Goal: Task Accomplishment & Management: Complete application form

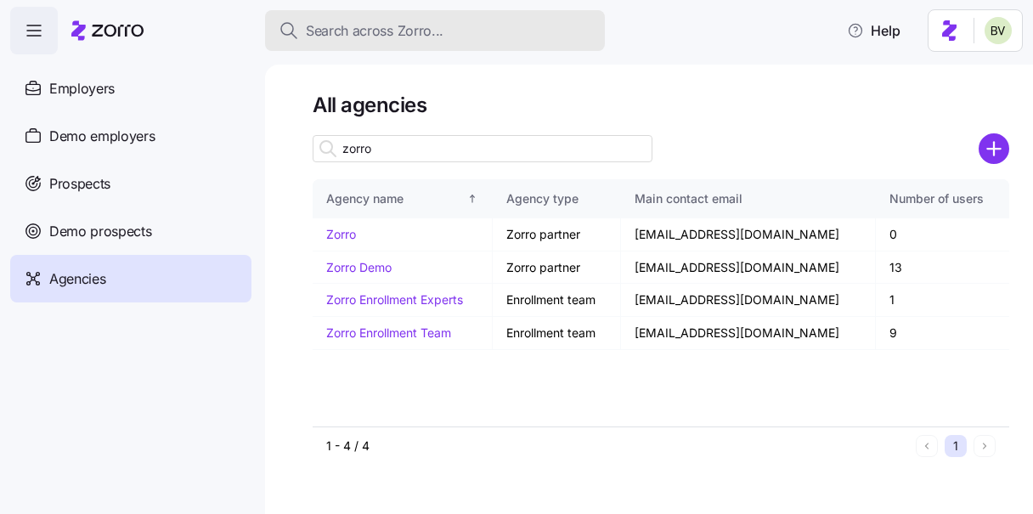
click at [380, 34] on span "Search across Zorro..." at bounding box center [375, 30] width 138 height 21
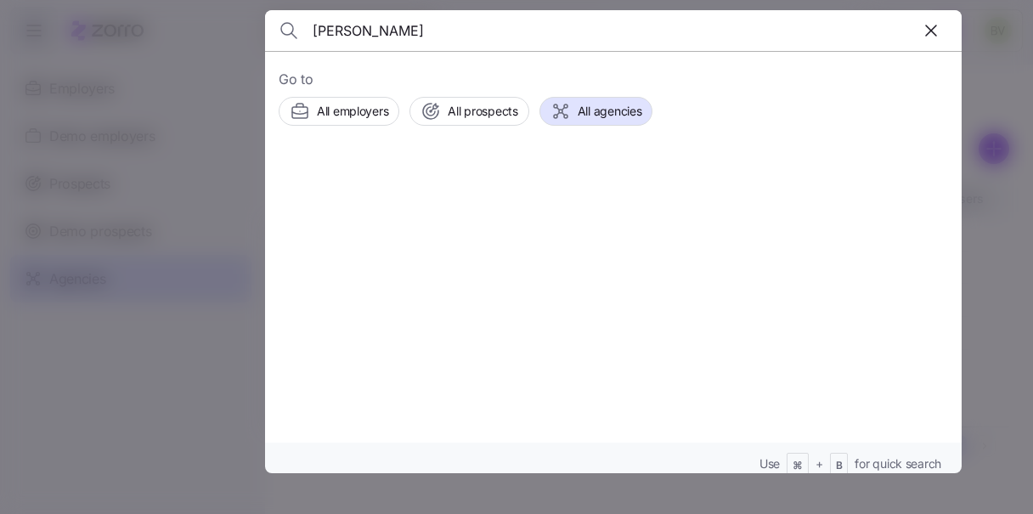
type input "Anne Cassidy"
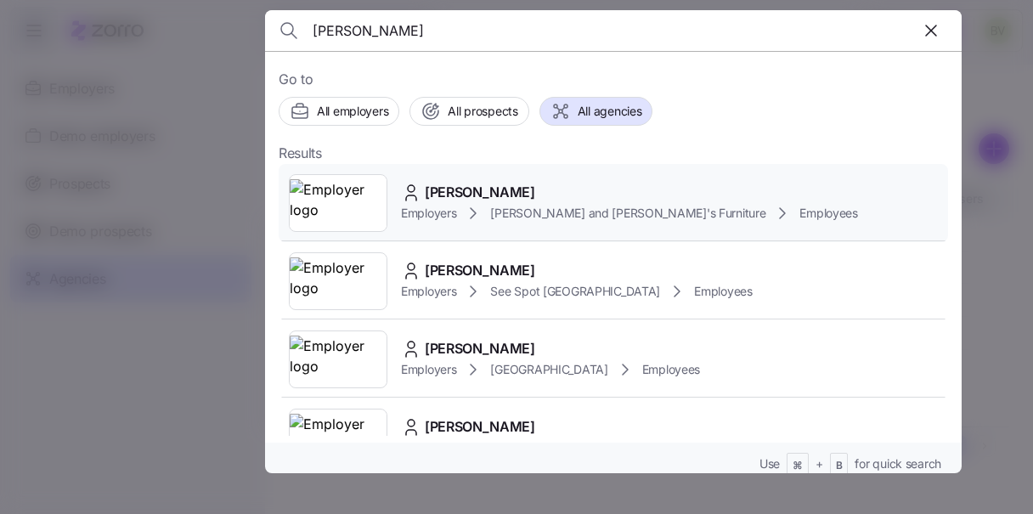
click at [341, 202] on img at bounding box center [338, 203] width 97 height 48
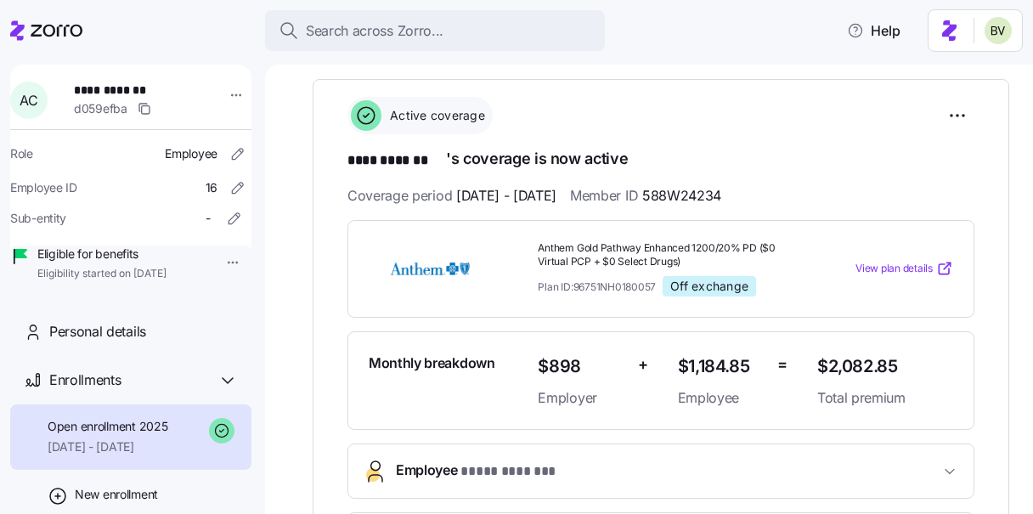
scroll to position [9, 0]
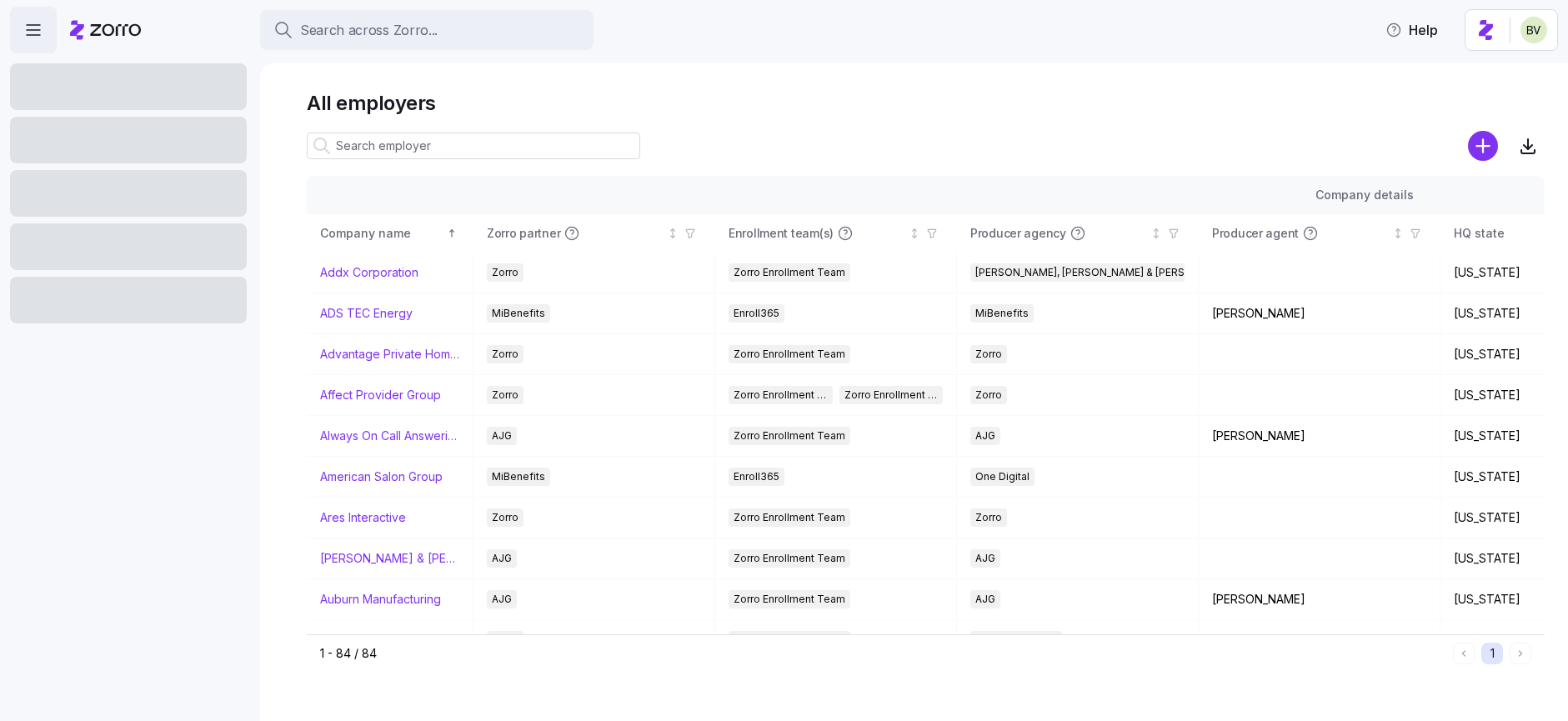
click at [374, 139] on input at bounding box center [474, 145] width 334 height 26
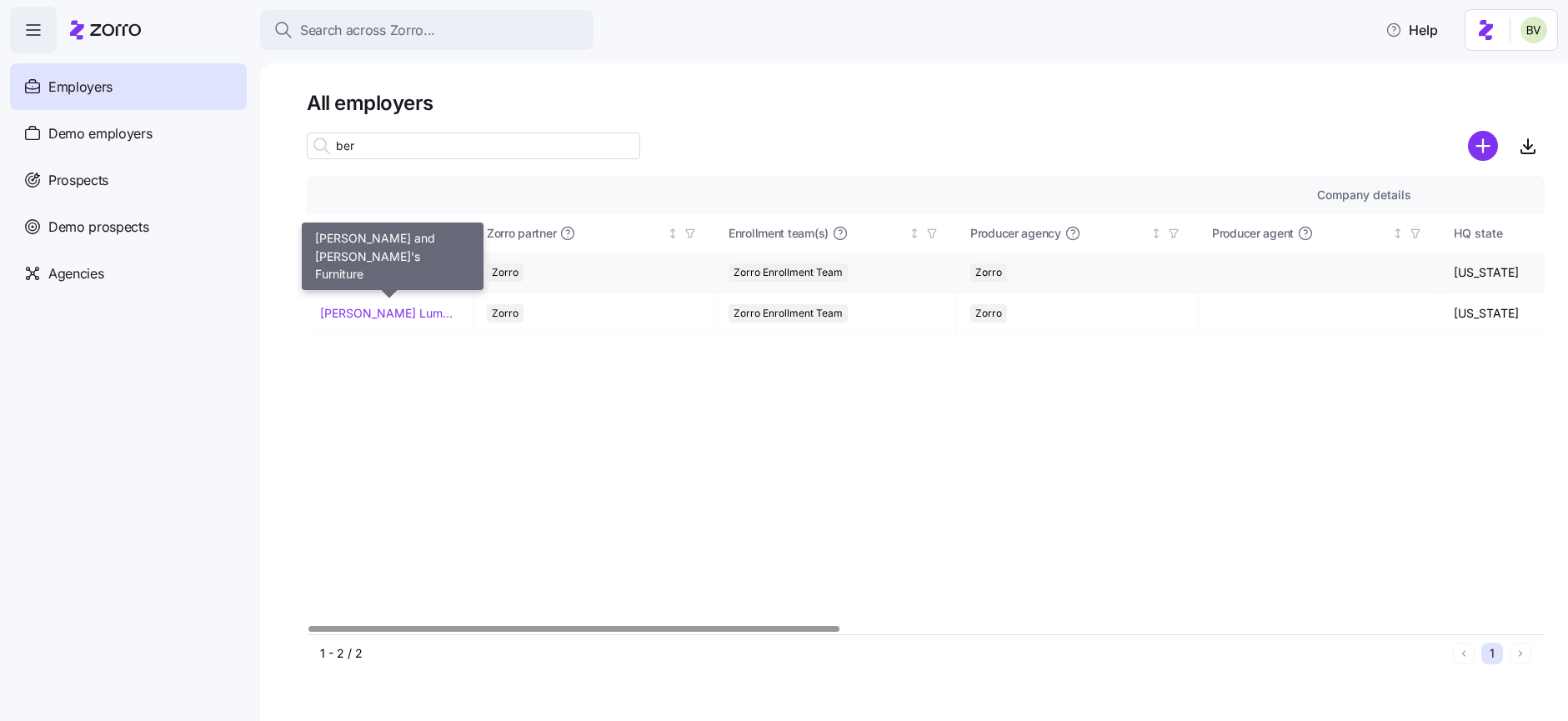
type input "ber"
click at [349, 275] on link "[PERSON_NAME] and [PERSON_NAME]'s Furniture" at bounding box center [390, 272] width 139 height 17
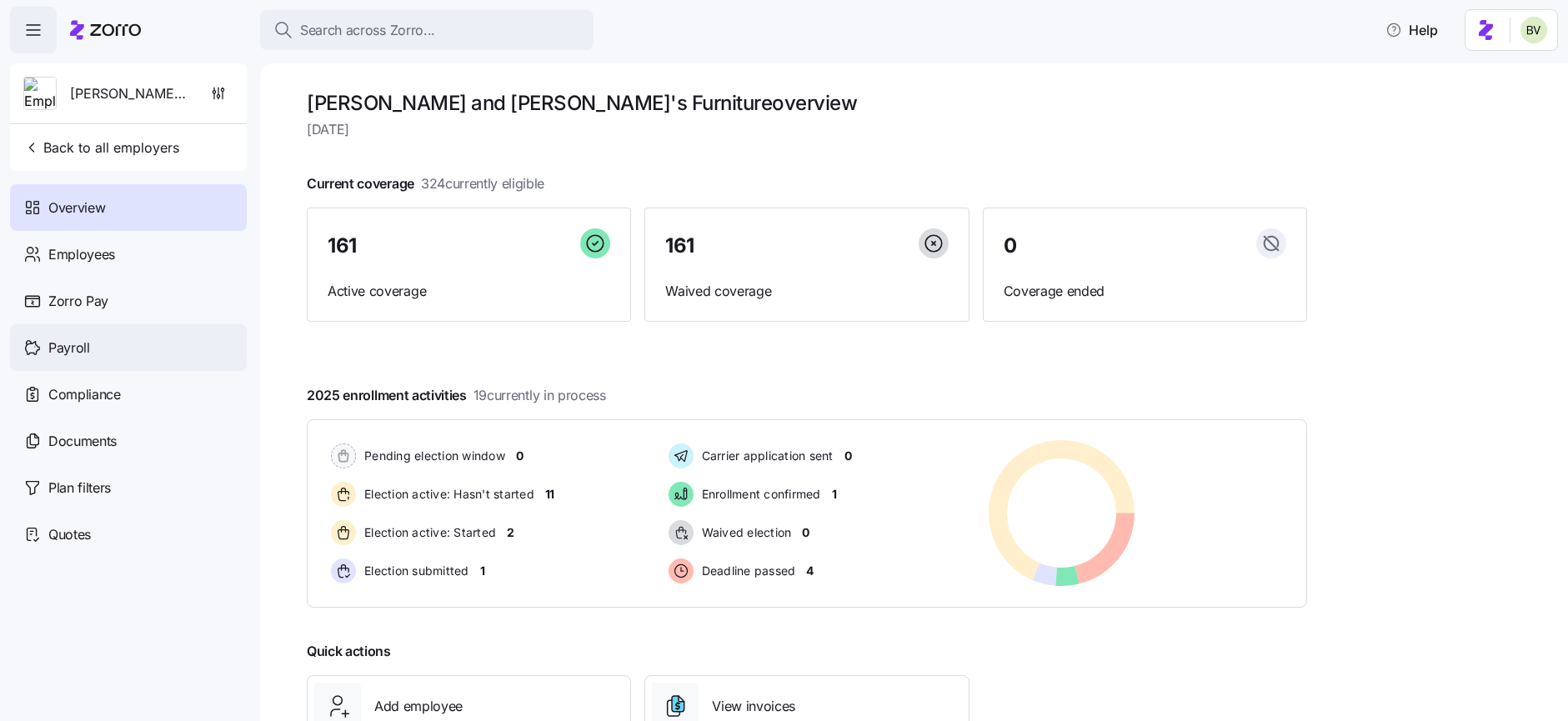
click at [97, 339] on div "Payroll" at bounding box center [128, 348] width 236 height 47
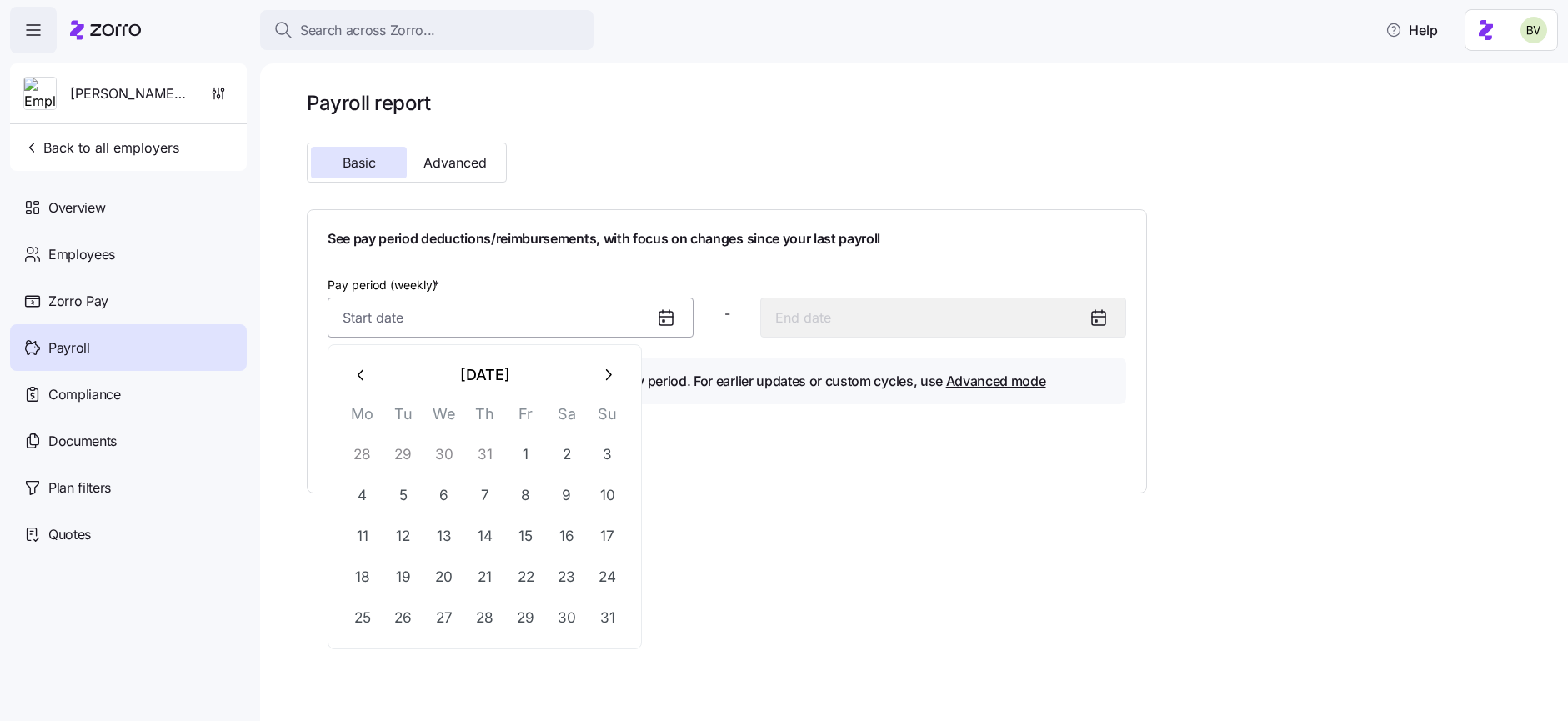
click at [618, 331] on input "Pay period (weekly) *" at bounding box center [510, 317] width 366 height 40
click at [530, 446] on button "1" at bounding box center [526, 454] width 40 height 40
type input "August 1, 2025"
type input "August 7, 2025"
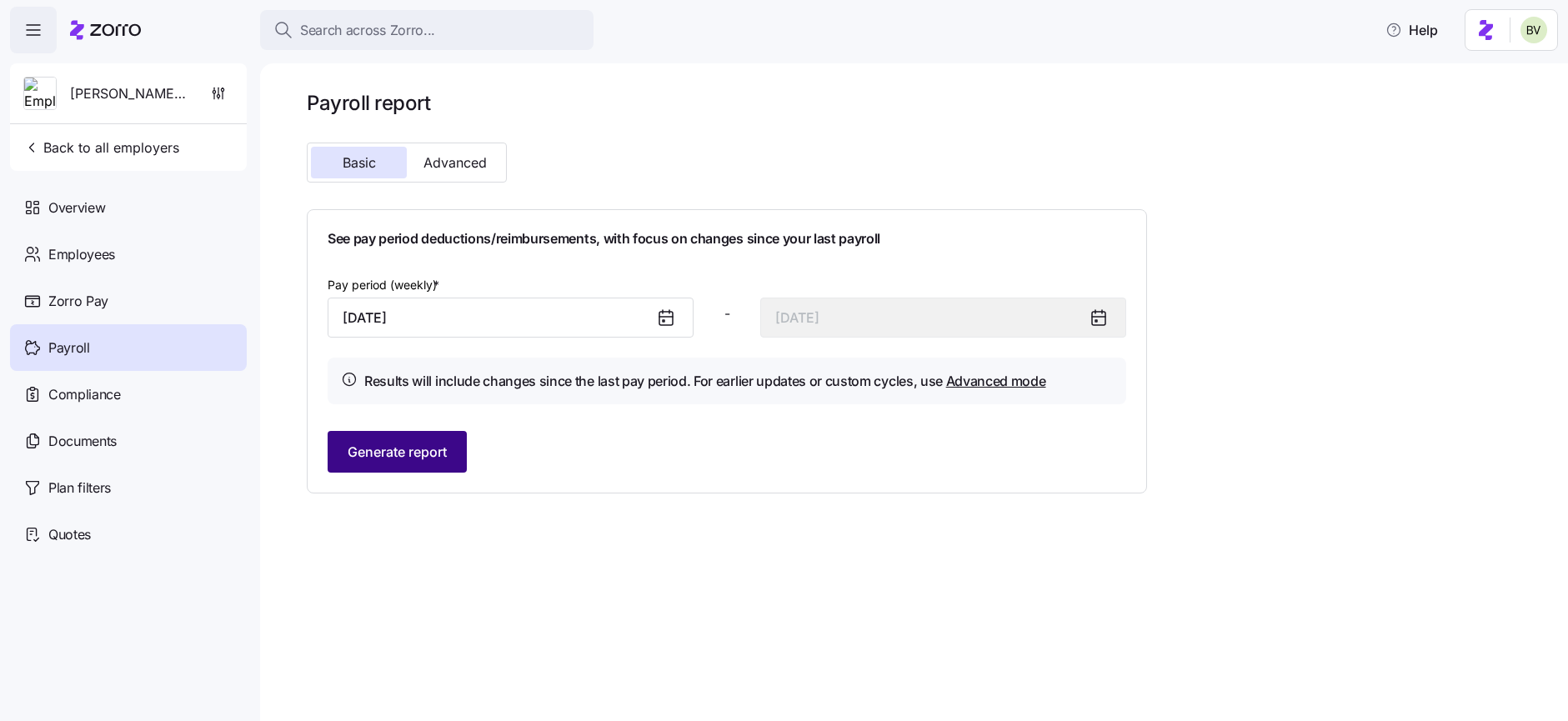
click at [417, 442] on span "Generate report" at bounding box center [396, 451] width 99 height 20
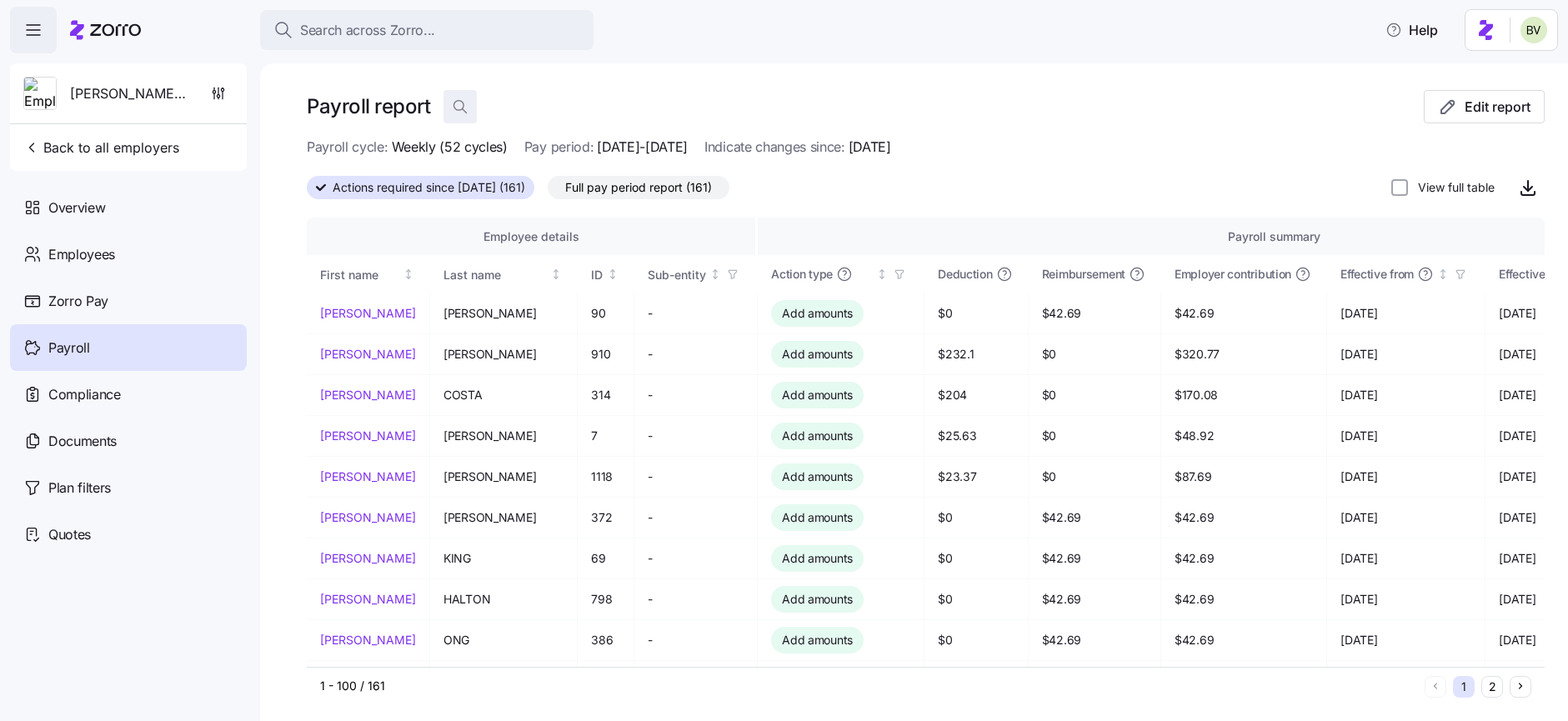
click at [464, 107] on icon "button" at bounding box center [460, 106] width 17 height 17
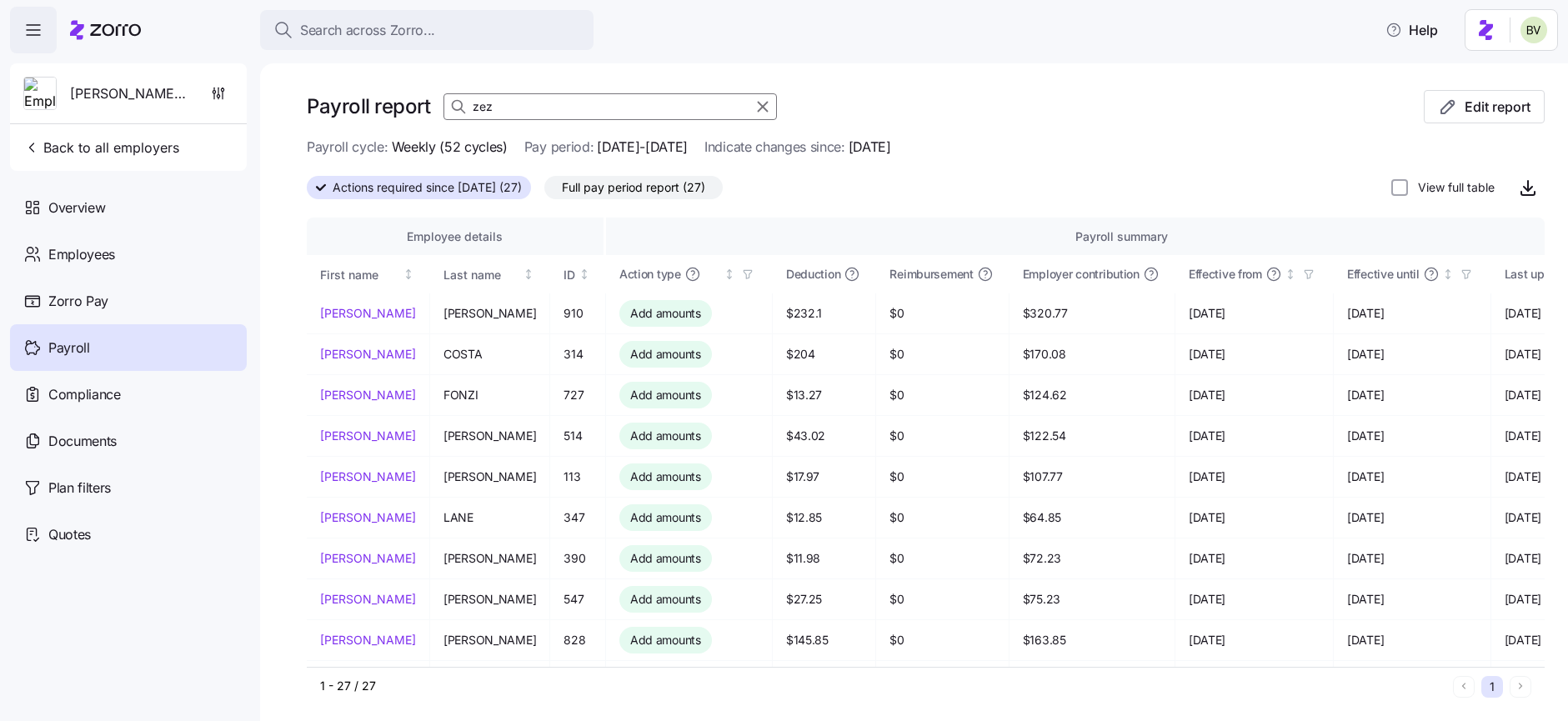
type input "zezi"
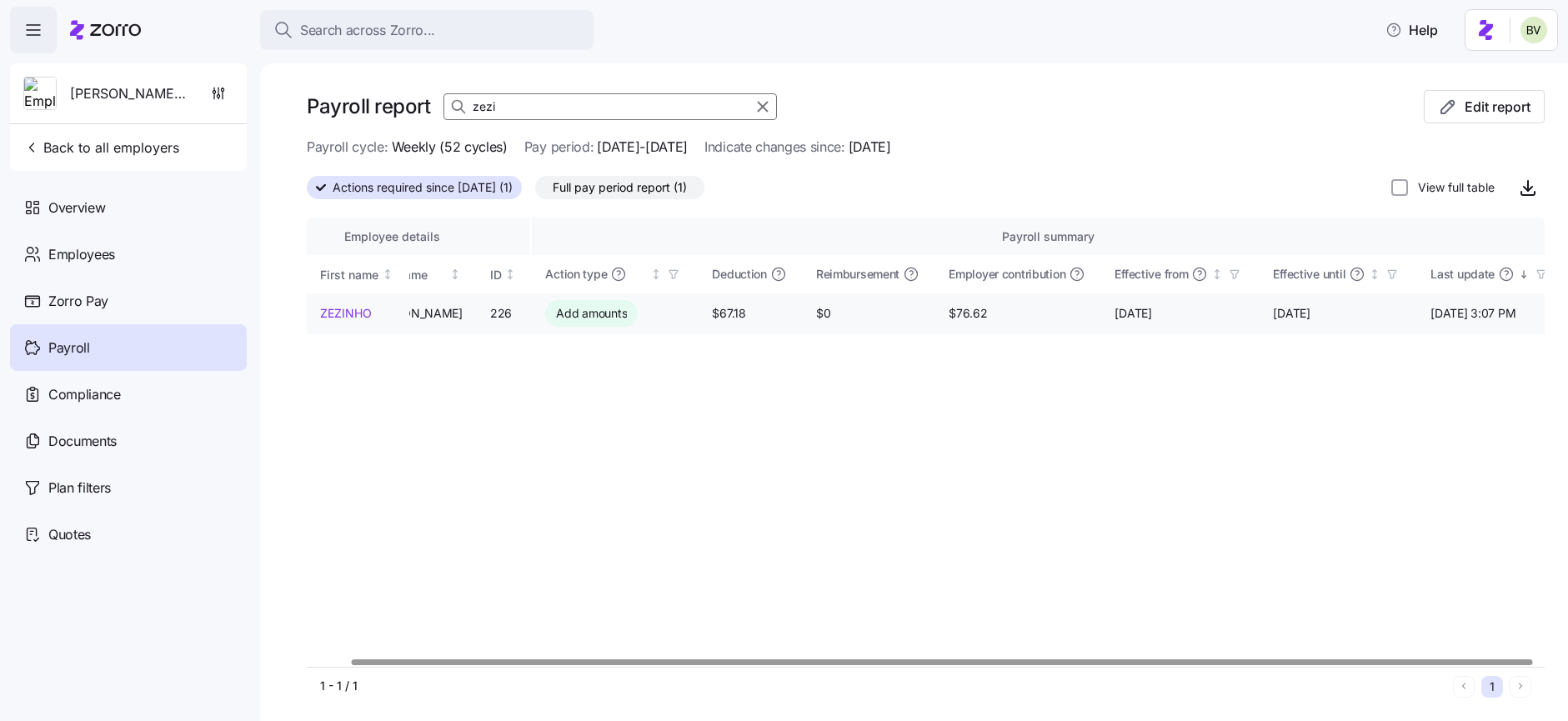
scroll to position [0, 56]
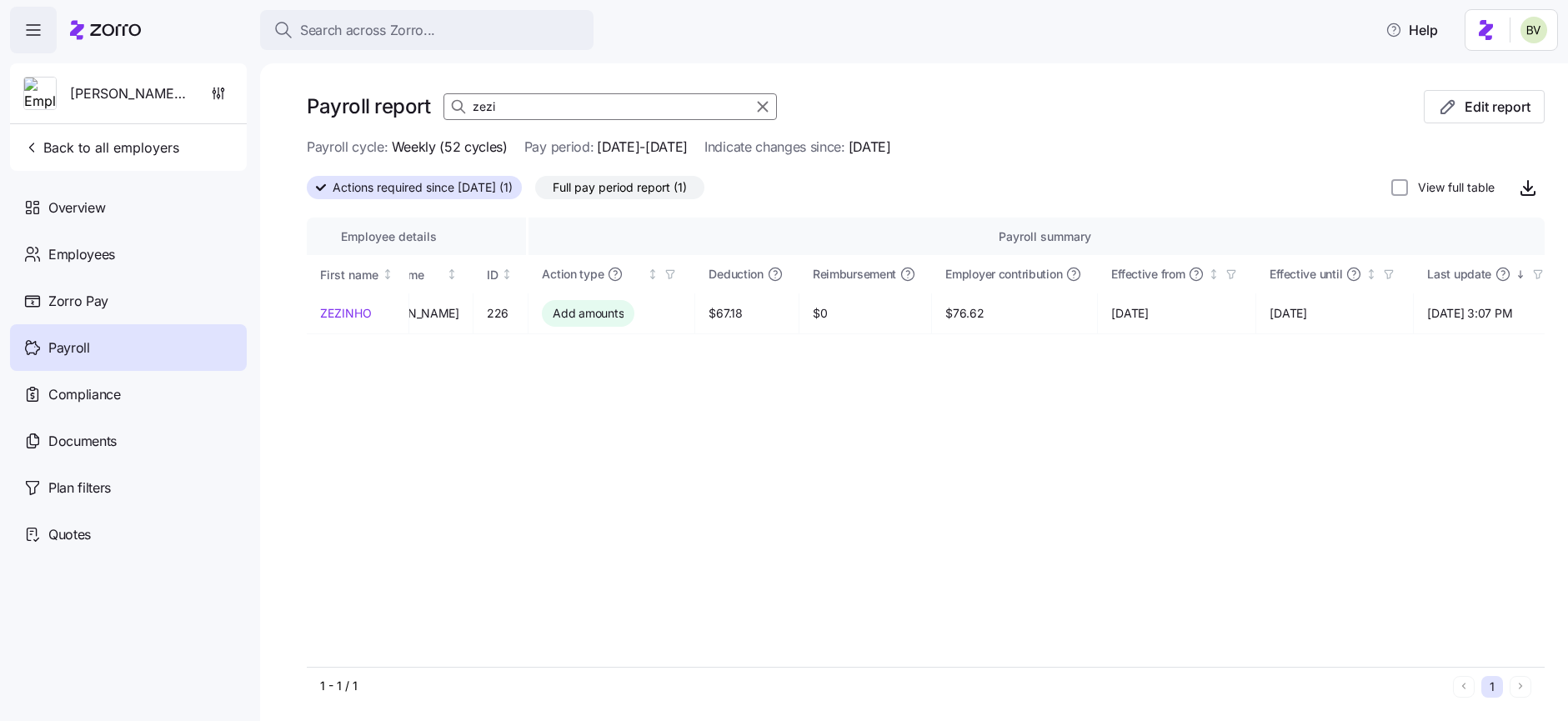
click at [524, 105] on input "zezi" at bounding box center [610, 106] width 334 height 26
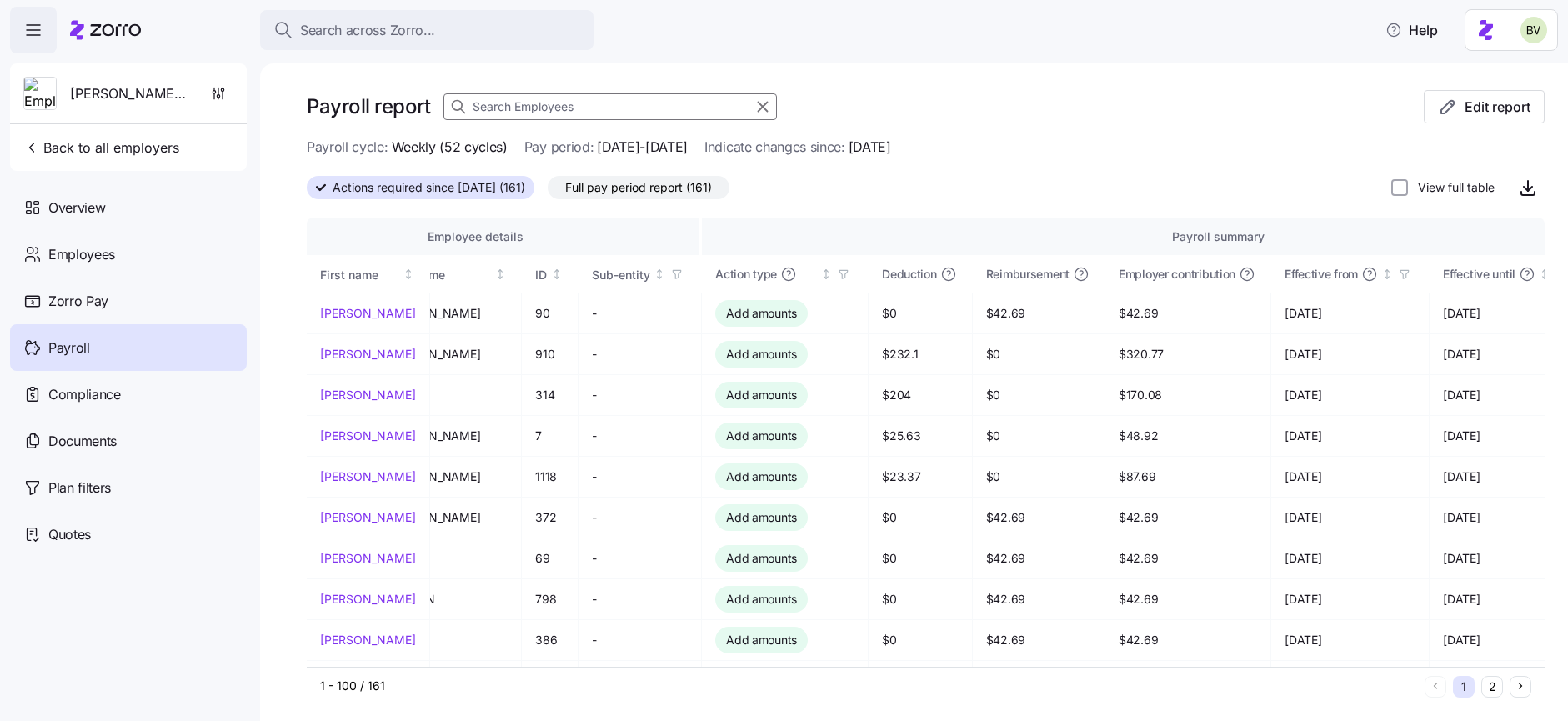
click at [556, 106] on input at bounding box center [610, 106] width 334 height 26
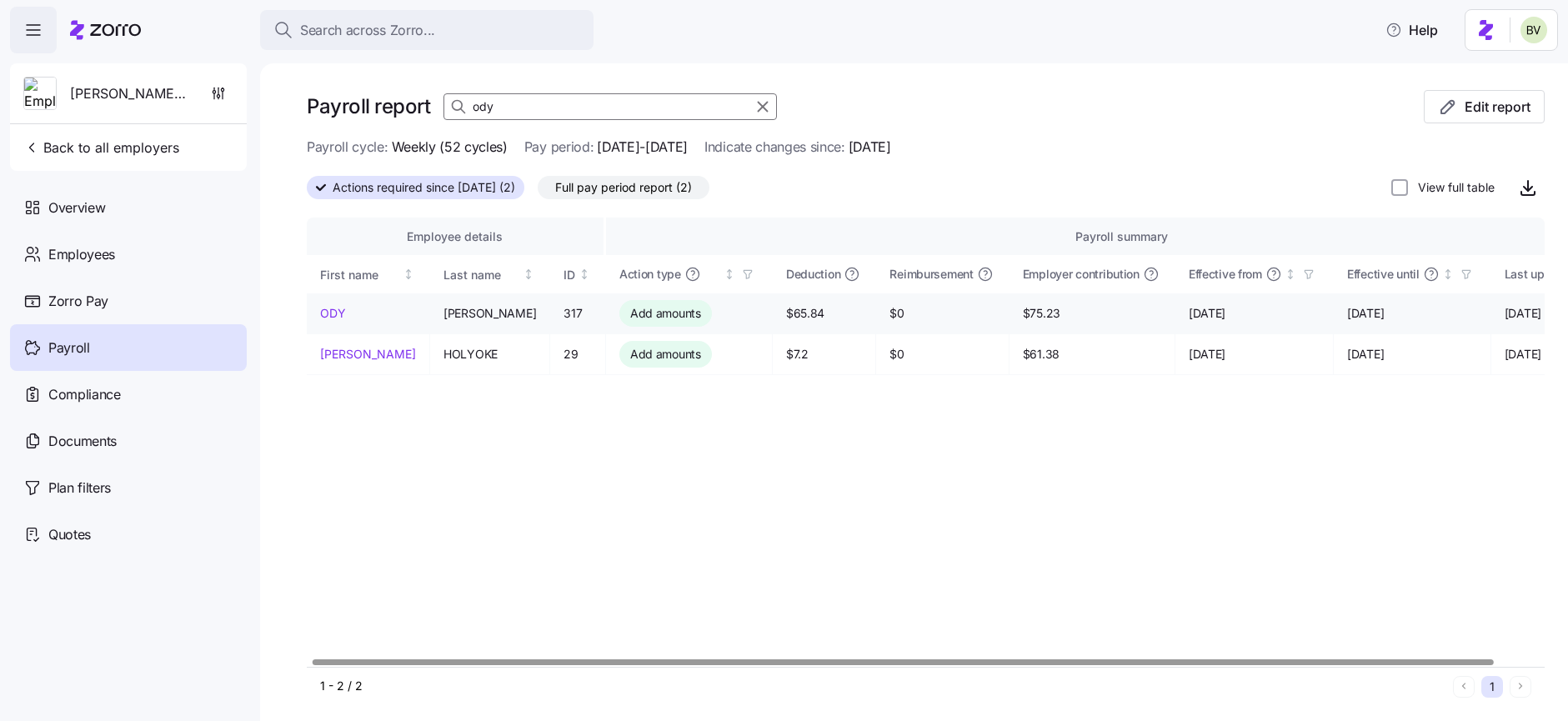
scroll to position [0, 4]
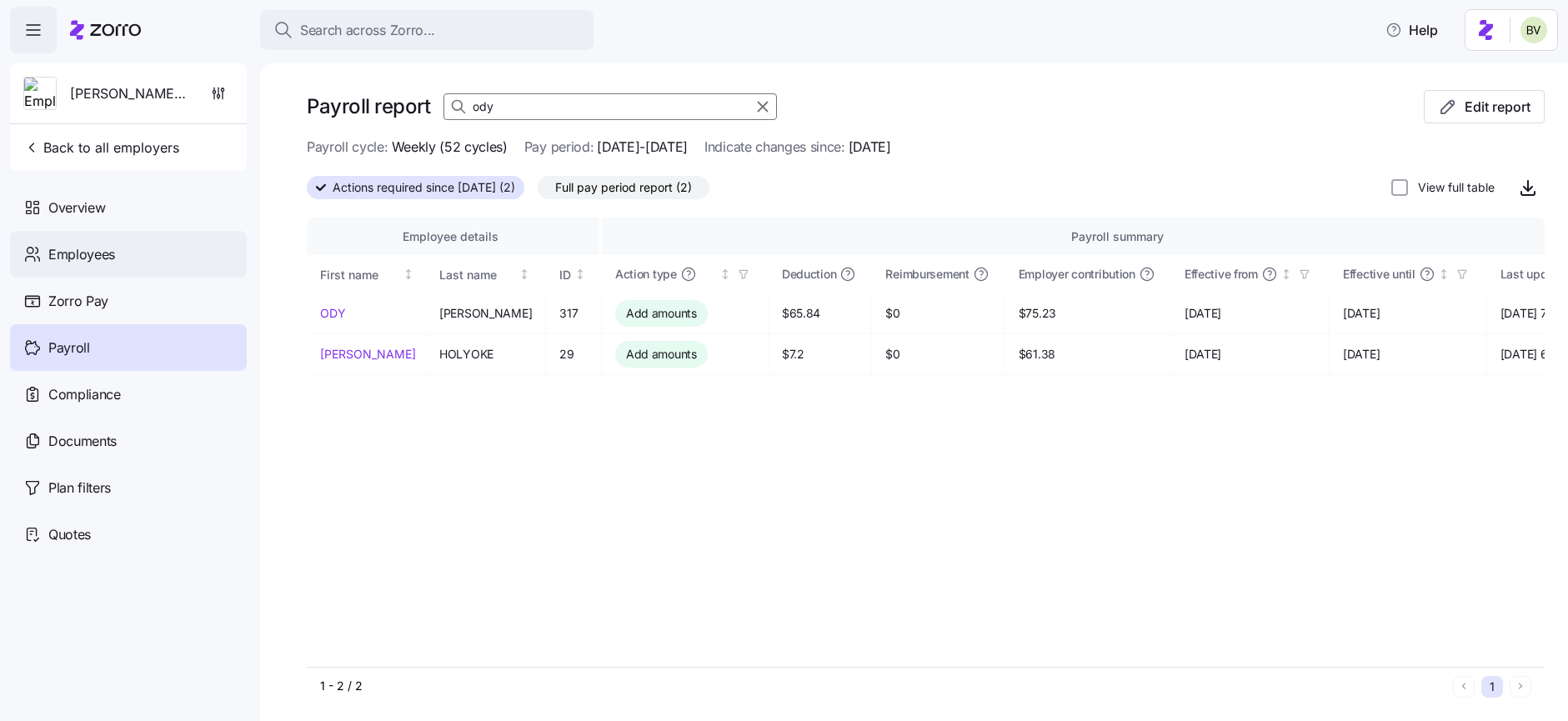
type input "ody"
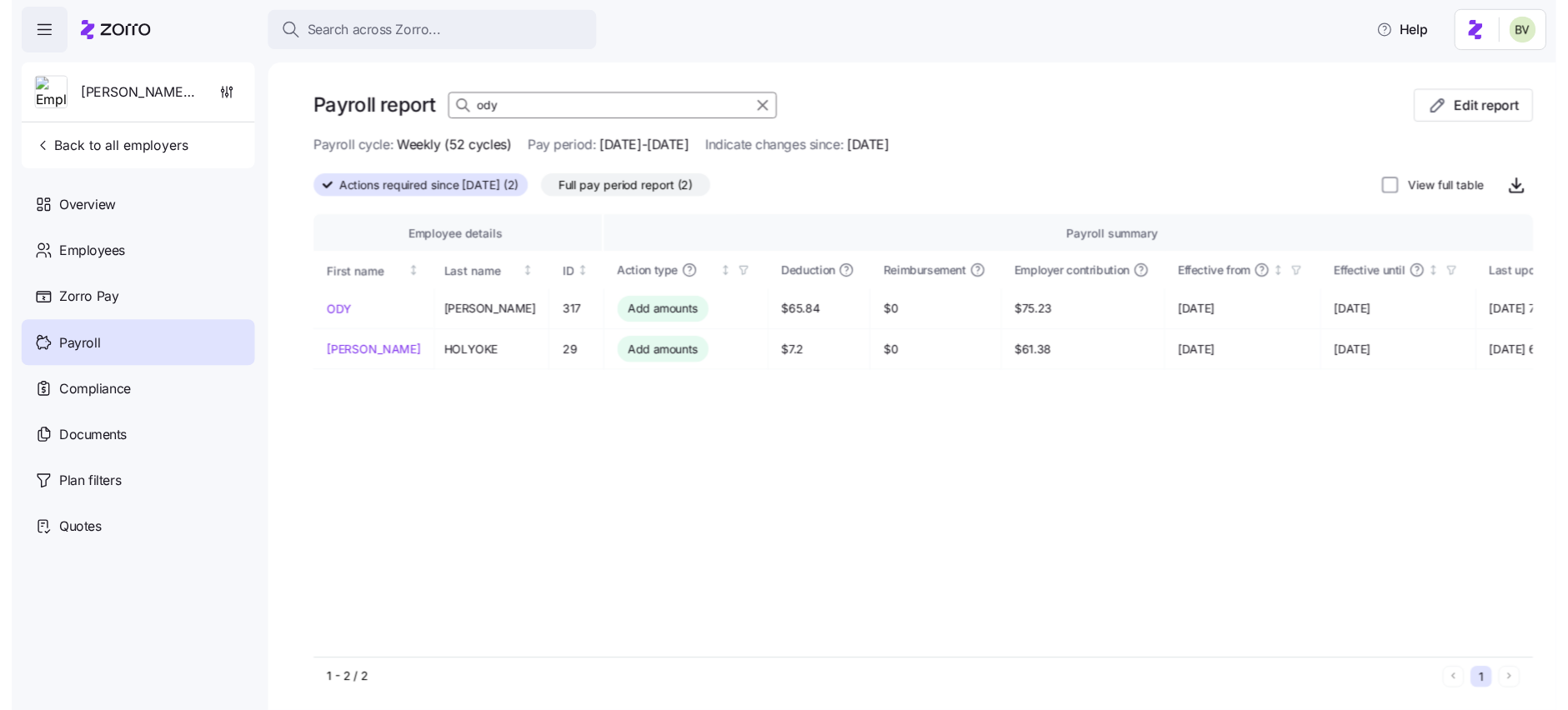
scroll to position [0, 0]
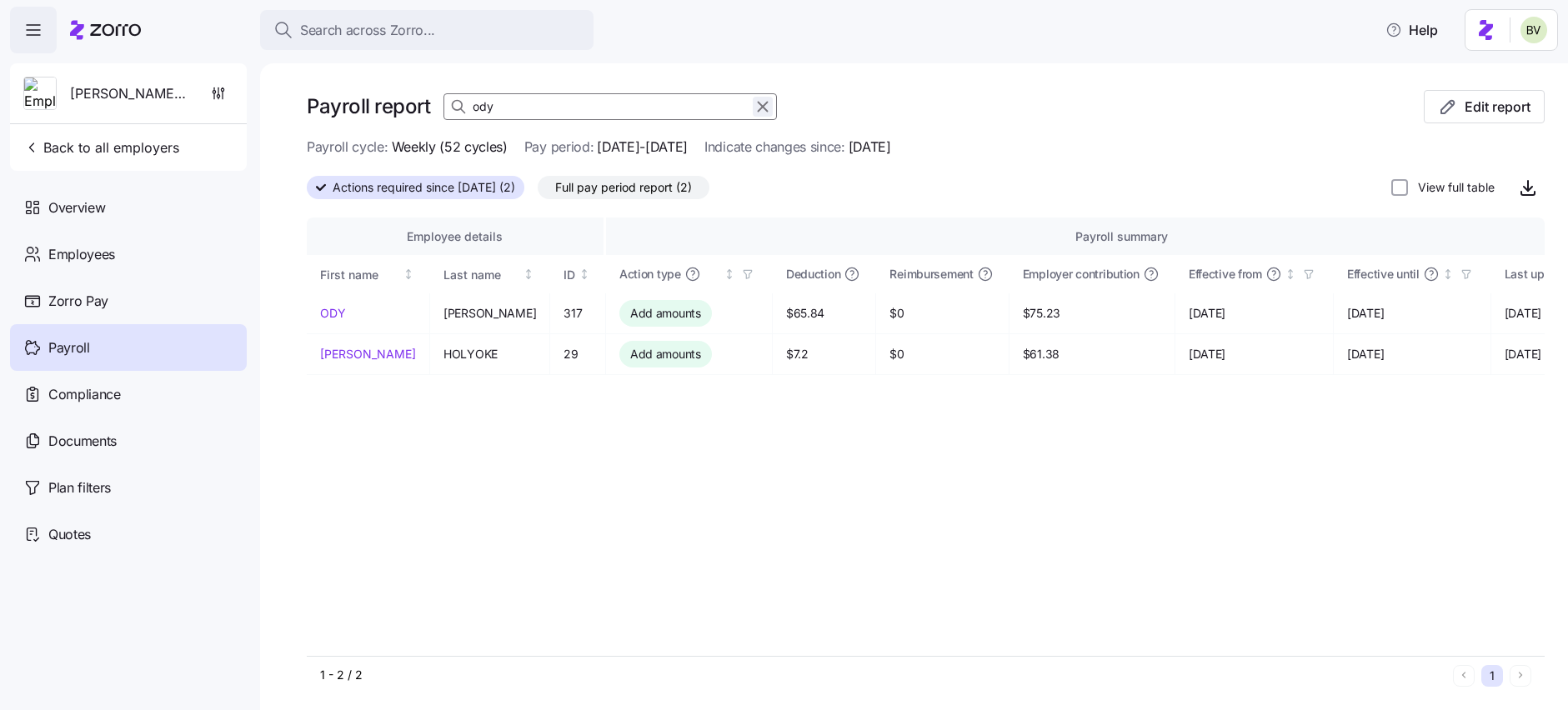
click at [755, 112] on icon "button" at bounding box center [762, 107] width 19 height 20
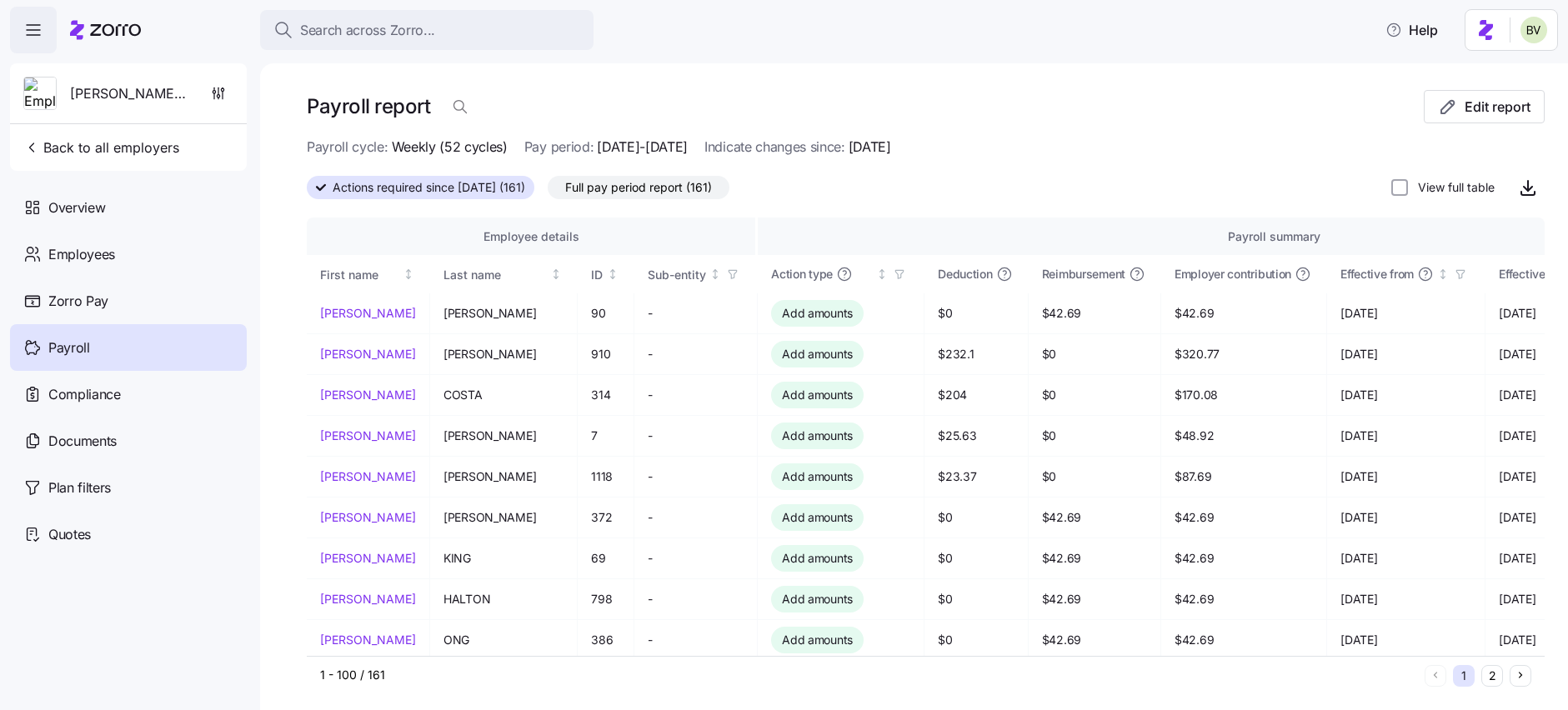
click at [770, 106] on div "Payroll report Edit report" at bounding box center [926, 114] width 1238 height 47
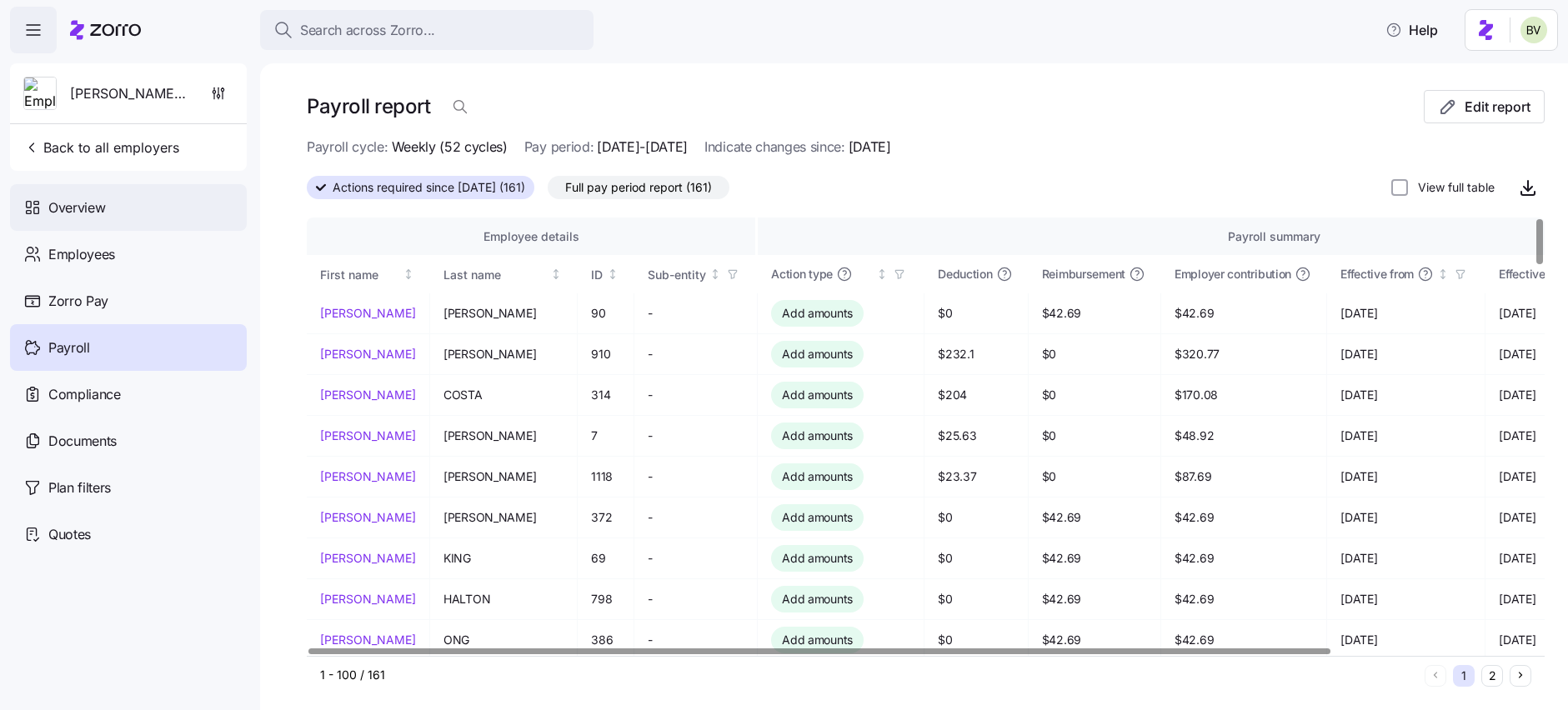
click at [106, 214] on div "Overview" at bounding box center [128, 208] width 236 height 47
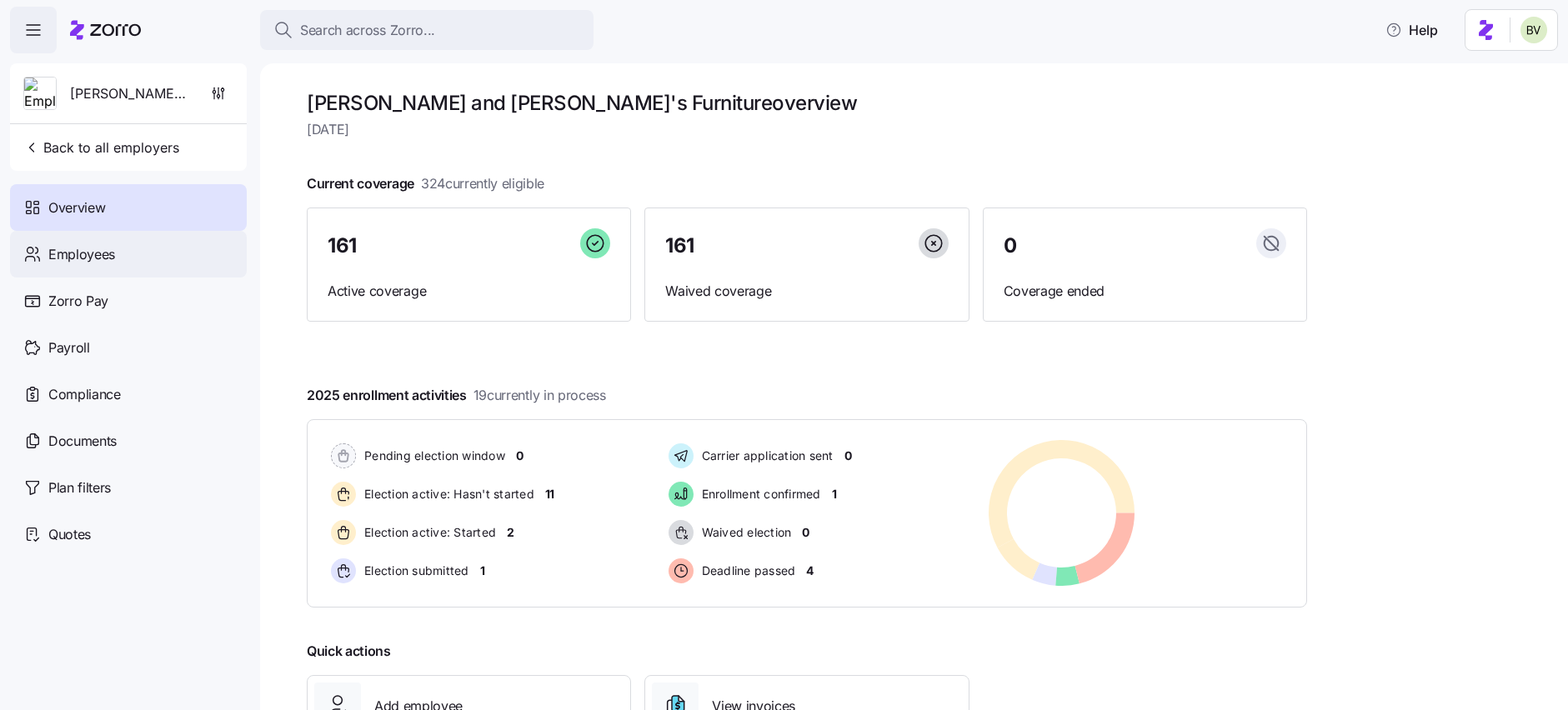
click at [117, 260] on div "Employees" at bounding box center [128, 254] width 236 height 47
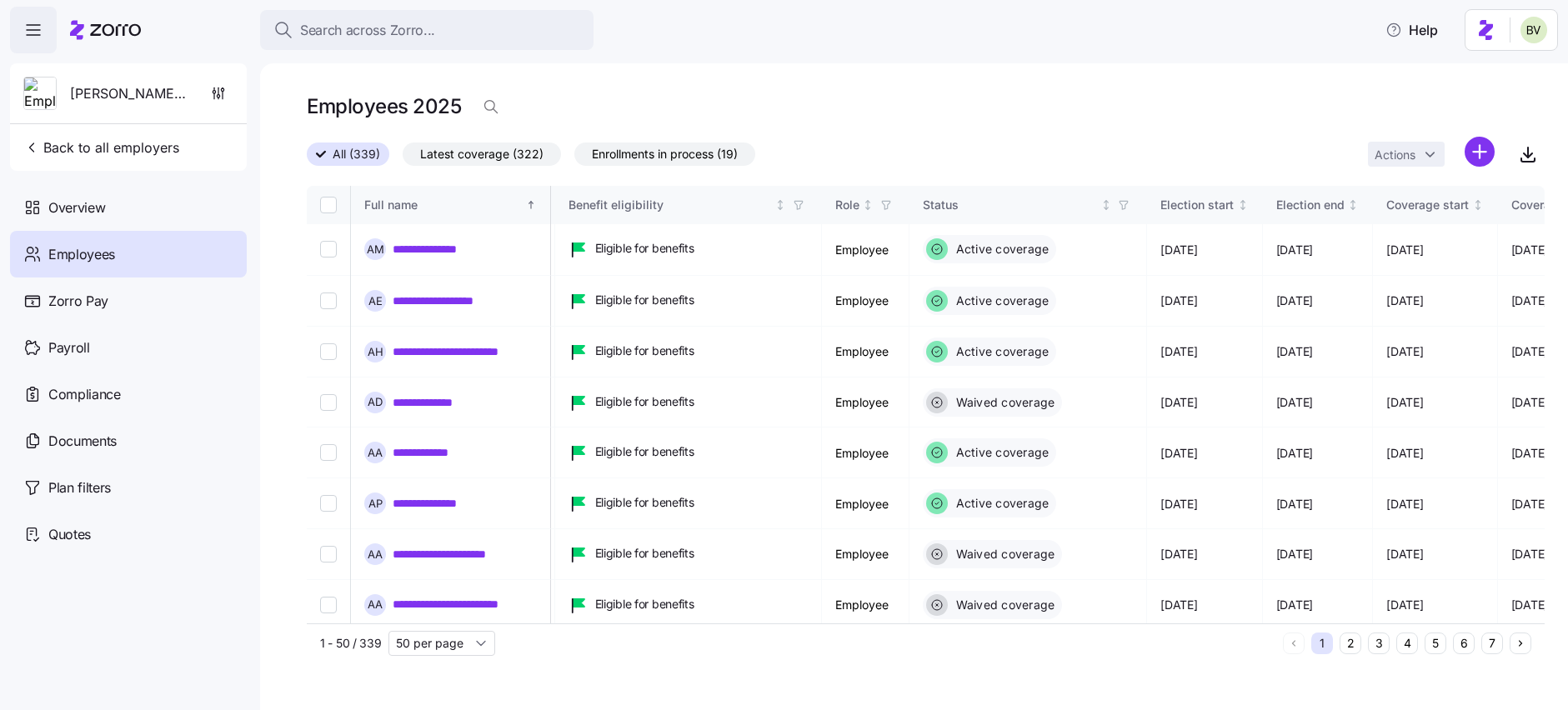
scroll to position [0, 573]
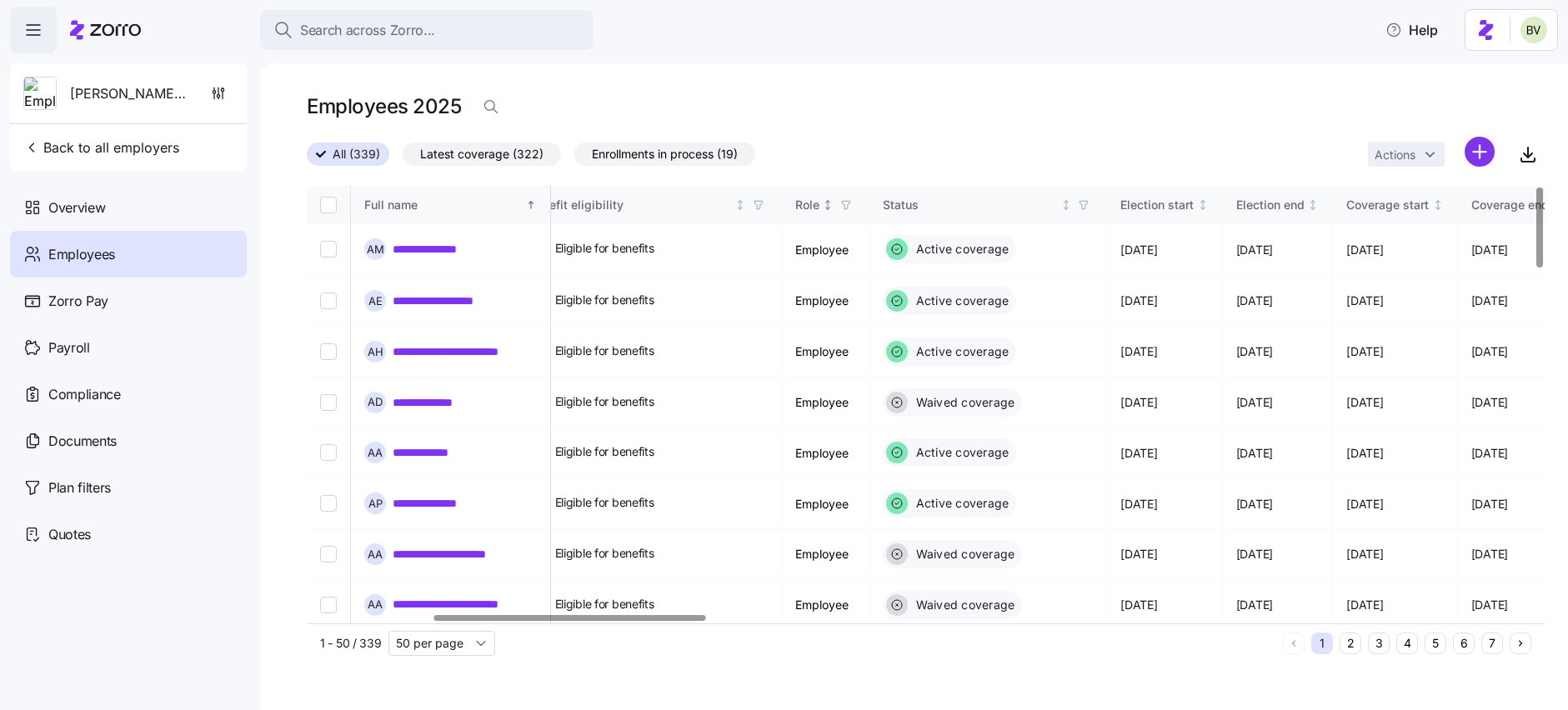
click at [852, 208] on icon "button" at bounding box center [846, 205] width 12 height 12
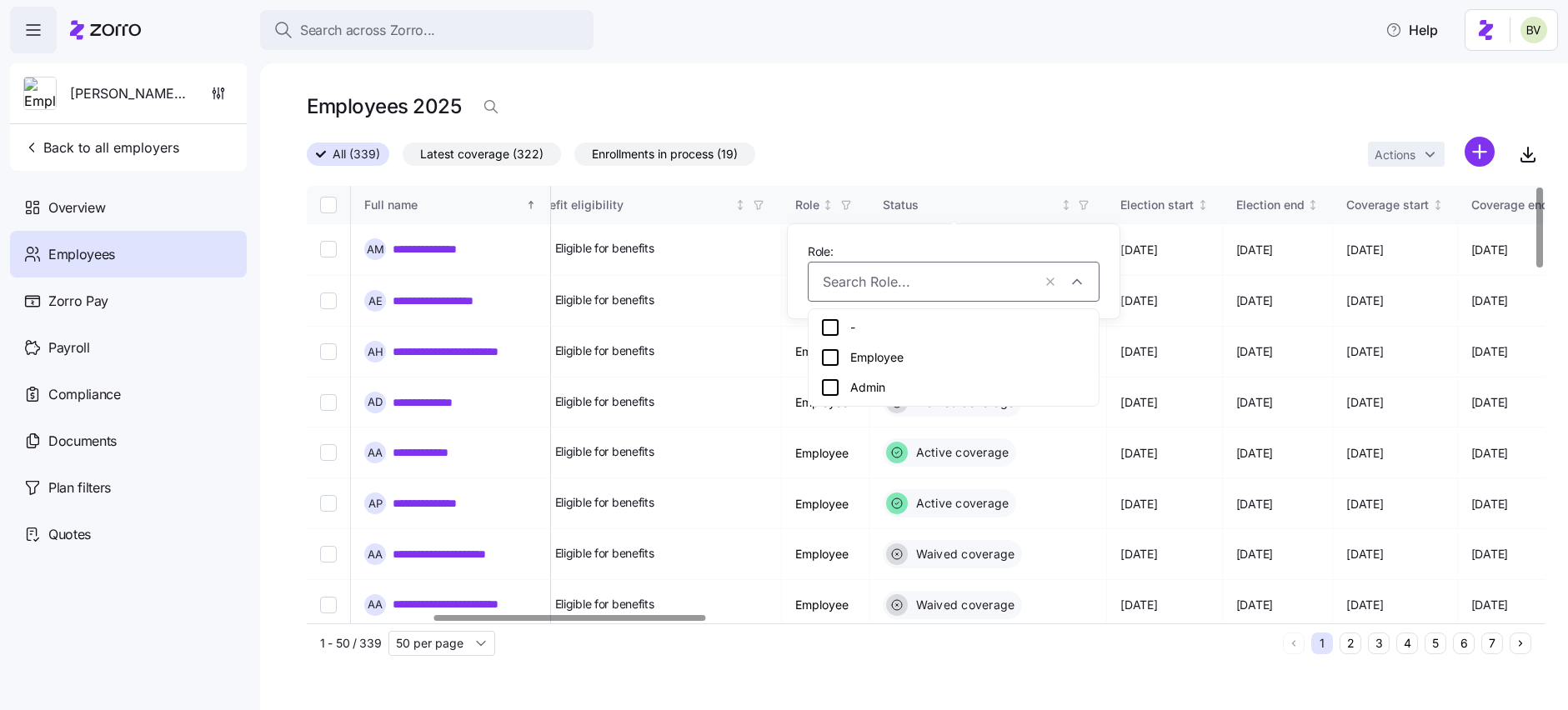
click at [1005, 136] on div "All (339) Latest coverage (322) Enrollments in process (19) Actions" at bounding box center [926, 154] width 1238 height 36
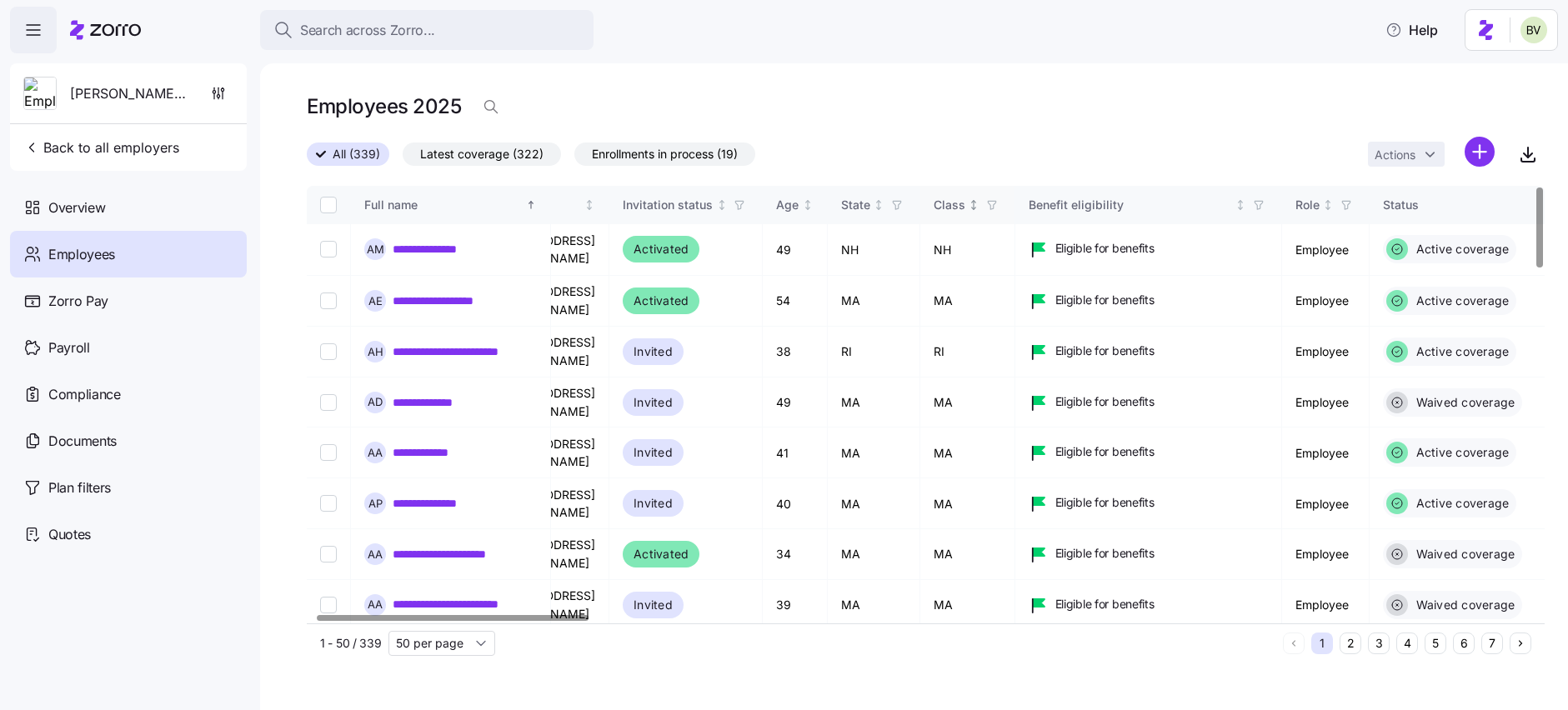
scroll to position [0, 81]
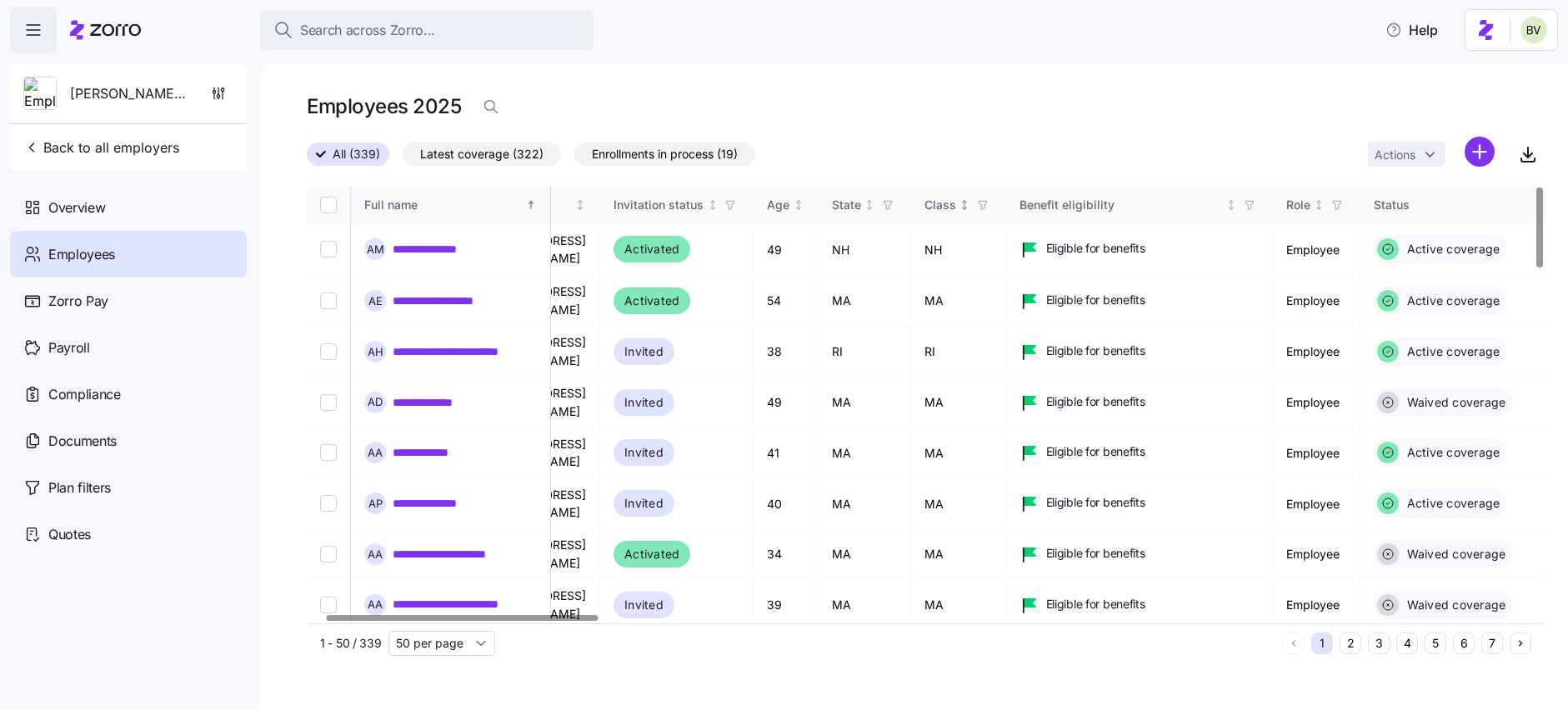
click at [989, 201] on icon "button" at bounding box center [983, 205] width 12 height 12
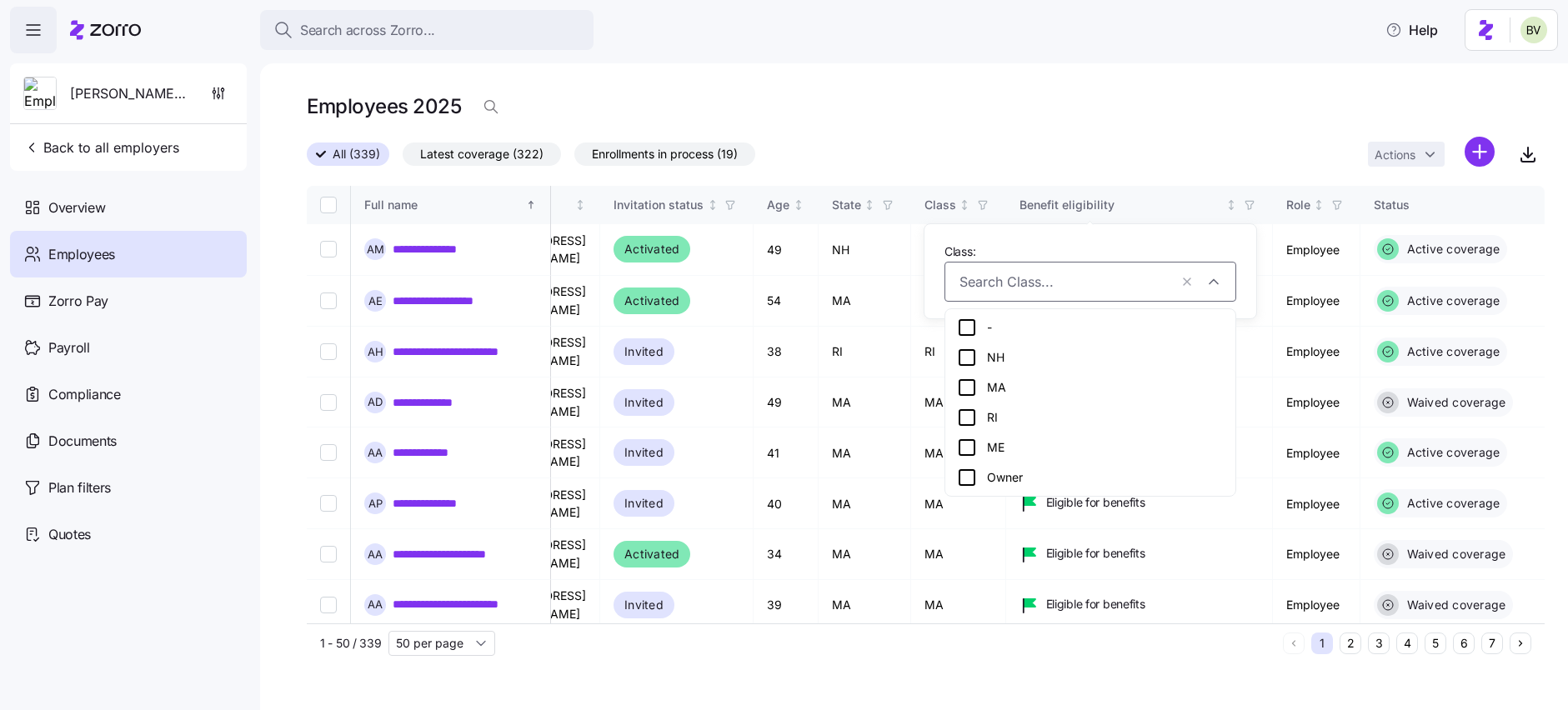
click at [962, 478] on icon at bounding box center [967, 478] width 20 height 20
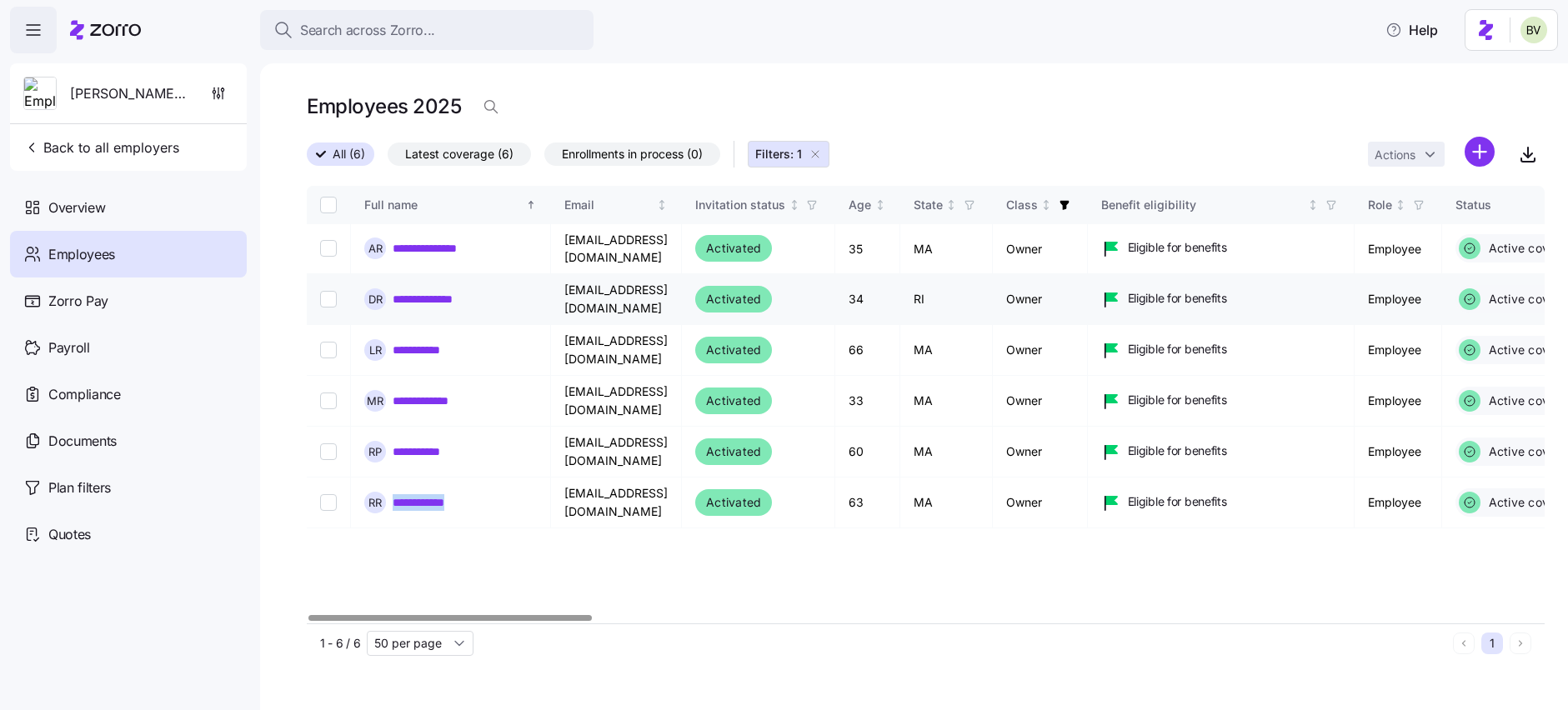
click at [451, 291] on link "**********" at bounding box center [440, 299] width 94 height 17
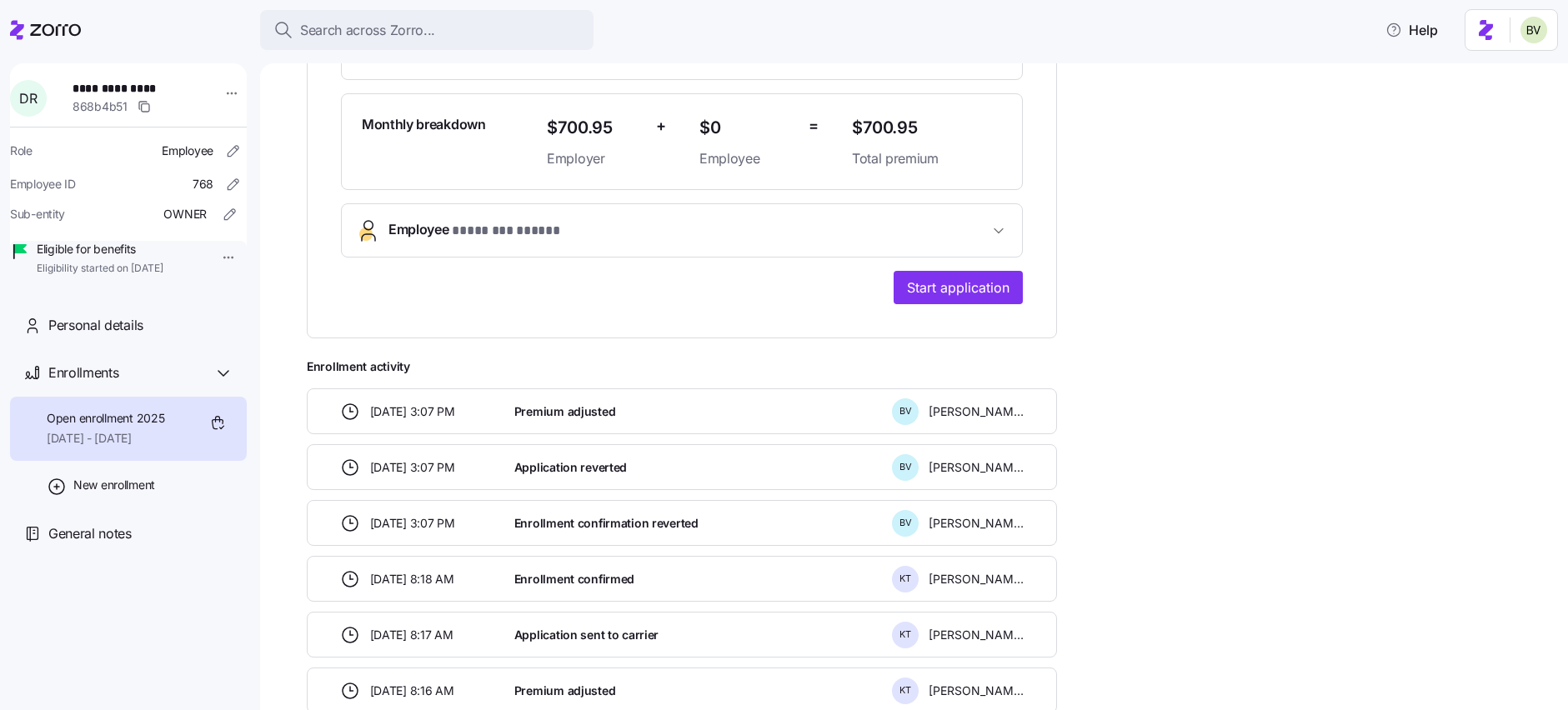
scroll to position [382, 0]
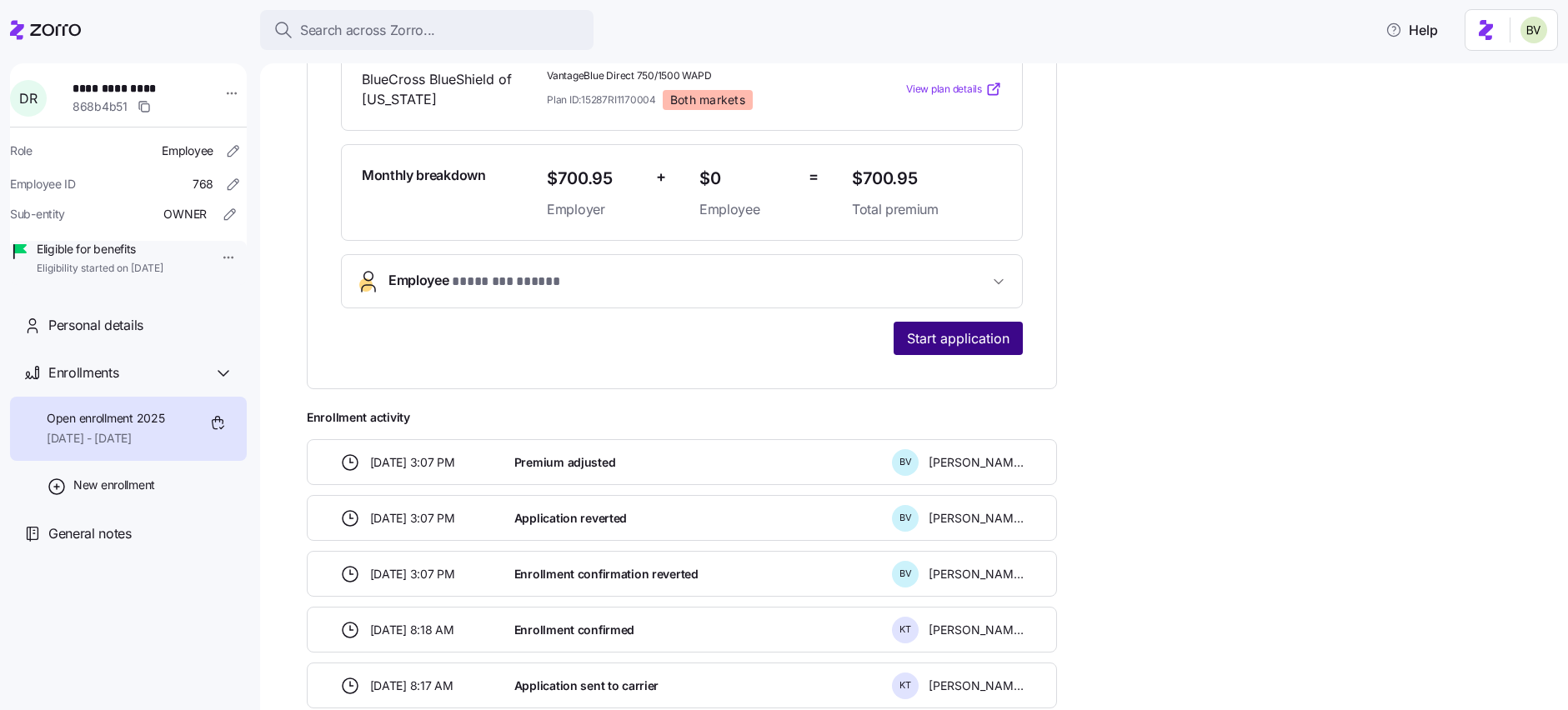
click at [956, 330] on span "Start application" at bounding box center [958, 338] width 103 height 20
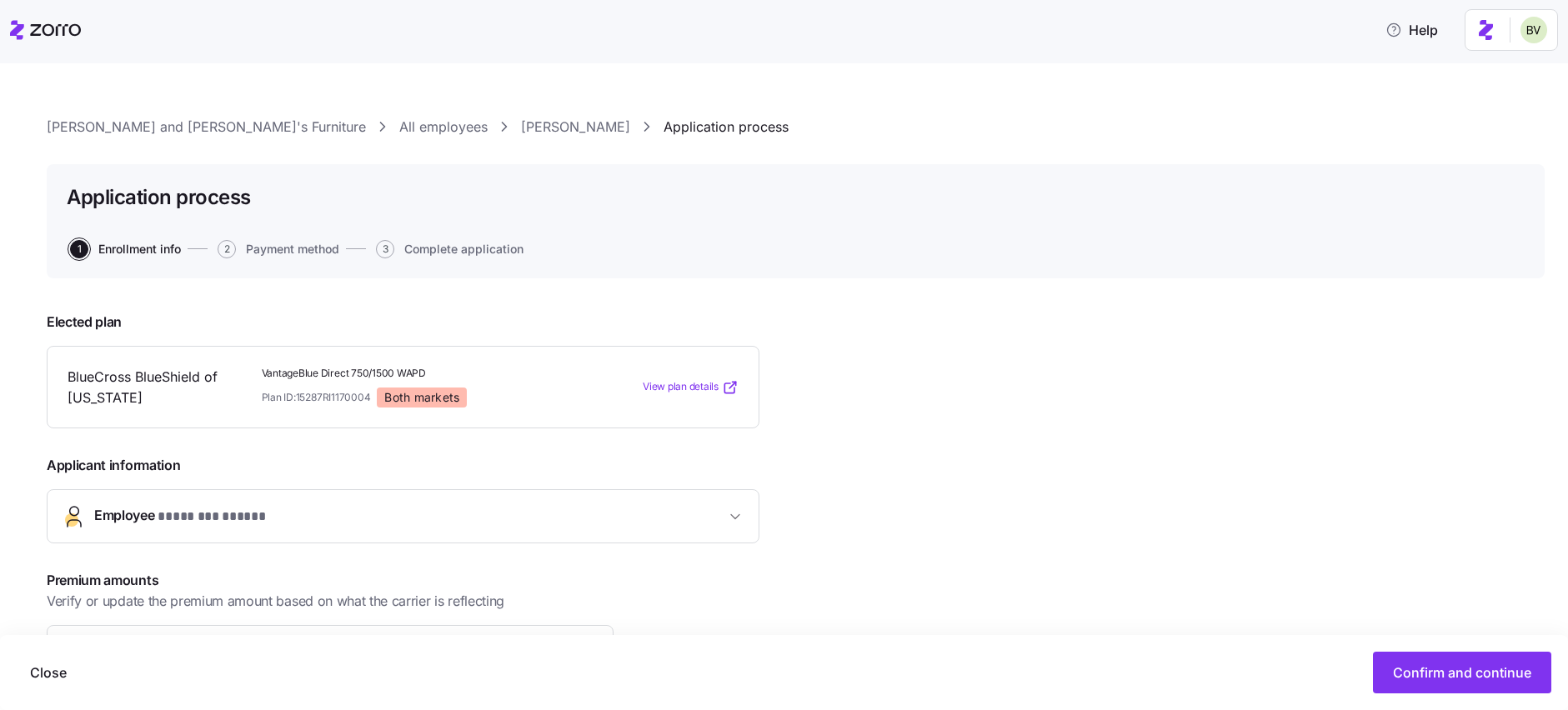
scroll to position [227, 0]
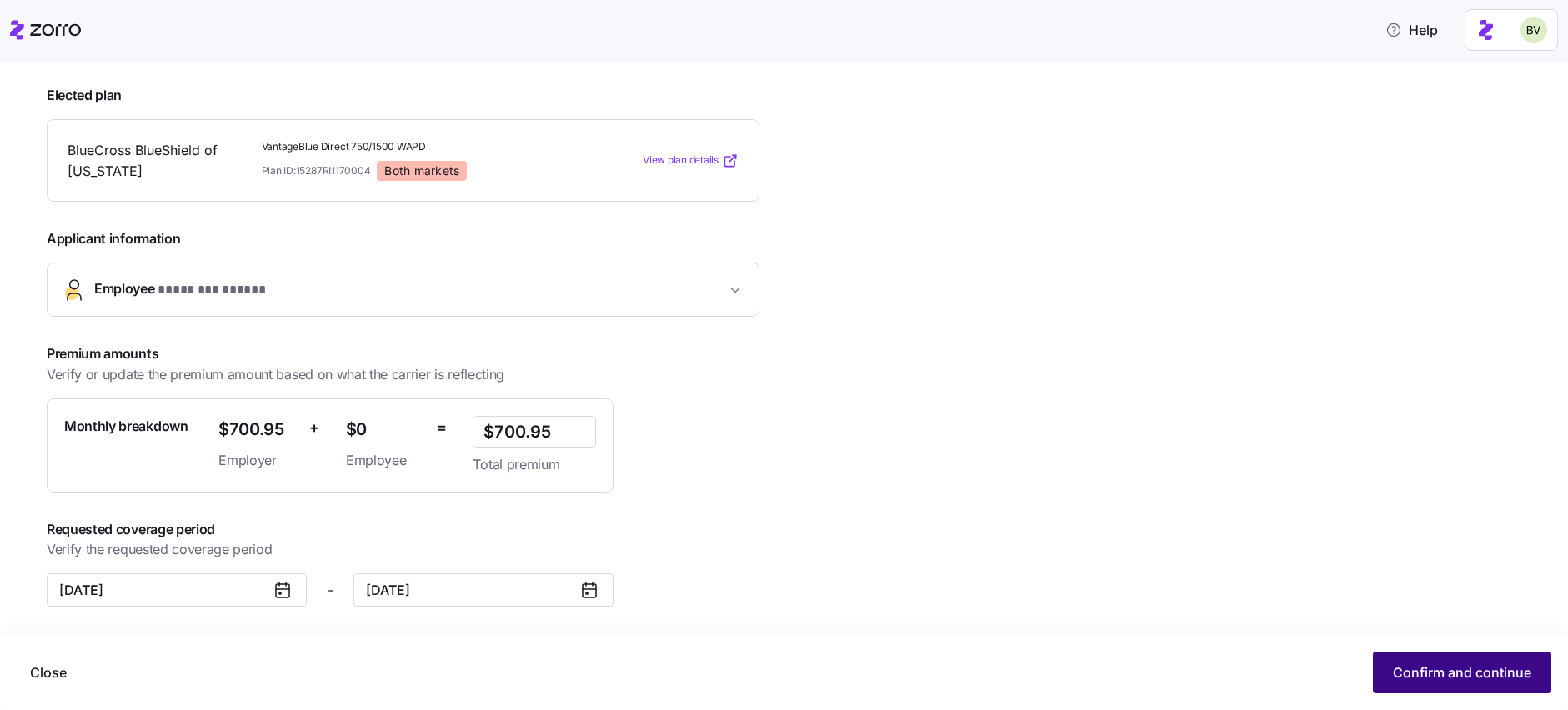
click at [1418, 666] on span "Confirm and continue" at bounding box center [1462, 672] width 138 height 20
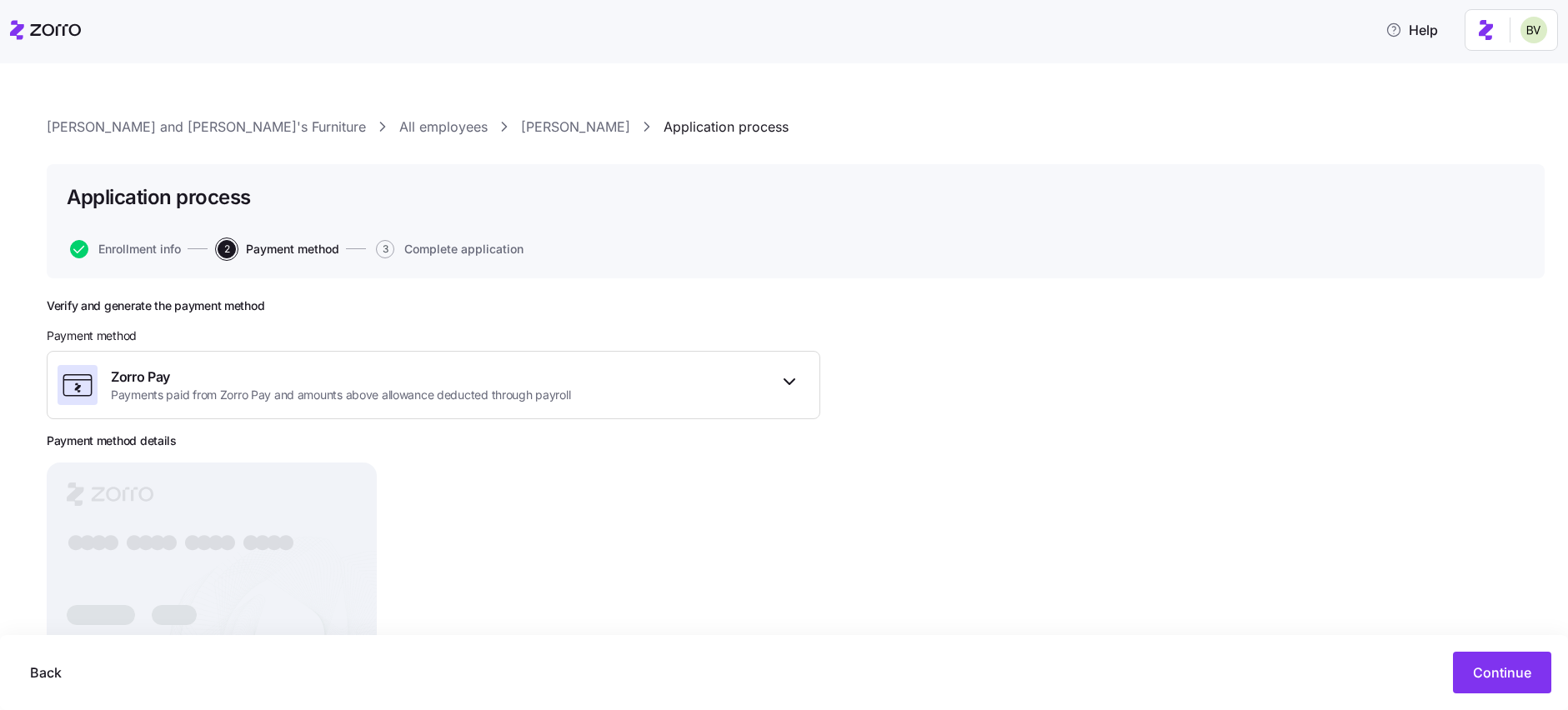
scroll to position [84, 0]
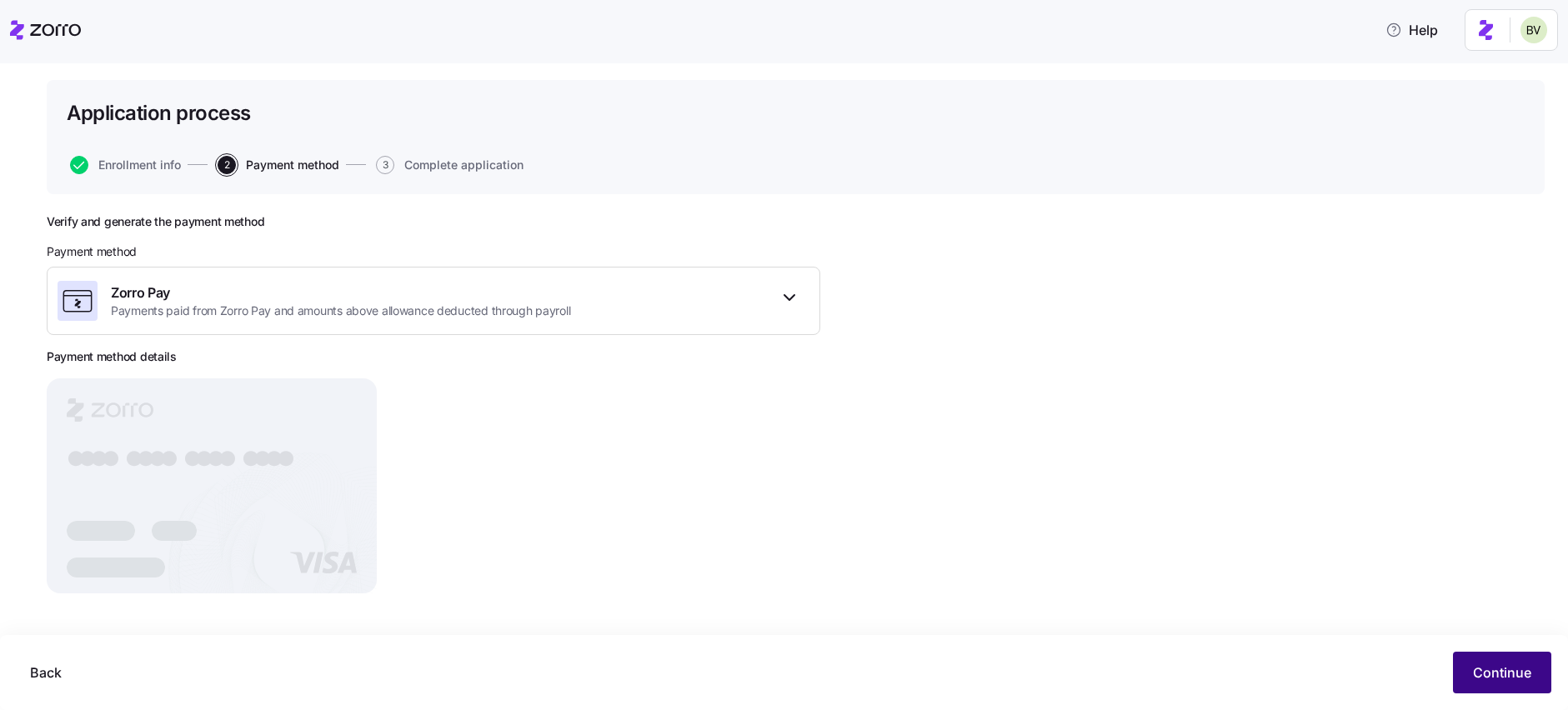
click at [1483, 664] on span "Continue" at bounding box center [1501, 672] width 58 height 20
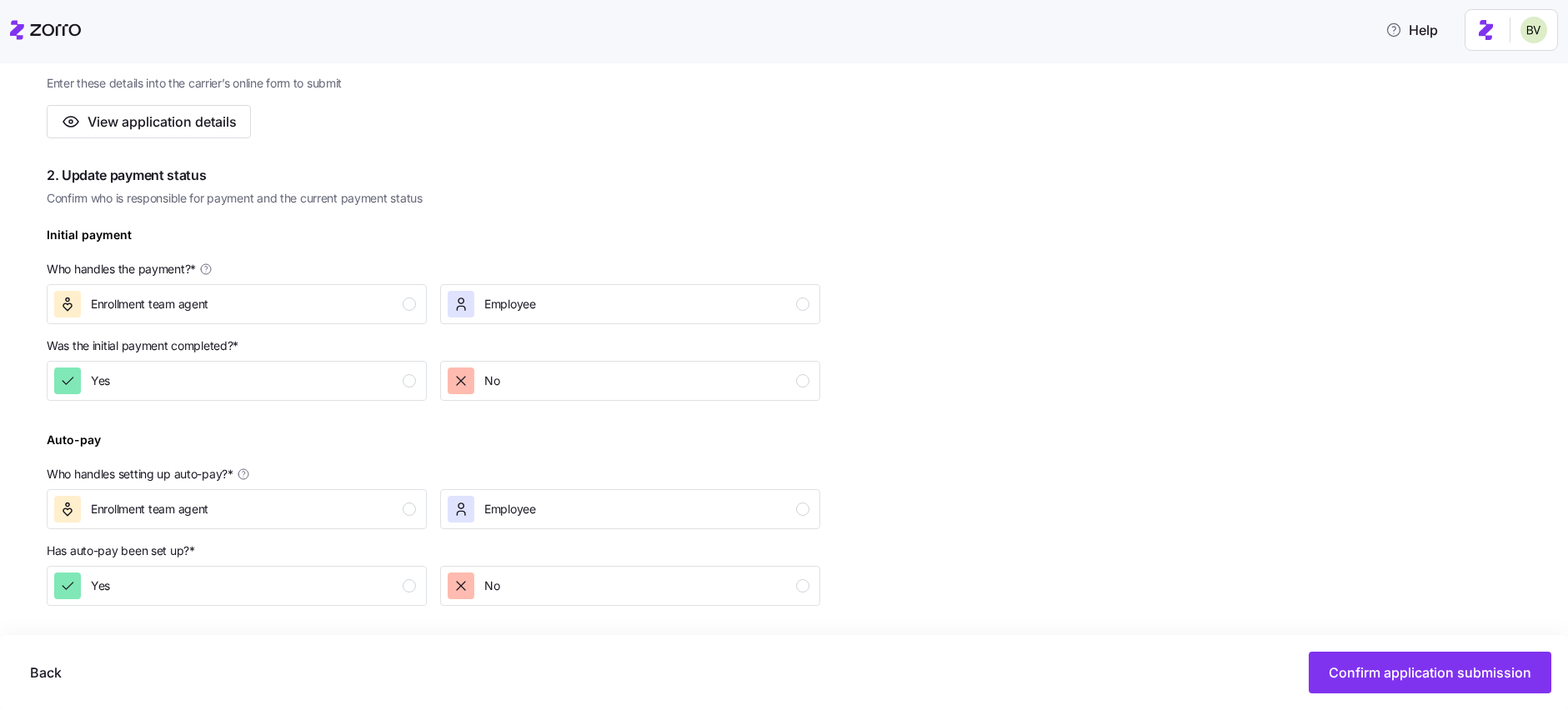
scroll to position [346, 0]
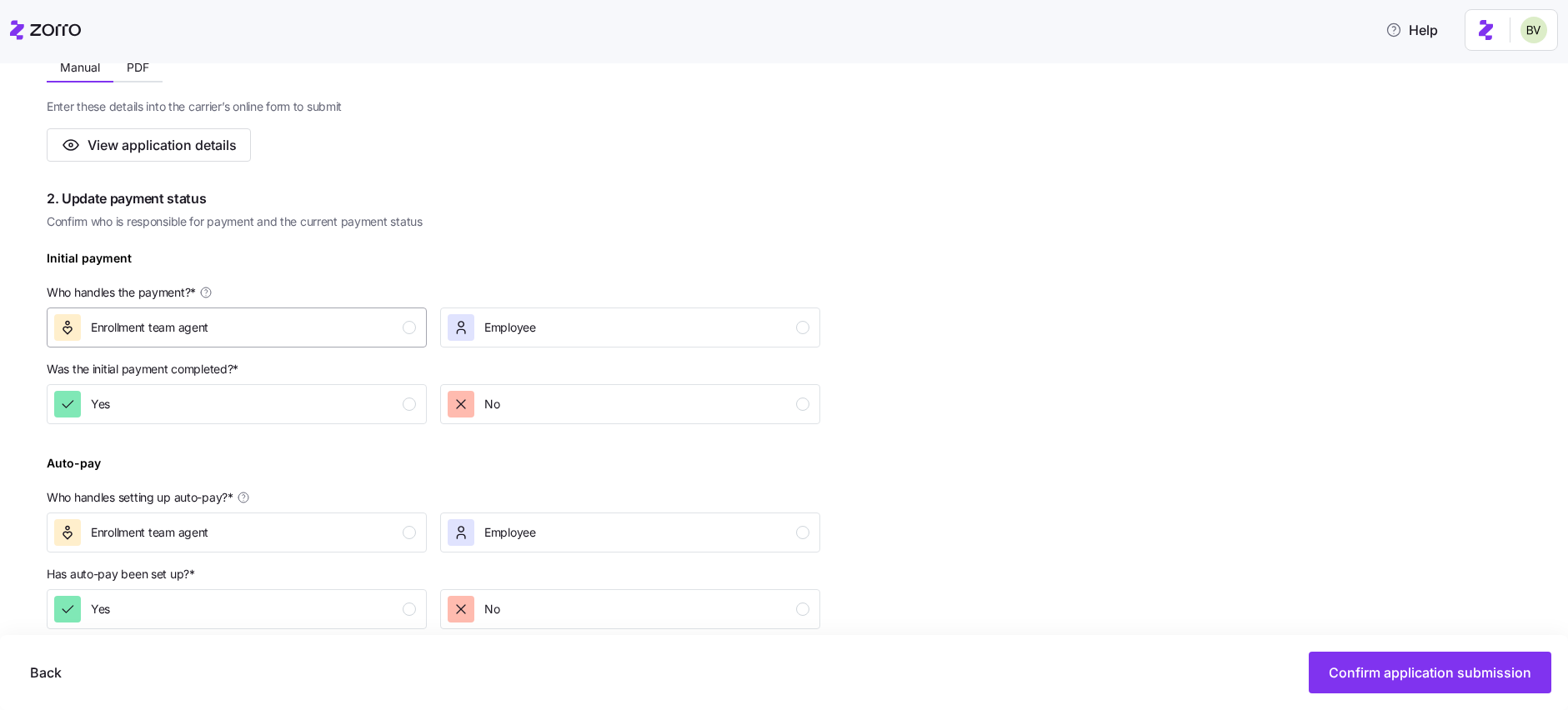
click at [399, 335] on div "Enrollment team agent" at bounding box center [235, 327] width 362 height 26
click at [398, 391] on div "Yes" at bounding box center [235, 403] width 362 height 26
click at [535, 531] on span "Employee" at bounding box center [510, 532] width 52 height 17
click at [409, 593] on button "Yes" at bounding box center [236, 609] width 380 height 40
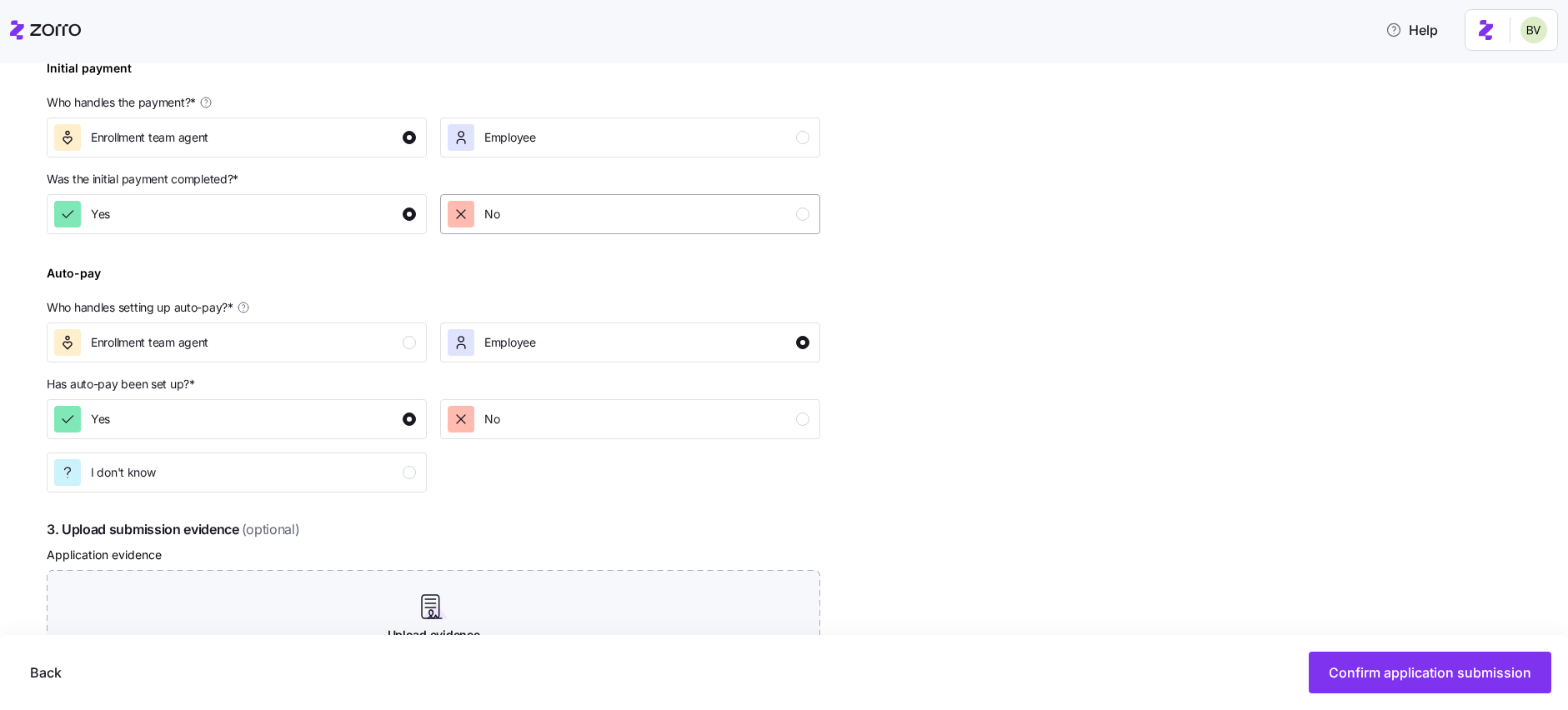
scroll to position [860, 0]
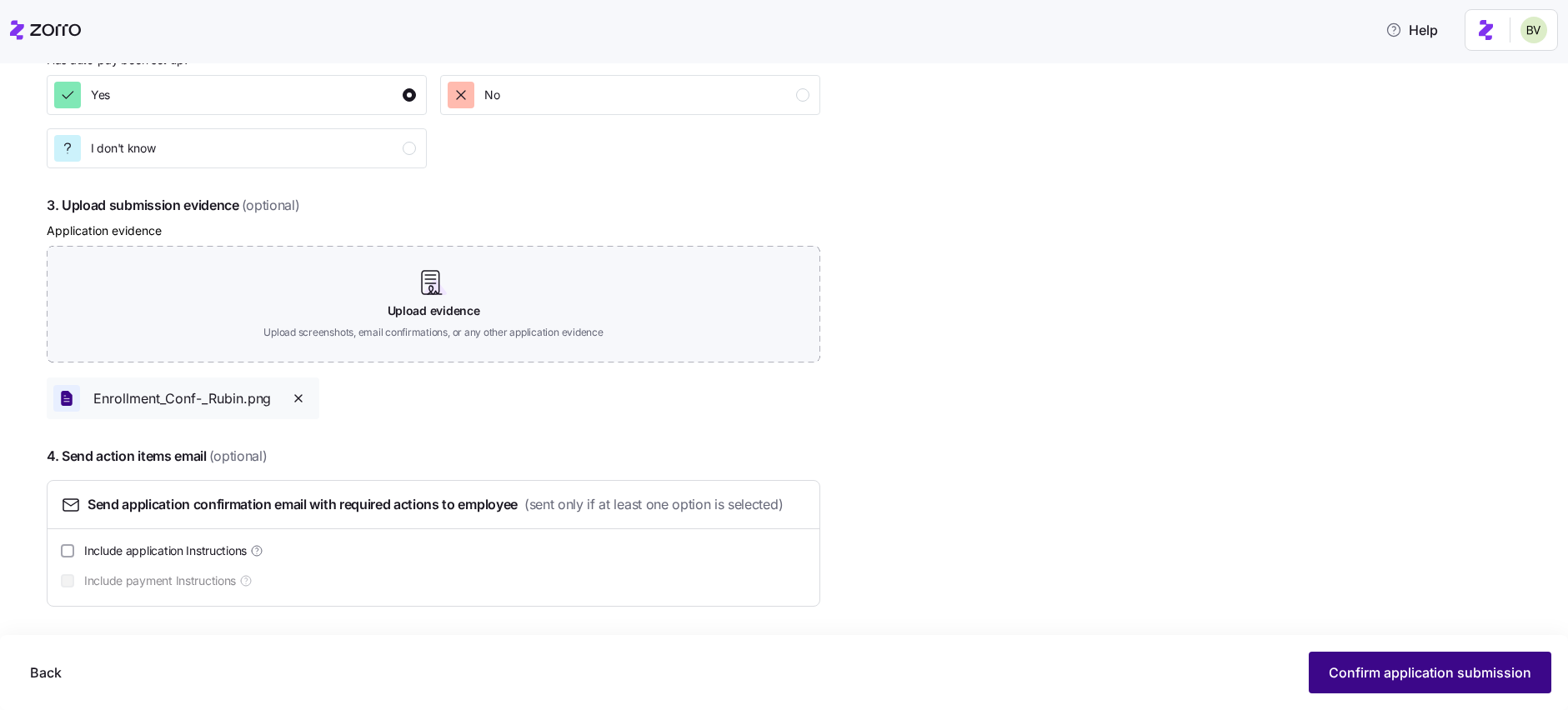
click at [1349, 656] on button "Confirm application submission" at bounding box center [1430, 672] width 242 height 41
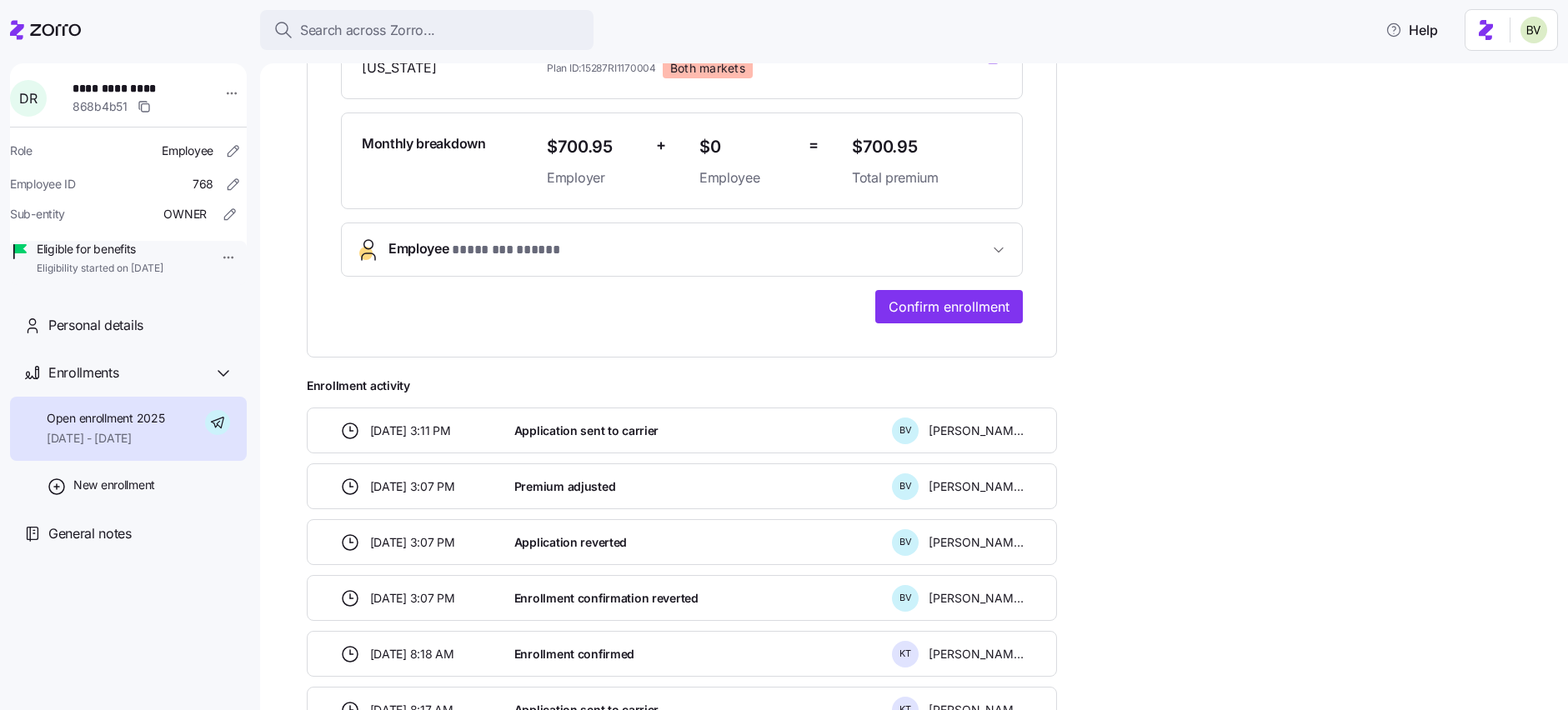
scroll to position [488, 0]
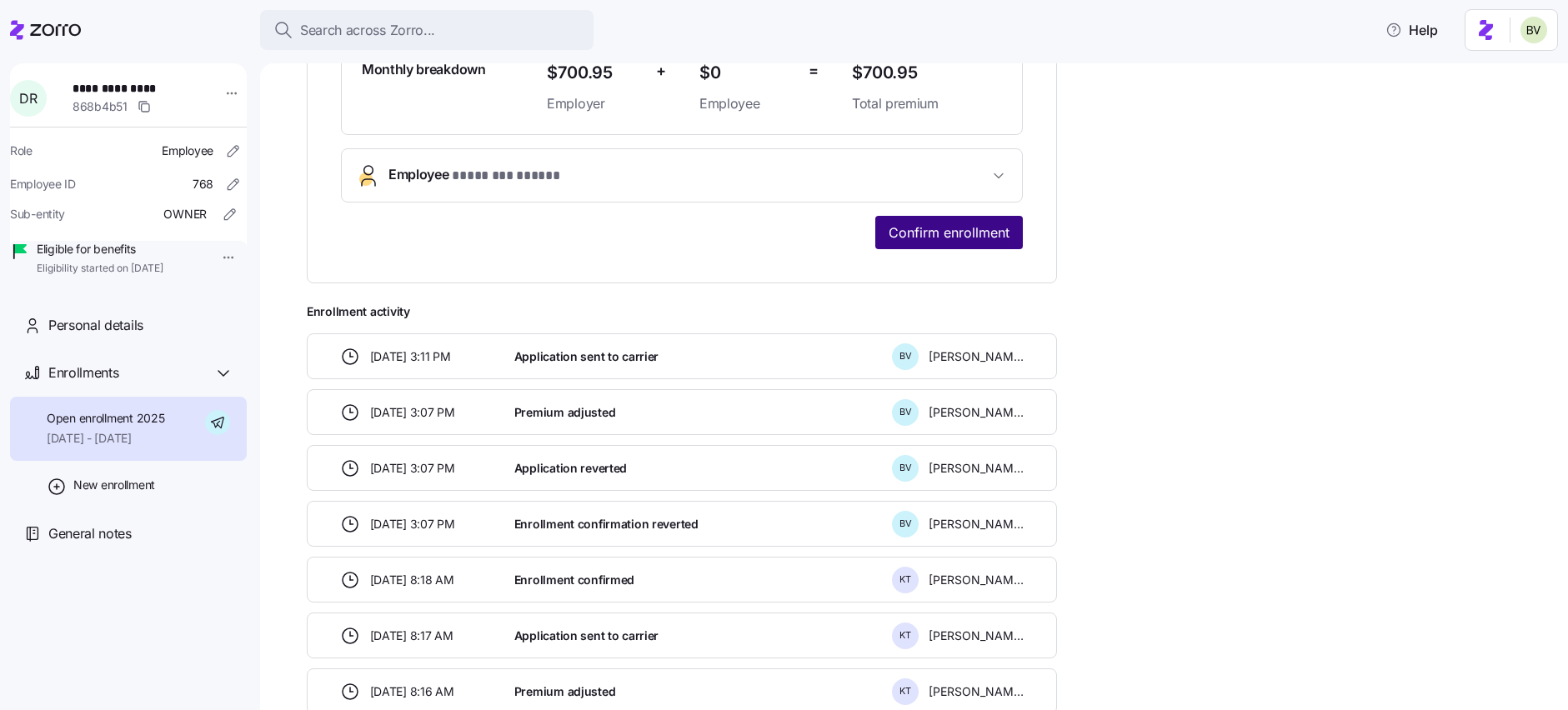
click at [943, 232] on span "Confirm enrollment" at bounding box center [949, 232] width 121 height 20
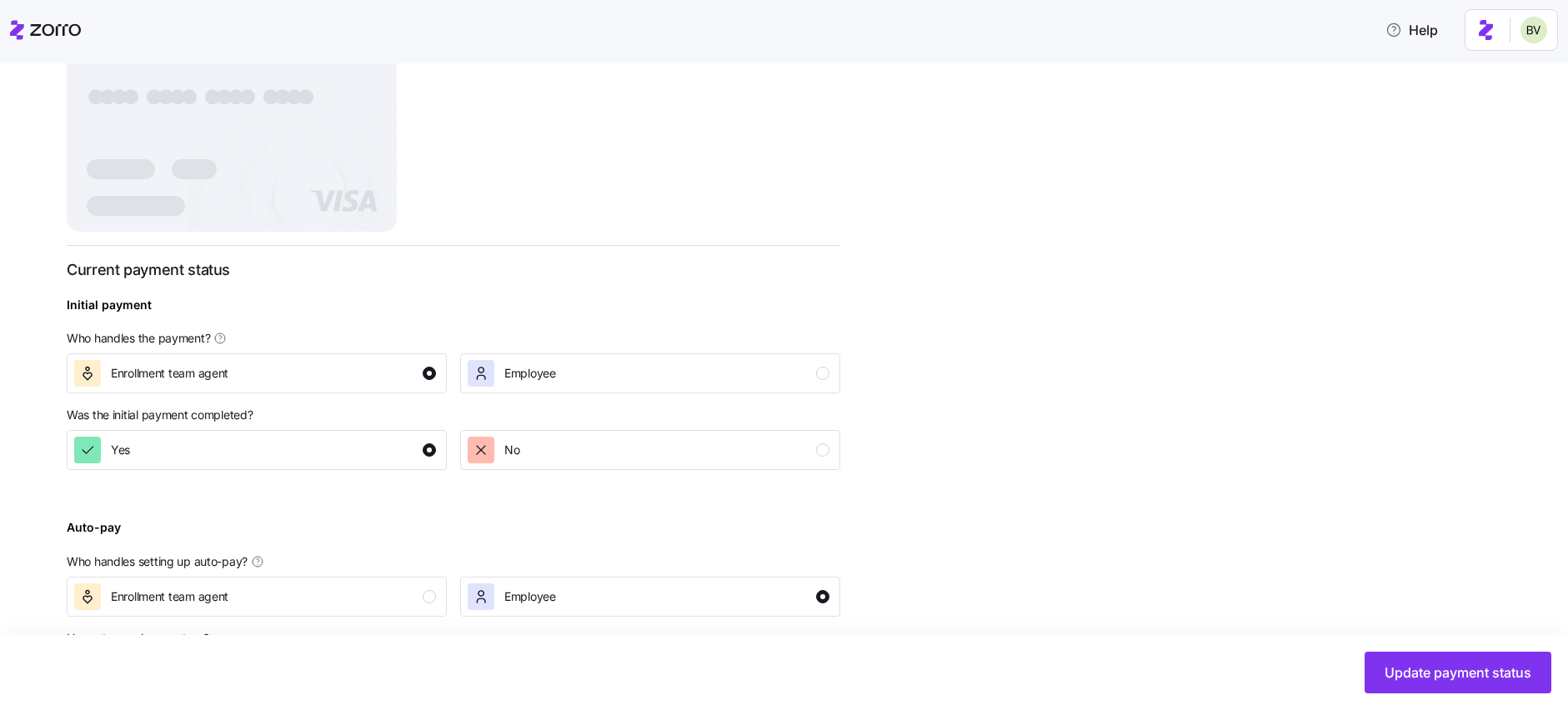
scroll to position [548, 0]
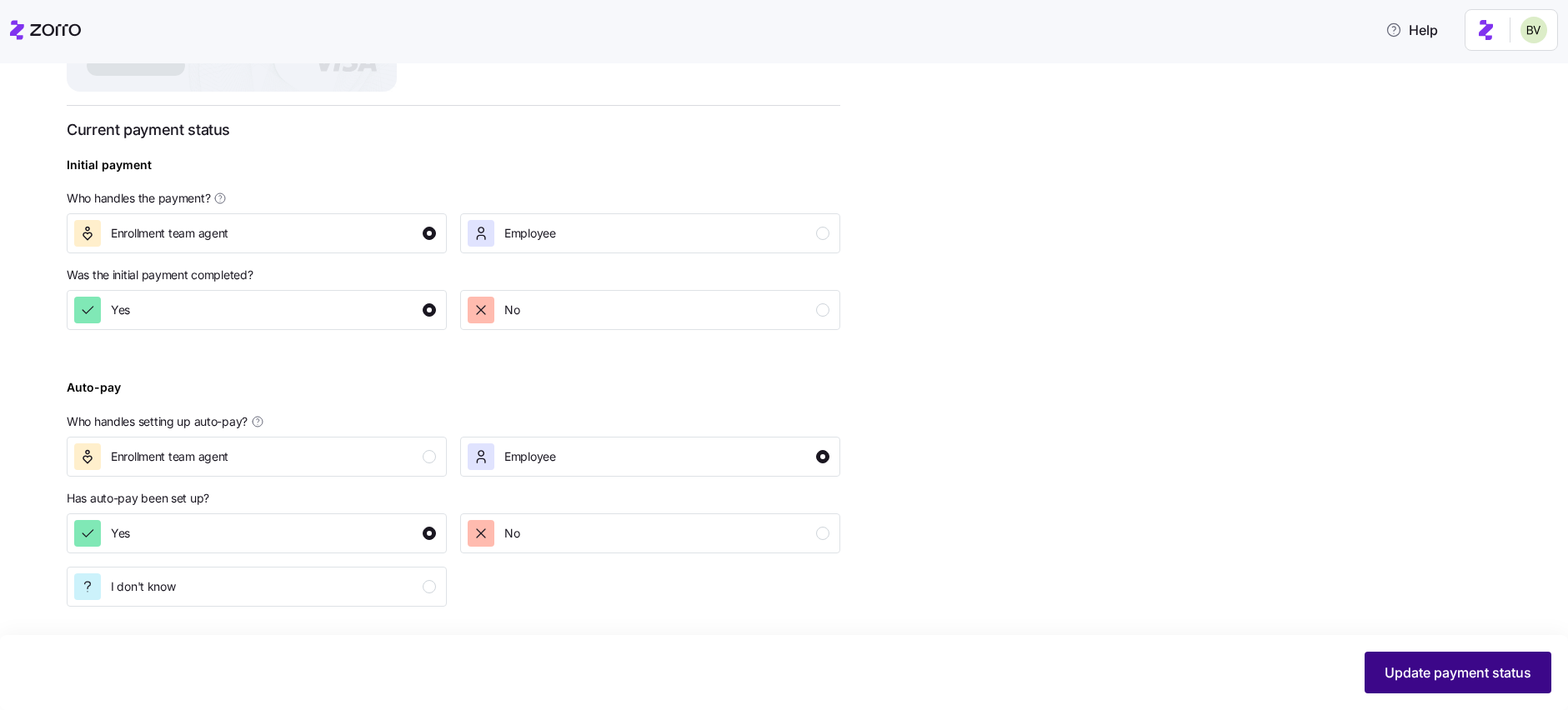
click at [1396, 671] on span "Update payment status" at bounding box center [1458, 672] width 147 height 20
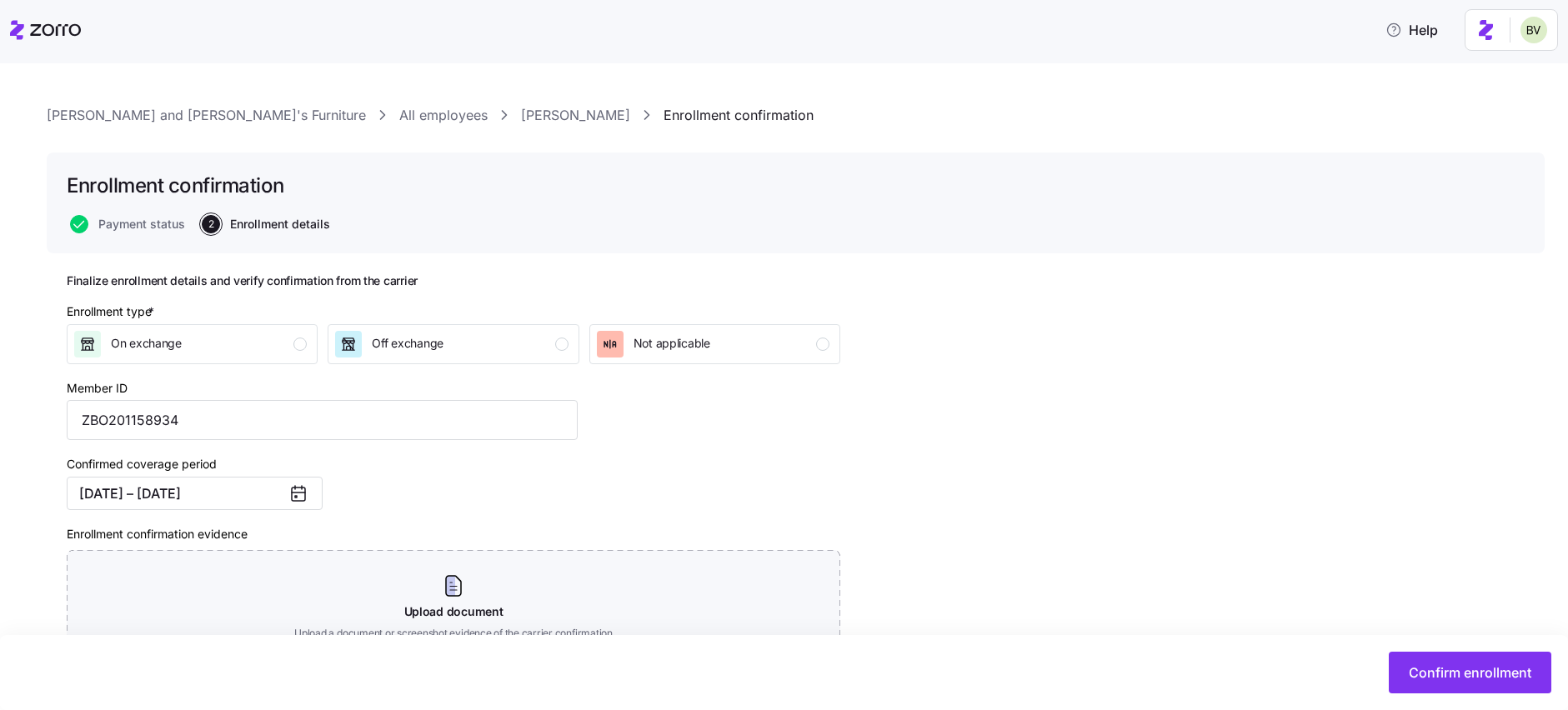
scroll to position [15, 0]
click at [539, 334] on div "Off exchange" at bounding box center [451, 340] width 233 height 26
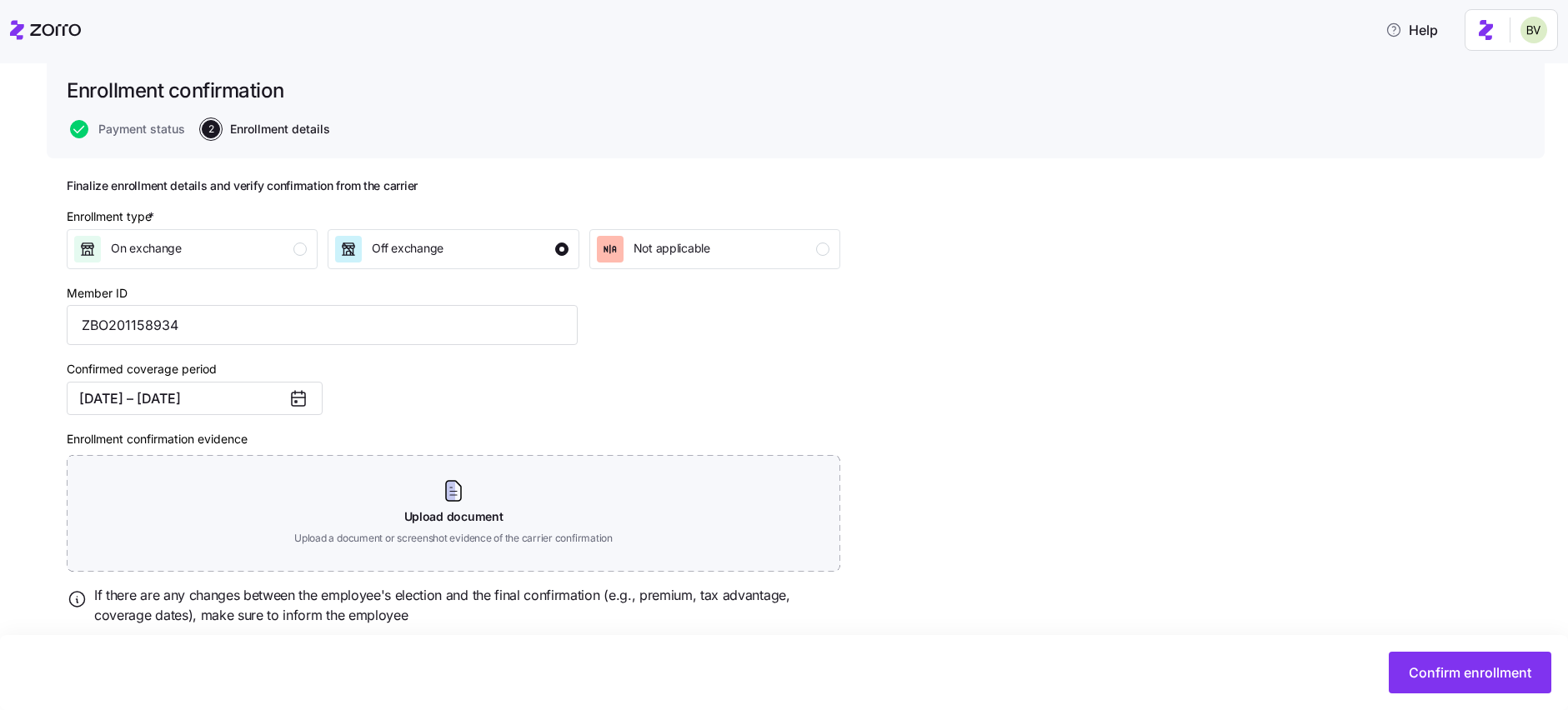
scroll to position [156, 0]
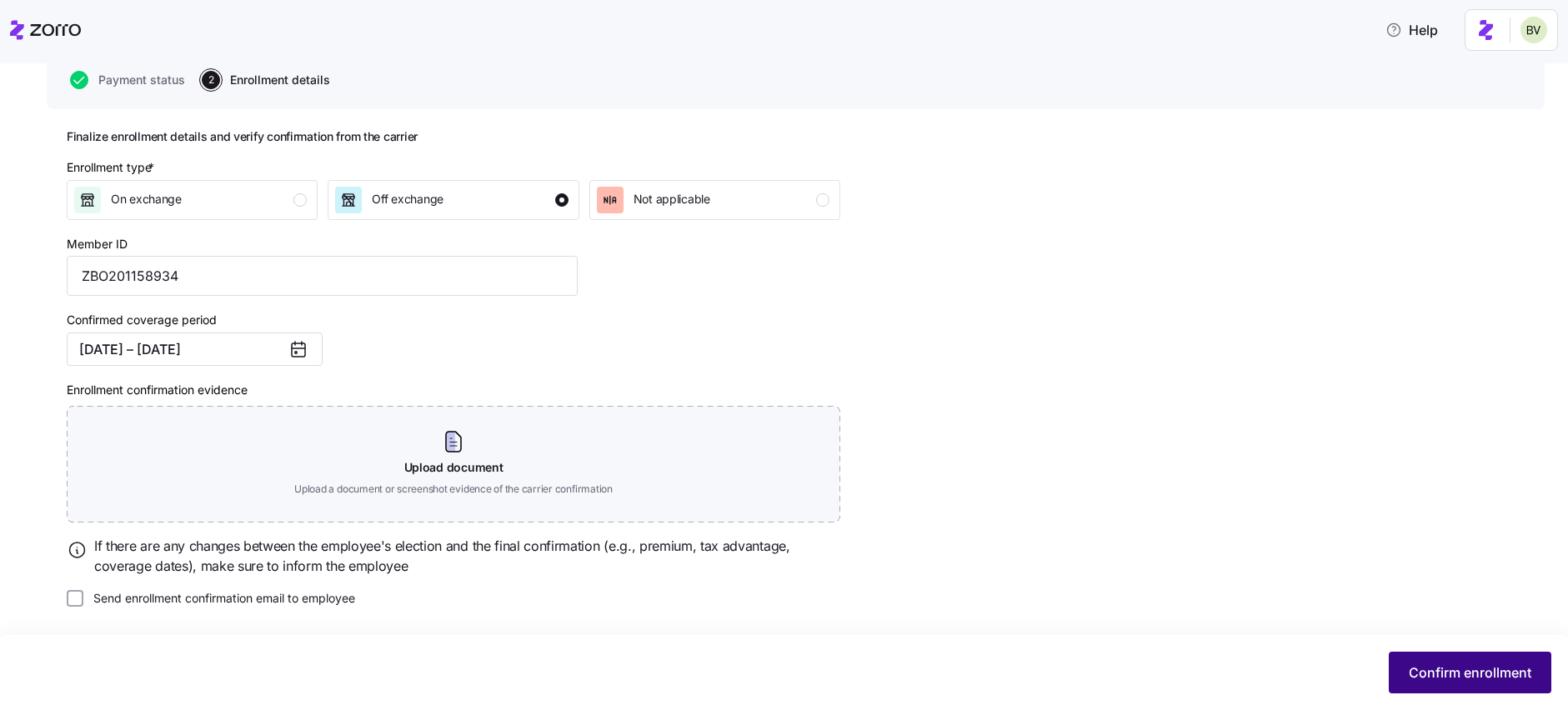
click at [1447, 686] on button "Confirm enrollment" at bounding box center [1471, 672] width 163 height 41
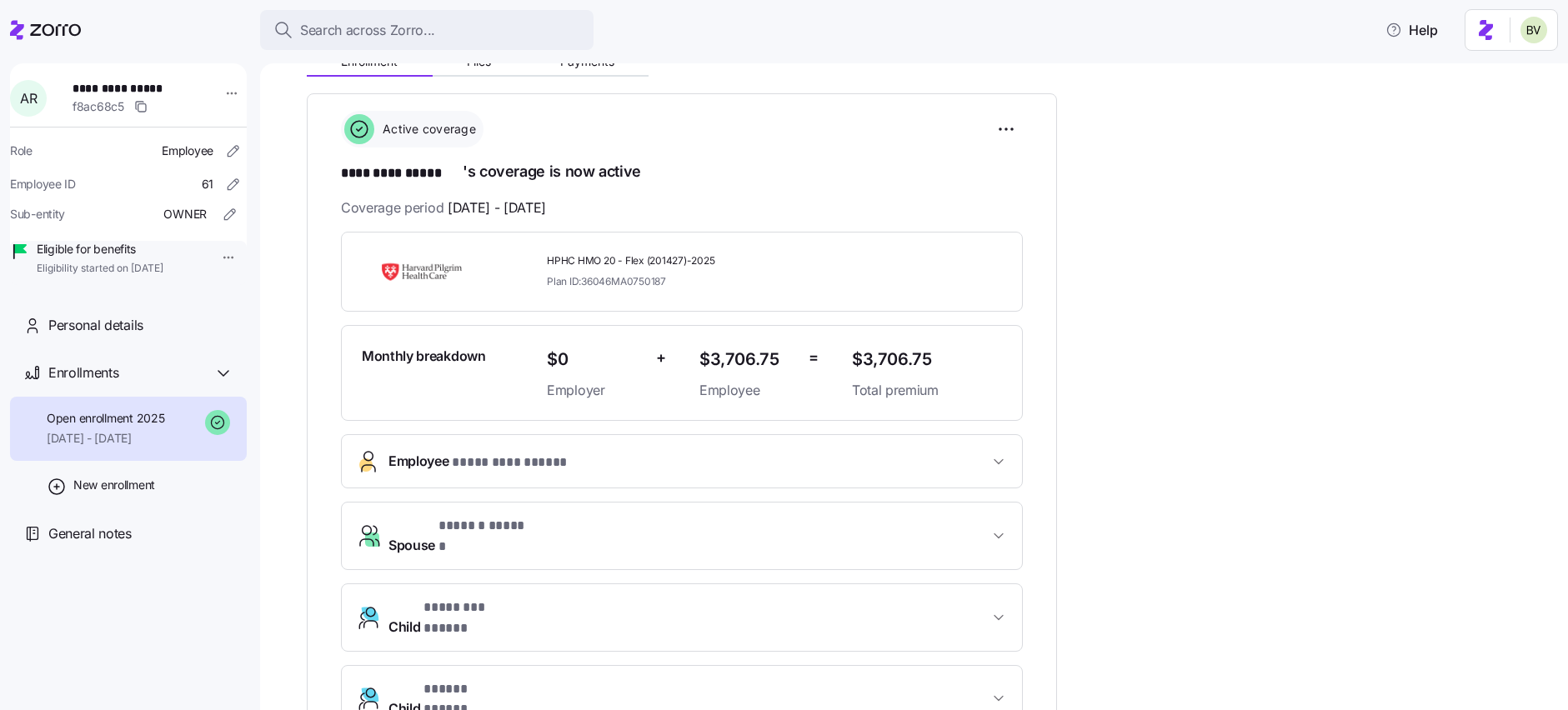
scroll to position [88, 0]
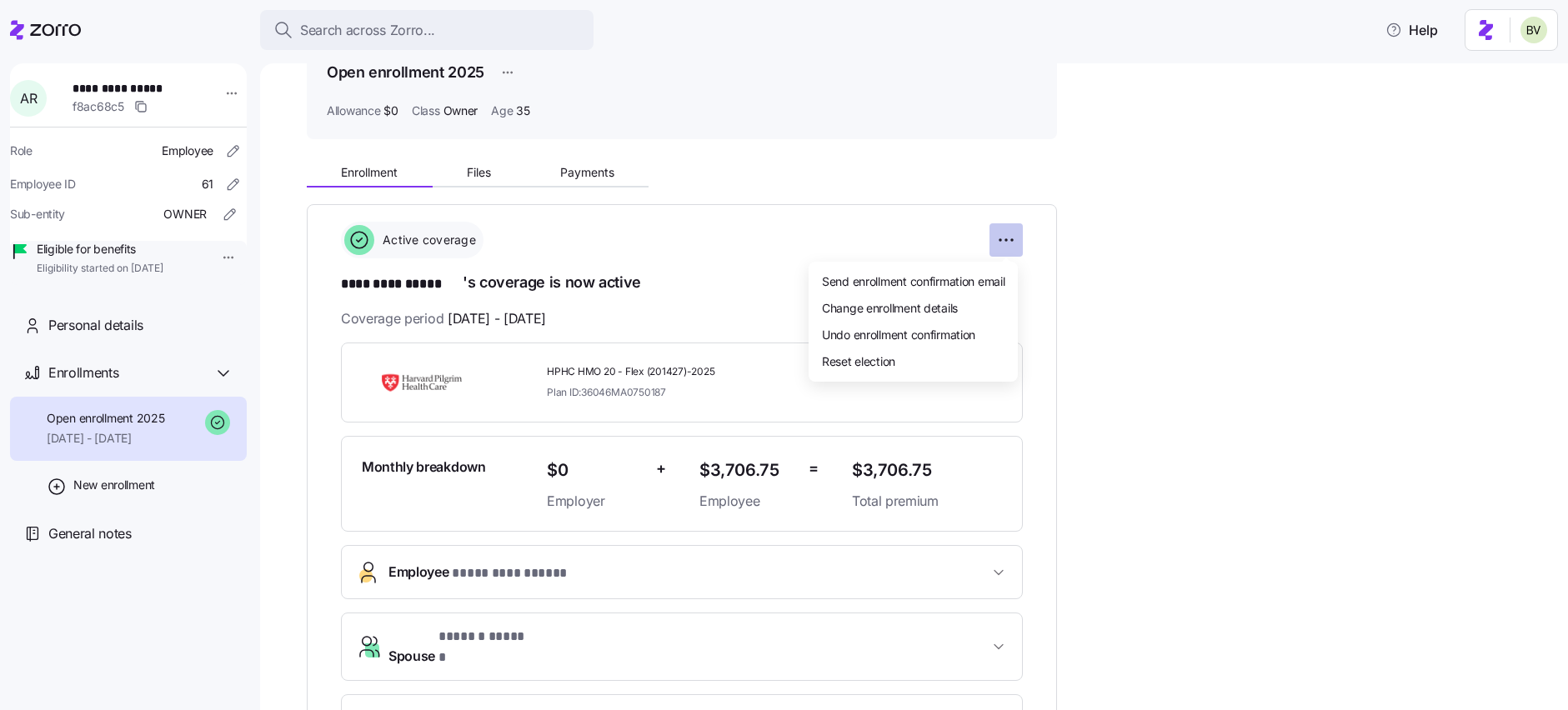
click at [1009, 231] on html "**********" at bounding box center [784, 350] width 1568 height 700
click at [929, 324] on div "Undo enrollment confirmation" at bounding box center [914, 333] width 196 height 26
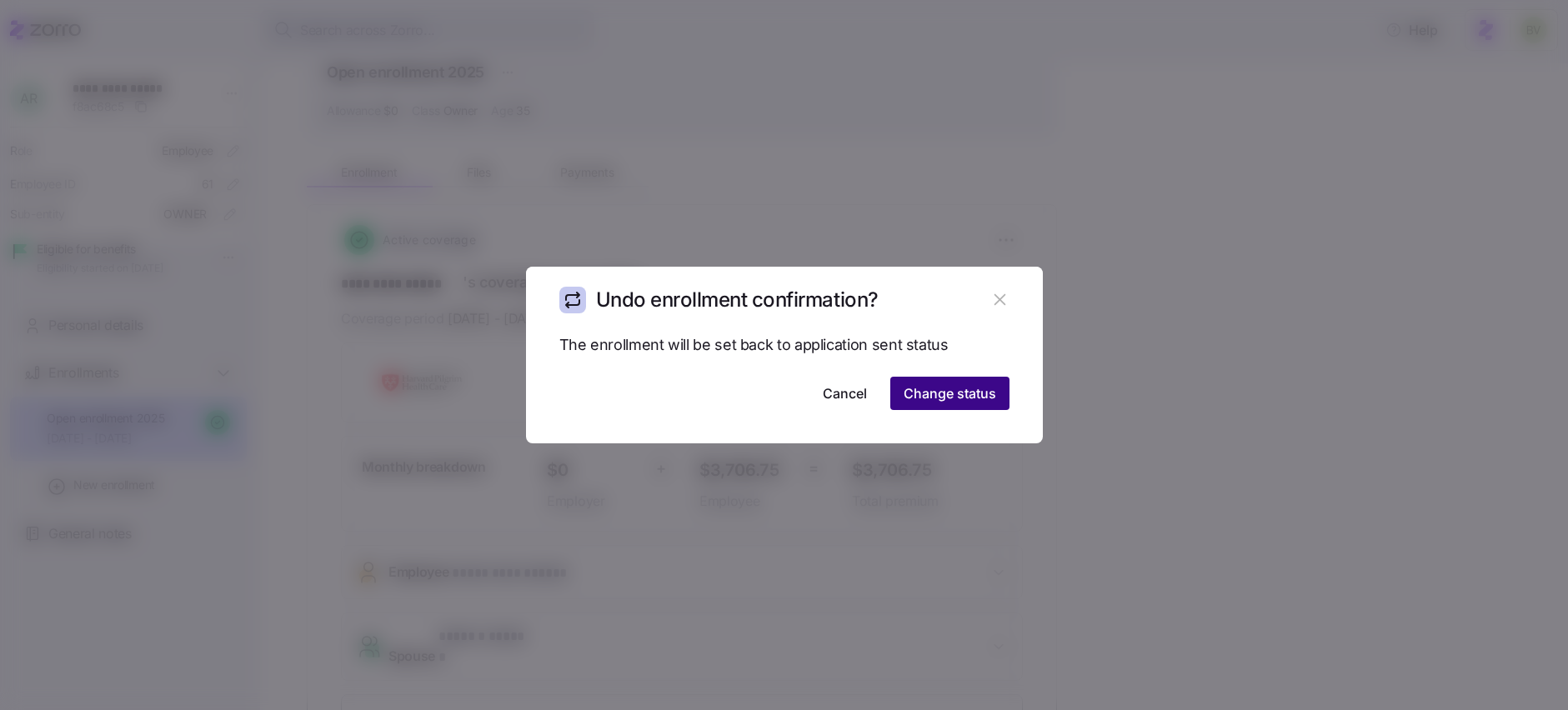
click at [974, 396] on span "Change status" at bounding box center [950, 393] width 92 height 20
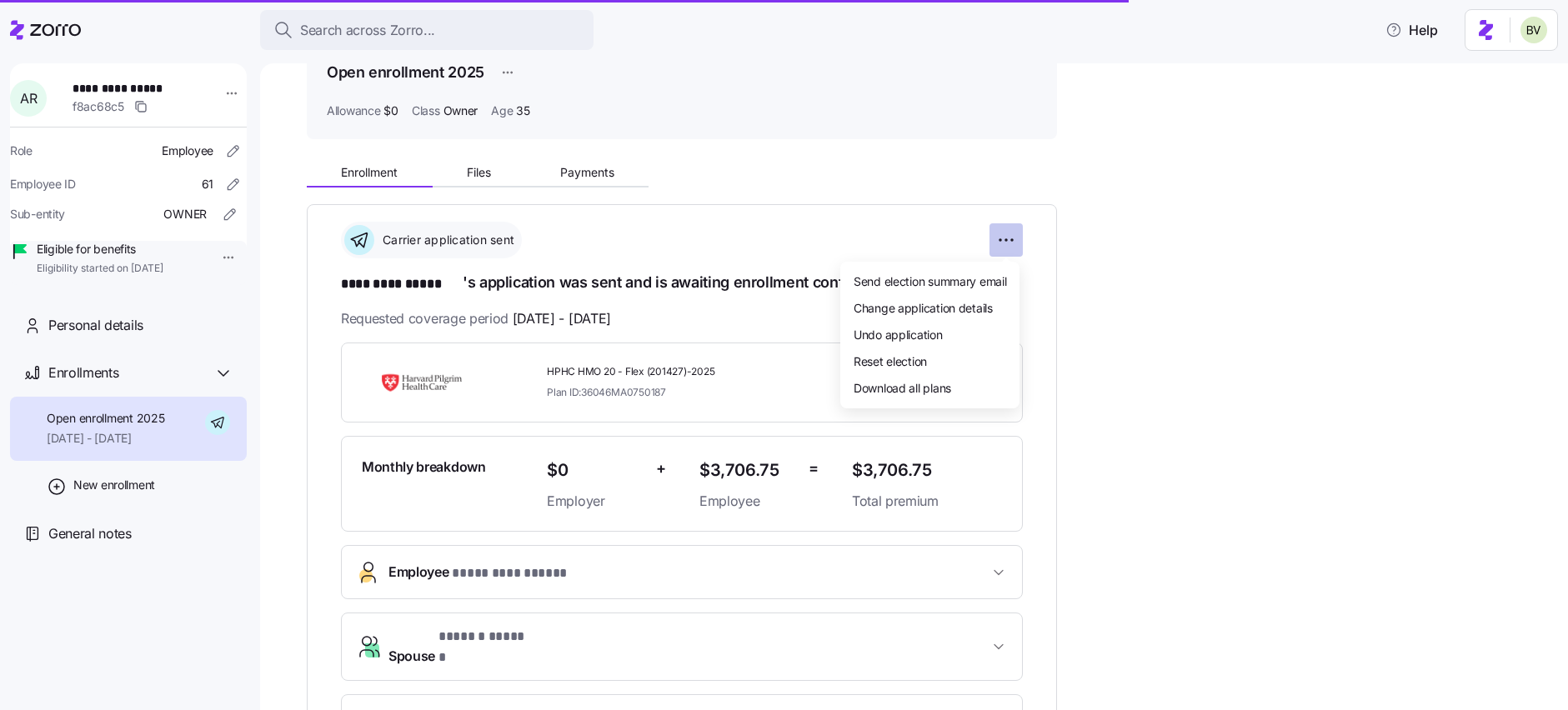
click at [1012, 234] on html "**********" at bounding box center [784, 350] width 1568 height 700
click at [951, 332] on div "Undo application" at bounding box center [929, 333] width 166 height 26
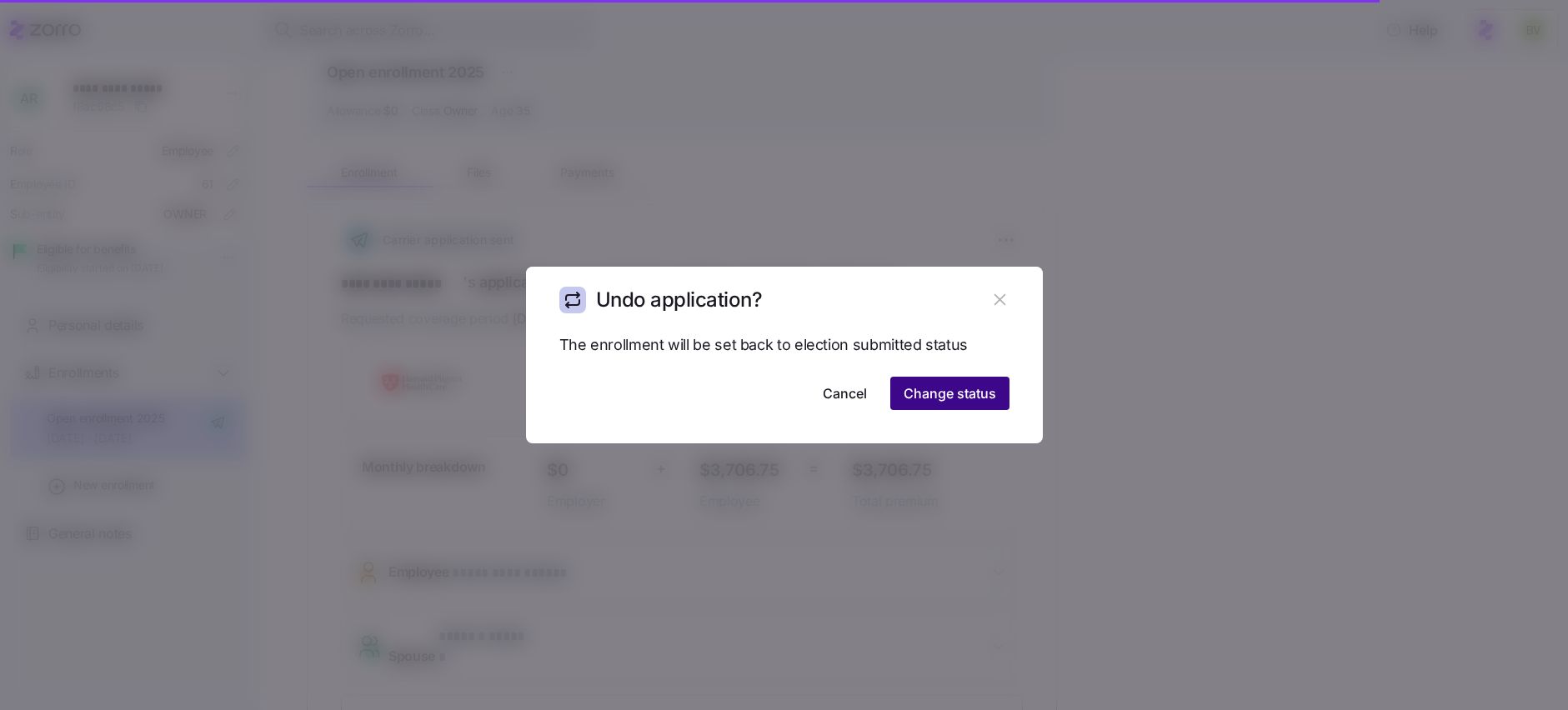
click at [948, 390] on span "Change status" at bounding box center [950, 393] width 92 height 20
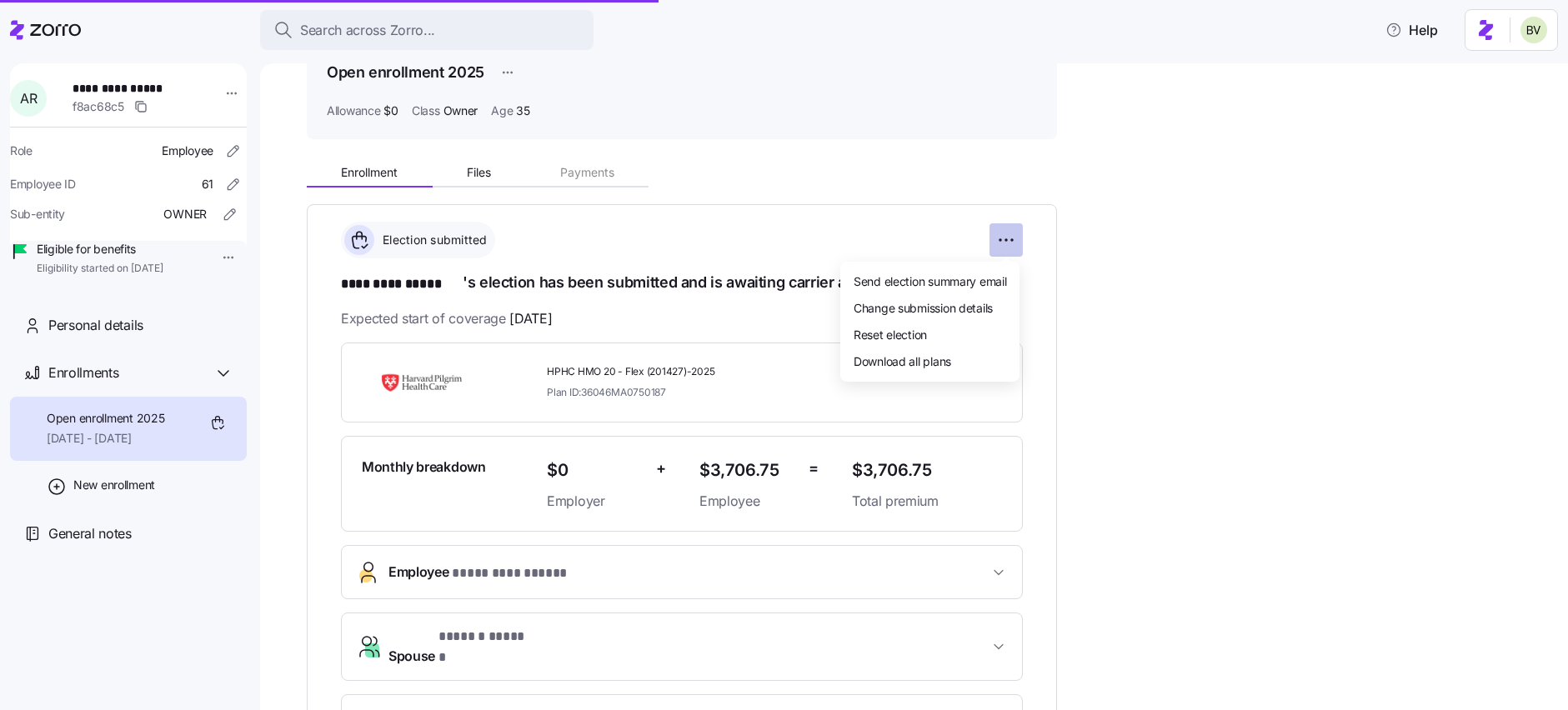
click at [1012, 236] on html "**********" at bounding box center [784, 350] width 1568 height 700
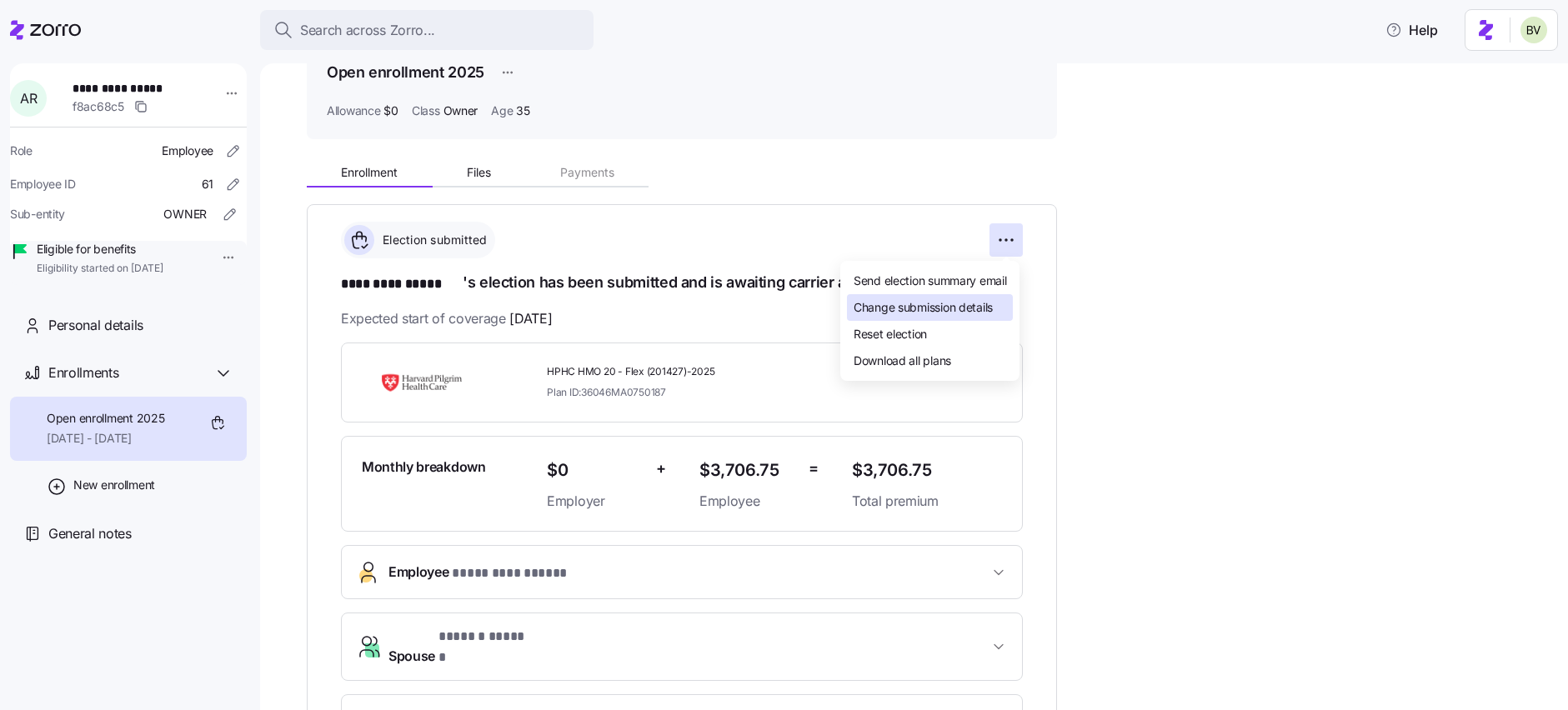
click at [958, 313] on span "Change submission details" at bounding box center [923, 307] width 139 height 17
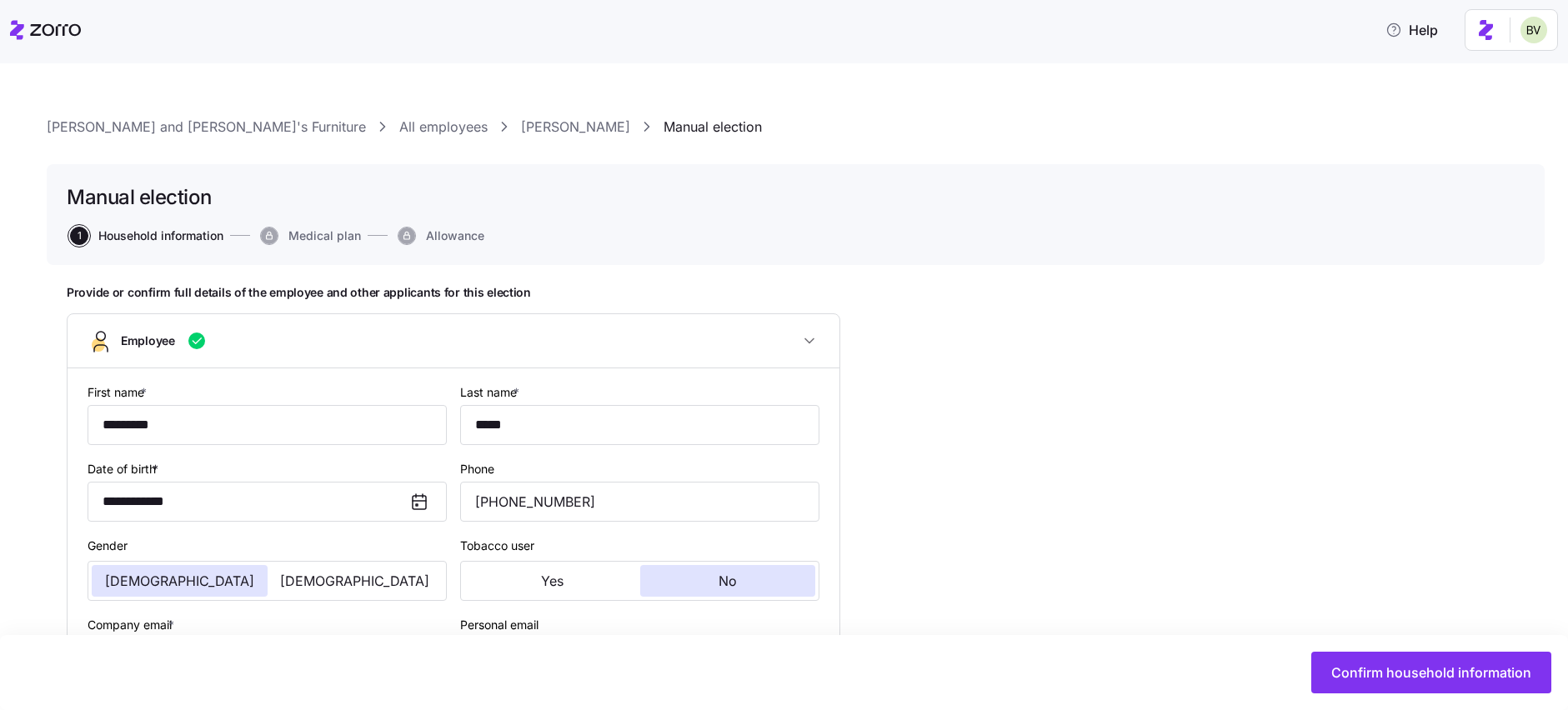
type input "Owner"
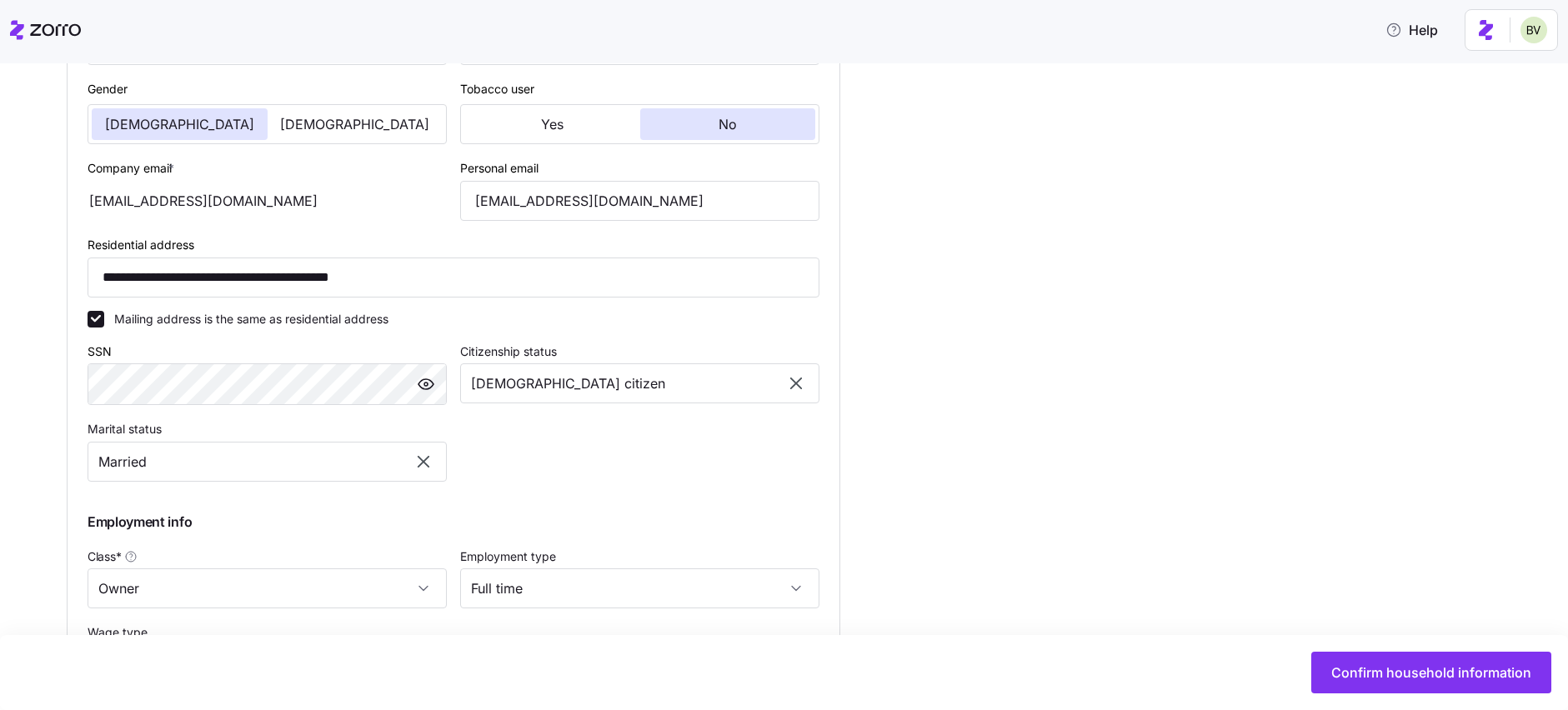
scroll to position [876, 0]
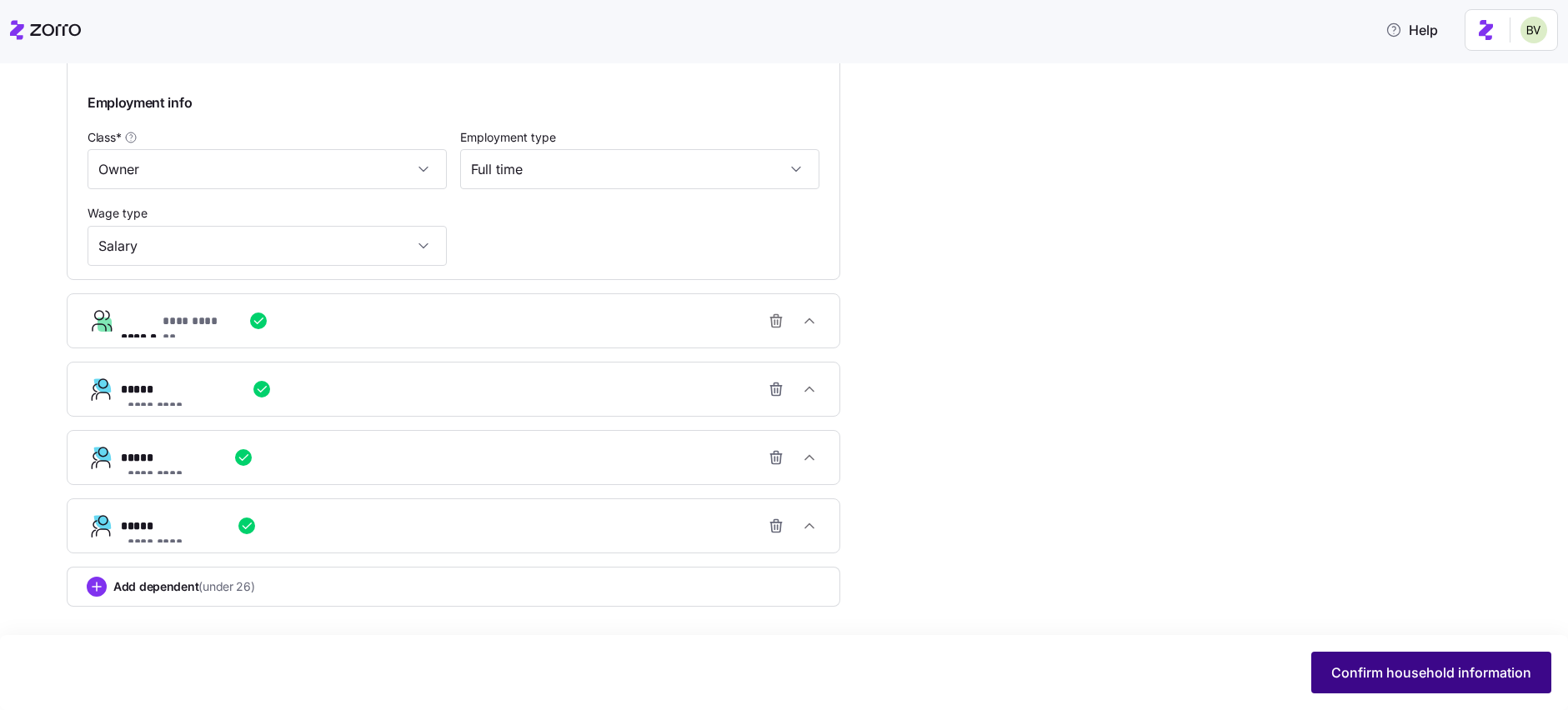
click at [1412, 677] on span "Confirm household information" at bounding box center [1432, 672] width 200 height 20
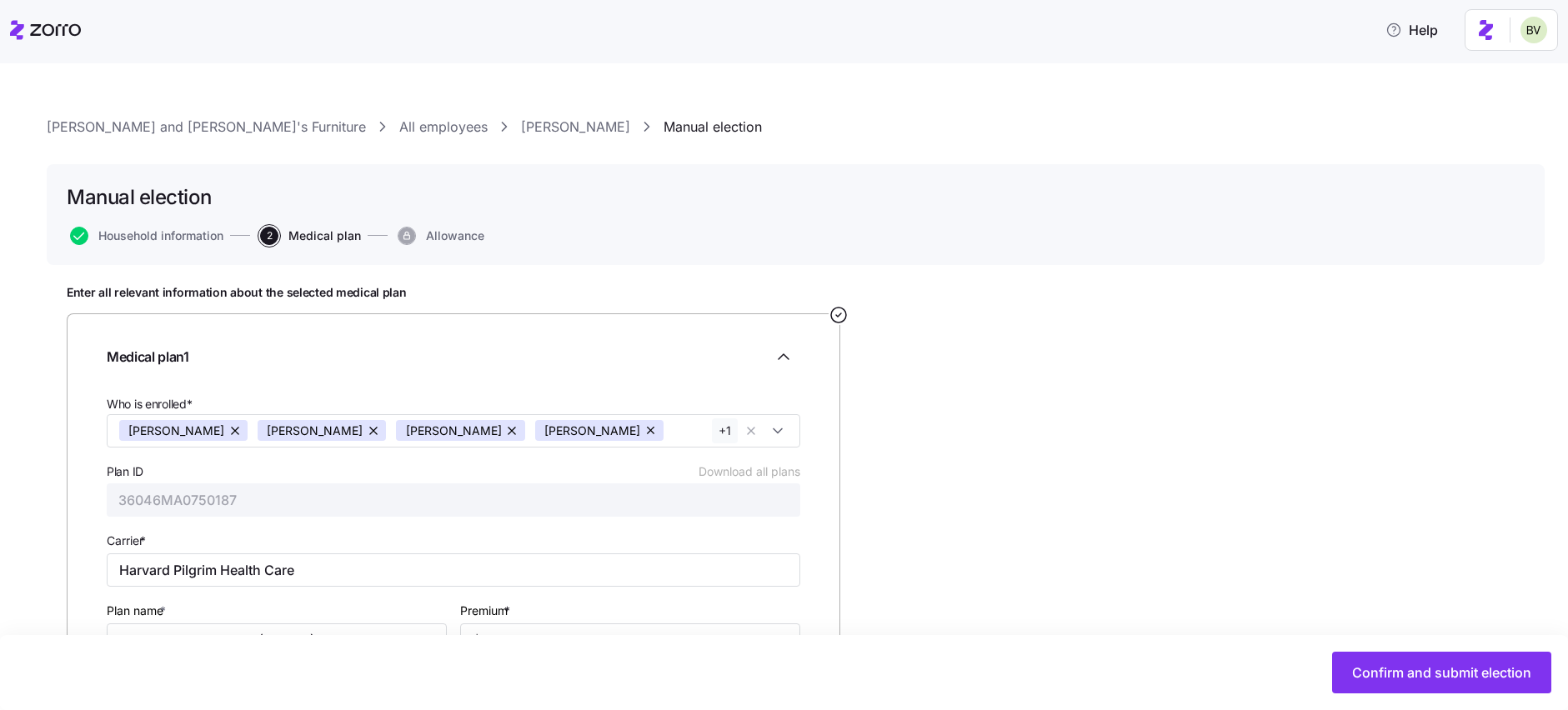
scroll to position [140, 0]
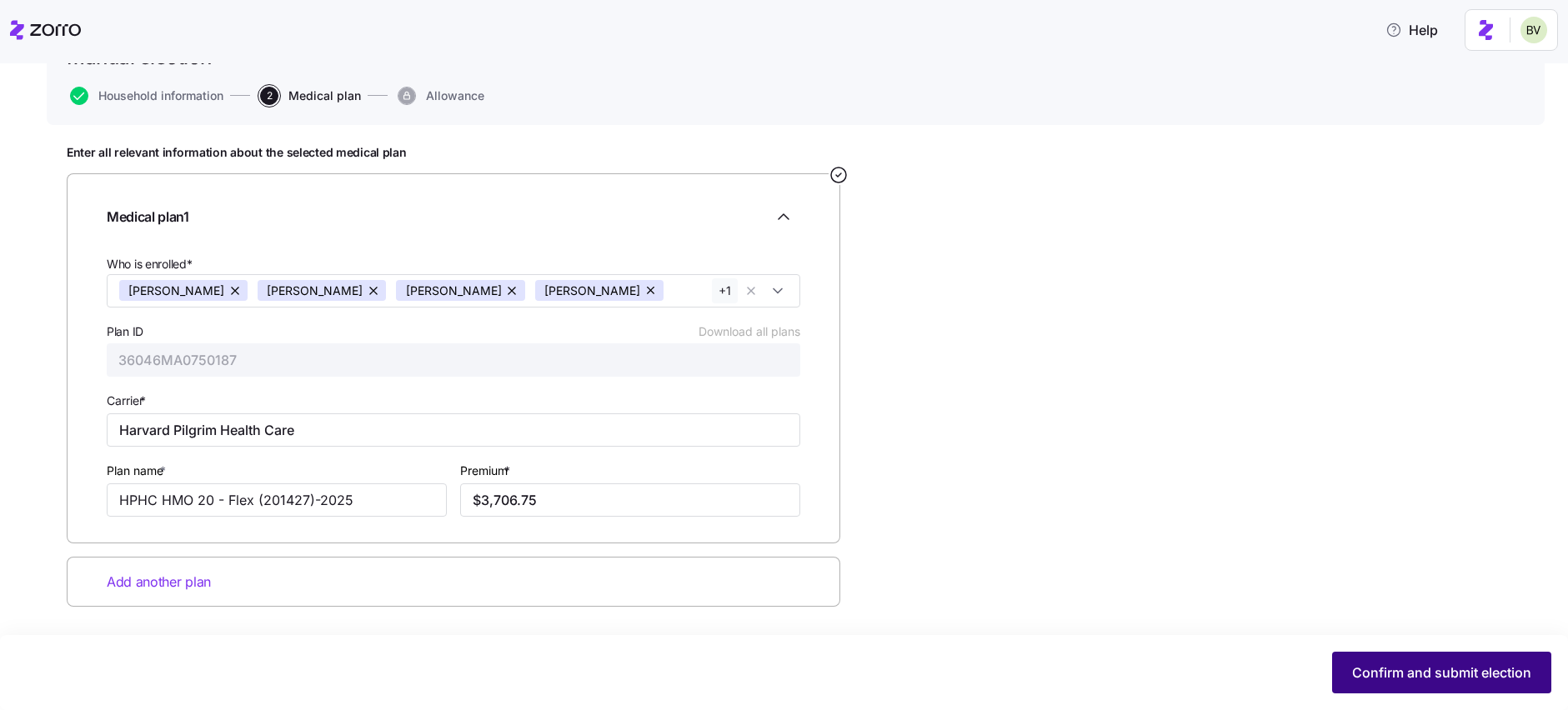
click at [1384, 684] on button "Confirm and submit election" at bounding box center [1441, 672] width 219 height 41
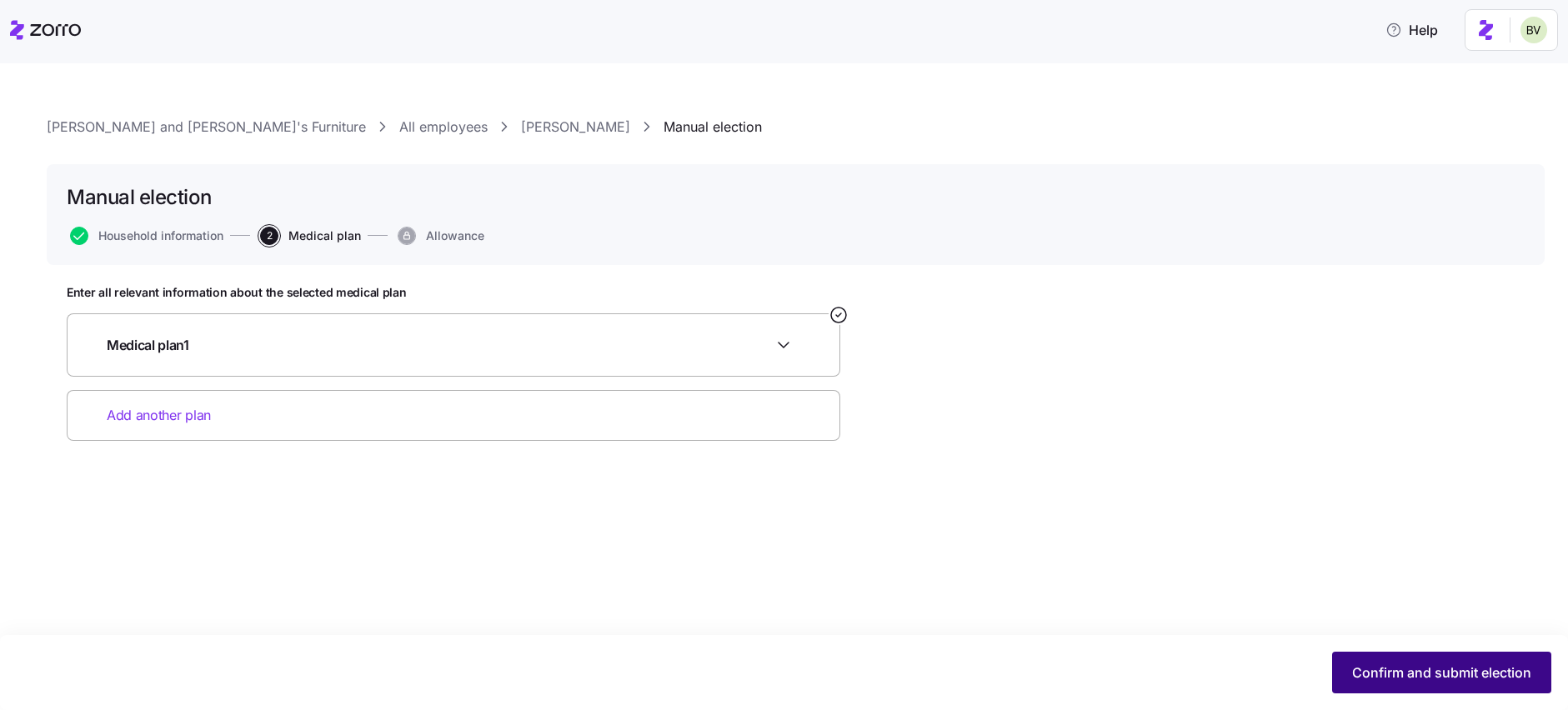
scroll to position [0, 0]
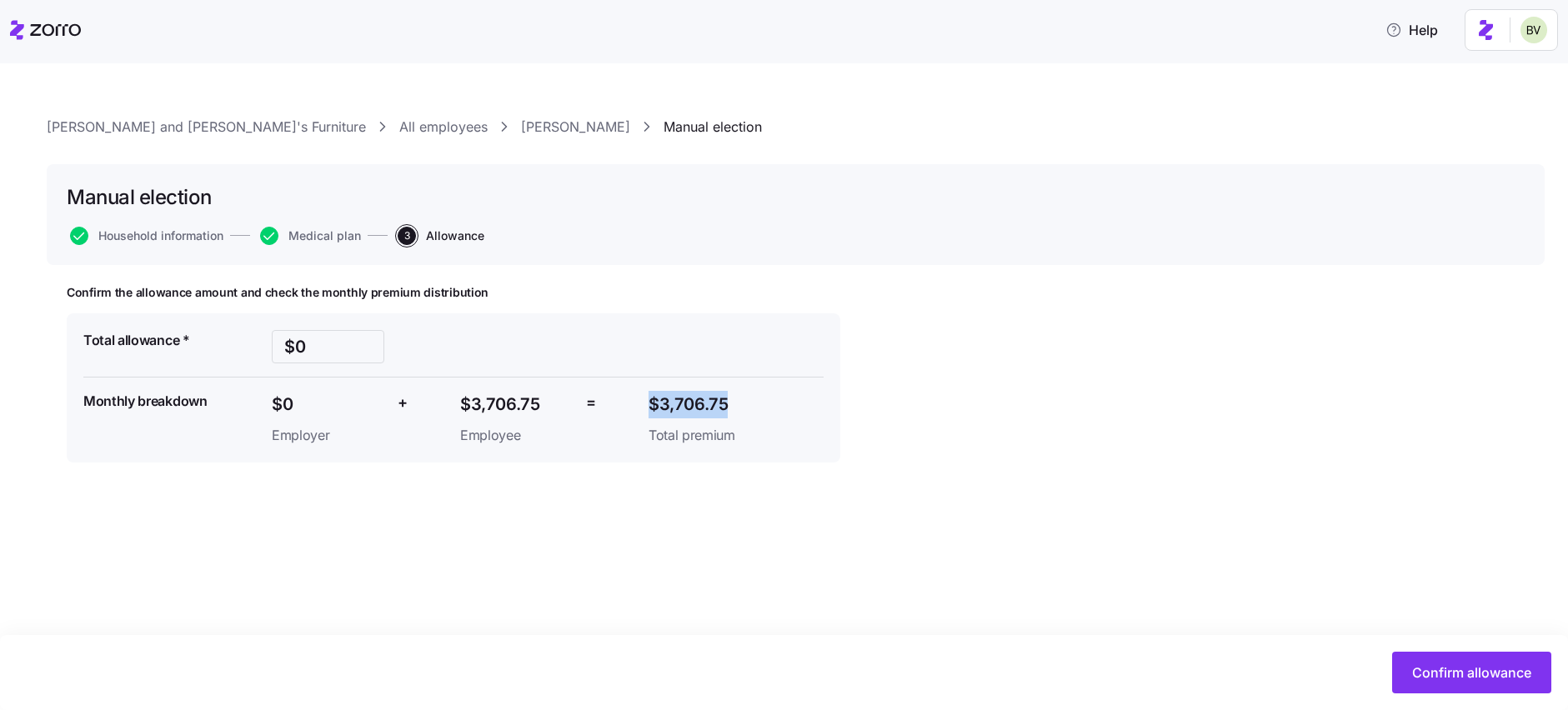
drag, startPoint x: 719, startPoint y: 402, endPoint x: 629, endPoint y: 404, distance: 90.0
click at [629, 404] on div "Total allowance * $0 Monthly breakdown $0 Employer + $3,706.75 Employee = $3,70…" at bounding box center [453, 388] width 754 height 129
copy div "$3,706.75"
drag, startPoint x: 310, startPoint y: 342, endPoint x: 280, endPoint y: 342, distance: 30.0
click at [280, 342] on input "$0" at bounding box center [328, 346] width 113 height 33
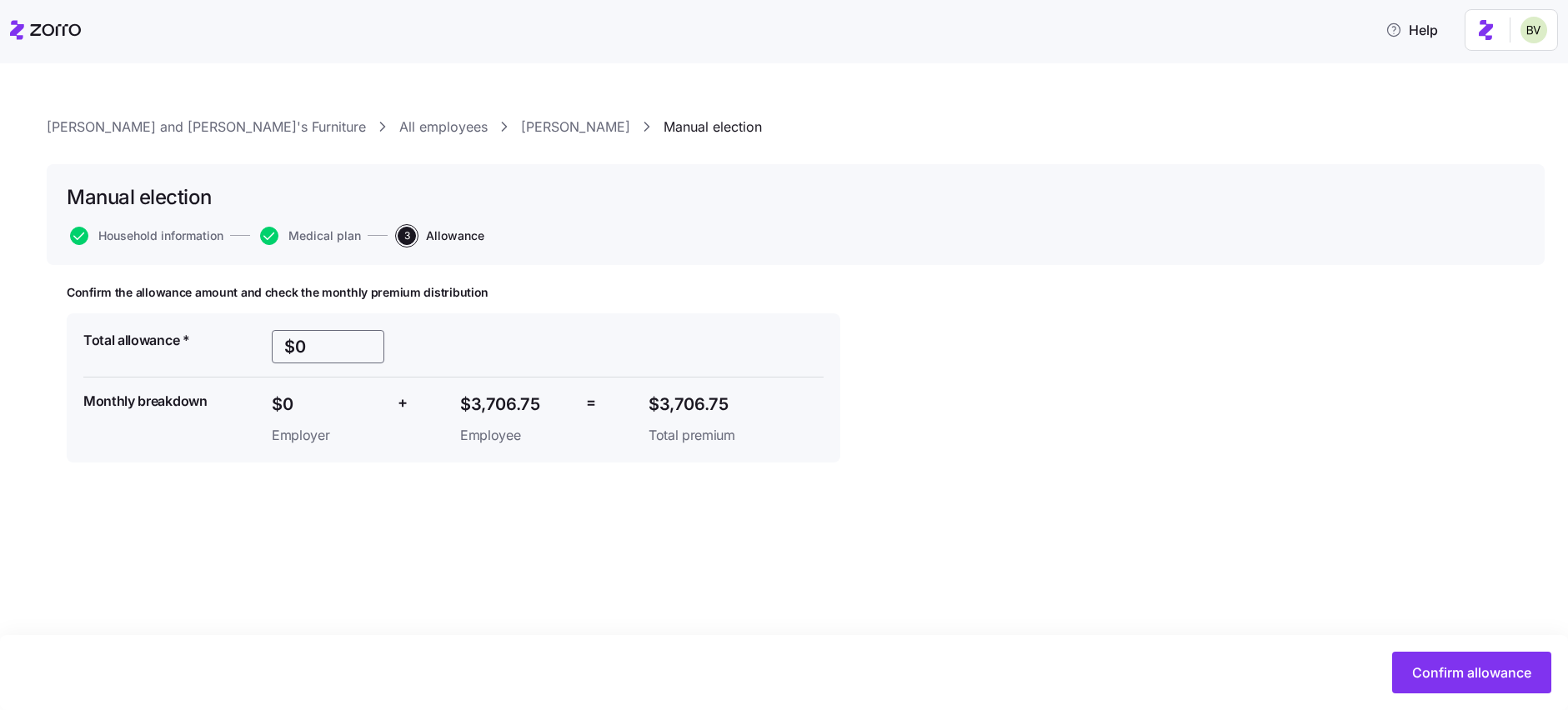
paste input "3706"
type input "$3"
click at [1224, 504] on div "Confirm the allowance amount and check the monthly premium distribution Total a…" at bounding box center [796, 416] width 1458 height 261
drag, startPoint x: 339, startPoint y: 346, endPoint x: 229, endPoint y: 341, distance: 110.1
click at [229, 341] on div "Total allowance * $3800 Monthly breakdown $3,706.75 Employer + $0 Employee = $3…" at bounding box center [453, 388] width 754 height 129
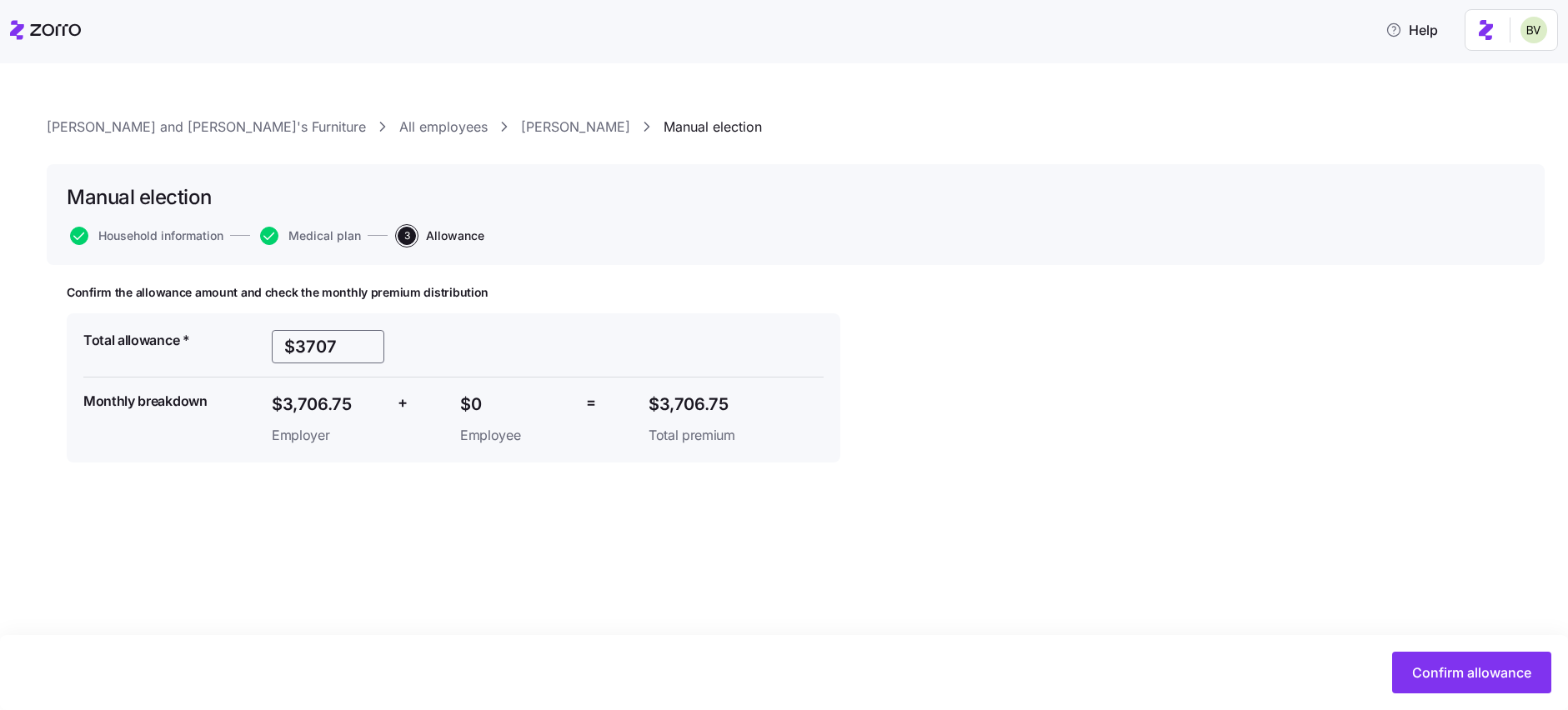
type input "$3707"
click at [923, 551] on div "Bernie and Phyl's Furniture All employees ALEXANDER RUBIN Manual election Manua…" at bounding box center [784, 386] width 1568 height 646
click at [1464, 668] on span "Confirm allowance" at bounding box center [1471, 672] width 119 height 20
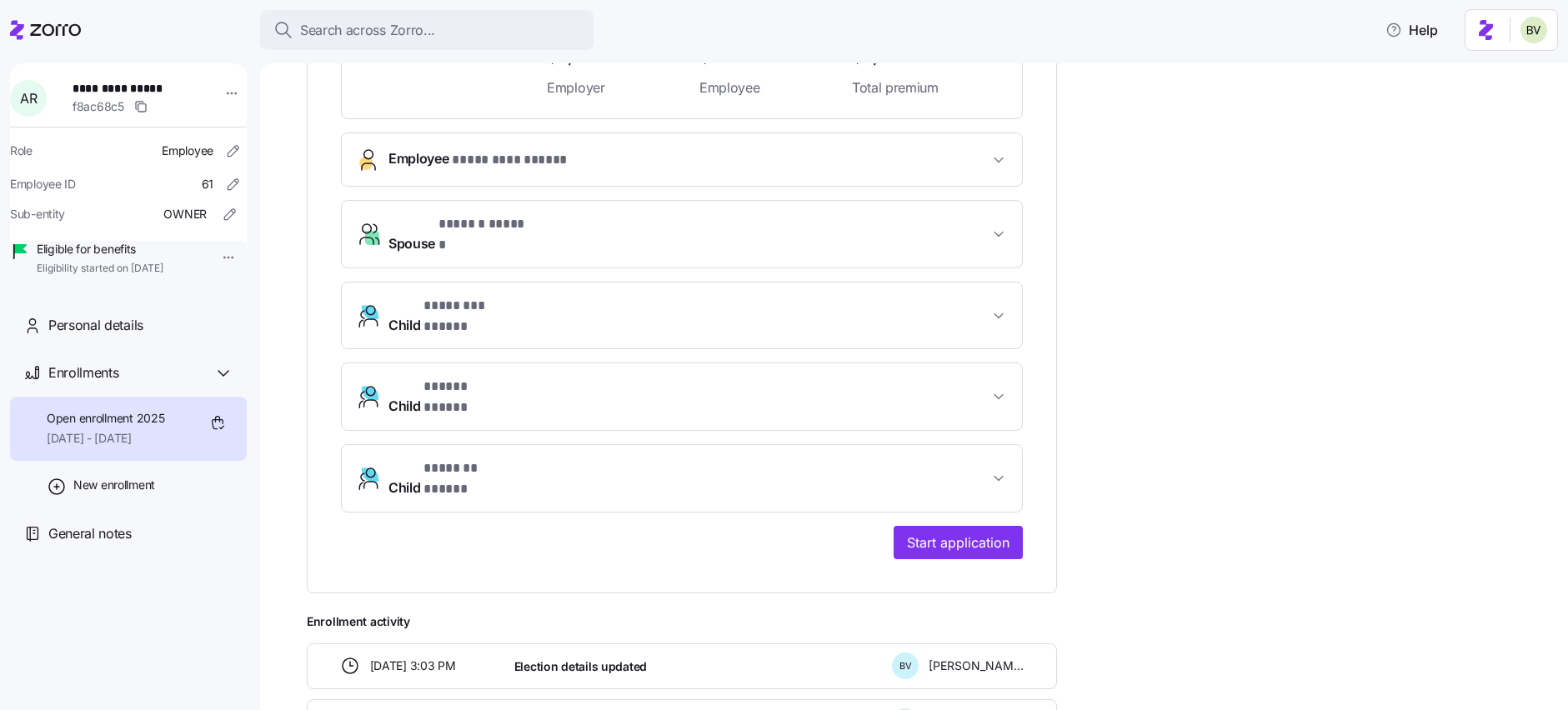
scroll to position [513, 0]
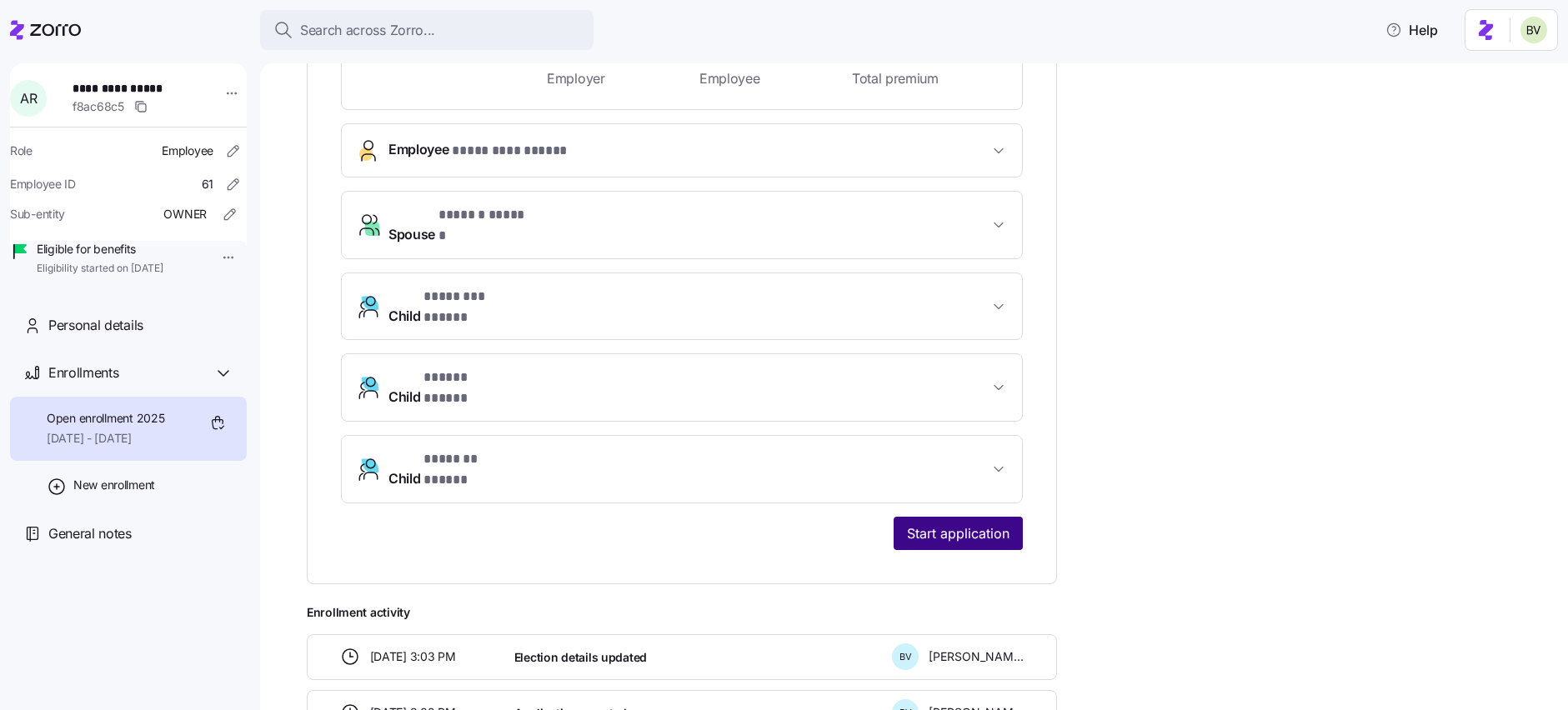
click at [935, 517] on button "Start application" at bounding box center [959, 533] width 130 height 33
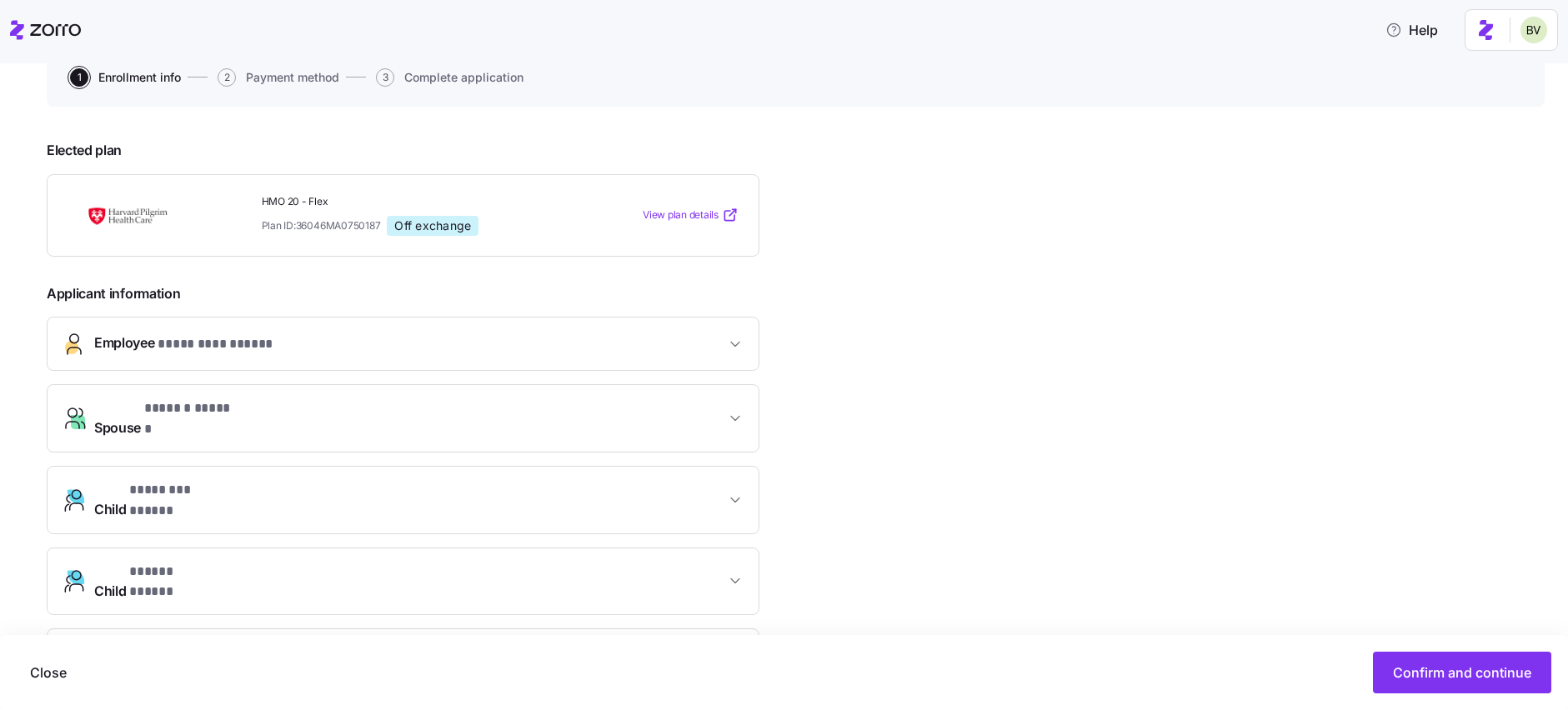
scroll to position [499, 0]
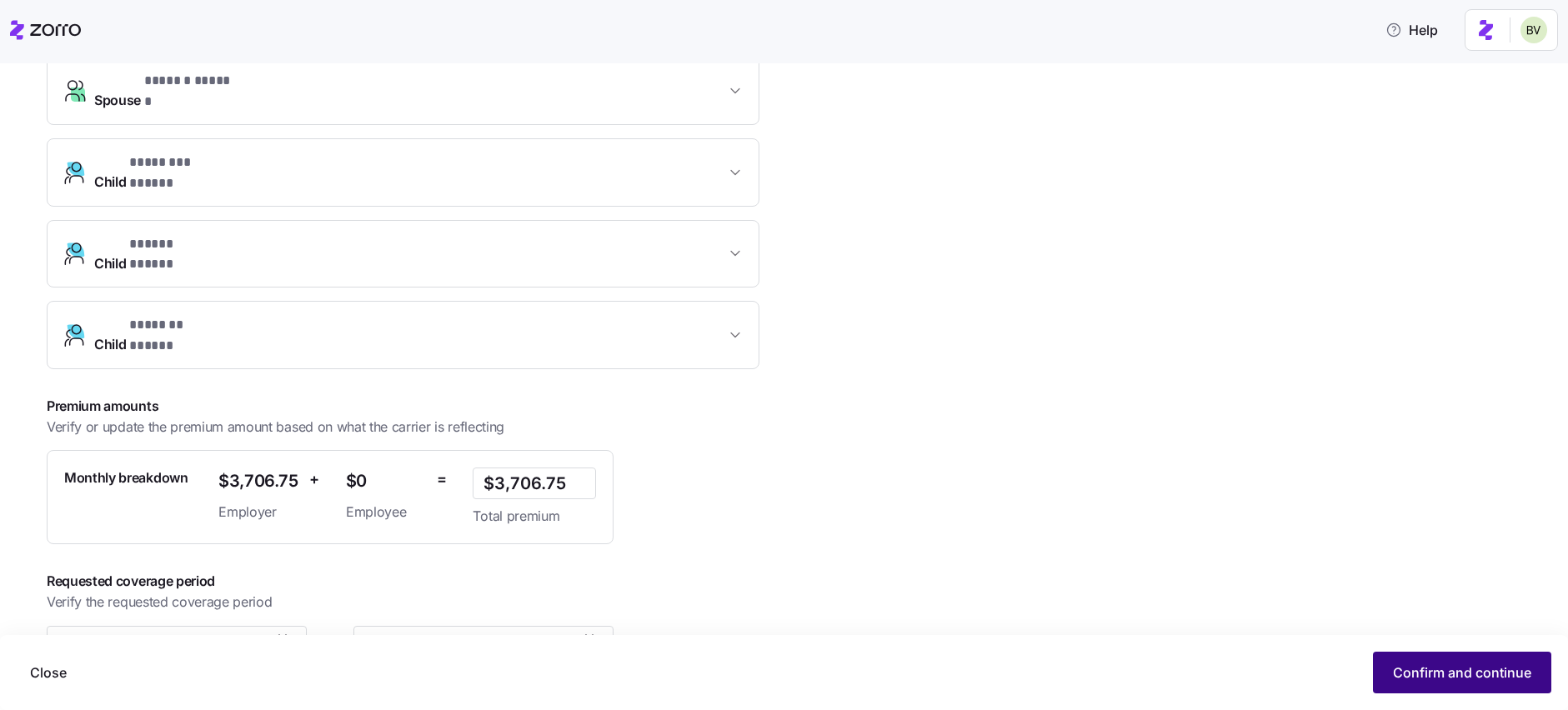
click at [1444, 668] on span "Confirm and continue" at bounding box center [1462, 672] width 138 height 20
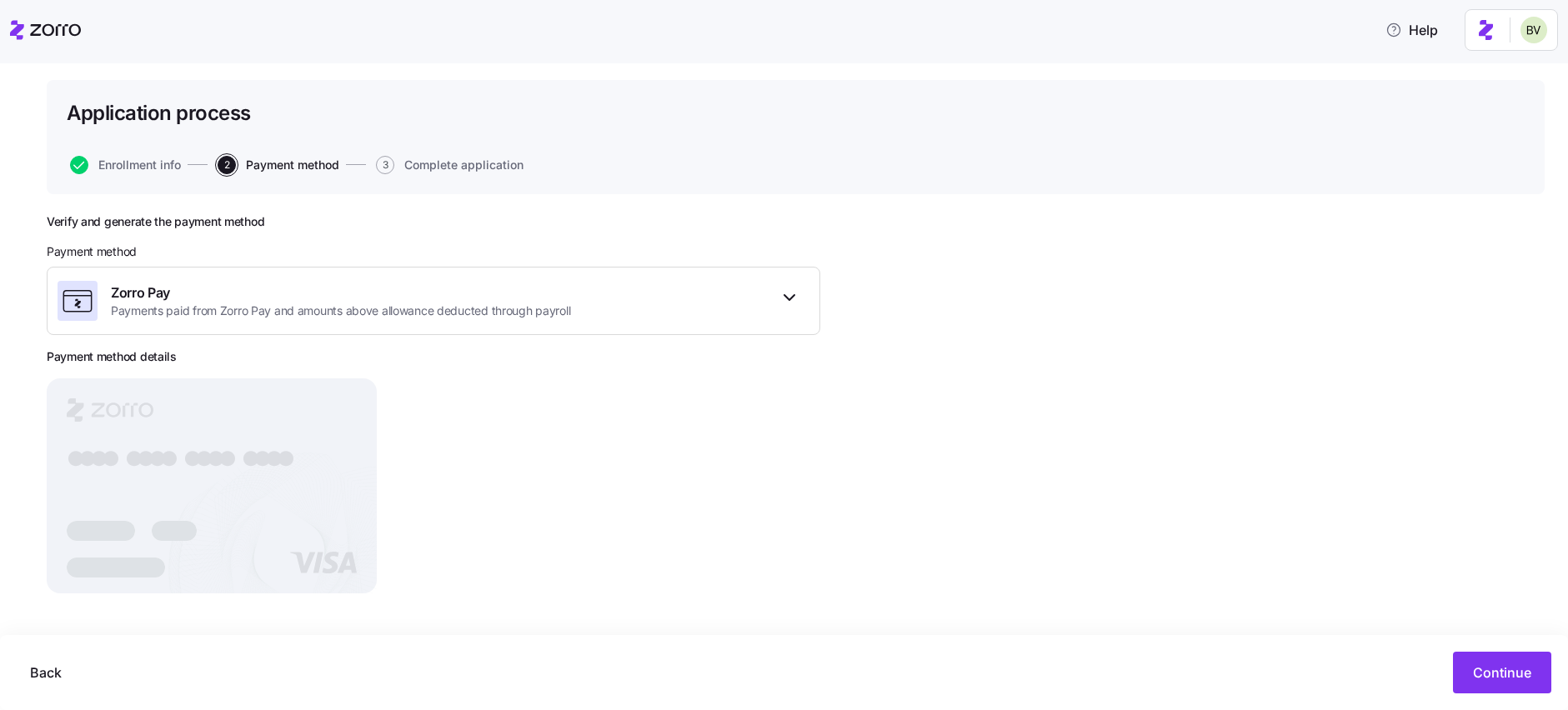
scroll to position [84, 0]
click at [1489, 659] on button "Continue" at bounding box center [1502, 672] width 98 height 41
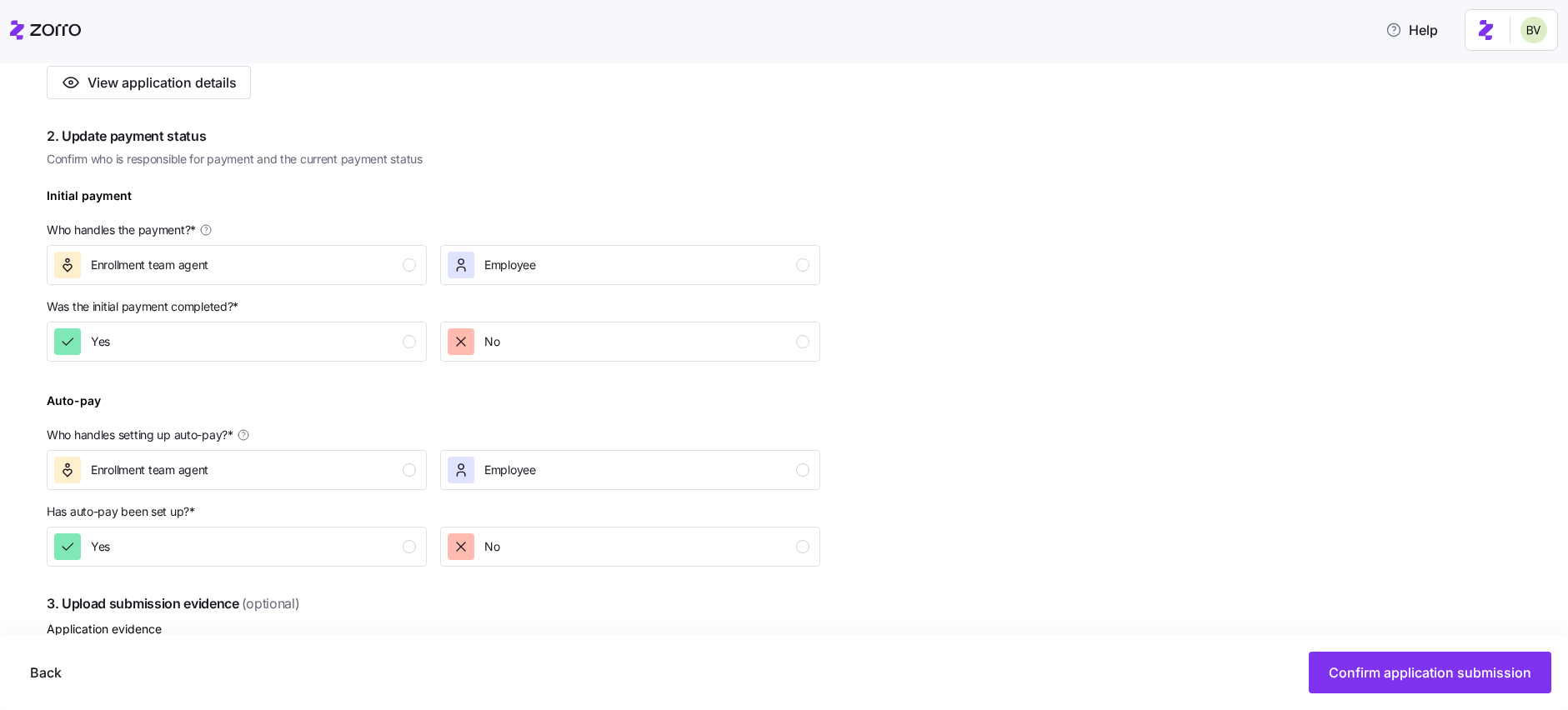
scroll to position [750, 0]
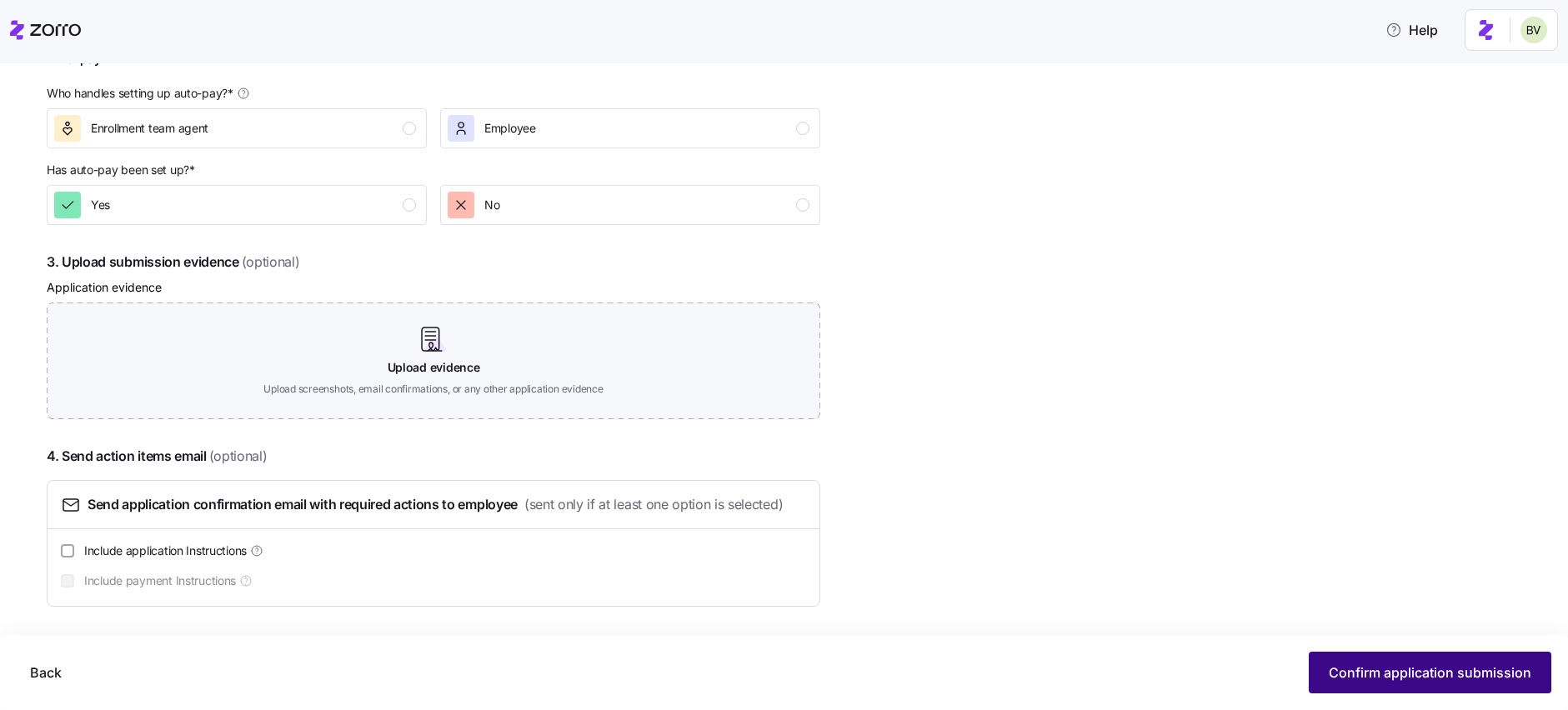
click at [1444, 674] on span "Confirm application submission" at bounding box center [1430, 672] width 202 height 20
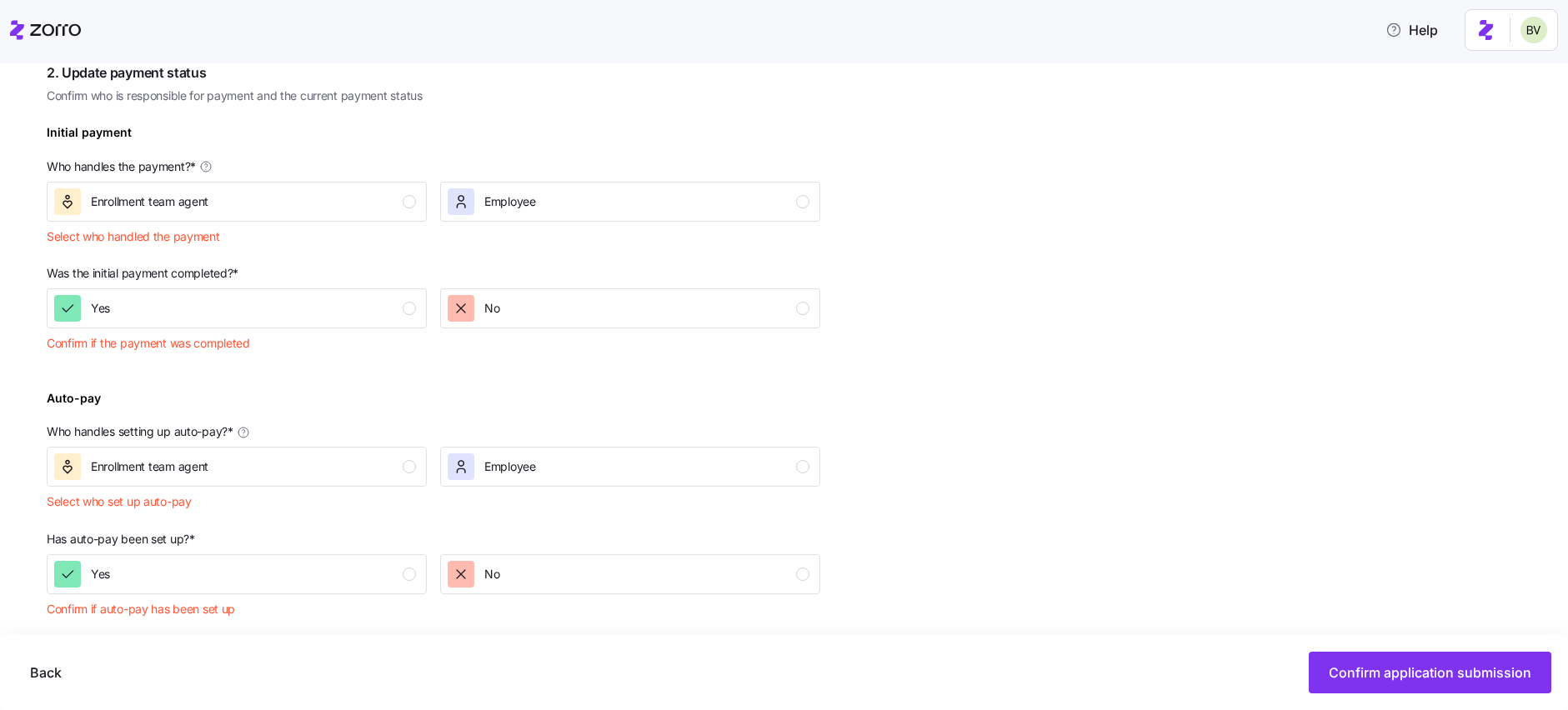
scroll to position [482, 0]
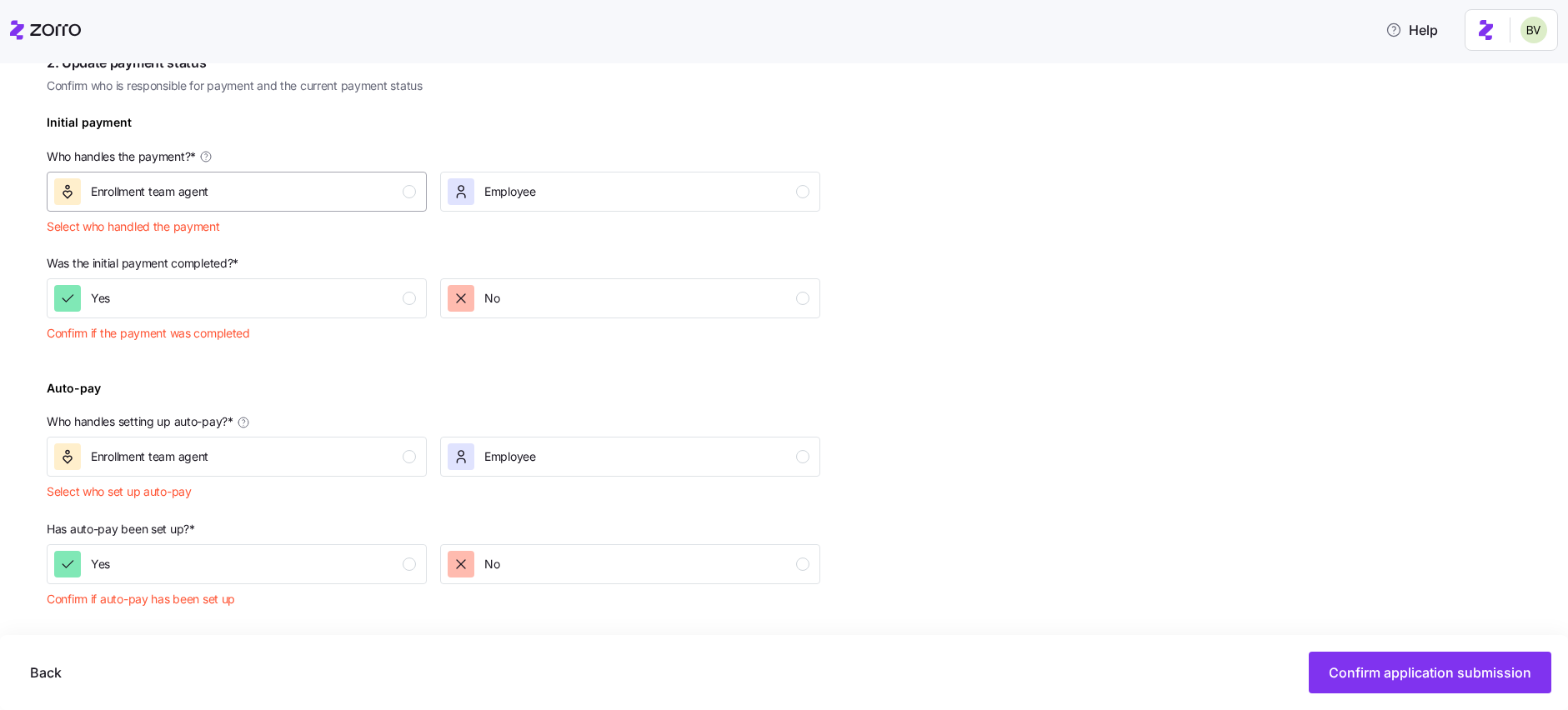
click at [397, 202] on div "Enrollment team agent" at bounding box center [235, 191] width 362 height 26
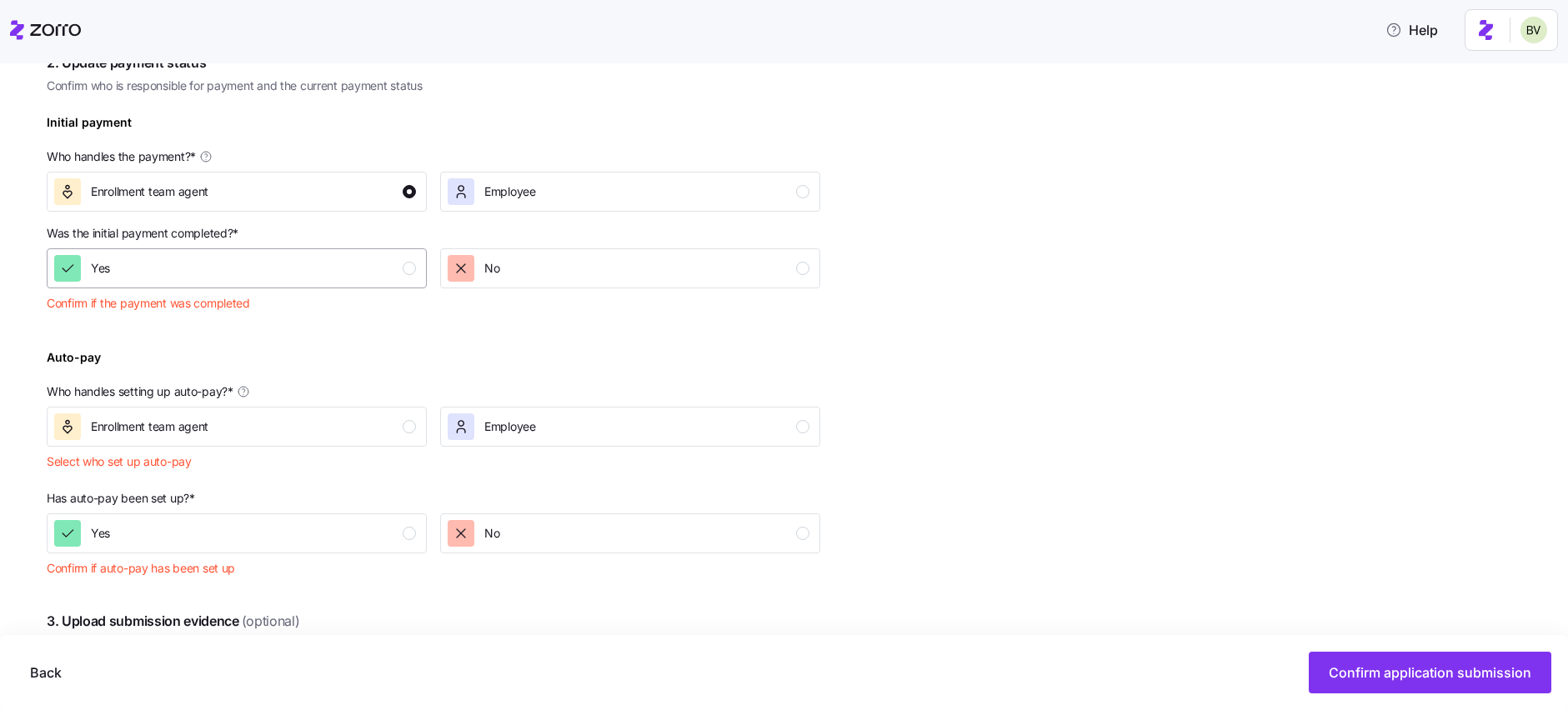
click at [391, 274] on div "Yes" at bounding box center [235, 268] width 362 height 26
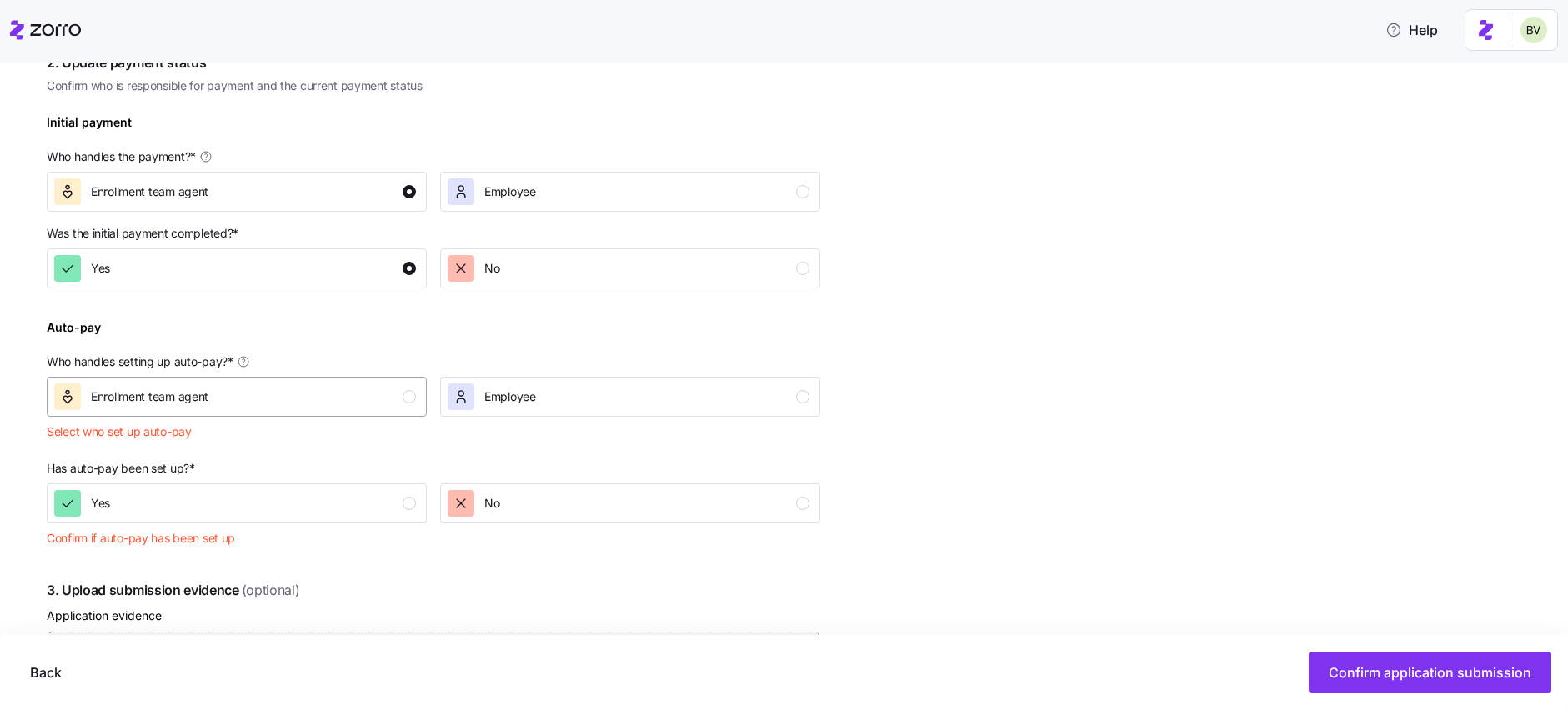
click at [377, 392] on div "Enrollment team agent" at bounding box center [235, 396] width 362 height 26
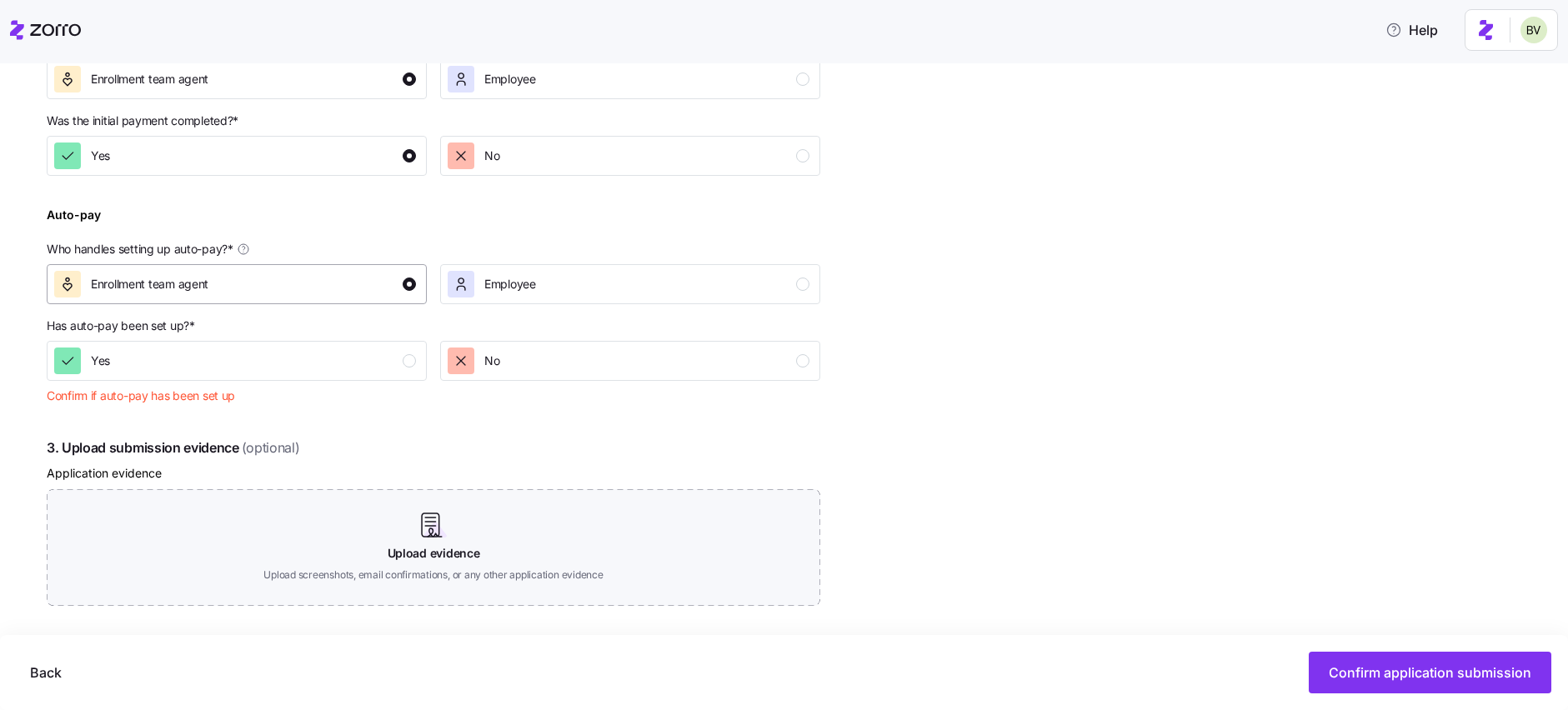
scroll to position [610, 0]
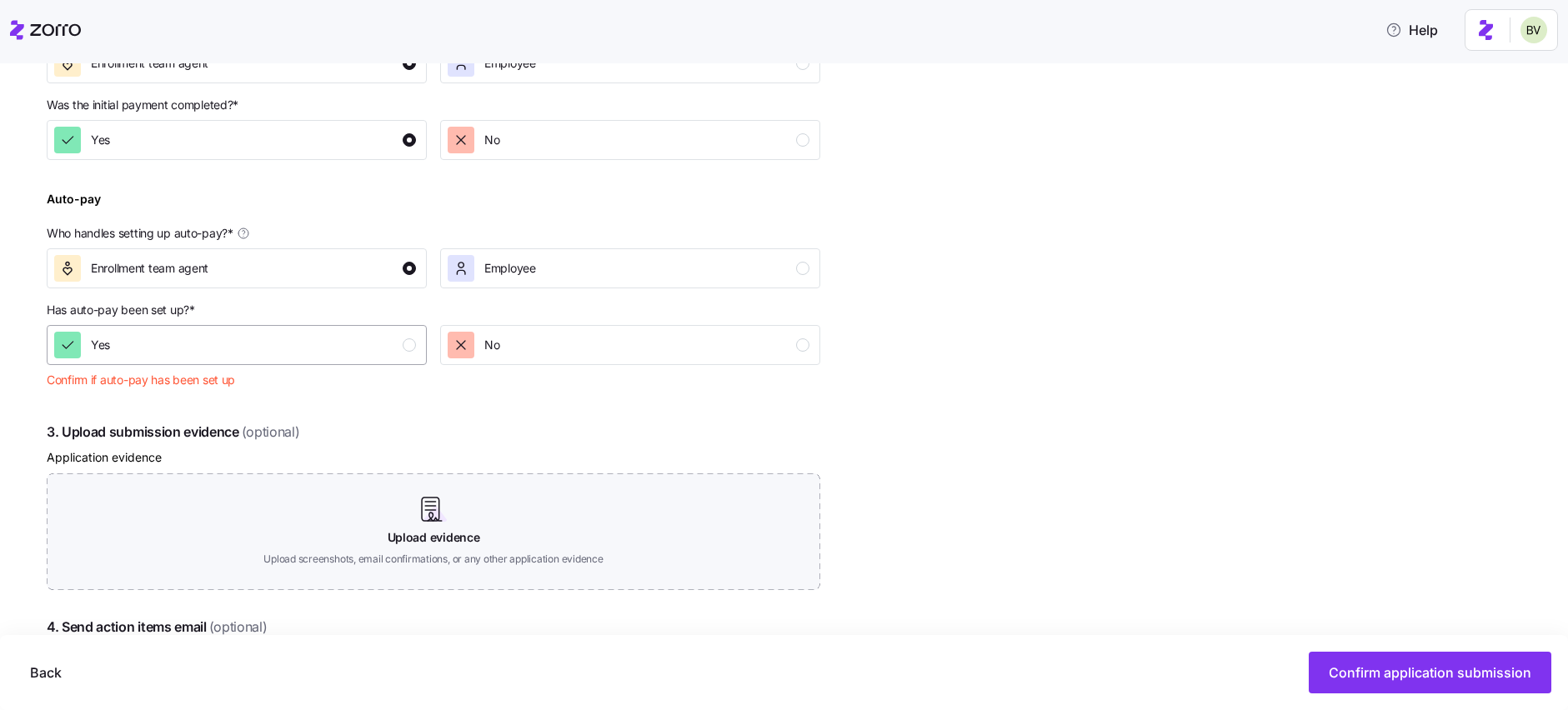
click at [371, 359] on button "Yes" at bounding box center [236, 344] width 380 height 40
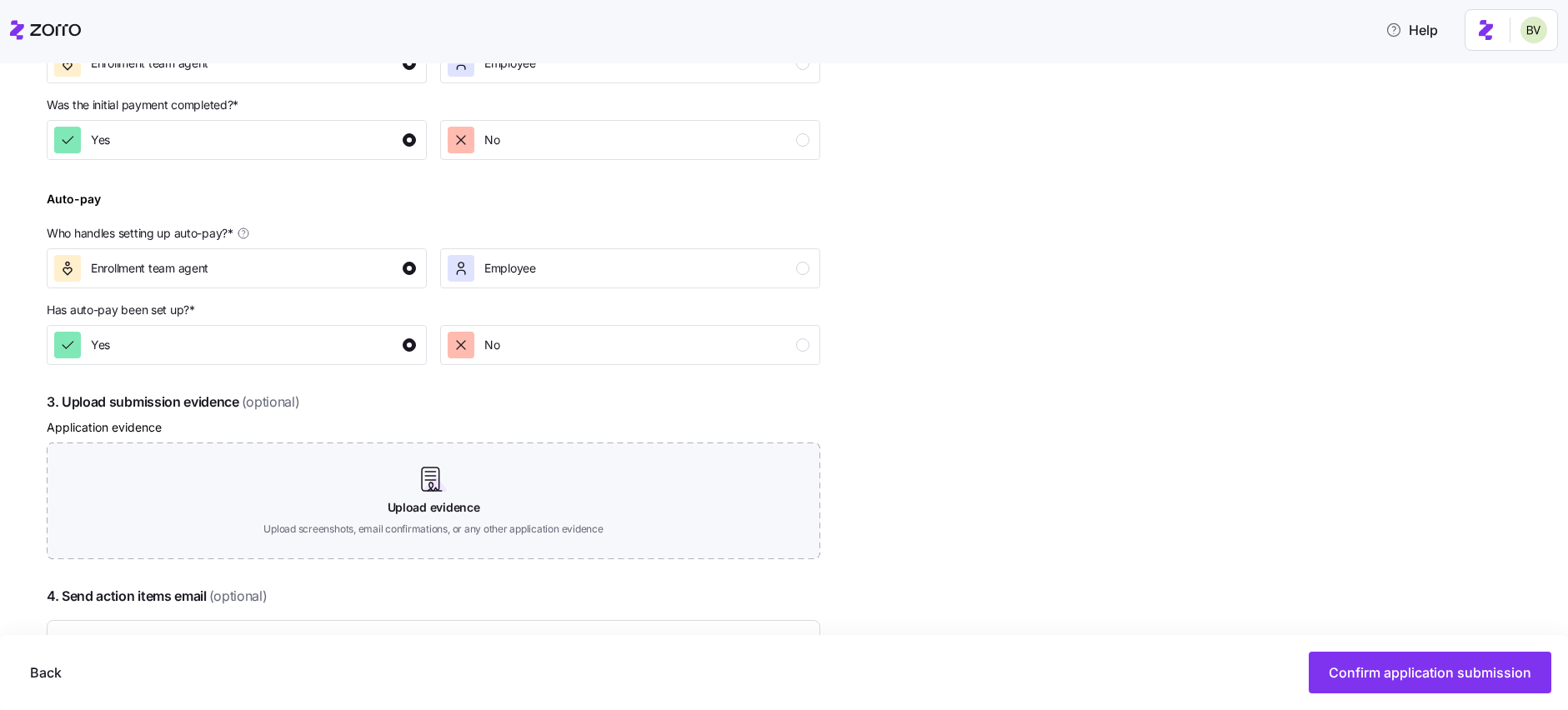
scroll to position [750, 0]
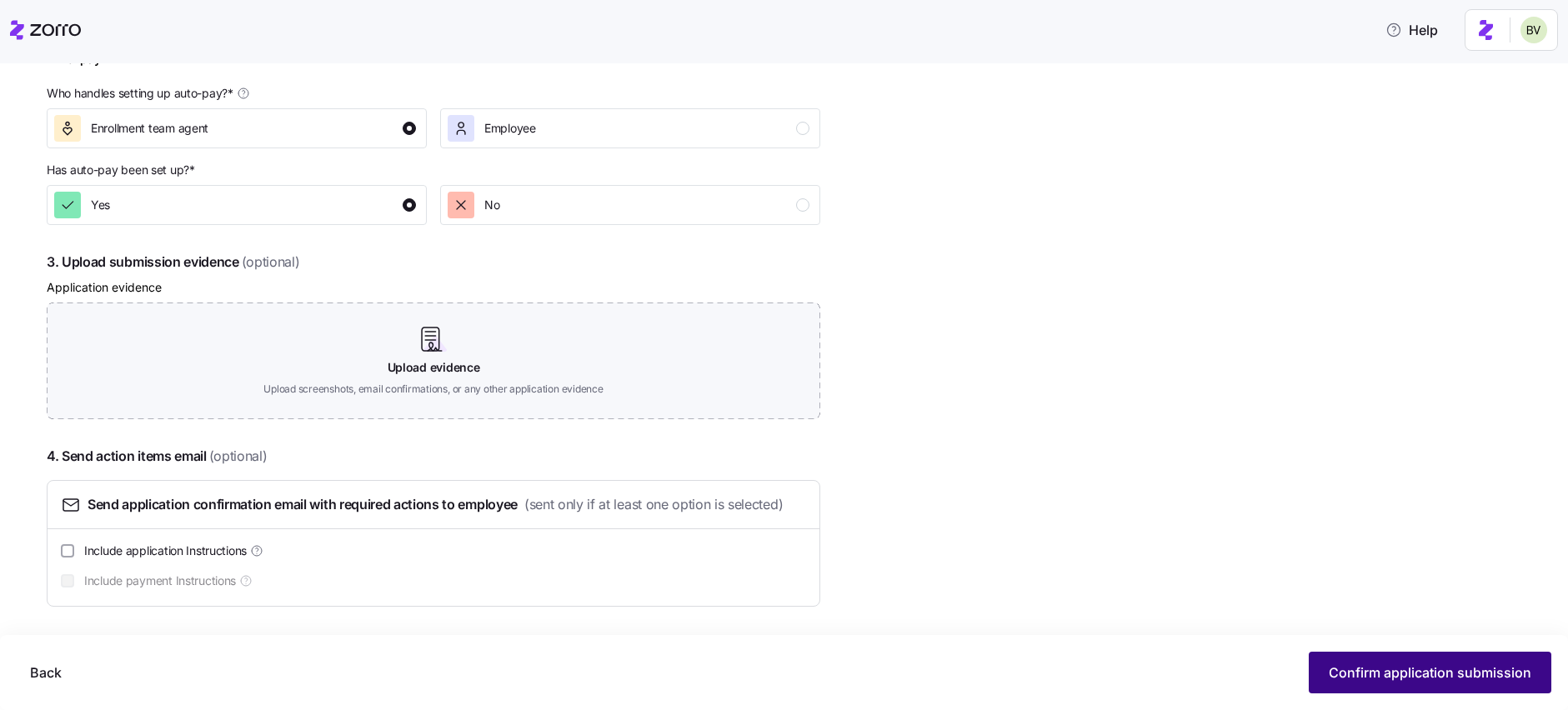
click at [1340, 679] on span "Confirm application submission" at bounding box center [1430, 672] width 202 height 20
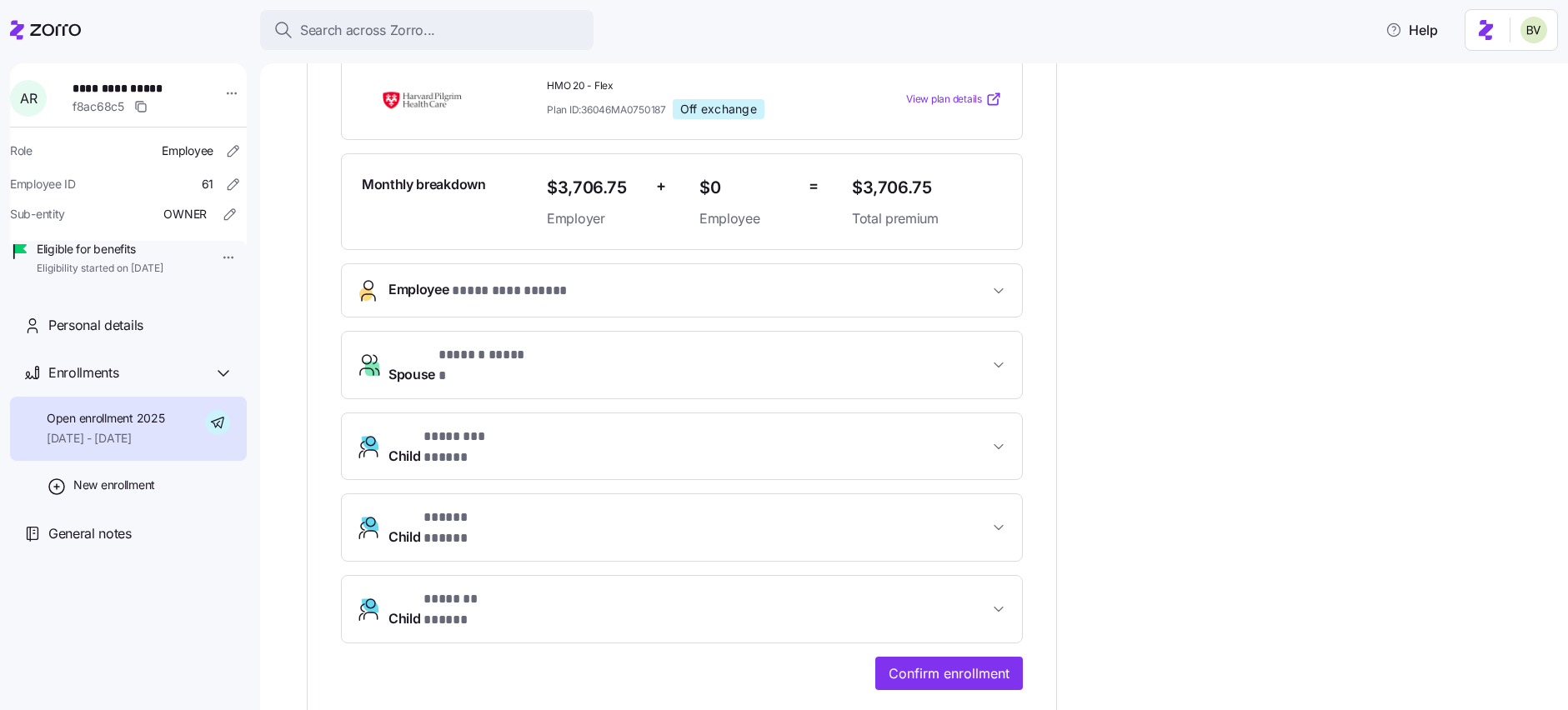
scroll to position [460, 0]
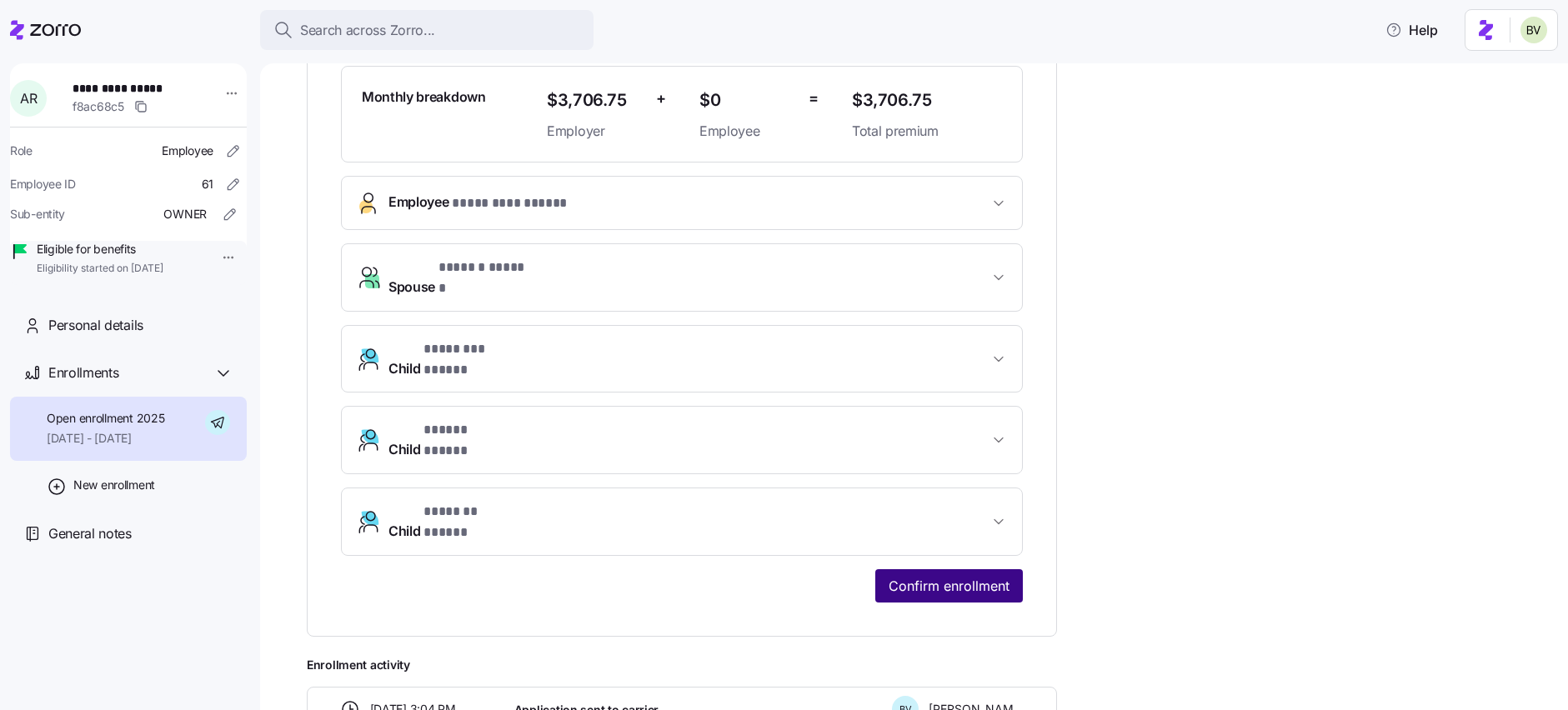
click at [995, 576] on span "Confirm enrollment" at bounding box center [949, 585] width 121 height 20
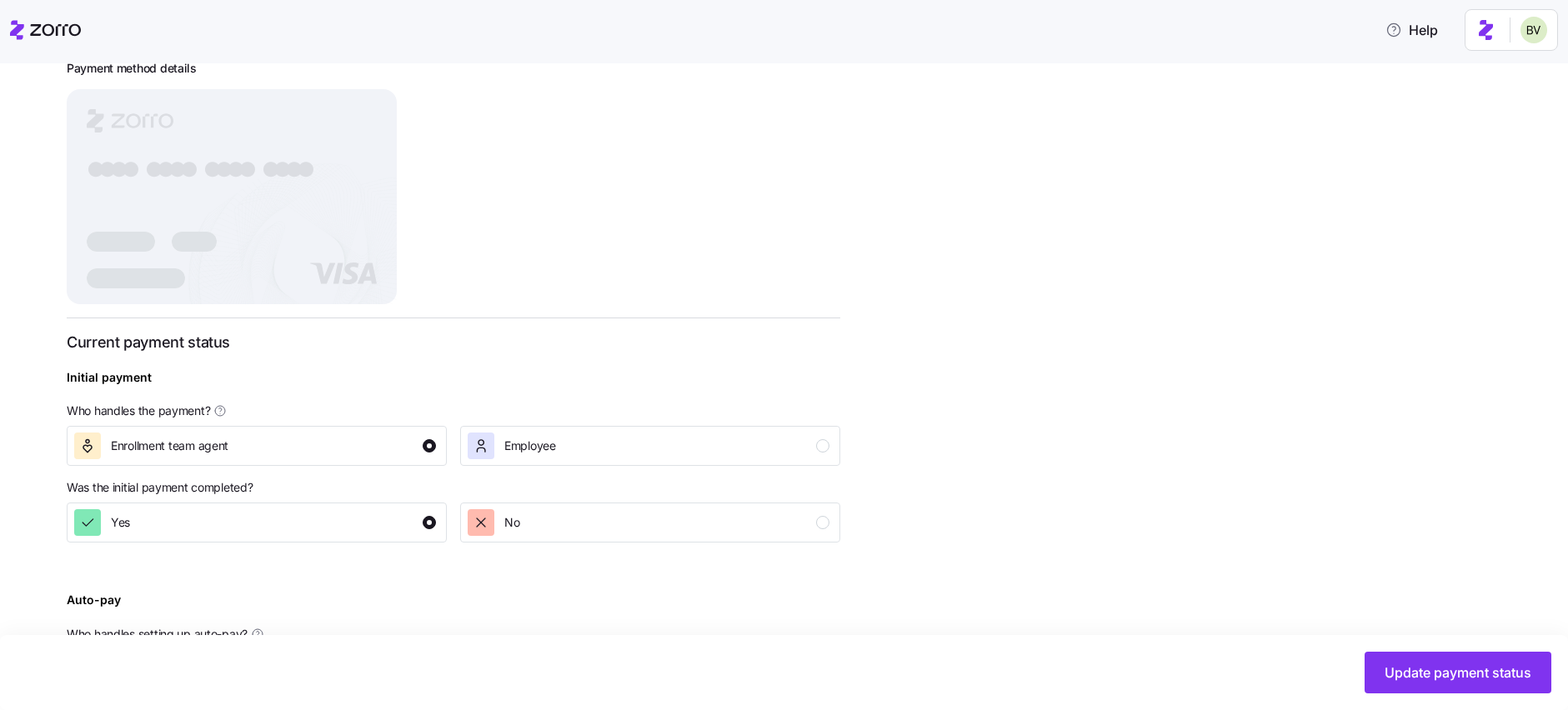
scroll to position [495, 0]
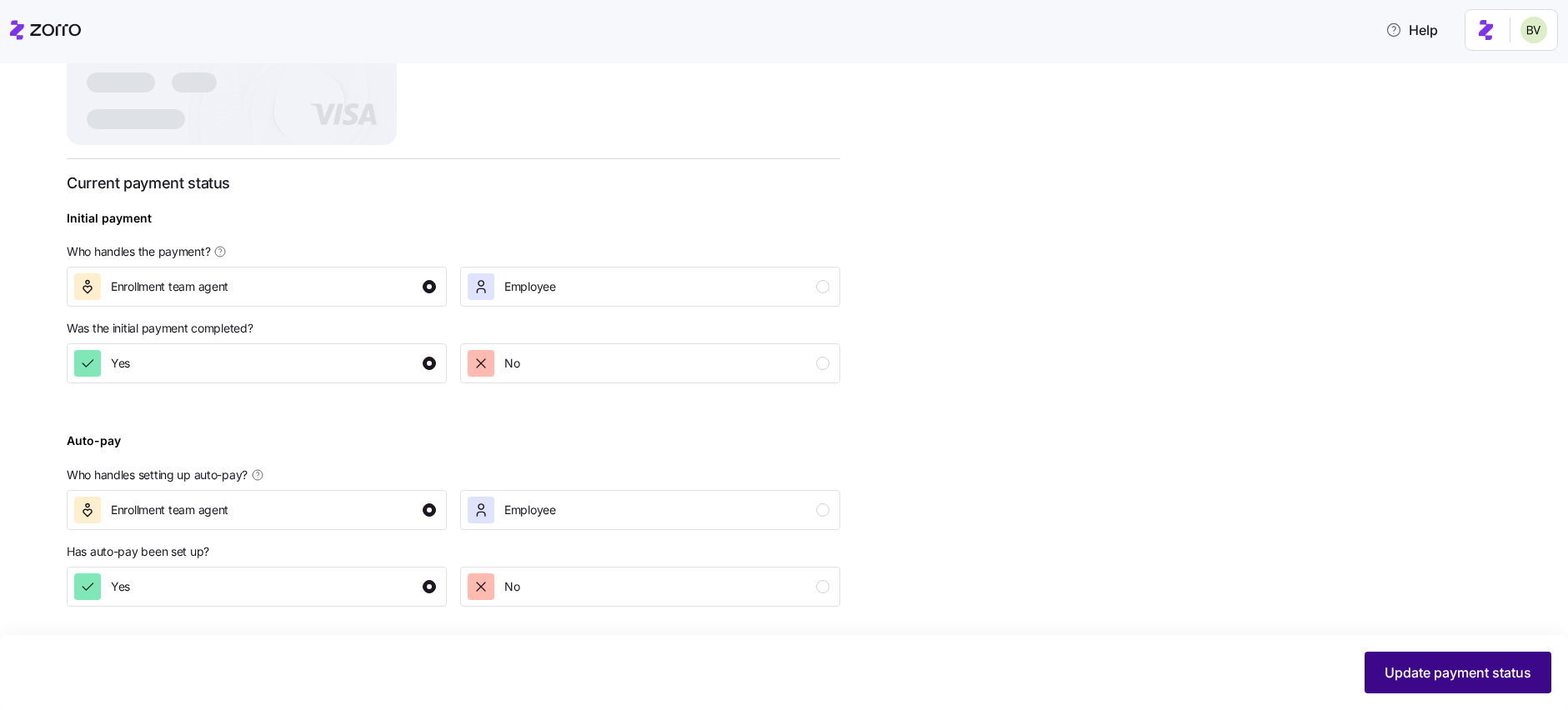
click at [1403, 658] on button "Update payment status" at bounding box center [1458, 672] width 186 height 41
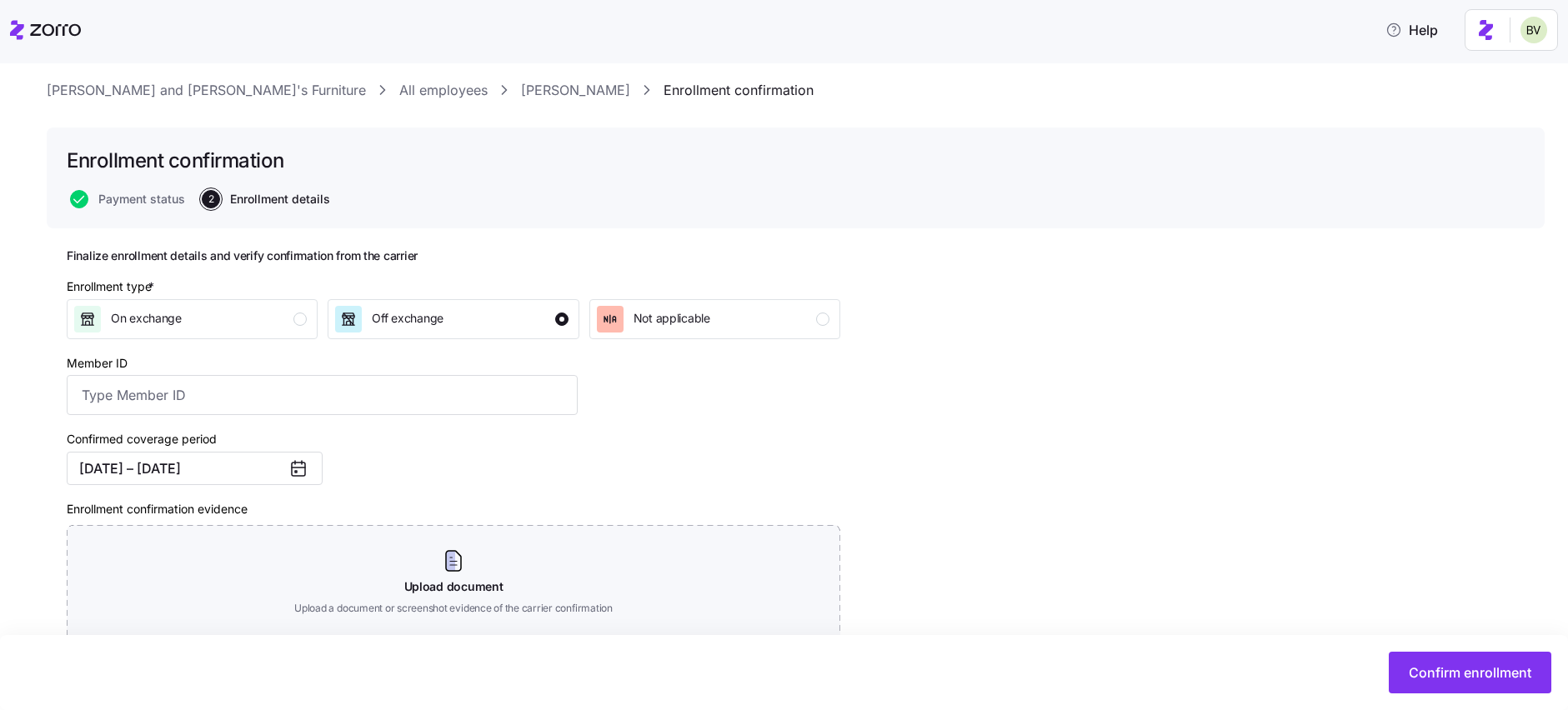
scroll to position [156, 0]
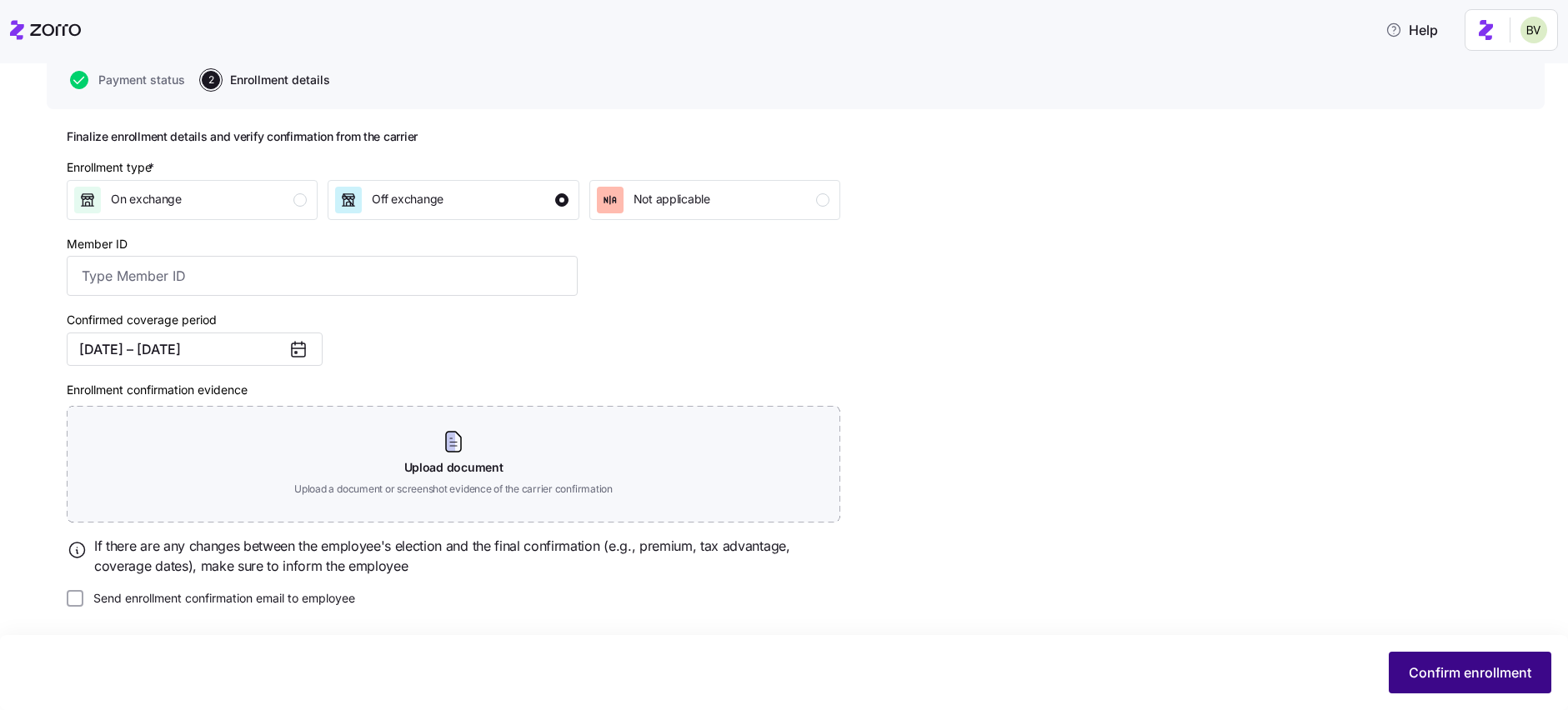
click at [1449, 671] on span "Confirm enrollment" at bounding box center [1470, 672] width 123 height 20
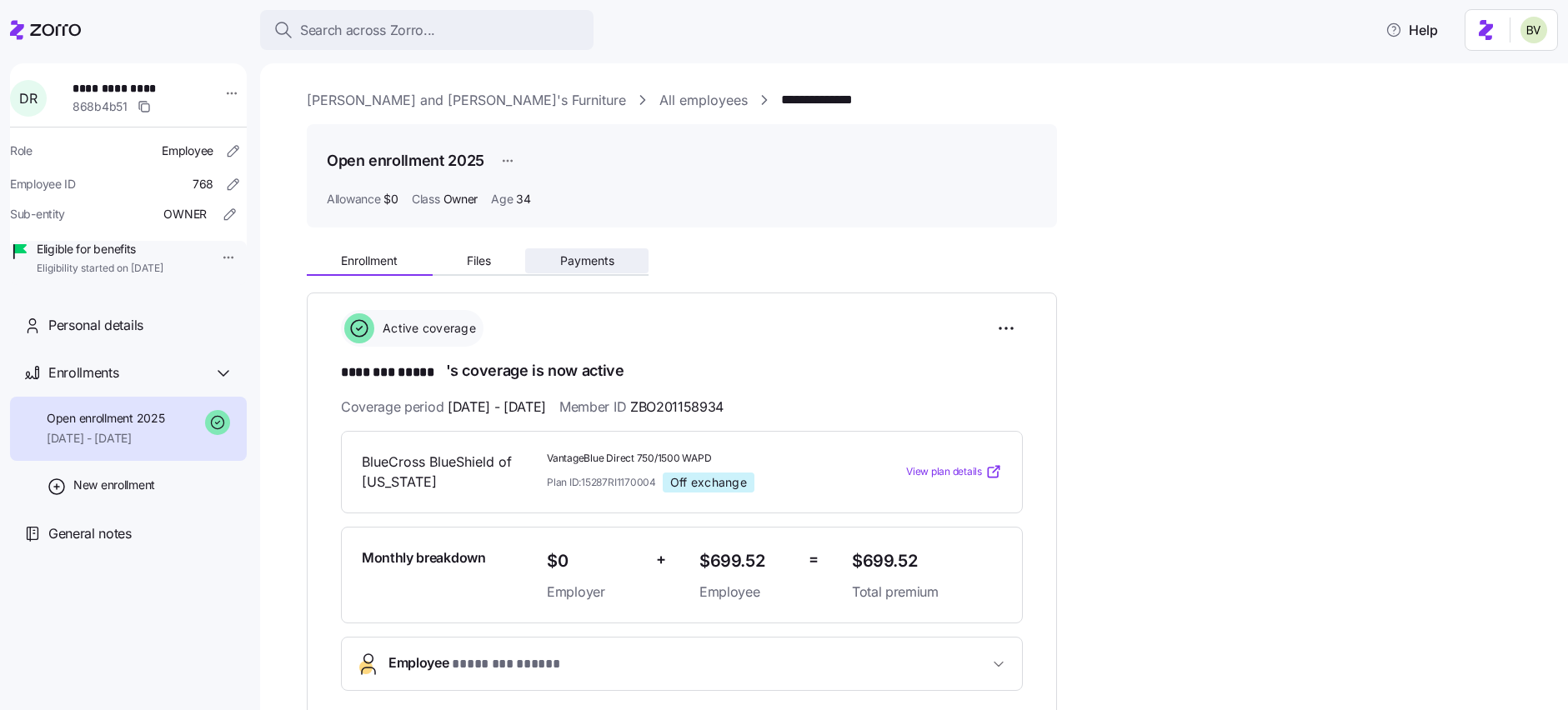
click at [595, 258] on span "Payments" at bounding box center [587, 261] width 54 height 12
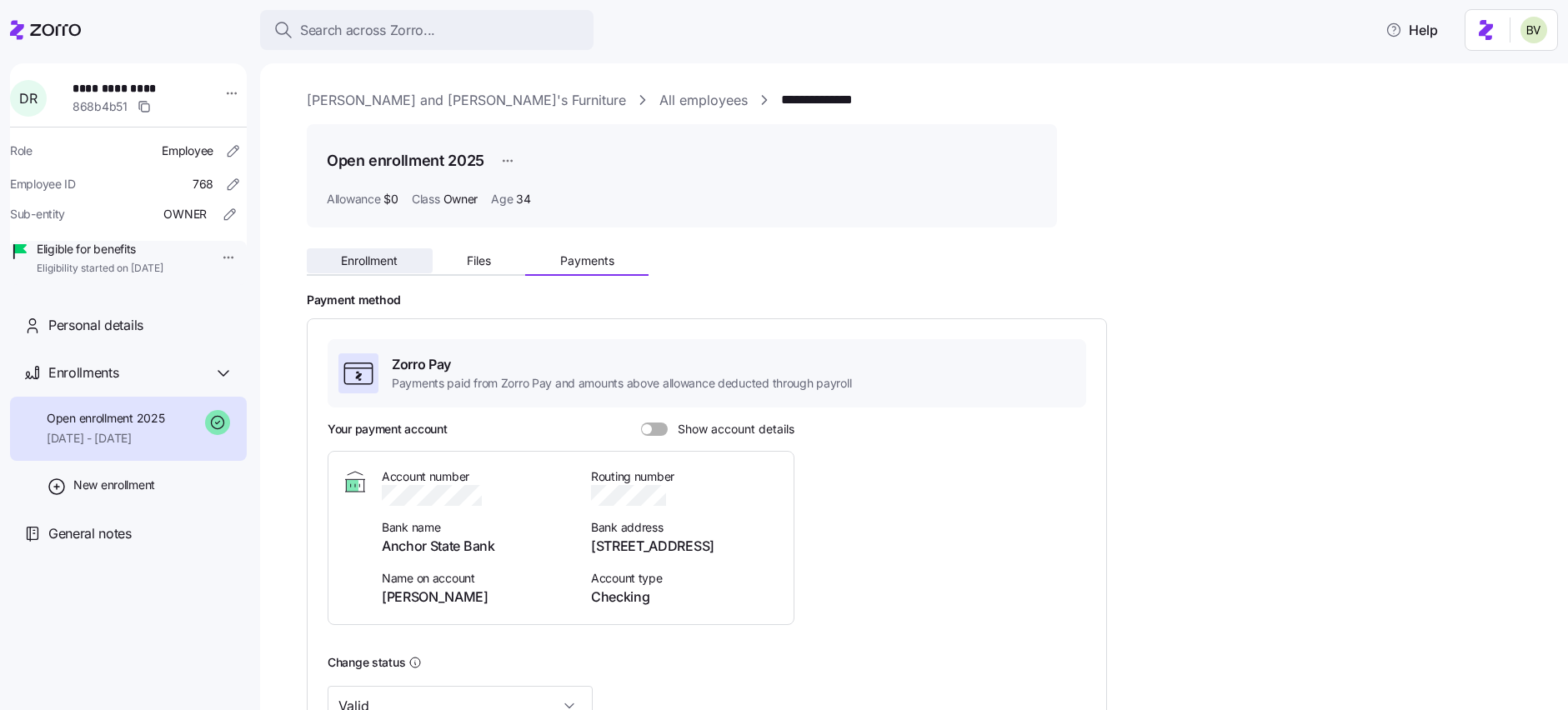
click at [369, 261] on span "Enrollment" at bounding box center [370, 261] width 57 height 12
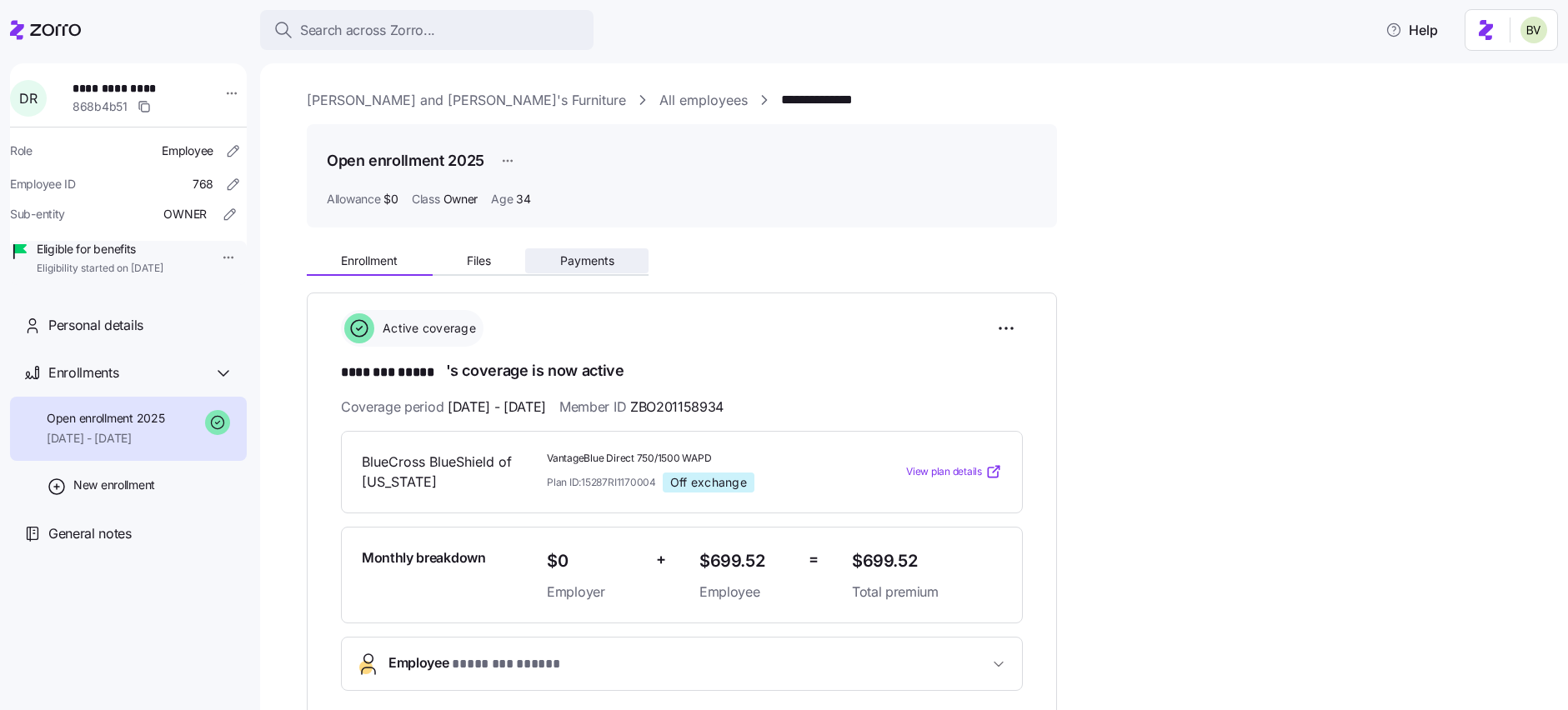
click at [589, 261] on span "Payments" at bounding box center [587, 261] width 54 height 12
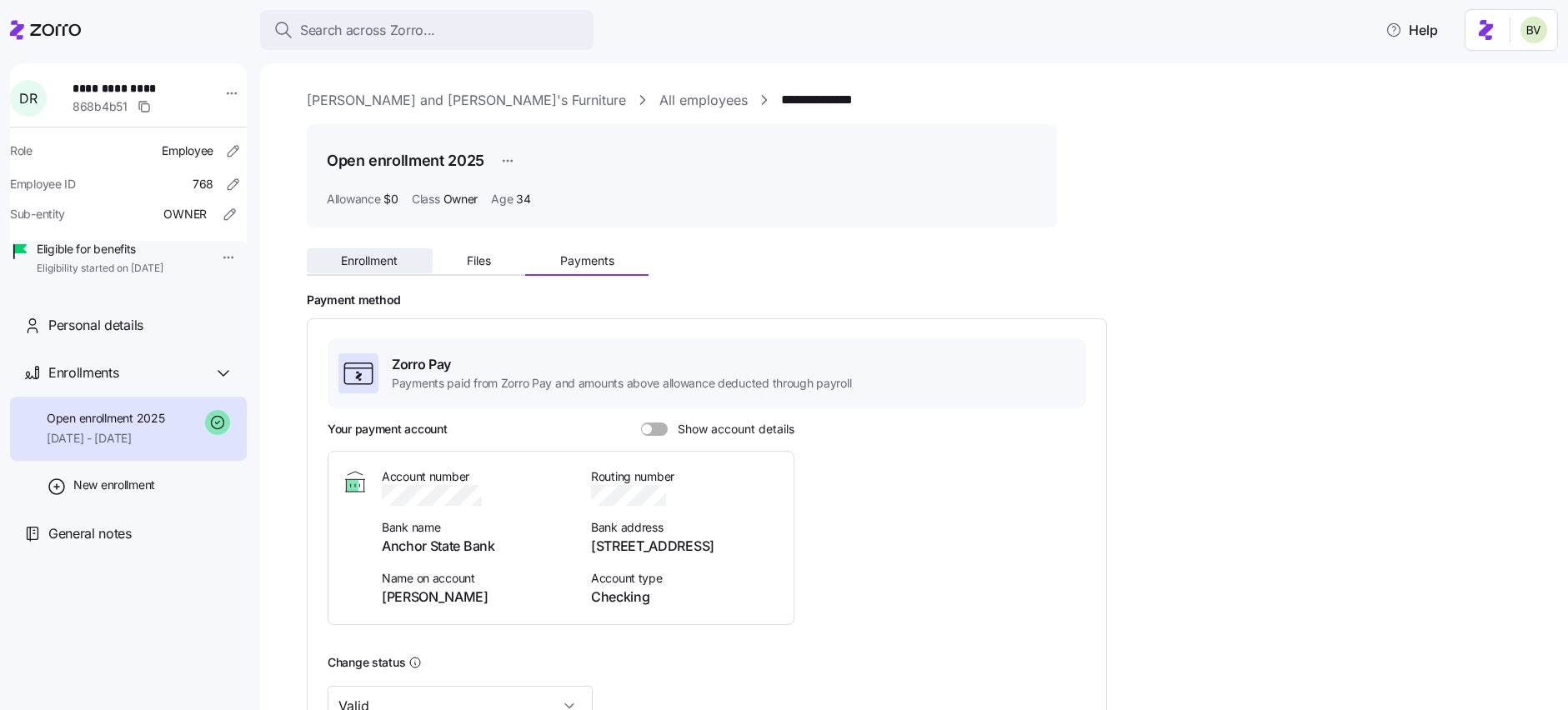
click at [410, 256] on button "Enrollment" at bounding box center [370, 260] width 126 height 25
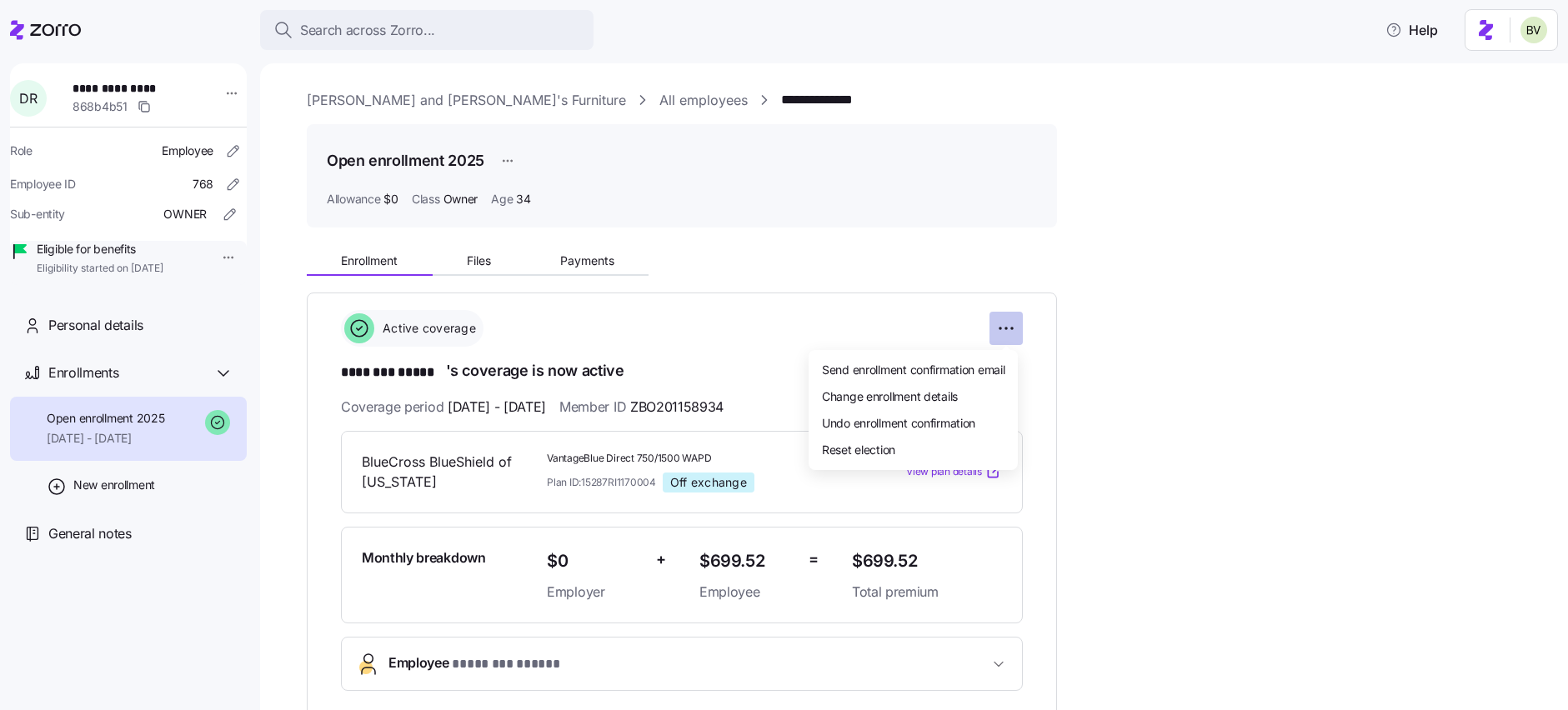
click at [1016, 330] on html "**********" at bounding box center [784, 350] width 1568 height 700
click at [975, 419] on span "Undo enrollment confirmation" at bounding box center [899, 422] width 153 height 17
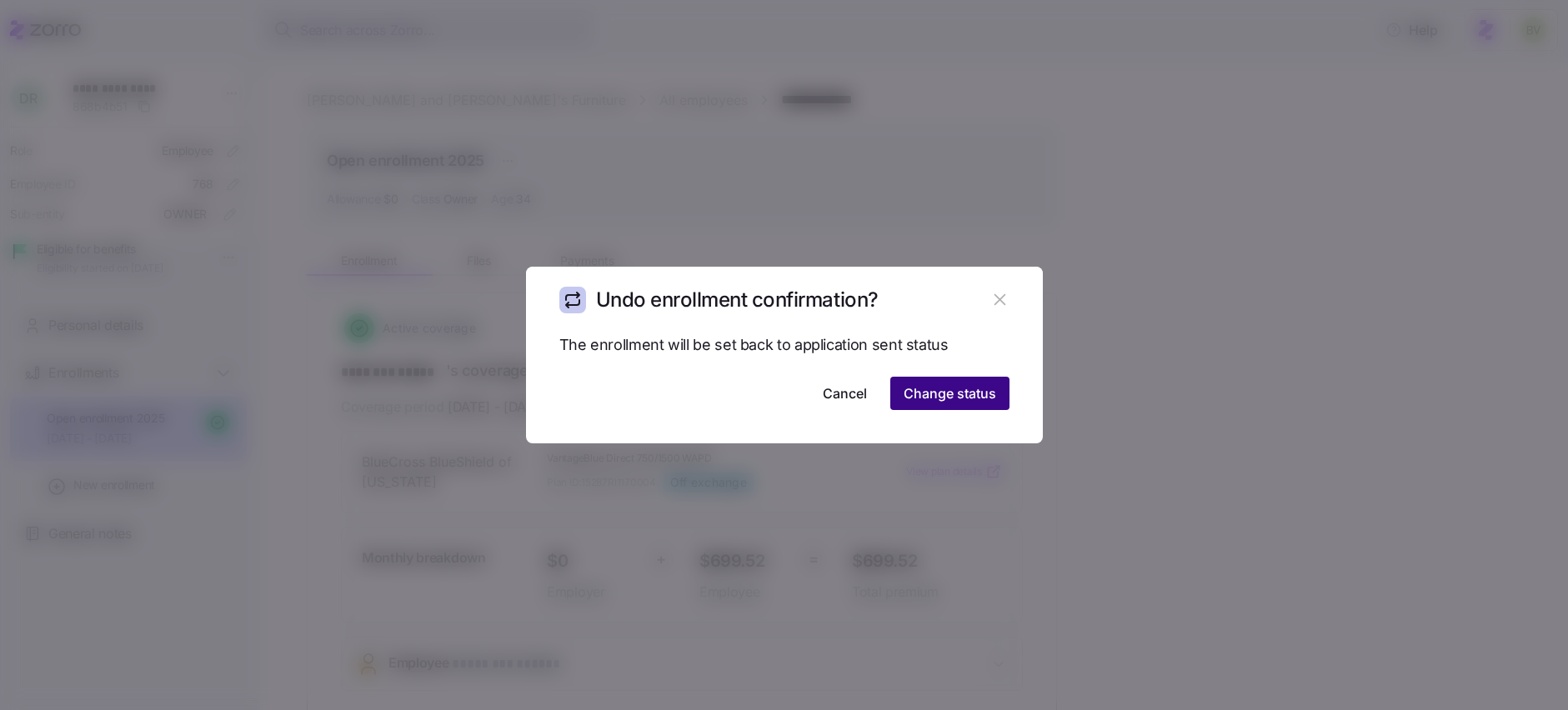
click at [986, 391] on span "Change status" at bounding box center [950, 393] width 92 height 20
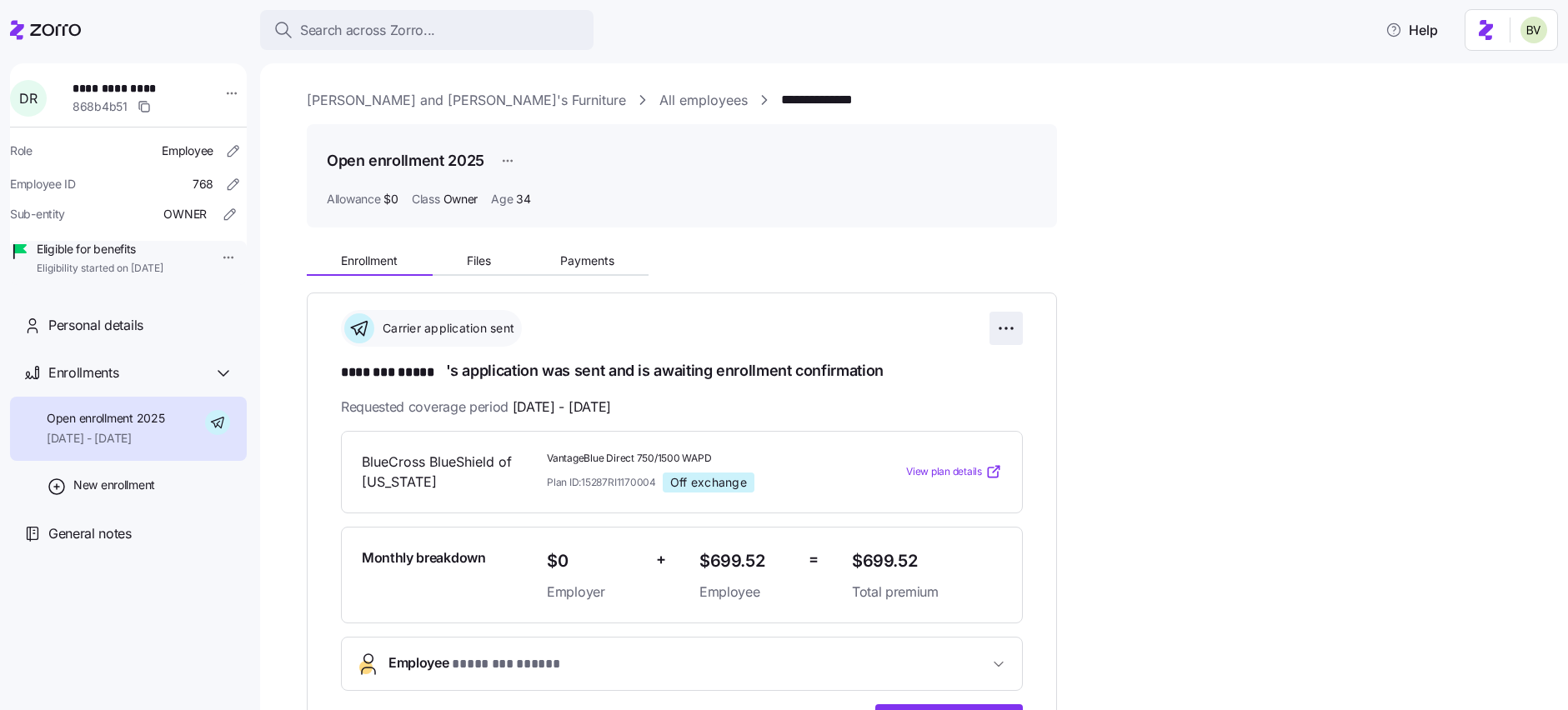
click at [1008, 329] on html "**********" at bounding box center [784, 350] width 1568 height 700
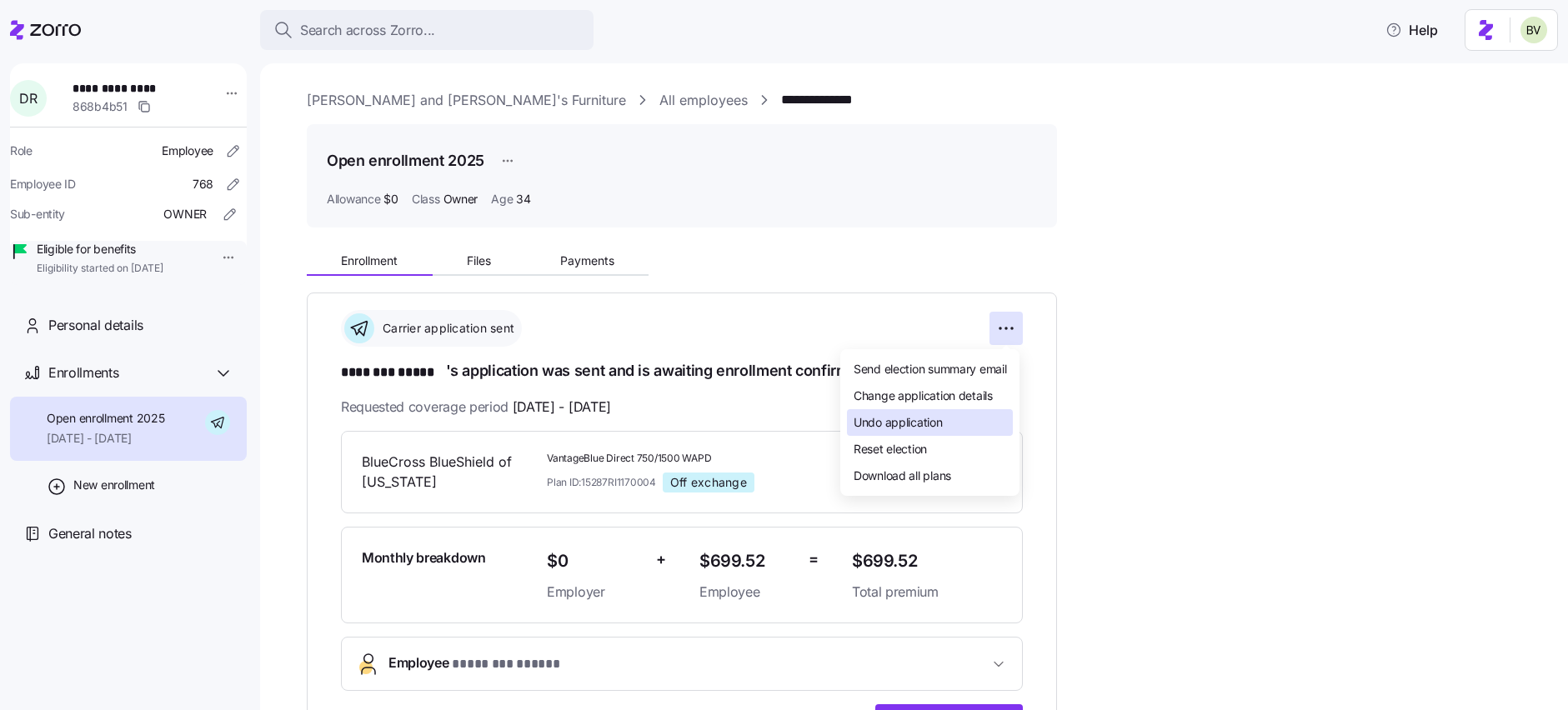
click at [957, 413] on div "Undo application" at bounding box center [929, 422] width 166 height 26
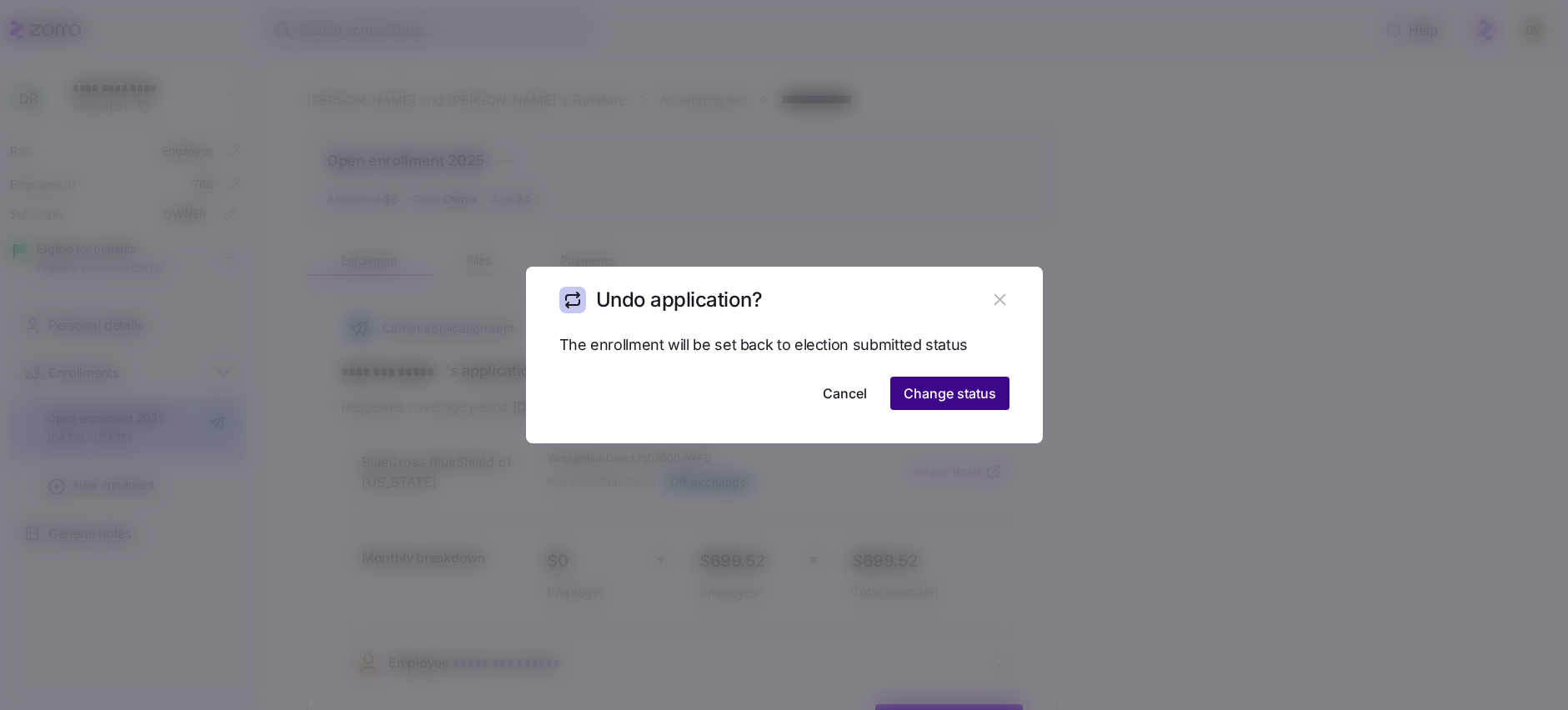
click at [980, 389] on span "Change status" at bounding box center [950, 393] width 92 height 20
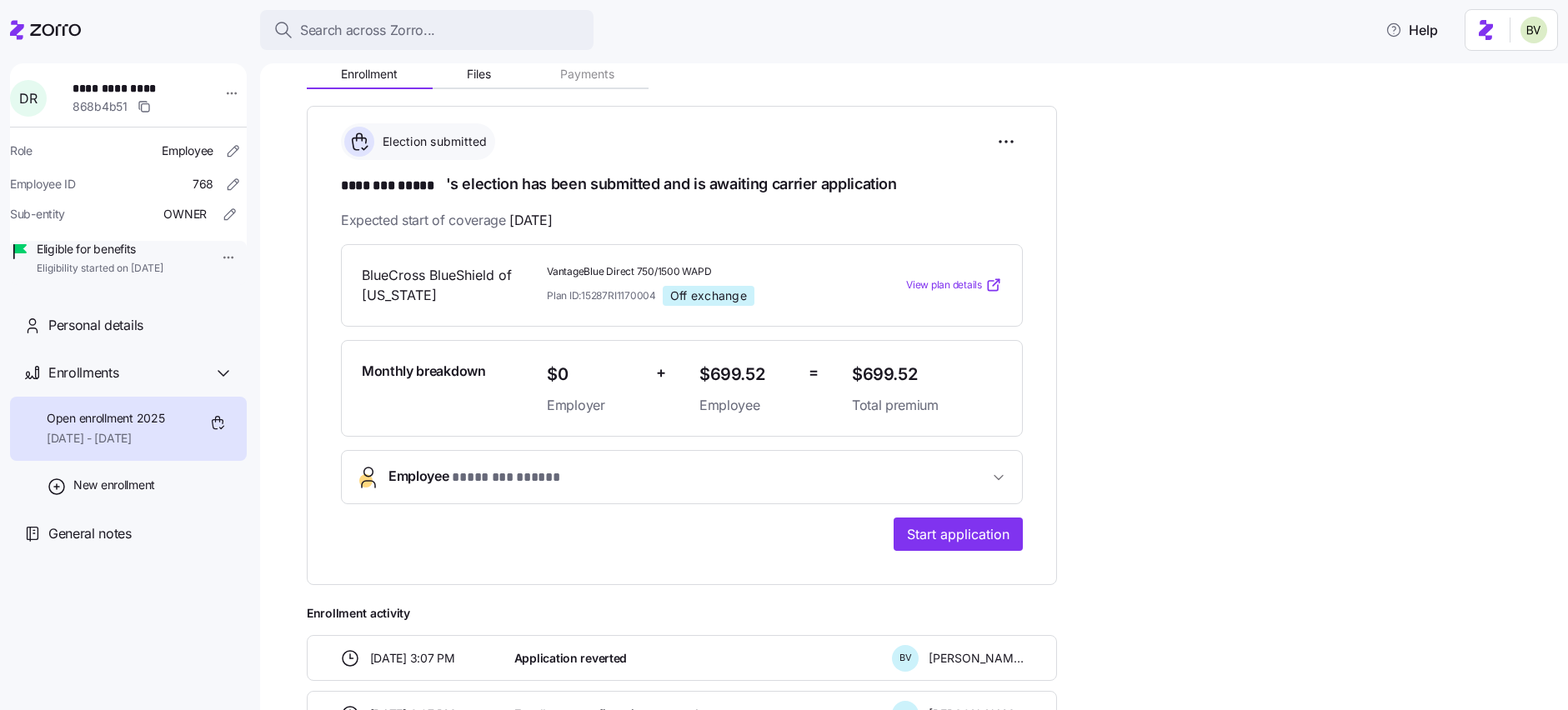
scroll to position [219, 0]
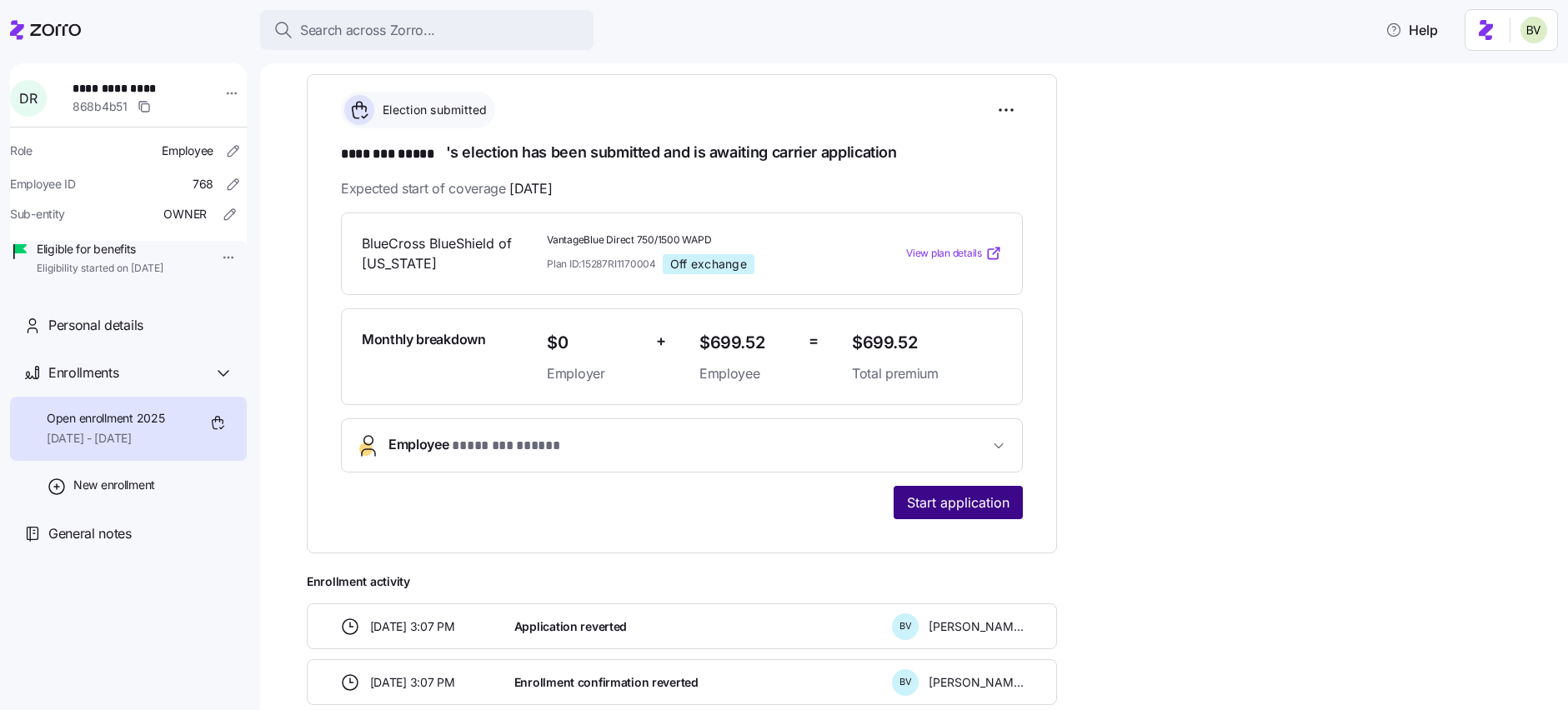
click at [971, 492] on span "Start application" at bounding box center [958, 502] width 103 height 20
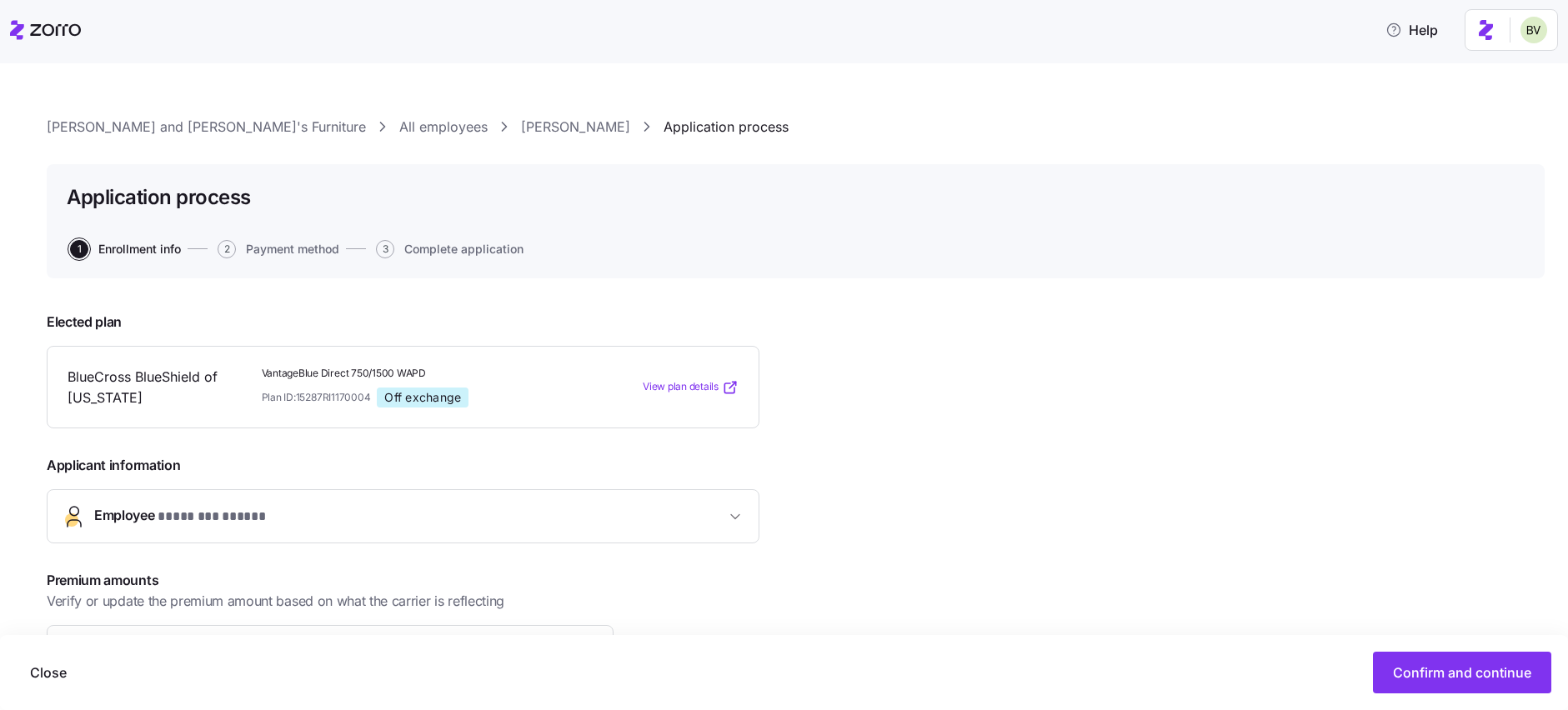
click at [521, 128] on link "DANIELLE RUBIN" at bounding box center [575, 127] width 109 height 21
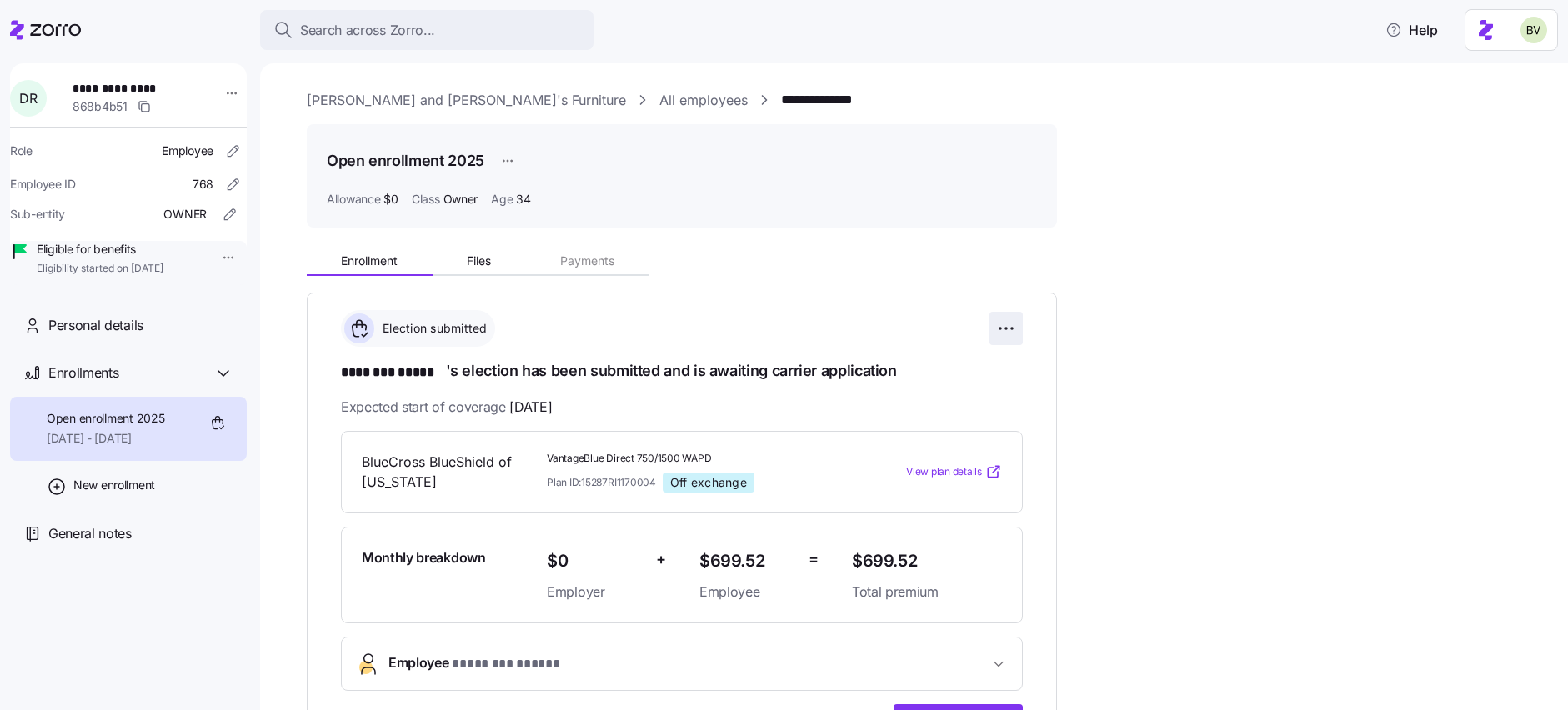
click at [995, 330] on html "**********" at bounding box center [784, 350] width 1568 height 700
click at [946, 396] on span "Change submission details" at bounding box center [923, 395] width 139 height 17
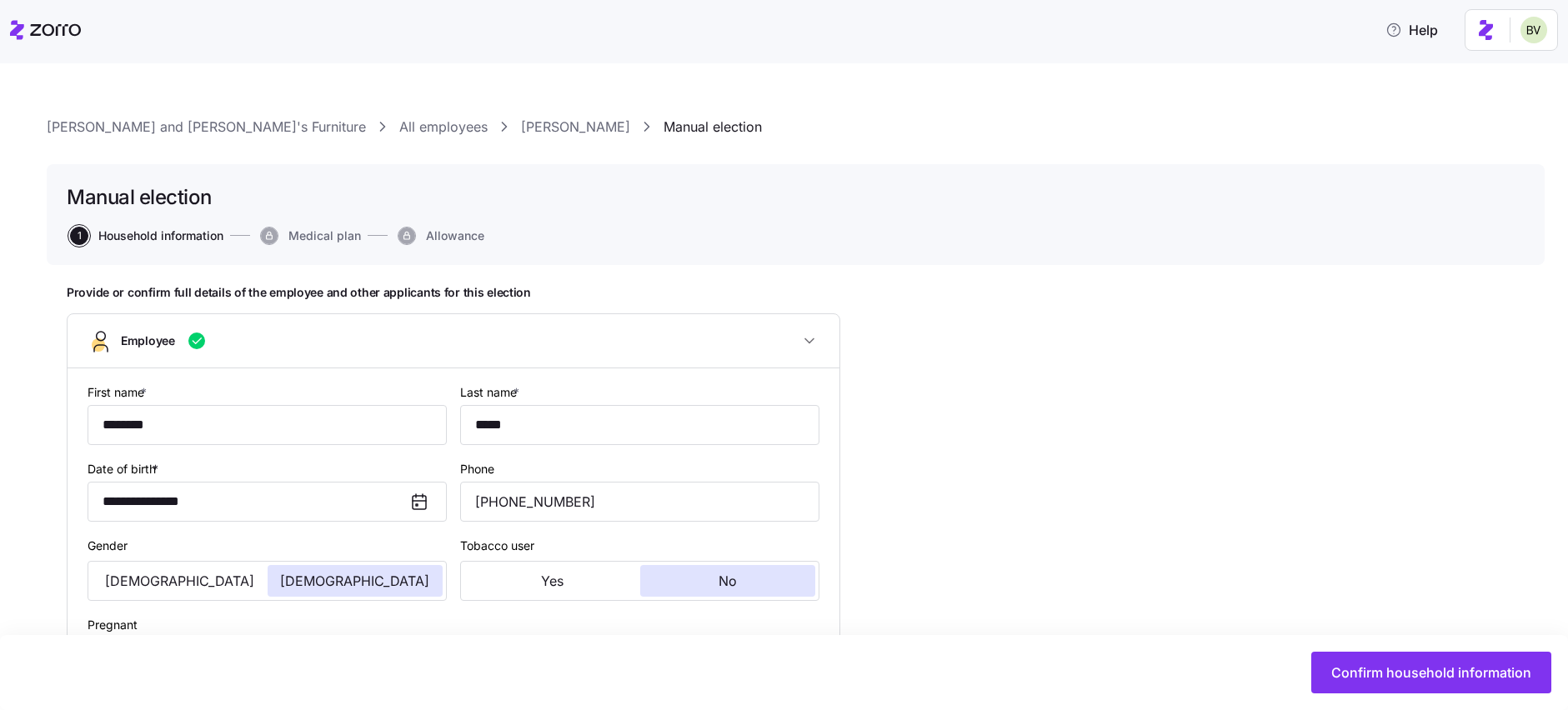
type input "Owner"
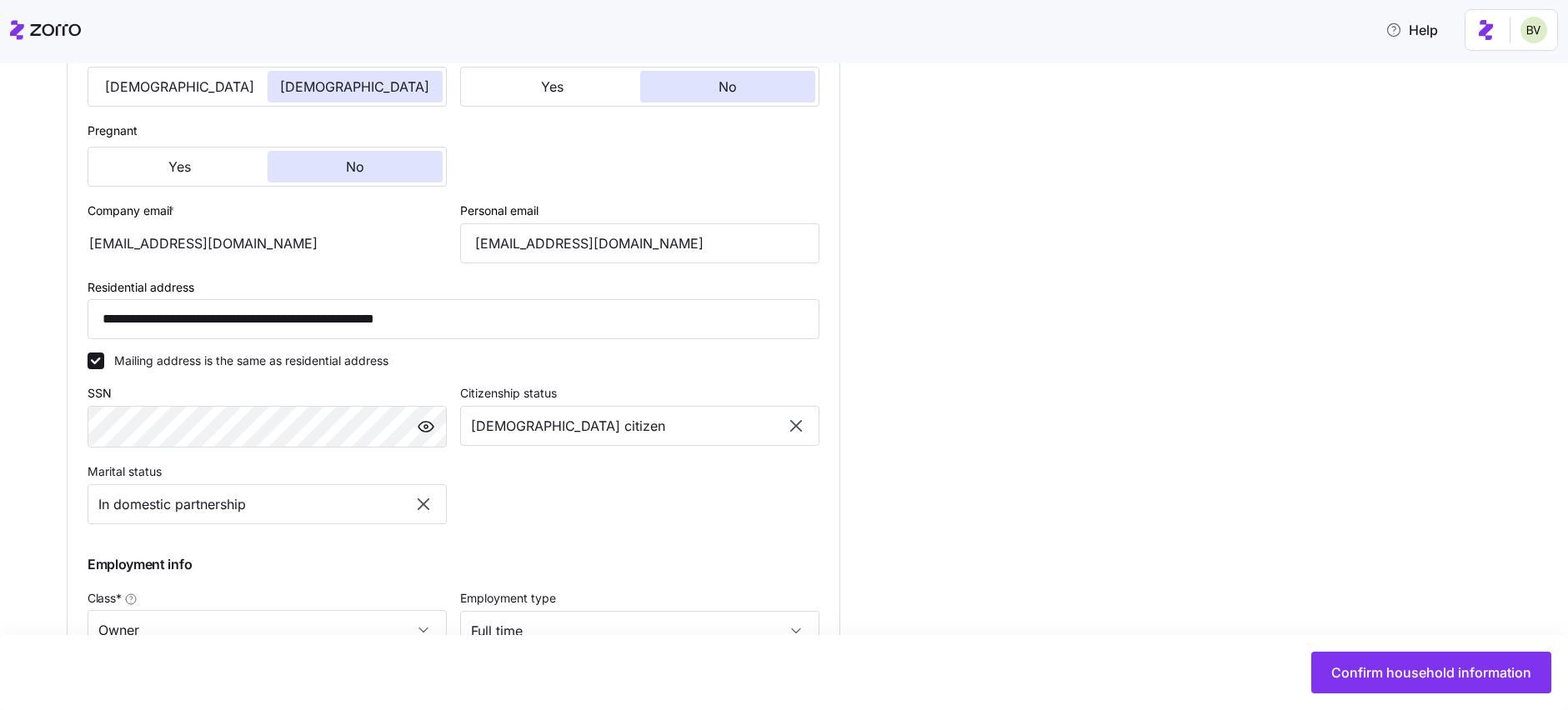
scroll to position [737, 0]
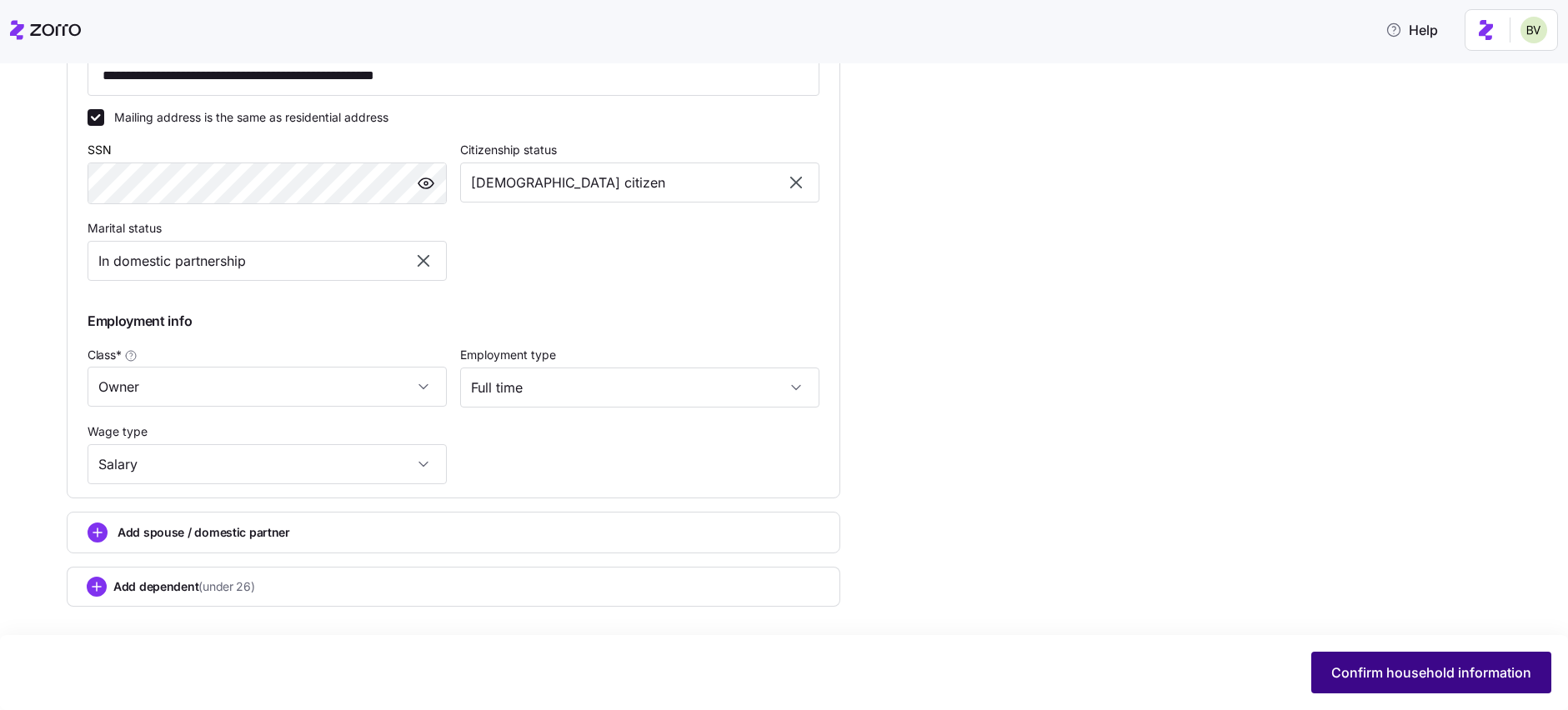
click at [1355, 659] on button "Confirm household information" at bounding box center [1431, 672] width 240 height 41
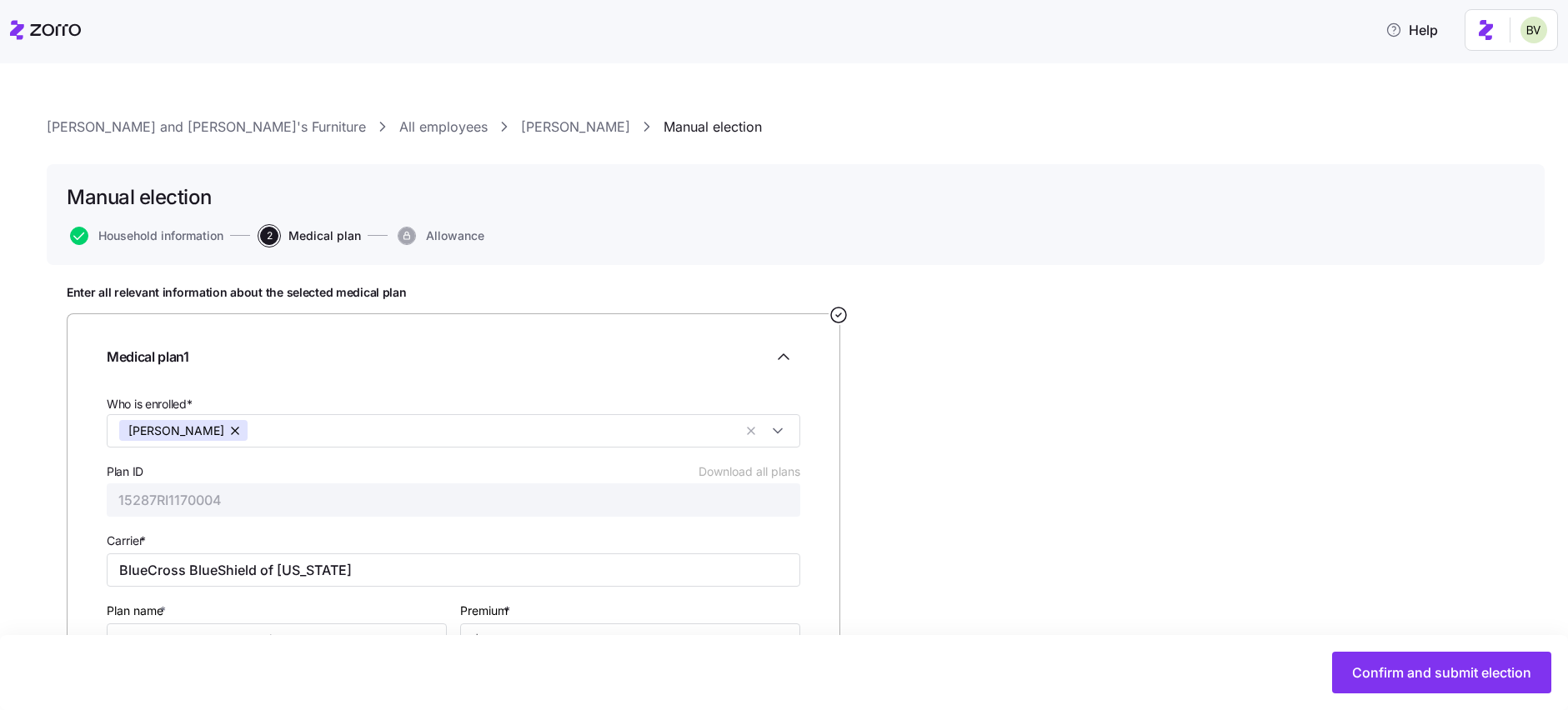
scroll to position [140, 0]
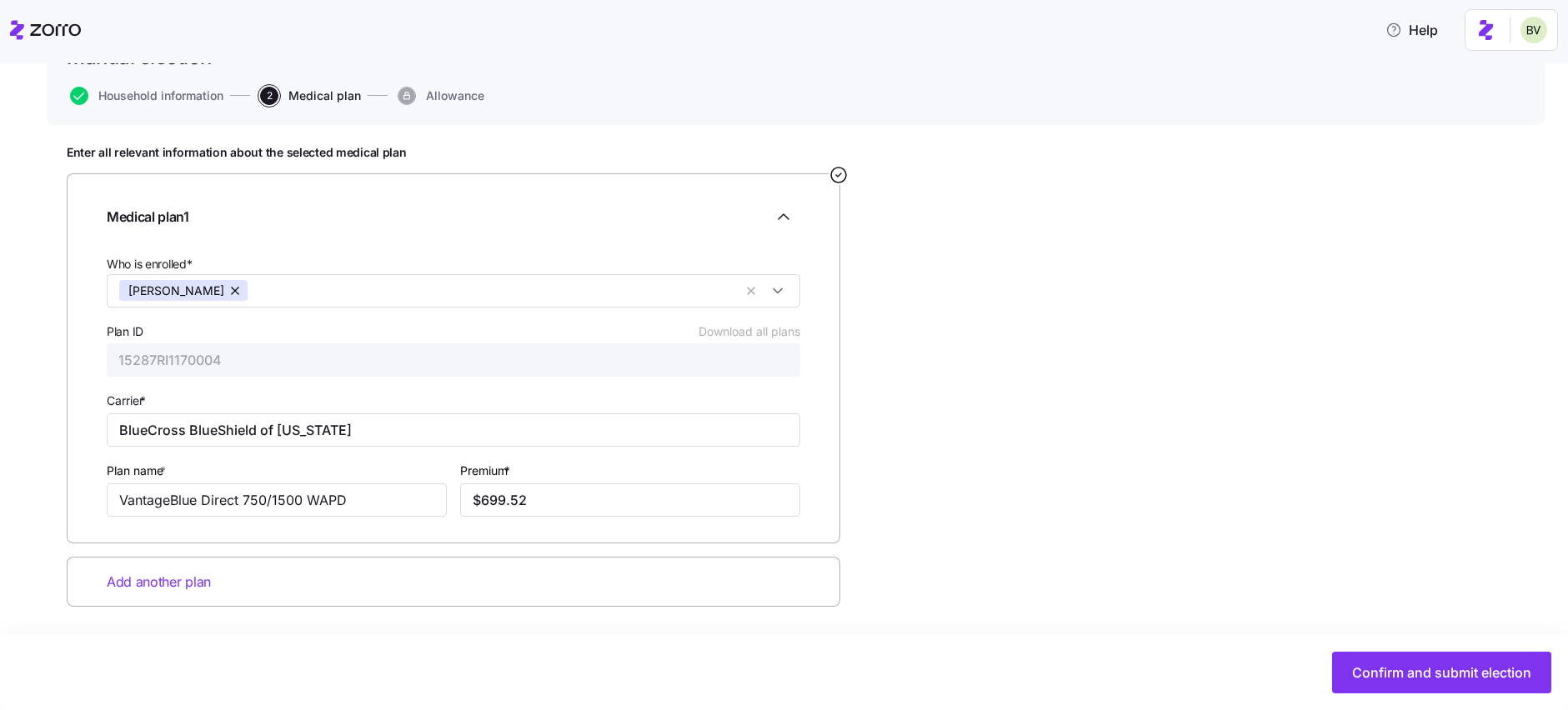
type input "$700.95"
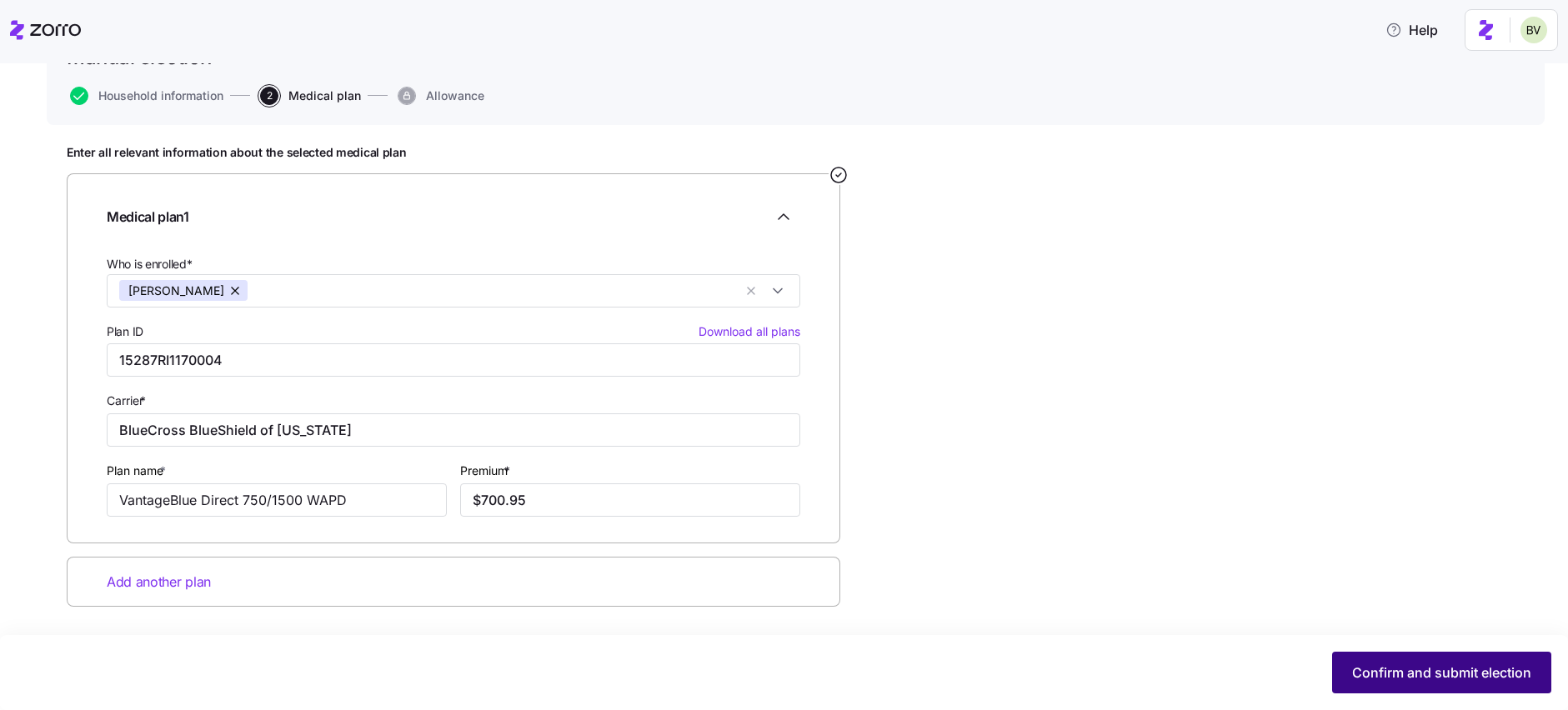
click at [1380, 663] on span "Confirm and submit election" at bounding box center [1441, 672] width 180 height 20
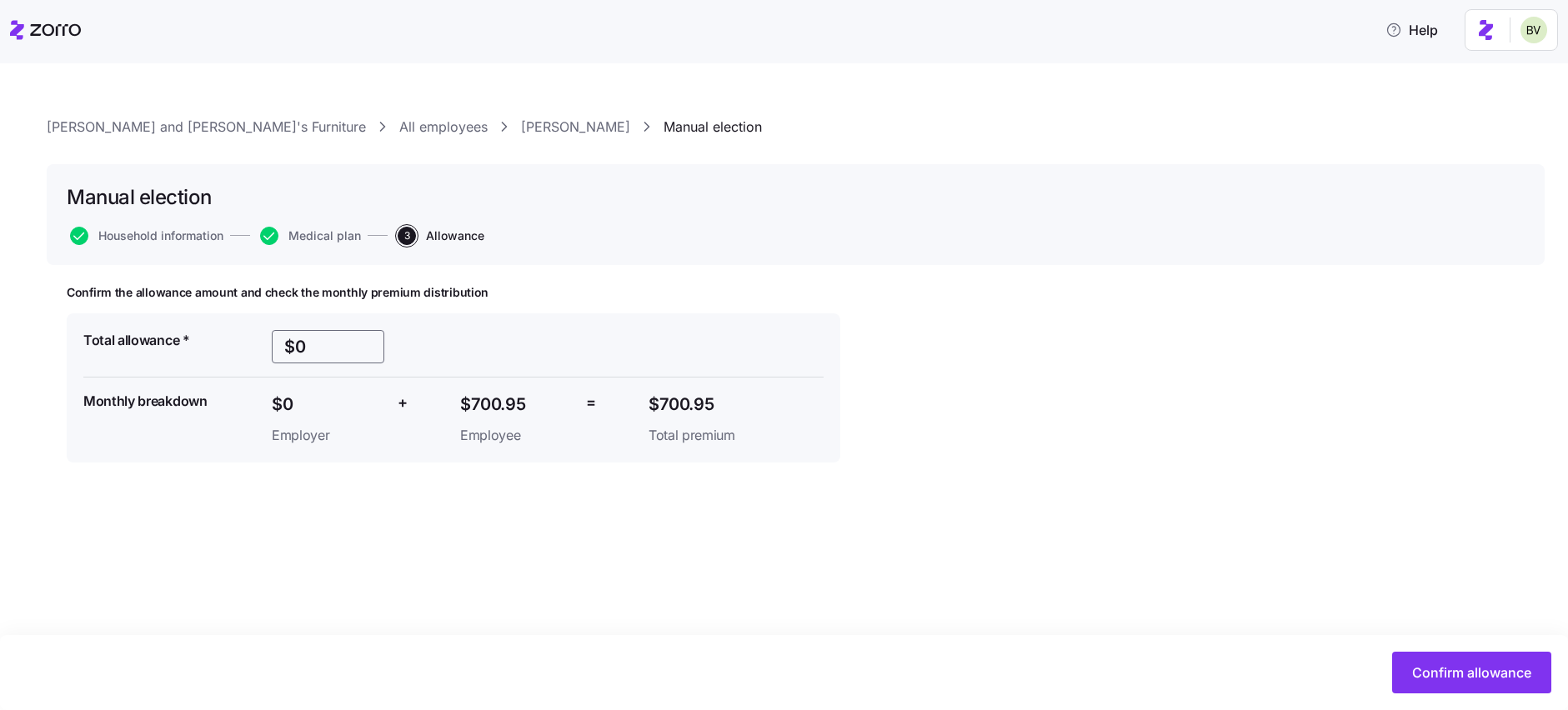
drag, startPoint x: 319, startPoint y: 345, endPoint x: 254, endPoint y: 334, distance: 65.9
click at [254, 334] on div "Total allowance * $0 Monthly breakdown $0 Employer + $700.95 Employee = $700.95…" at bounding box center [453, 388] width 754 height 129
click at [1471, 666] on span "Confirm allowance" at bounding box center [1471, 672] width 119 height 20
type input "$0"
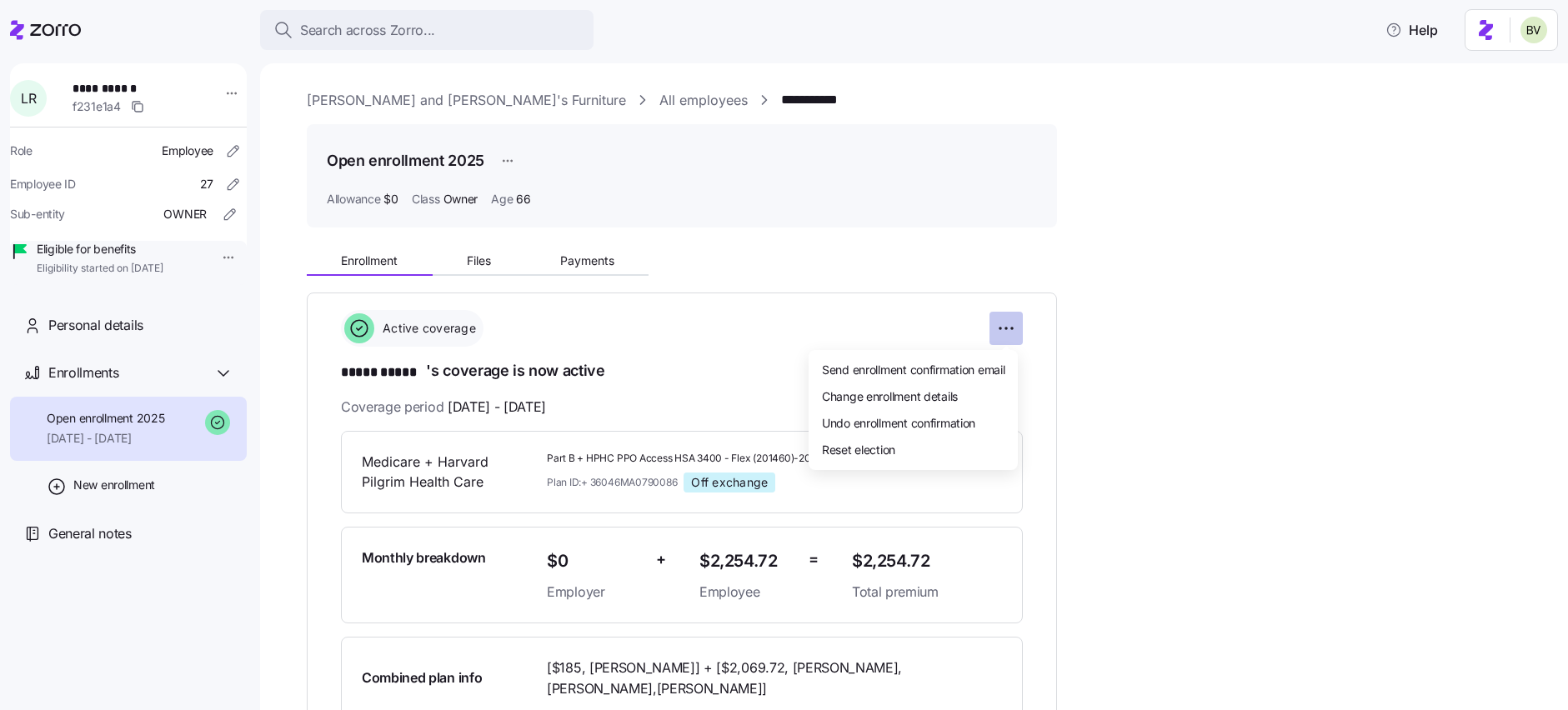
click at [1001, 330] on html "**********" at bounding box center [784, 350] width 1568 height 700
click at [923, 398] on span "Change enrollment details" at bounding box center [890, 395] width 135 height 17
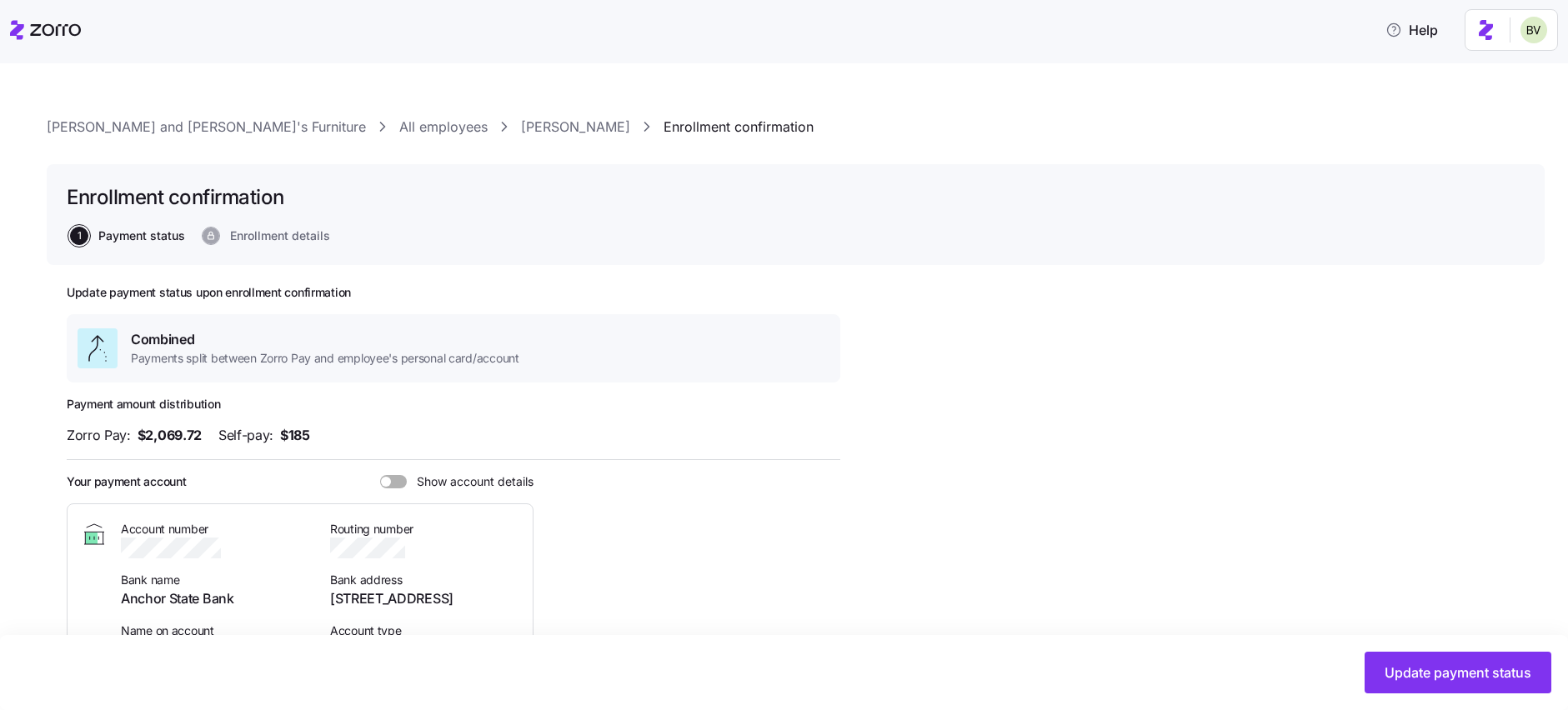
click at [521, 135] on link "[PERSON_NAME]" at bounding box center [575, 127] width 109 height 21
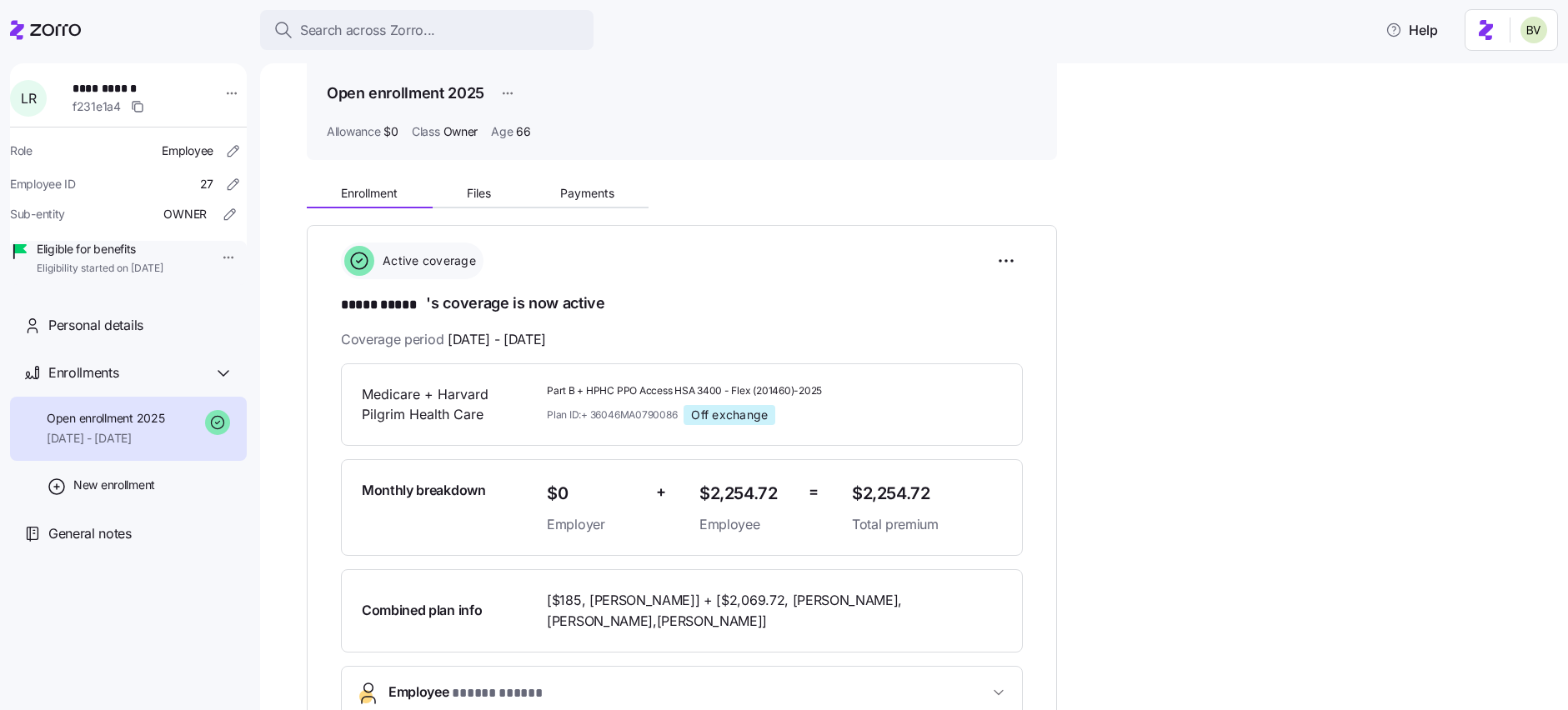
scroll to position [81, 0]
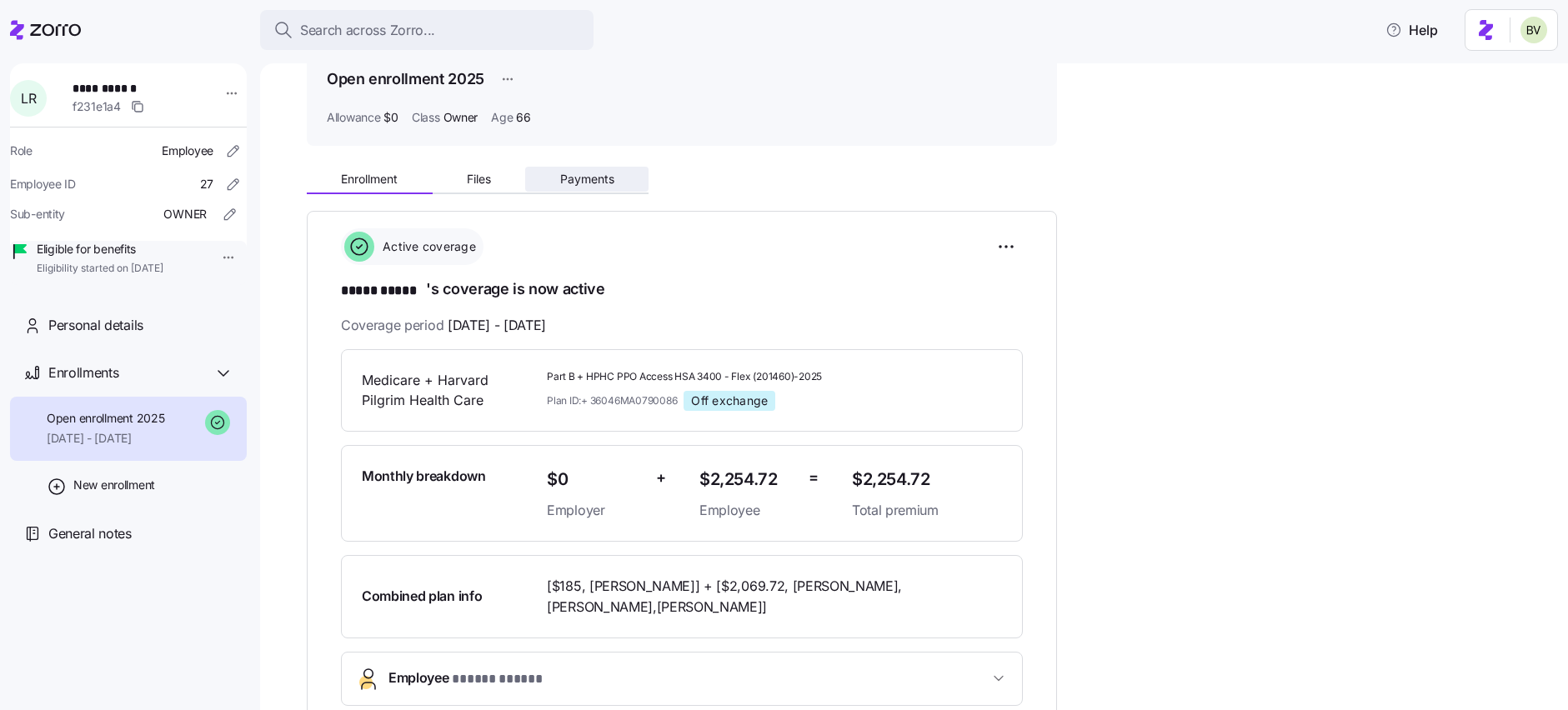
click at [597, 175] on span "Payments" at bounding box center [587, 179] width 54 height 12
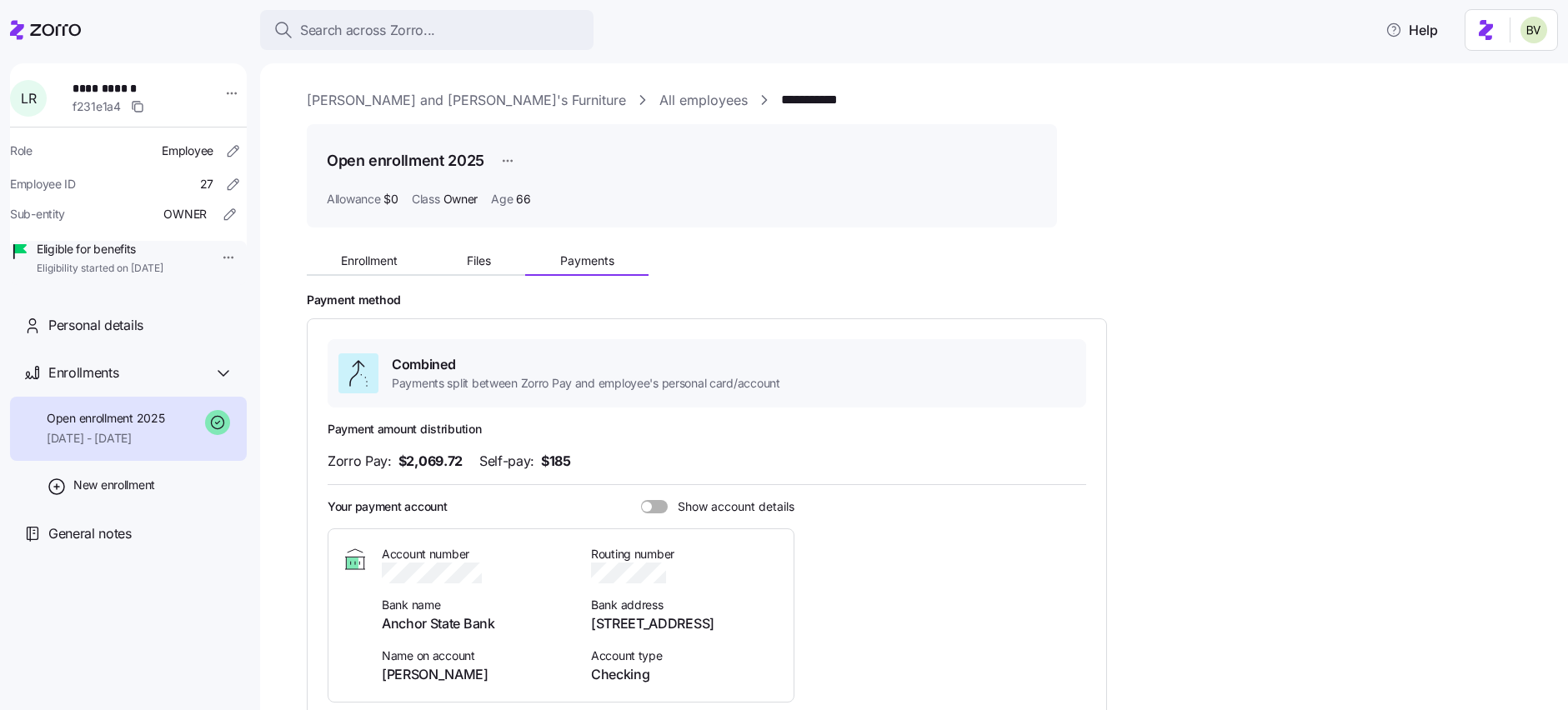
click at [659, 102] on link "All employees" at bounding box center [704, 100] width 88 height 21
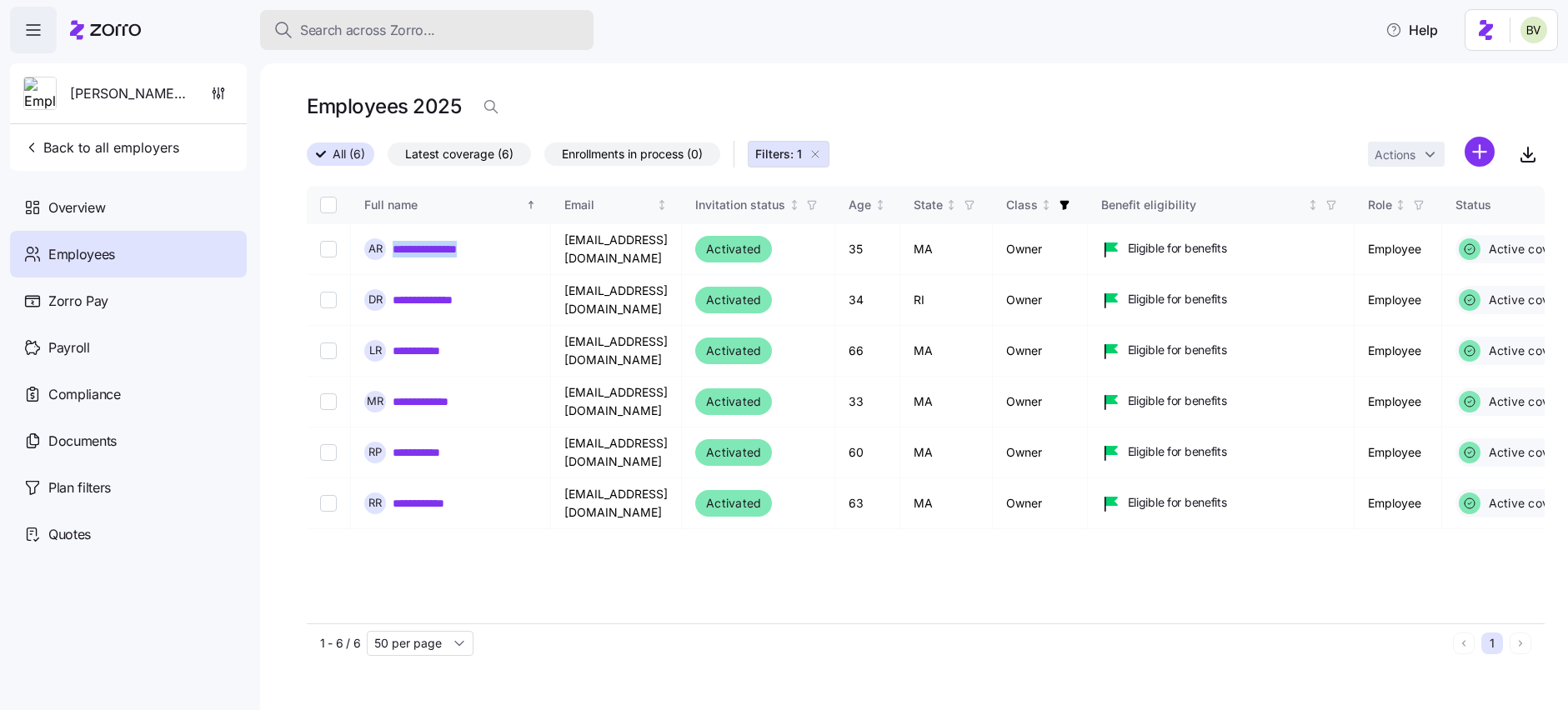
click at [369, 34] on span "Search across Zorro..." at bounding box center [368, 29] width 135 height 21
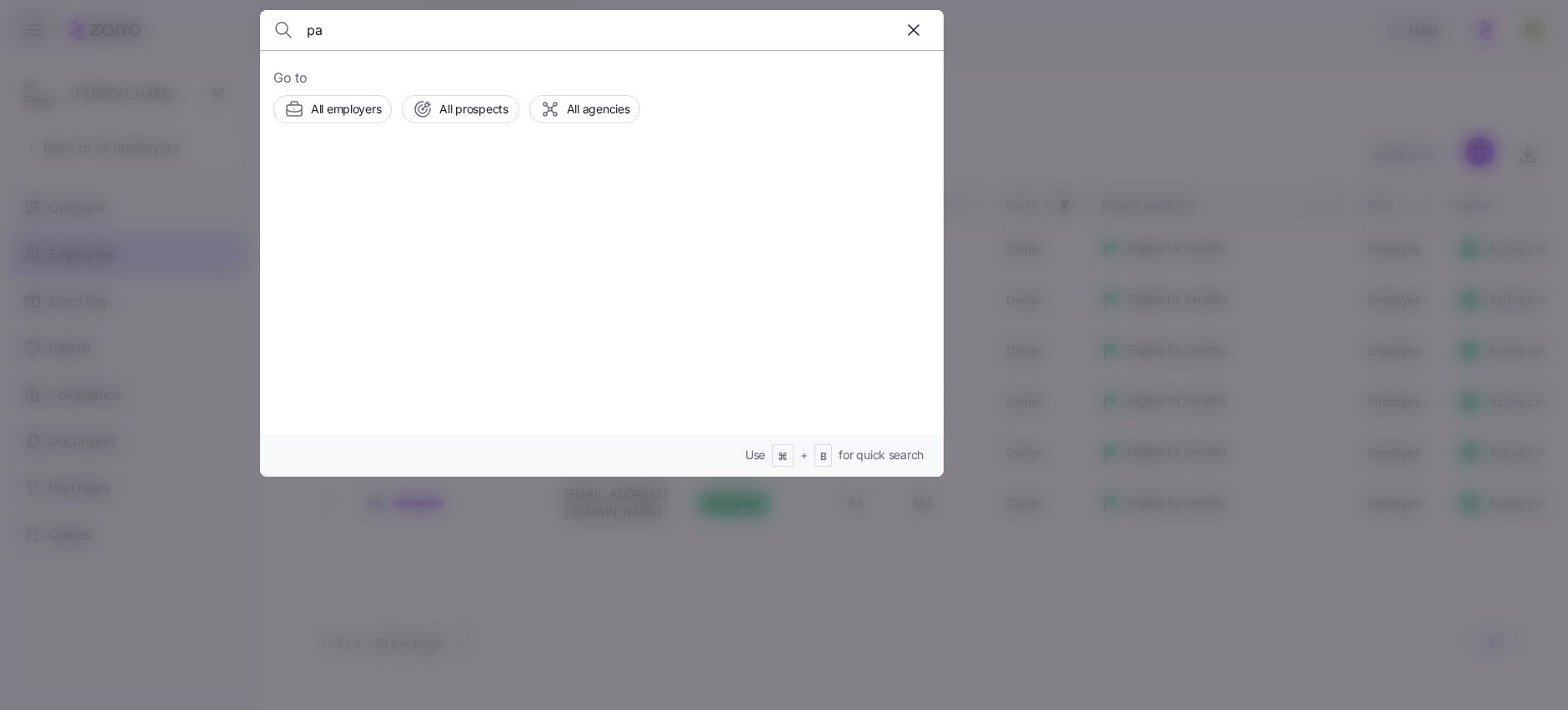
type input "p"
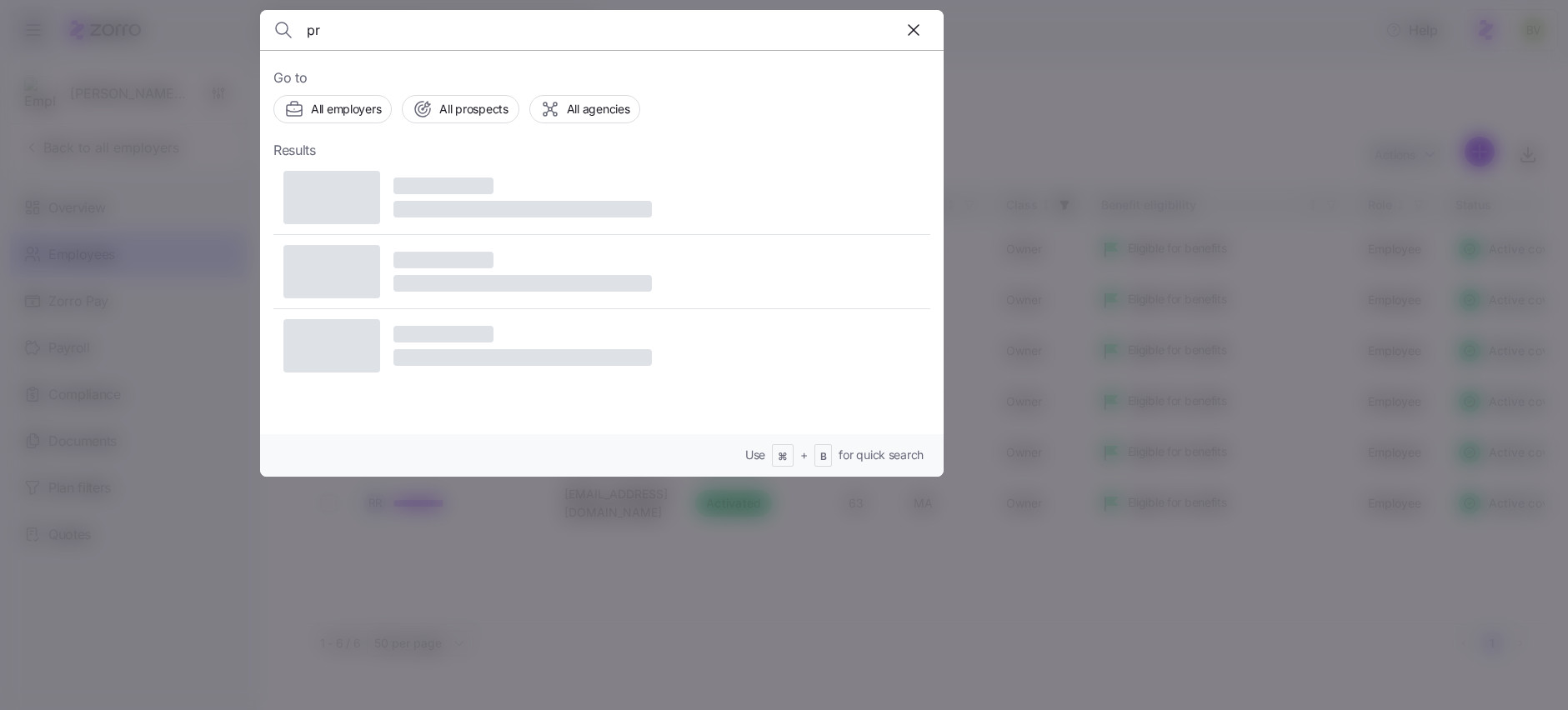
type input "p"
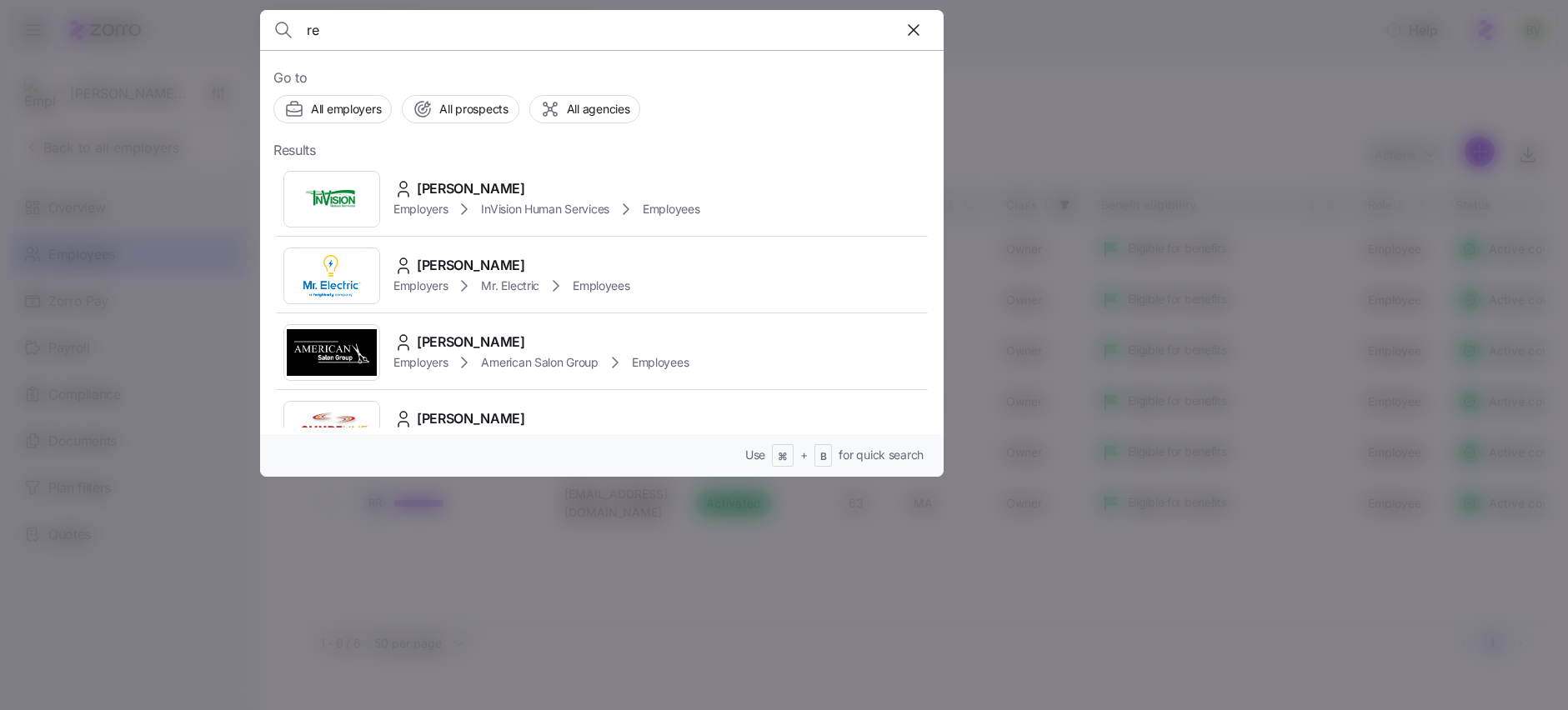
type input "r"
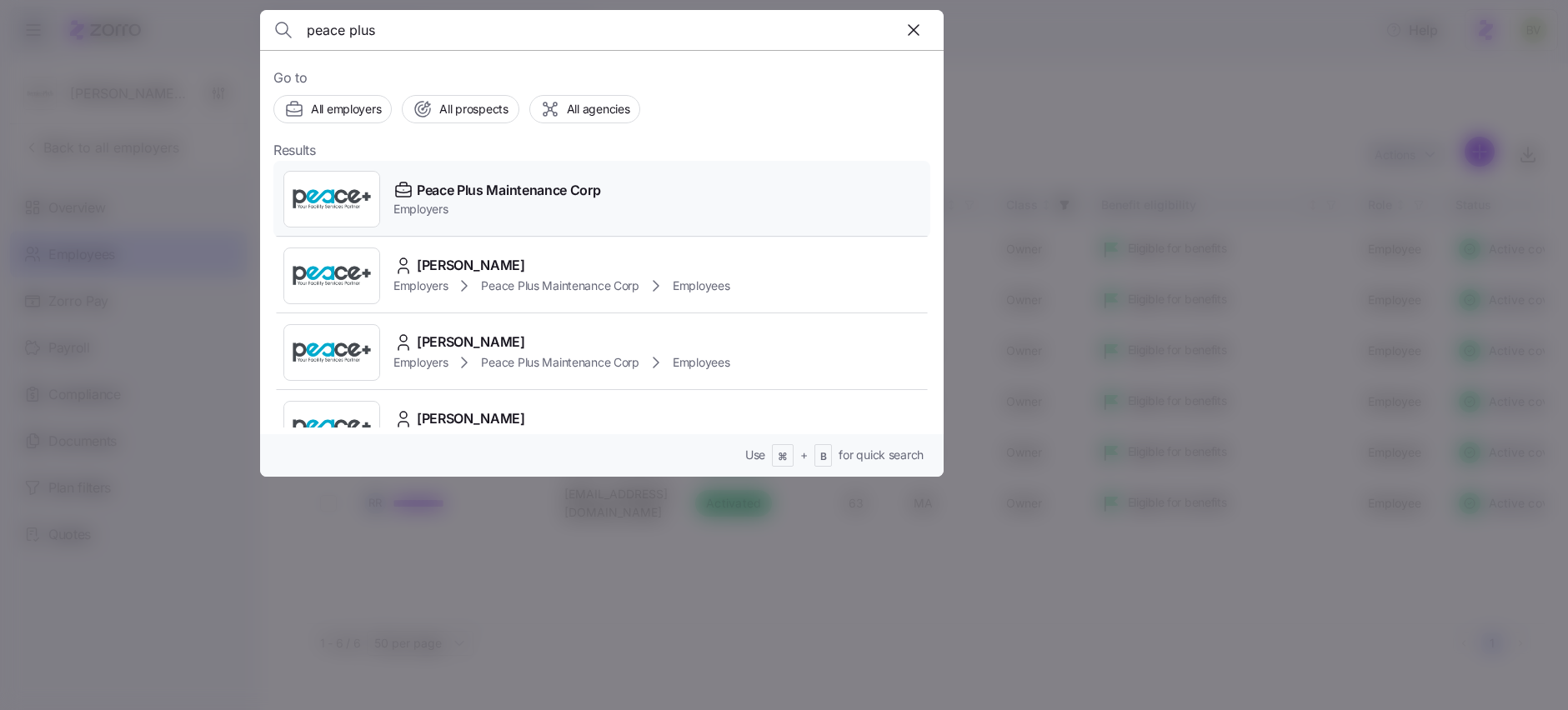
type input "peace plus"
click at [329, 198] on img at bounding box center [332, 199] width 95 height 47
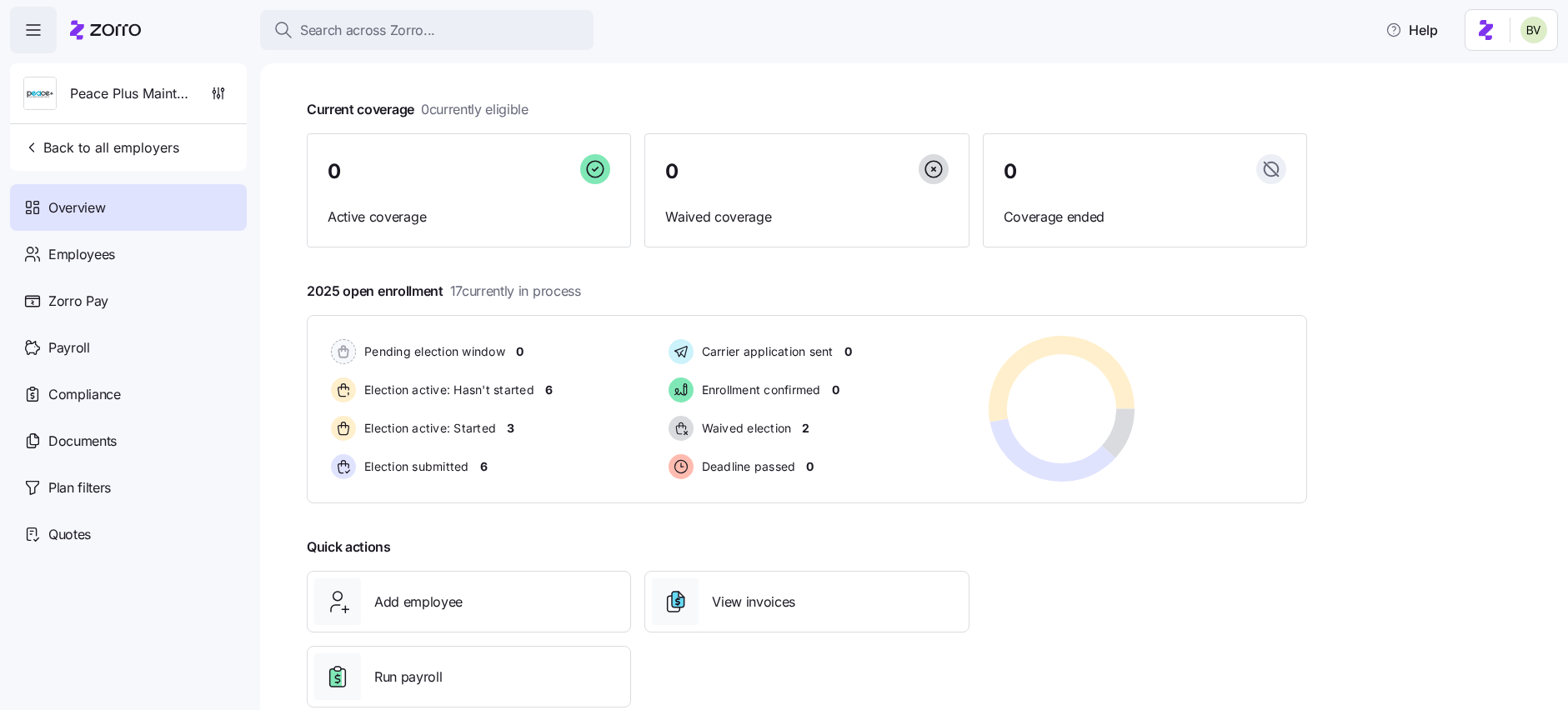
scroll to position [112, 0]
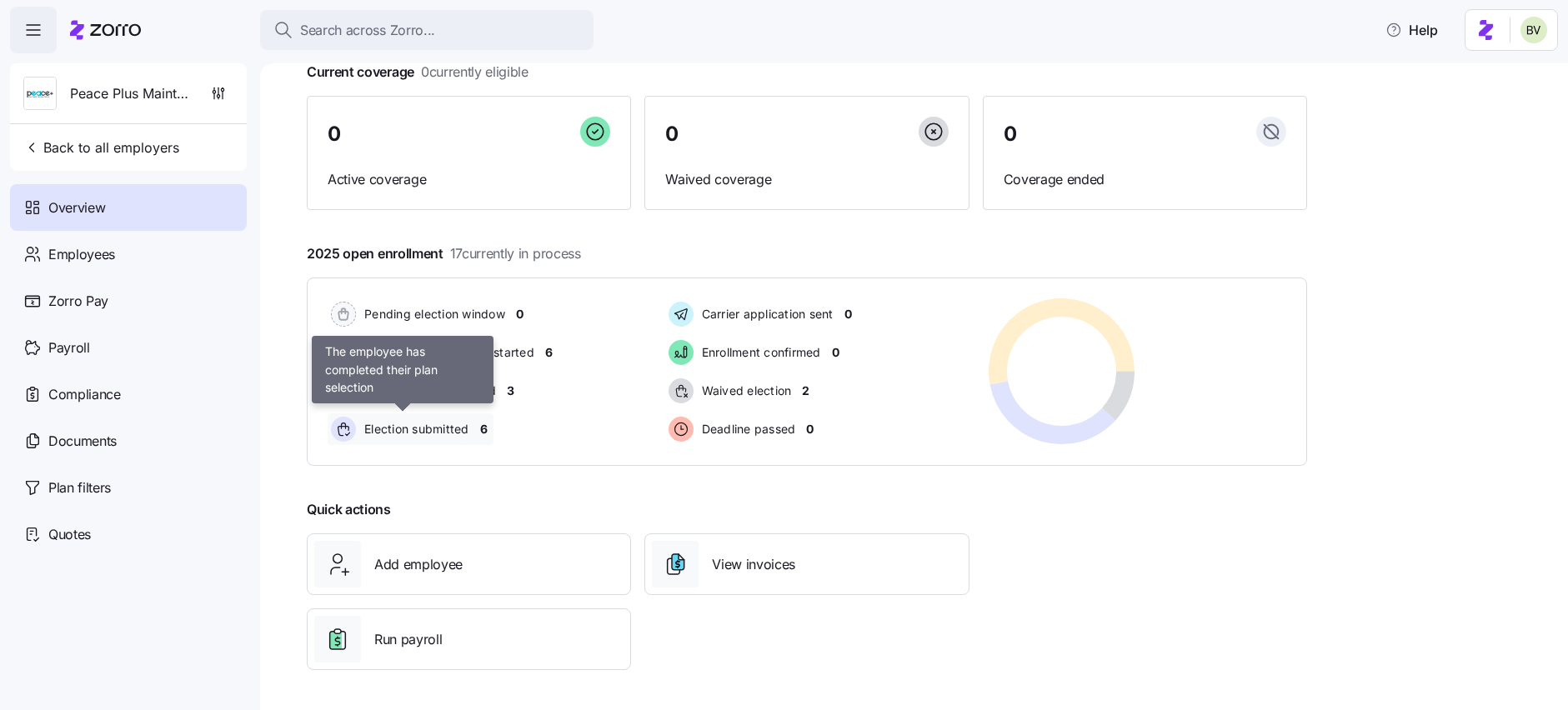
click at [460, 439] on span "Election submitted" at bounding box center [414, 429] width 110 height 20
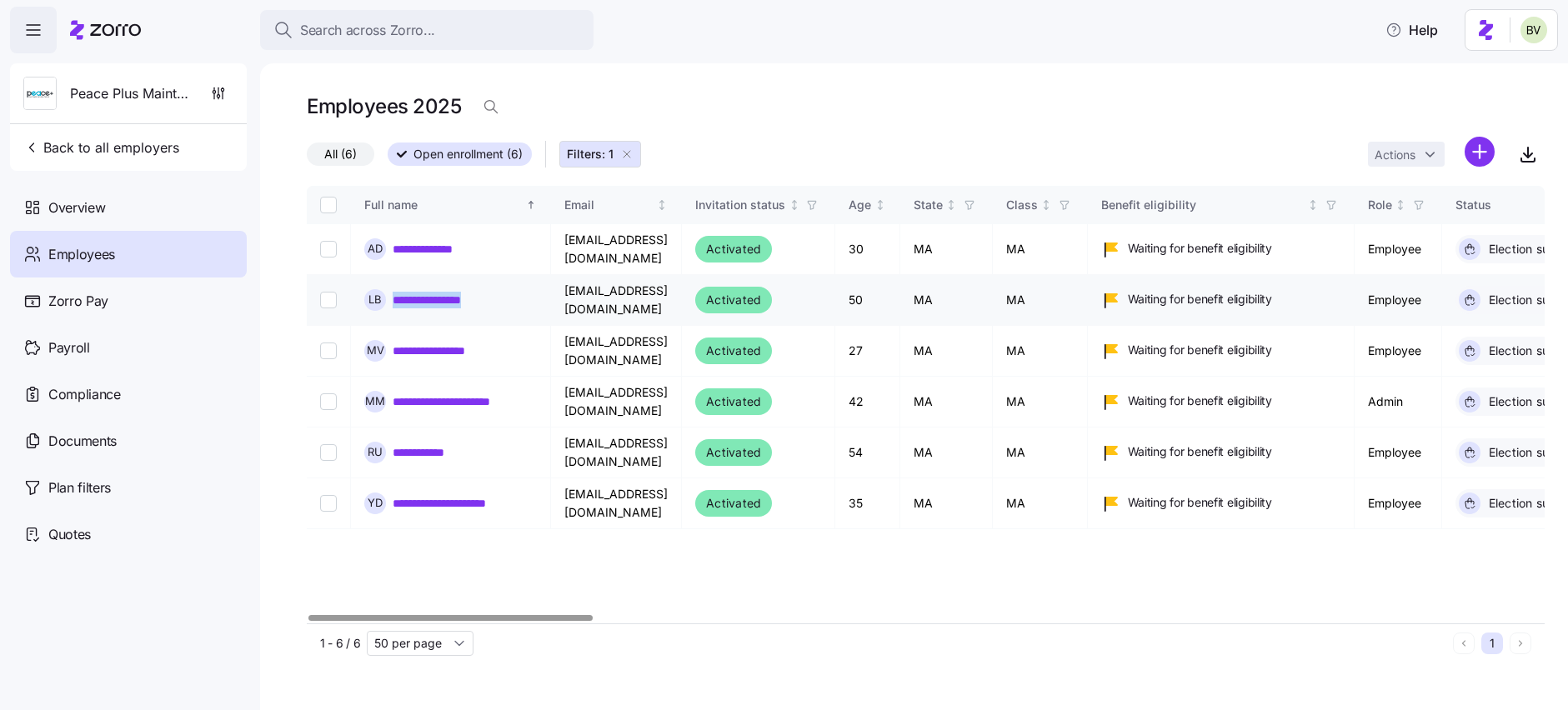
drag, startPoint x: 497, startPoint y: 296, endPoint x: 391, endPoint y: 296, distance: 106.0
click at [391, 296] on div "**********" at bounding box center [450, 300] width 173 height 22
copy link "**********"
drag, startPoint x: 715, startPoint y: 296, endPoint x: 562, endPoint y: 296, distance: 153.0
click at [562, 296] on td "[EMAIL_ADDRESS][DOMAIN_NAME]" at bounding box center [616, 300] width 131 height 51
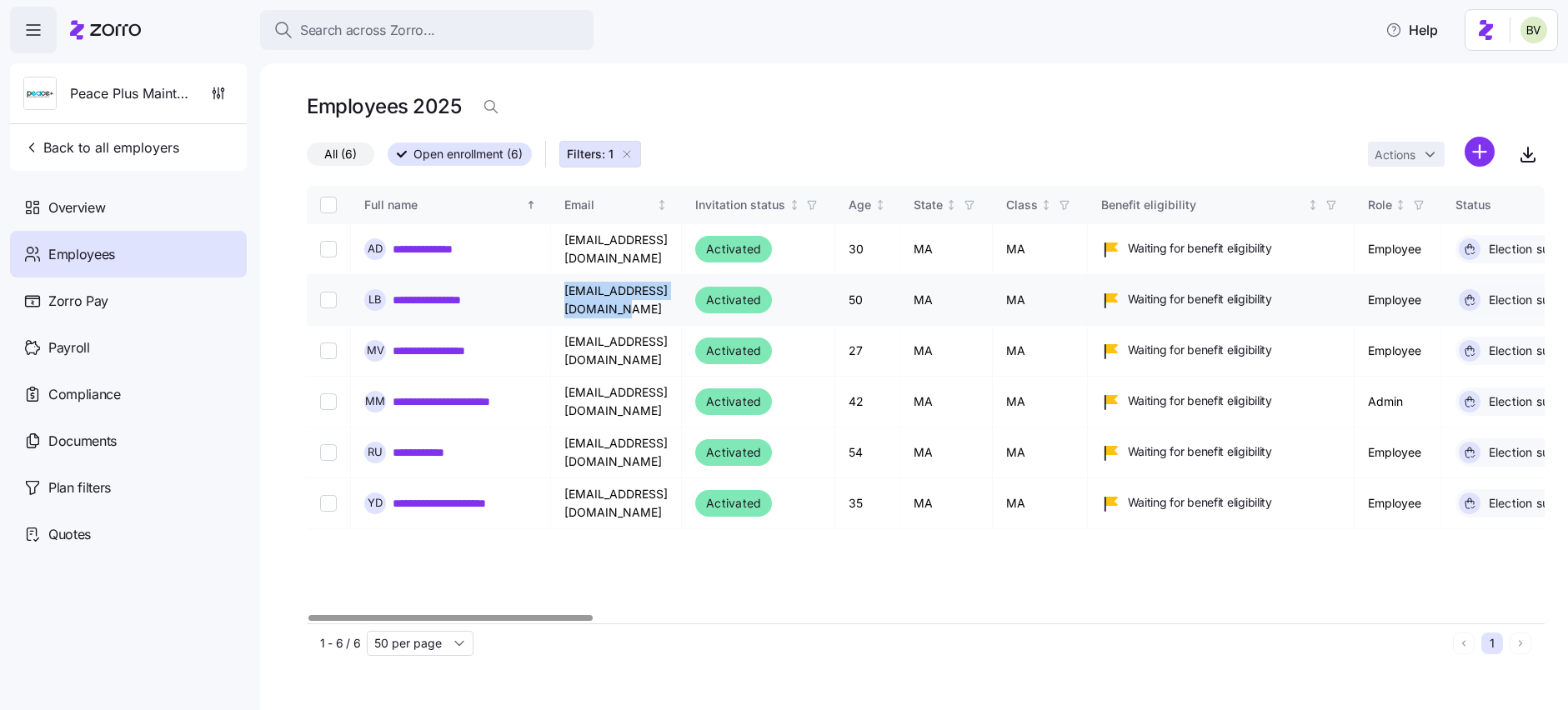
copy td "[EMAIL_ADDRESS][DOMAIN_NAME]"
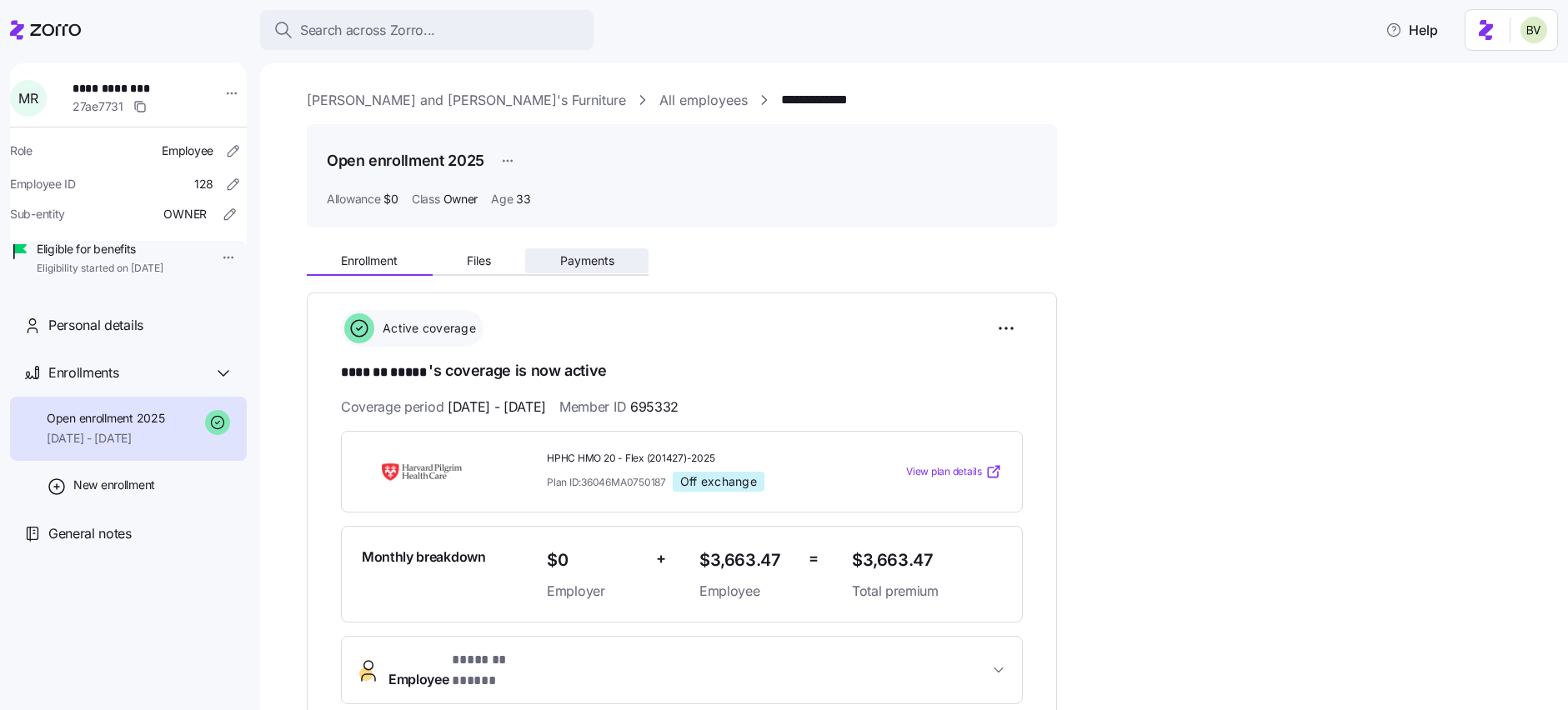
click at [594, 258] on span "Payments" at bounding box center [587, 261] width 54 height 12
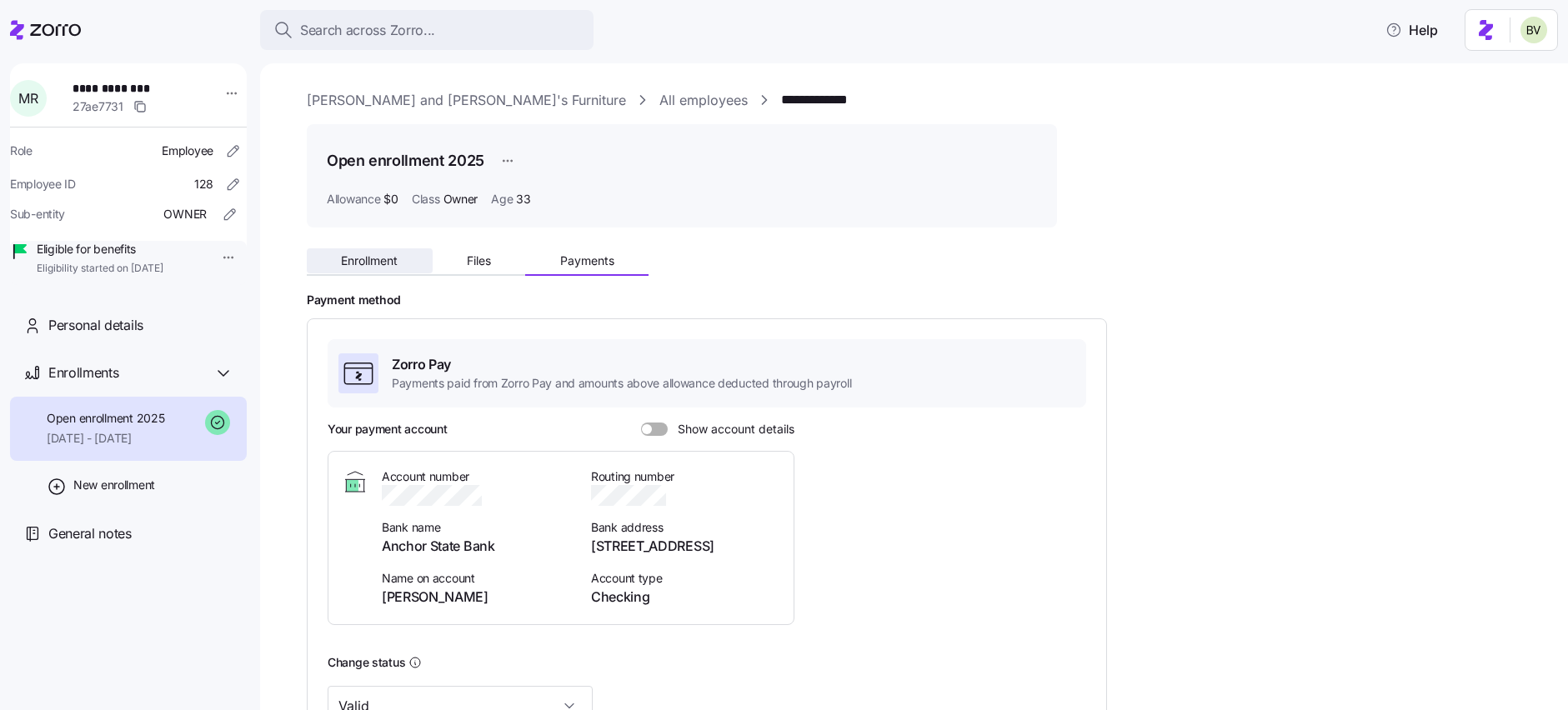
click at [415, 256] on button "Enrollment" at bounding box center [370, 260] width 126 height 25
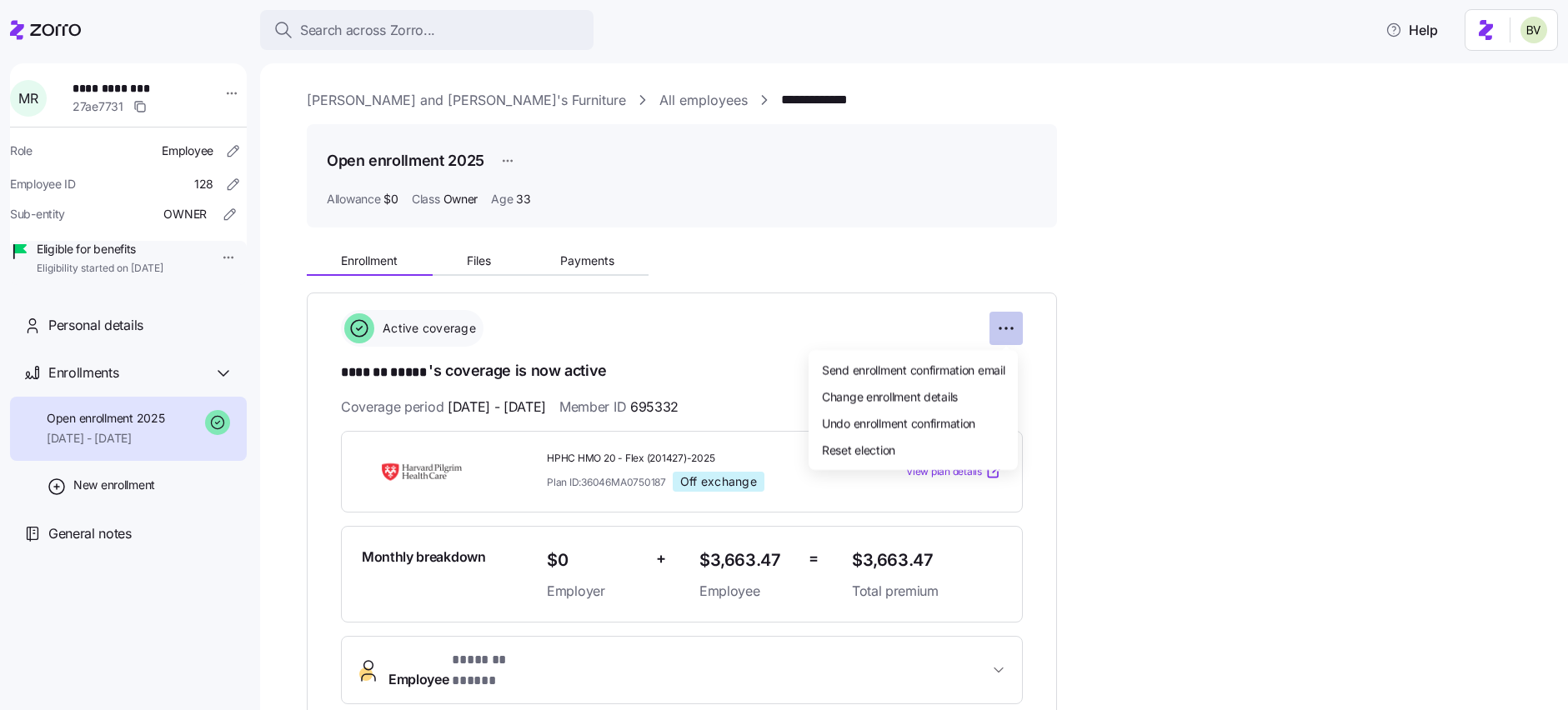
click at [994, 321] on html "**********" at bounding box center [784, 350] width 1568 height 700
click at [962, 416] on span "Undo enrollment confirmation" at bounding box center [899, 422] width 153 height 17
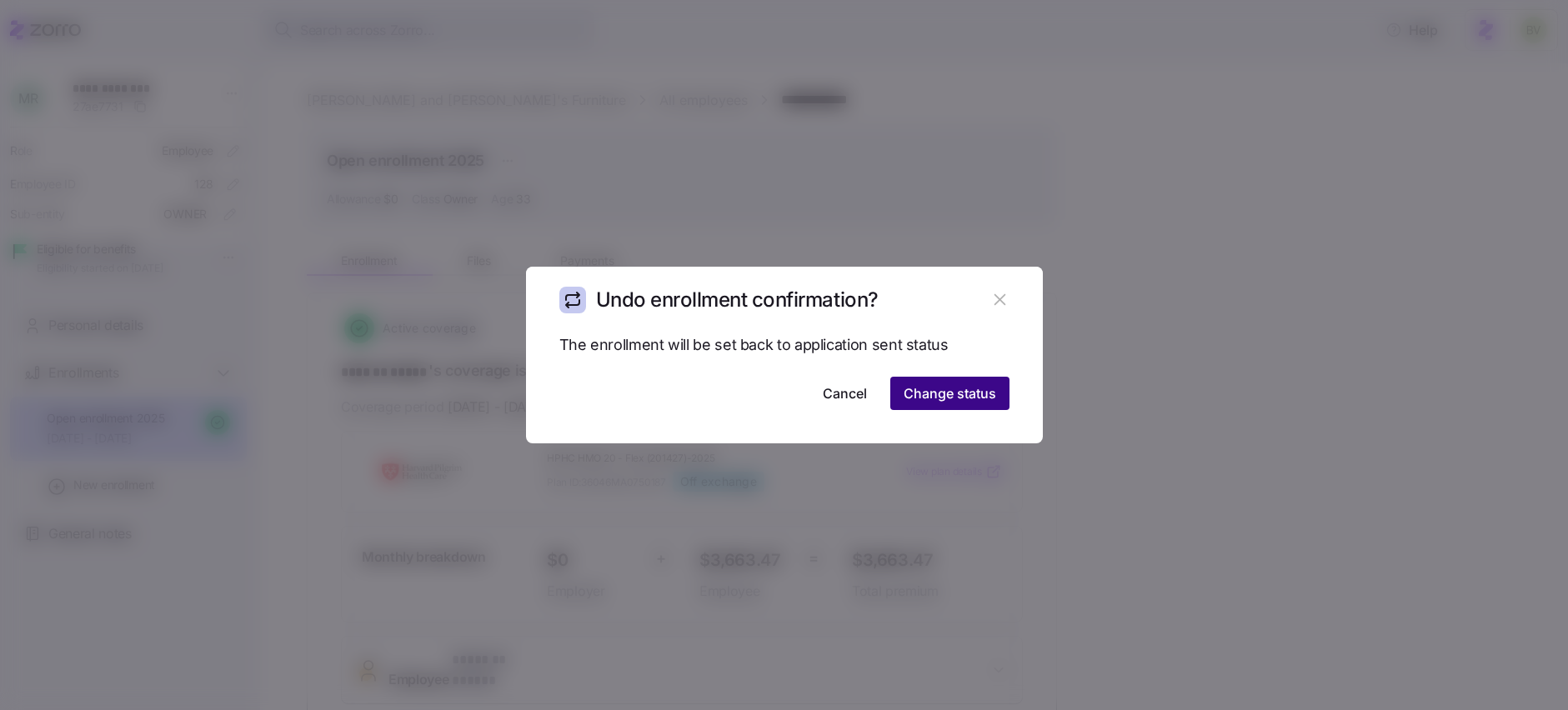
click at [975, 398] on span "Change status" at bounding box center [950, 393] width 92 height 20
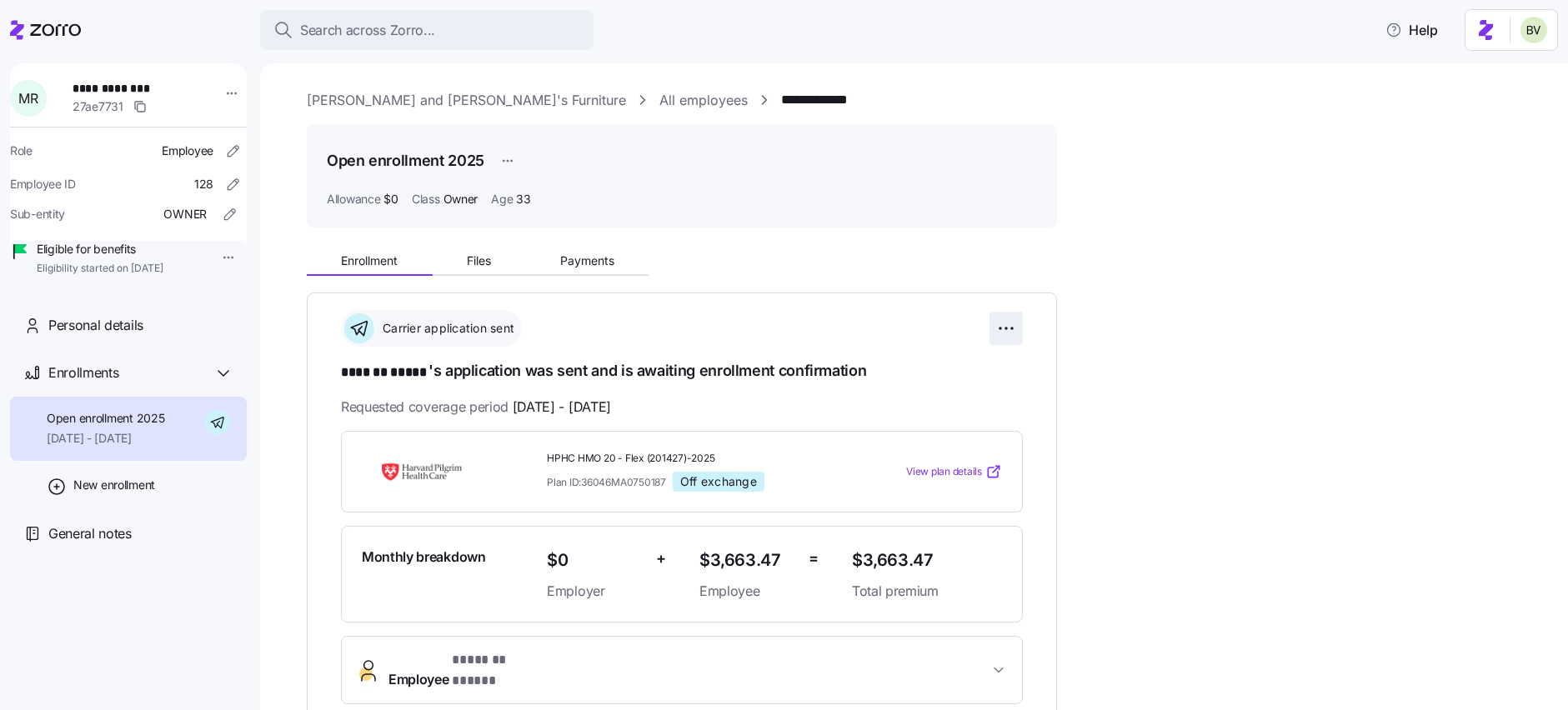
click at [1004, 330] on html "**********" at bounding box center [784, 350] width 1568 height 700
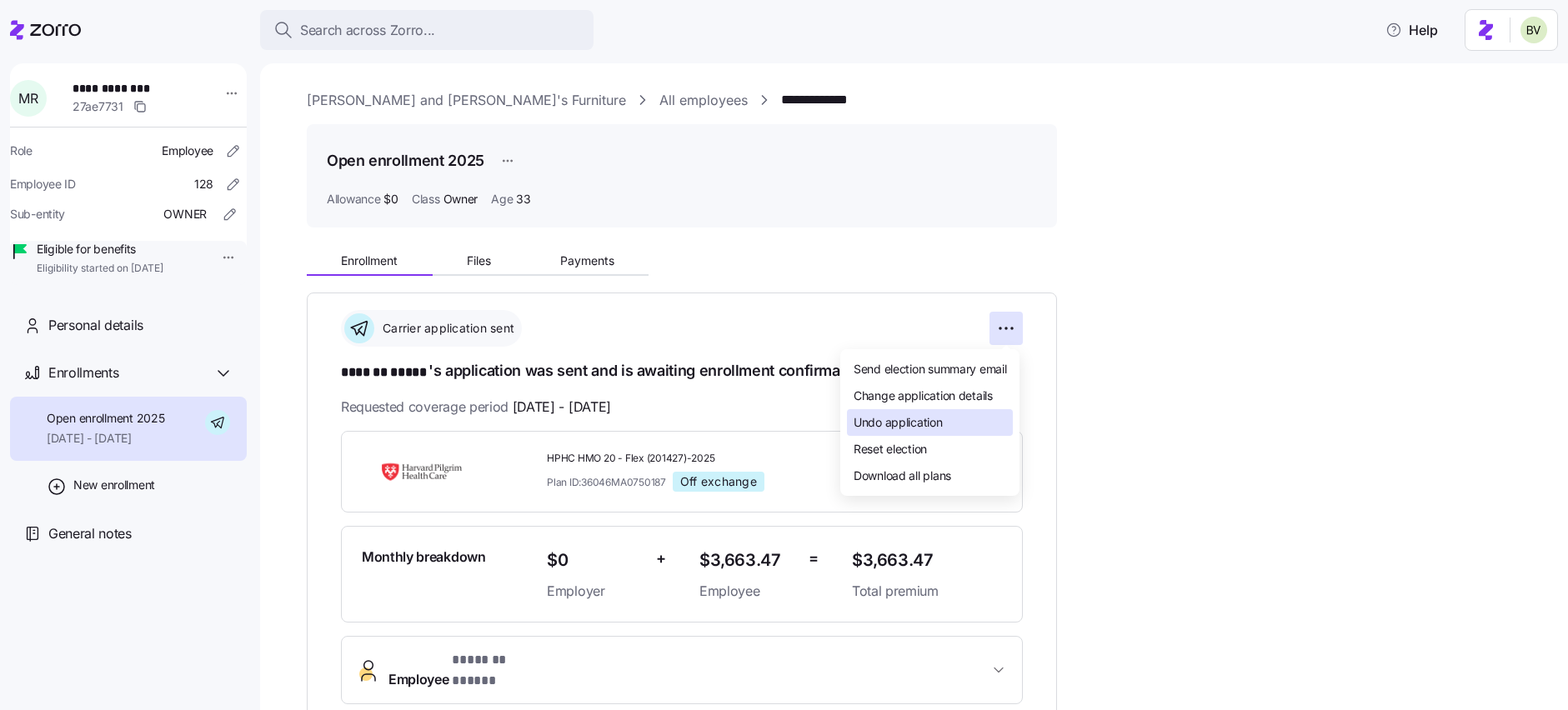
click at [952, 417] on div "Undo application" at bounding box center [929, 422] width 166 height 26
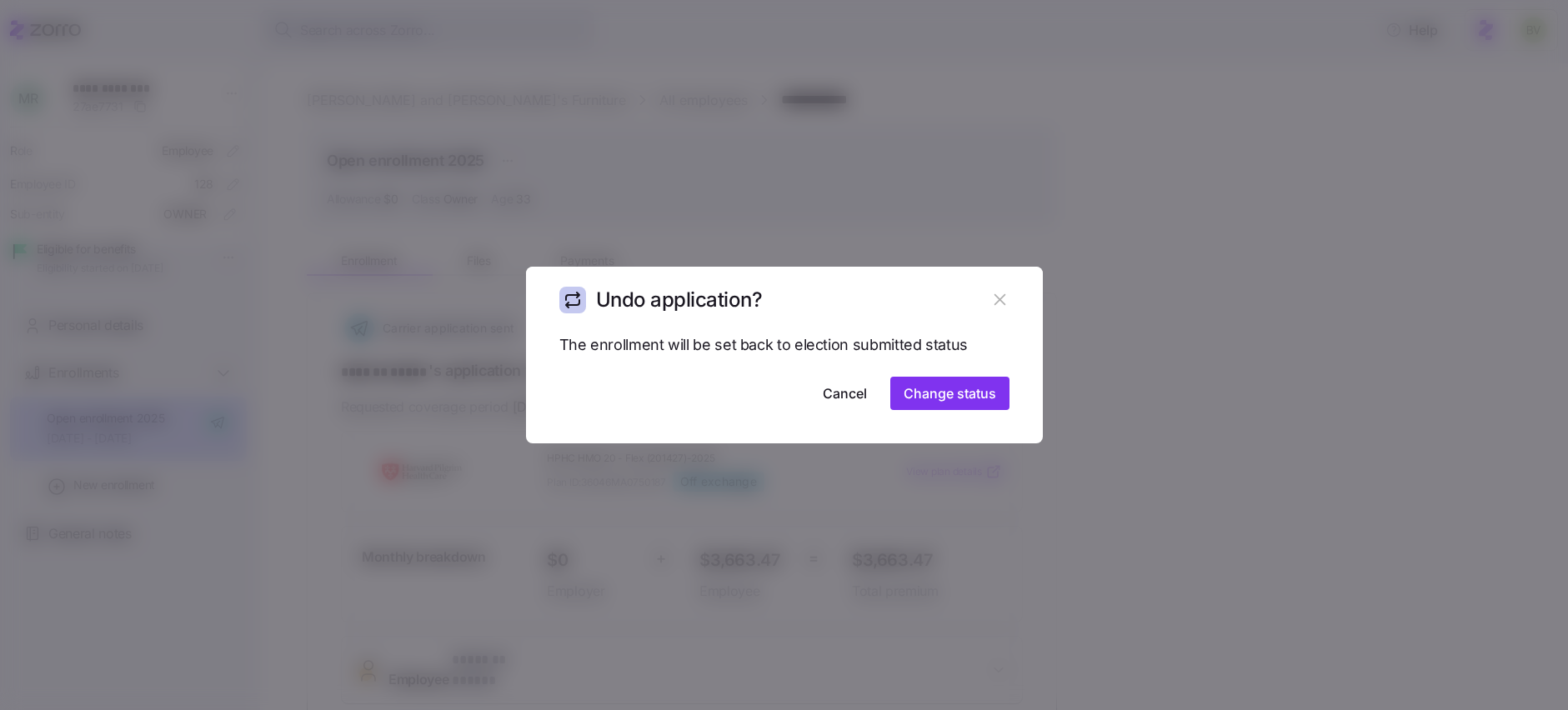
click at [993, 411] on div "The enrollment will be set back to election submitted status Cancel Change stat…" at bounding box center [784, 388] width 517 height 111
click at [988, 398] on span "Change status" at bounding box center [950, 393] width 92 height 20
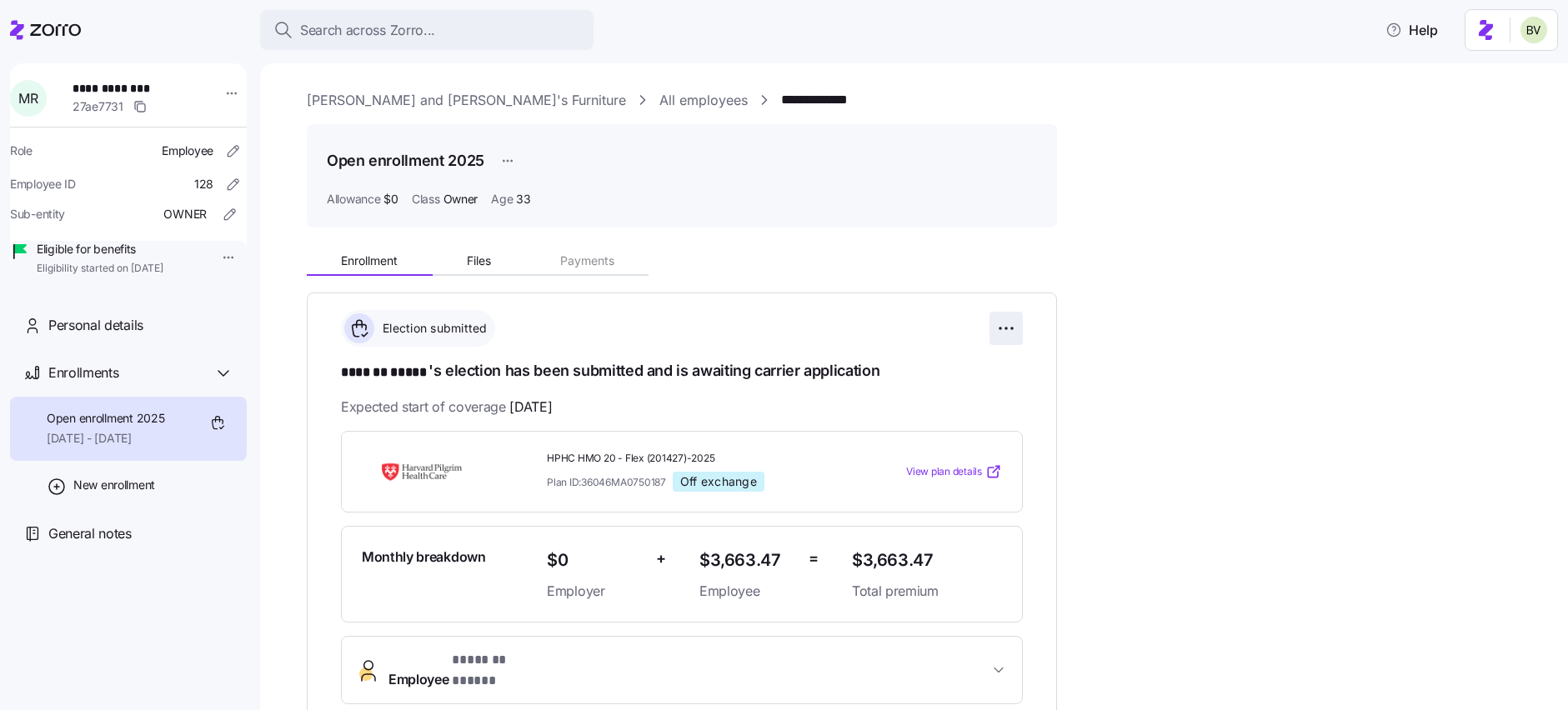
click at [1014, 327] on html "**********" at bounding box center [784, 350] width 1568 height 700
click at [965, 391] on span "Change submission details" at bounding box center [923, 395] width 139 height 17
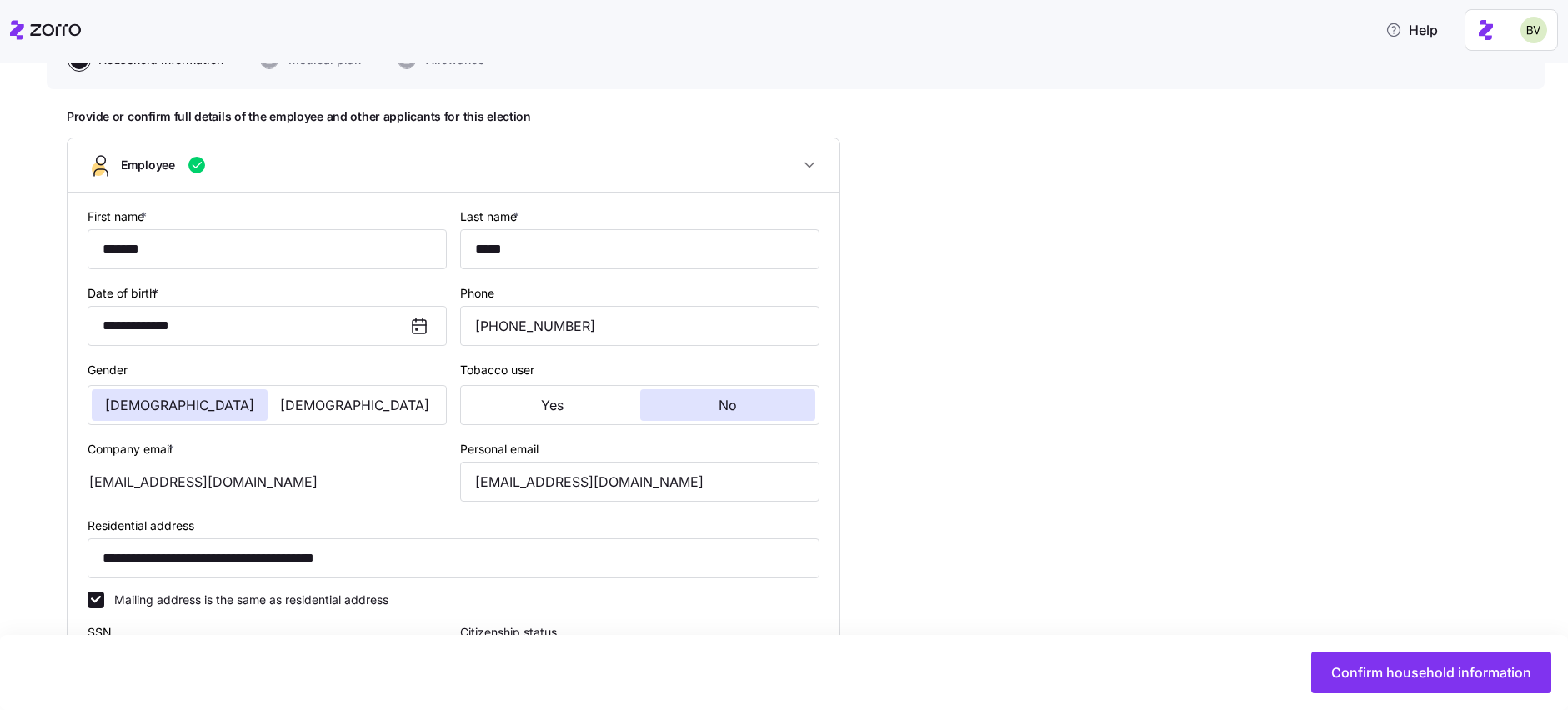
type input "Owner"
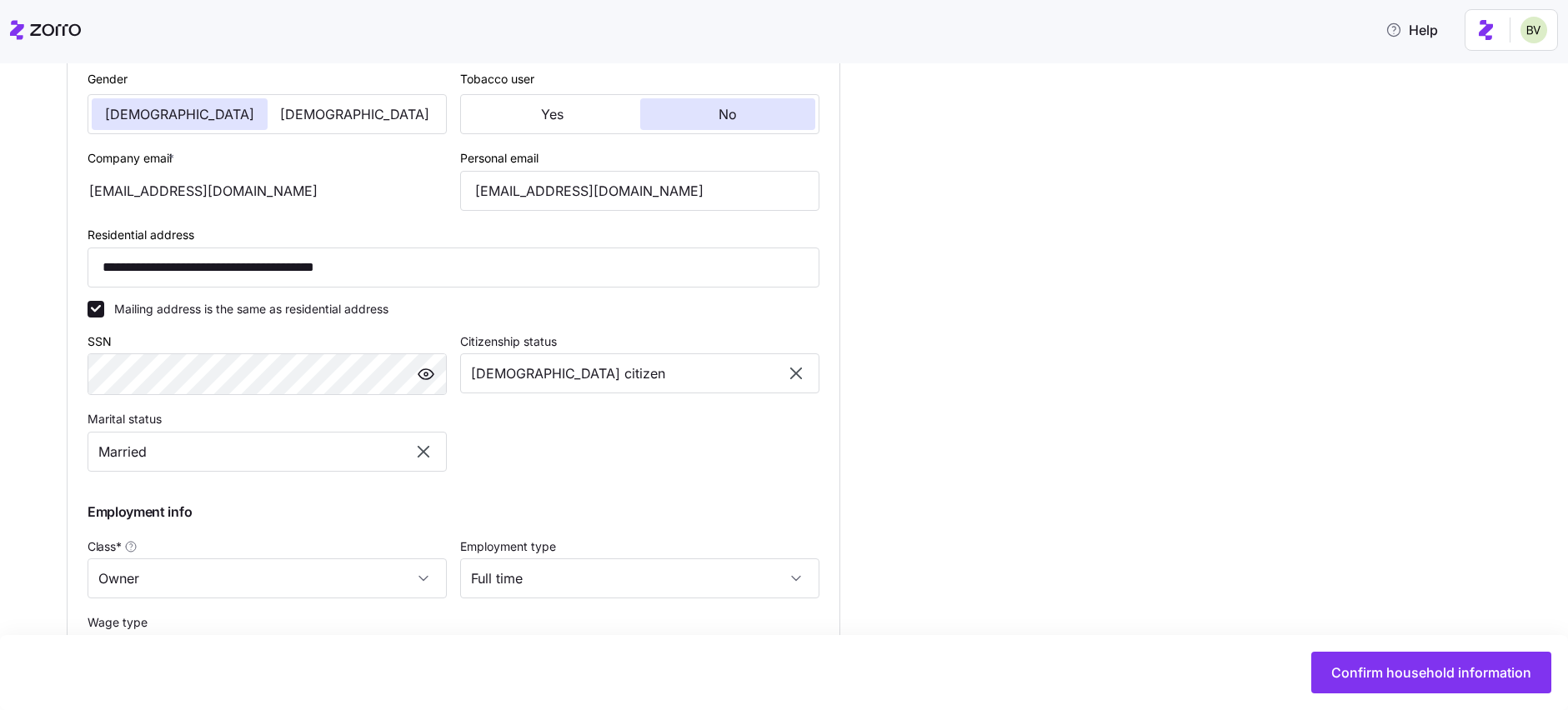
scroll to position [876, 0]
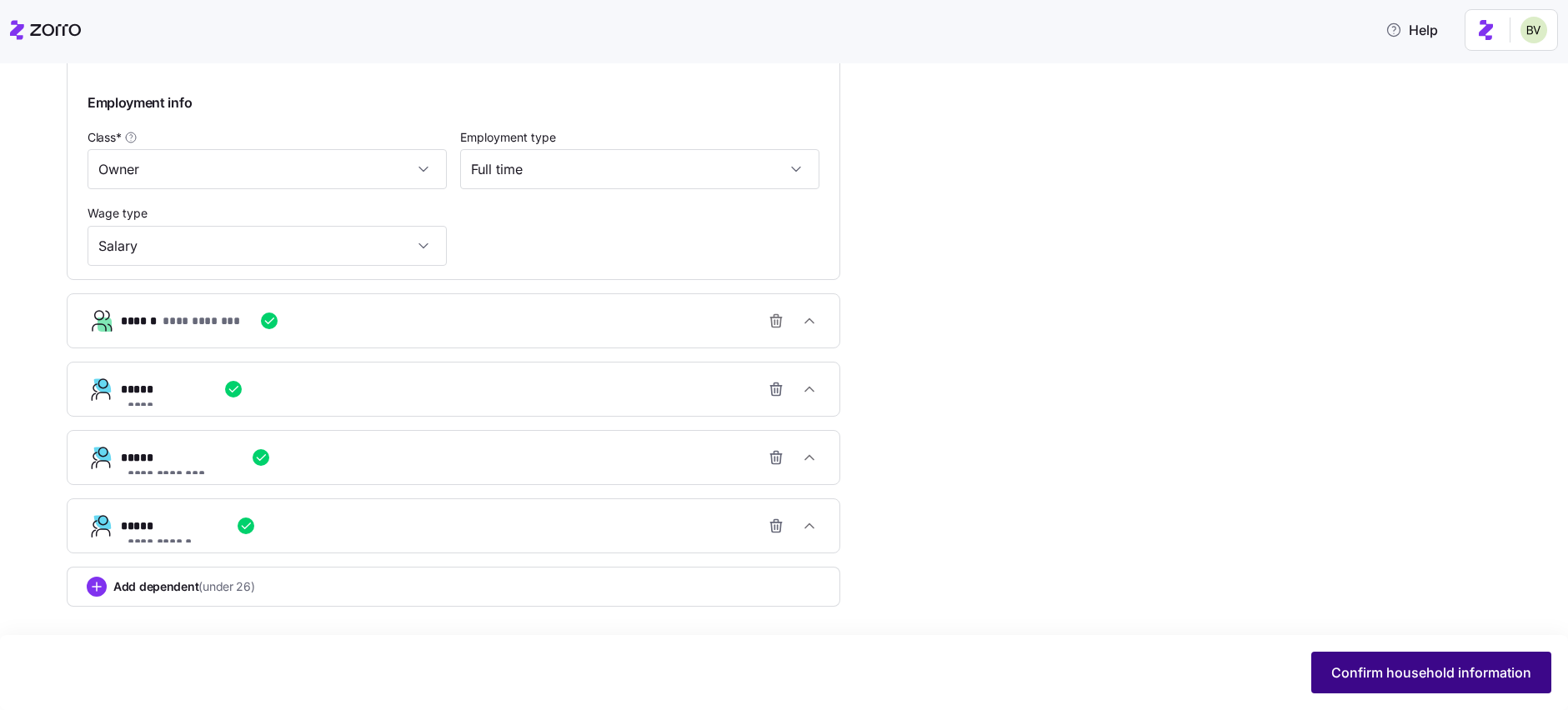
click at [1385, 675] on span "Confirm household information" at bounding box center [1432, 672] width 200 height 20
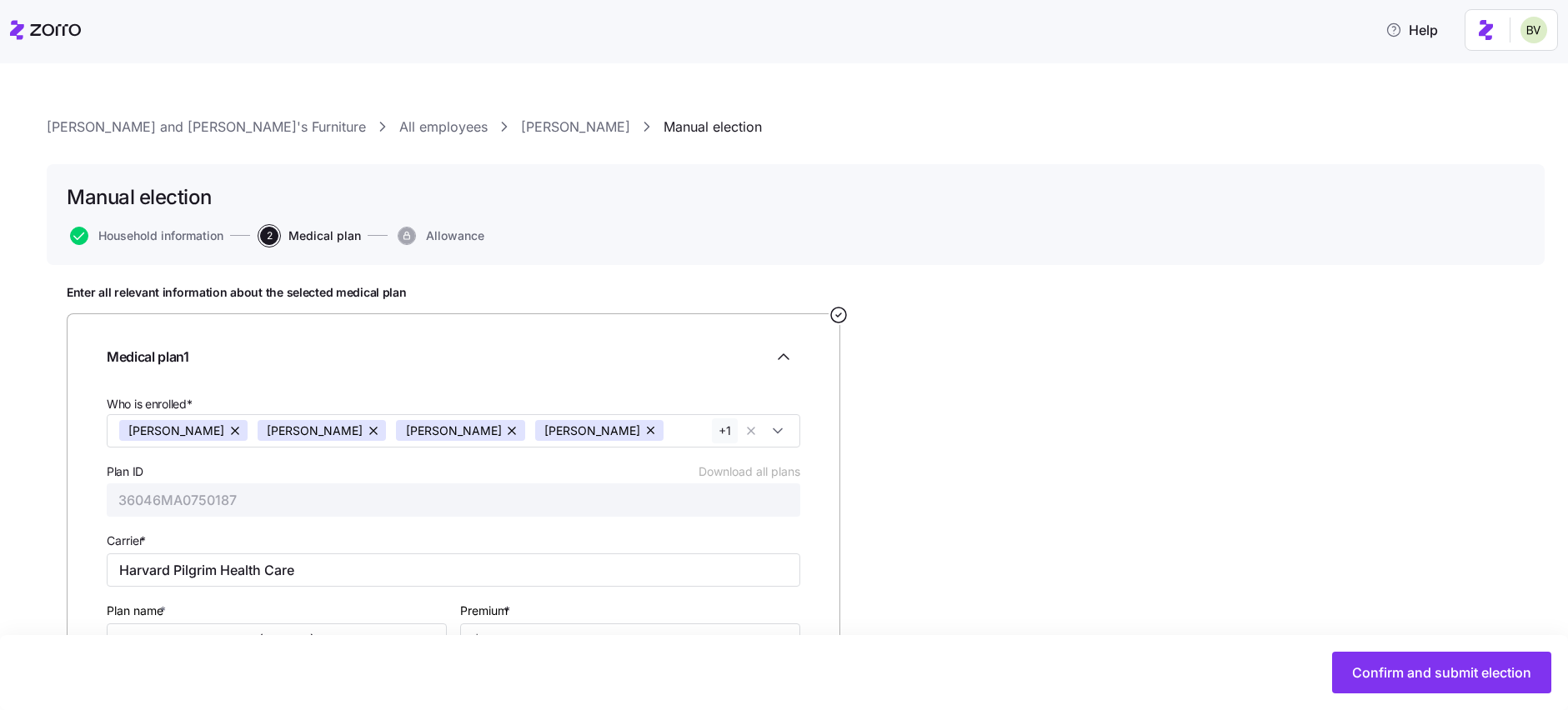
scroll to position [140, 0]
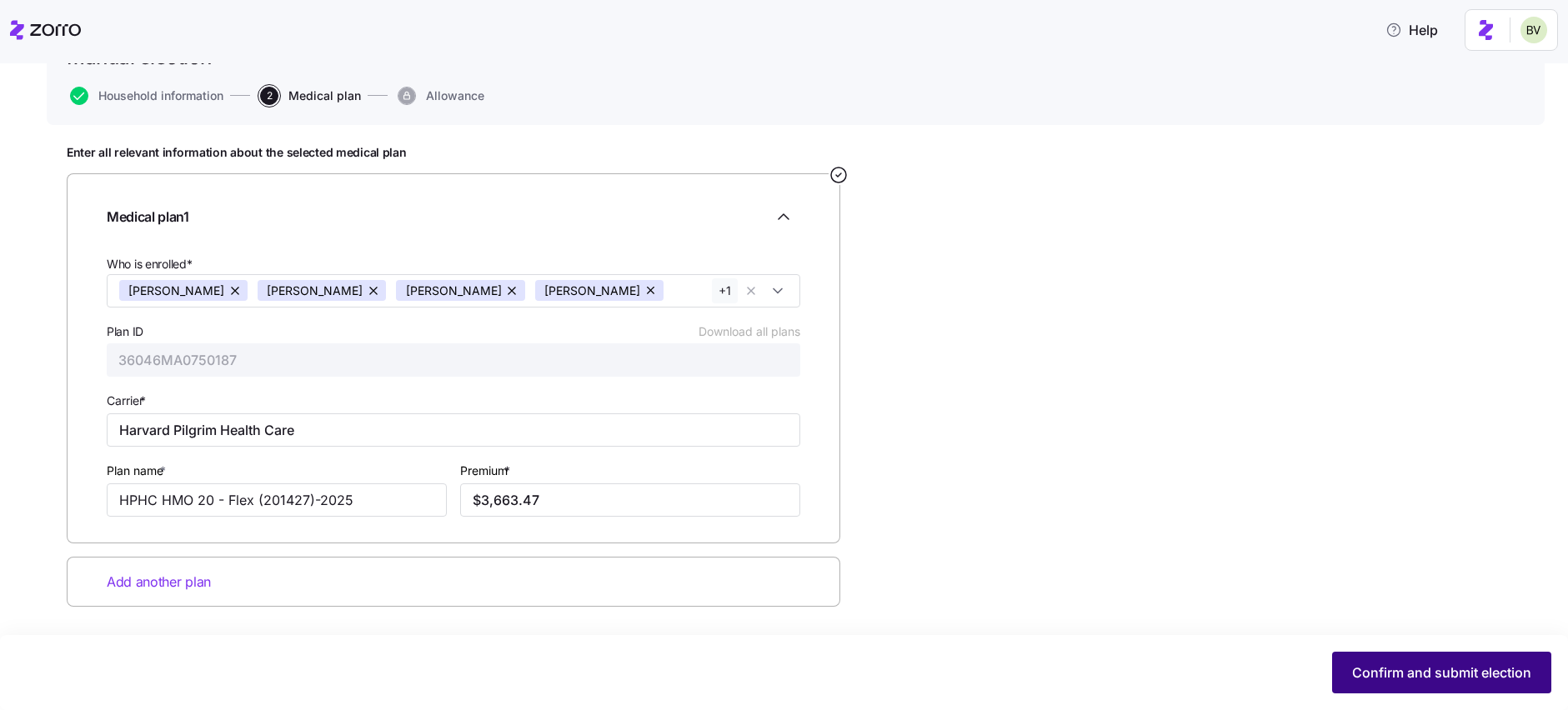
click at [1403, 685] on button "Confirm and submit election" at bounding box center [1441, 672] width 219 height 41
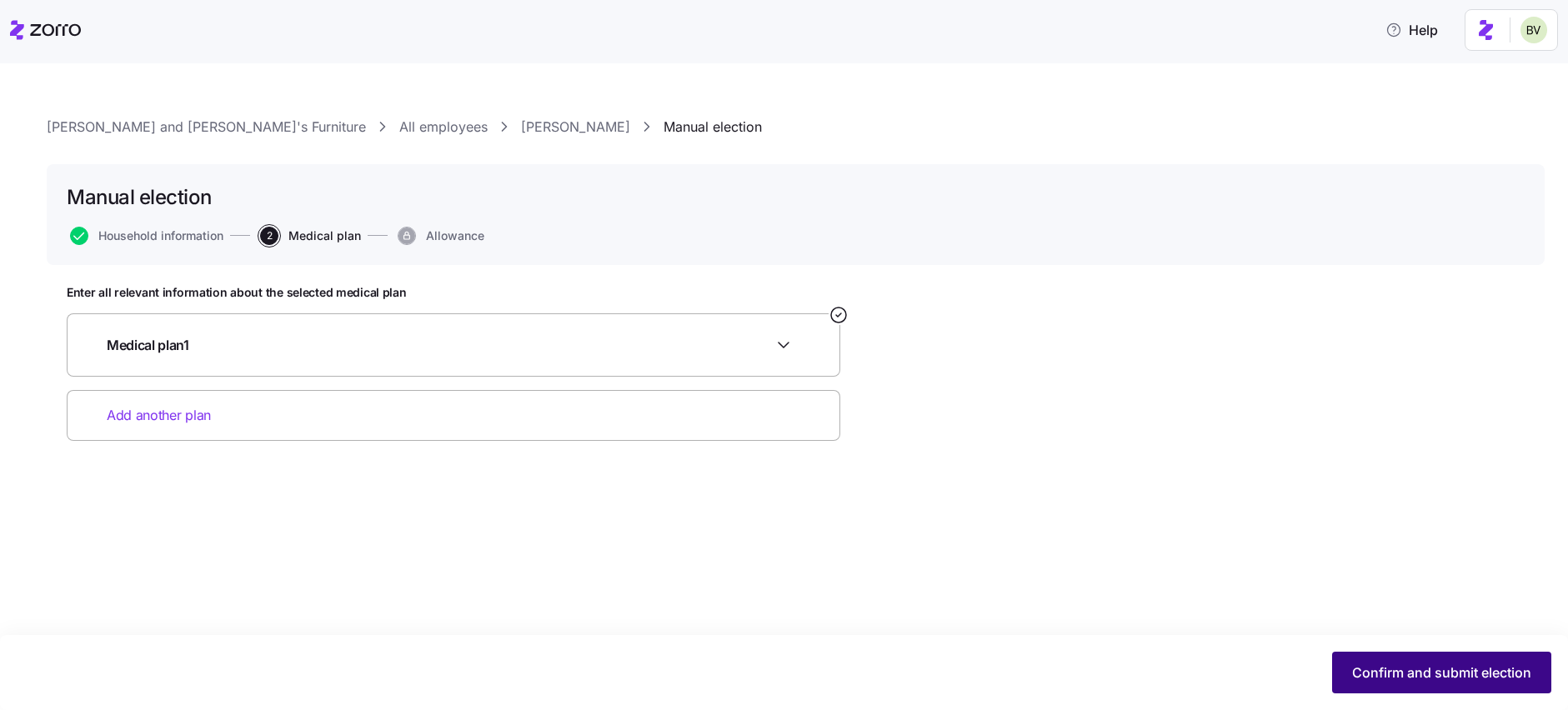
scroll to position [0, 0]
click at [1364, 674] on span "Confirm and submit election" at bounding box center [1441, 672] width 180 height 20
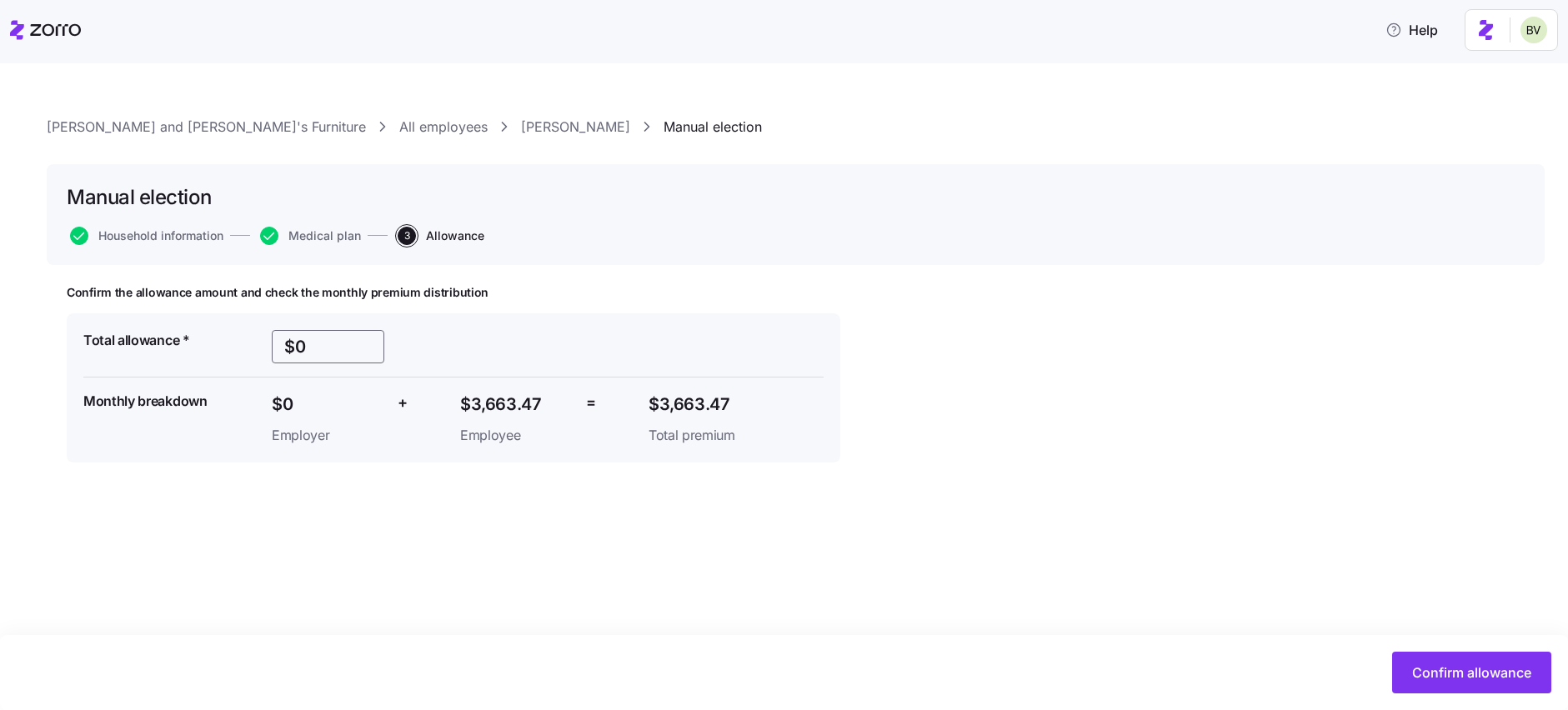
drag, startPoint x: 307, startPoint y: 351, endPoint x: 252, endPoint y: 346, distance: 55.2
click at [252, 346] on div "Total allowance * $0 Monthly breakdown $0 Employer + $3,663.47 Employee = $3,66…" at bounding box center [453, 388] width 754 height 129
click at [1467, 666] on span "Confirm allowance" at bounding box center [1471, 672] width 119 height 20
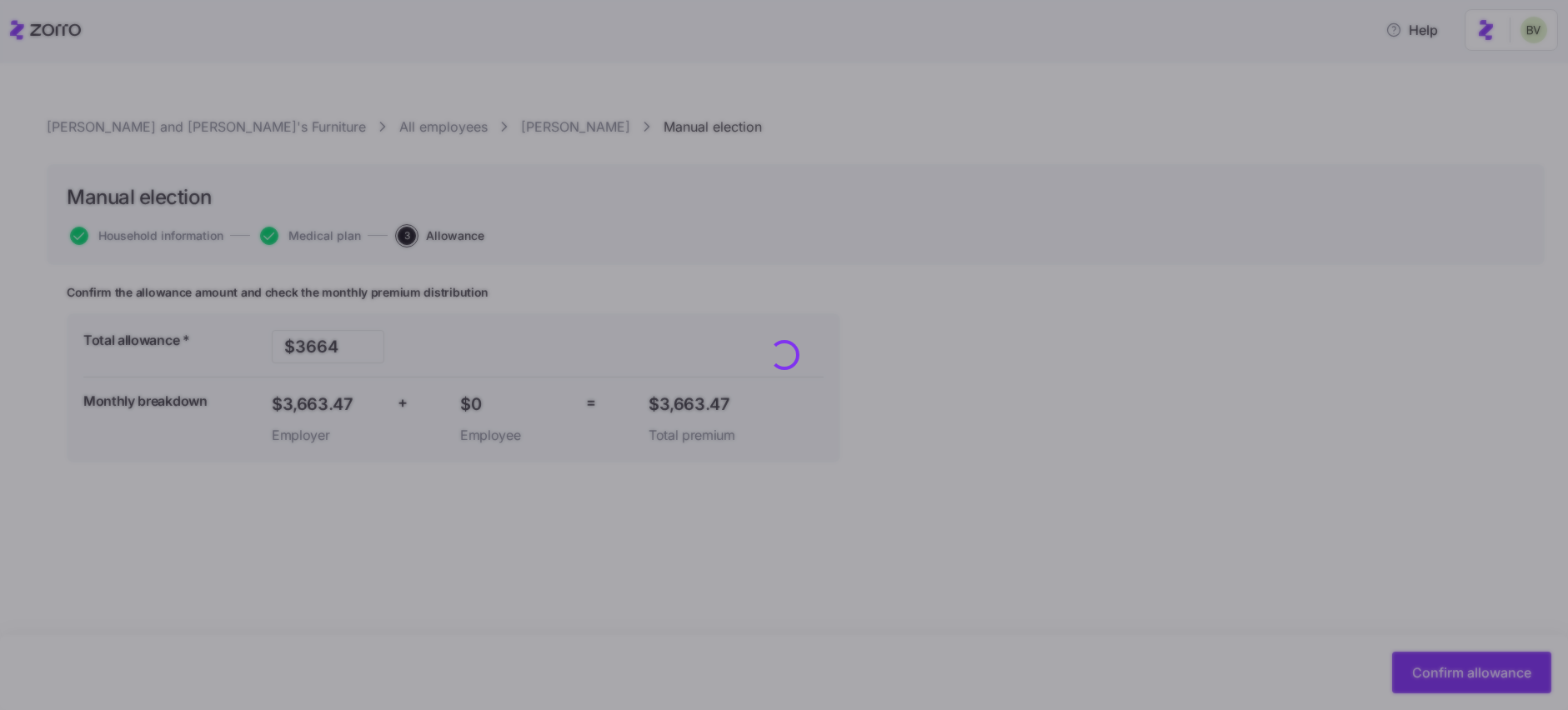
type input "$0"
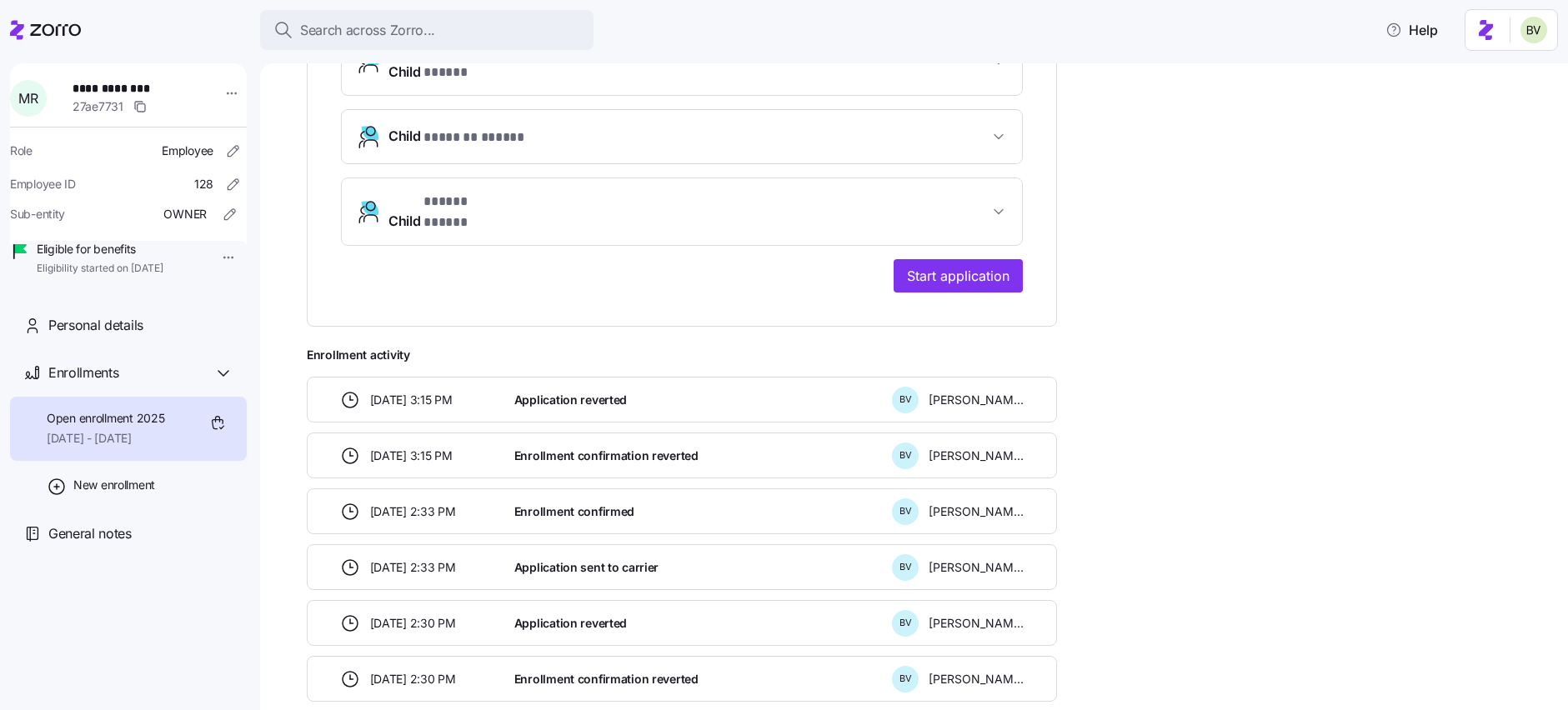
scroll to position [803, 0]
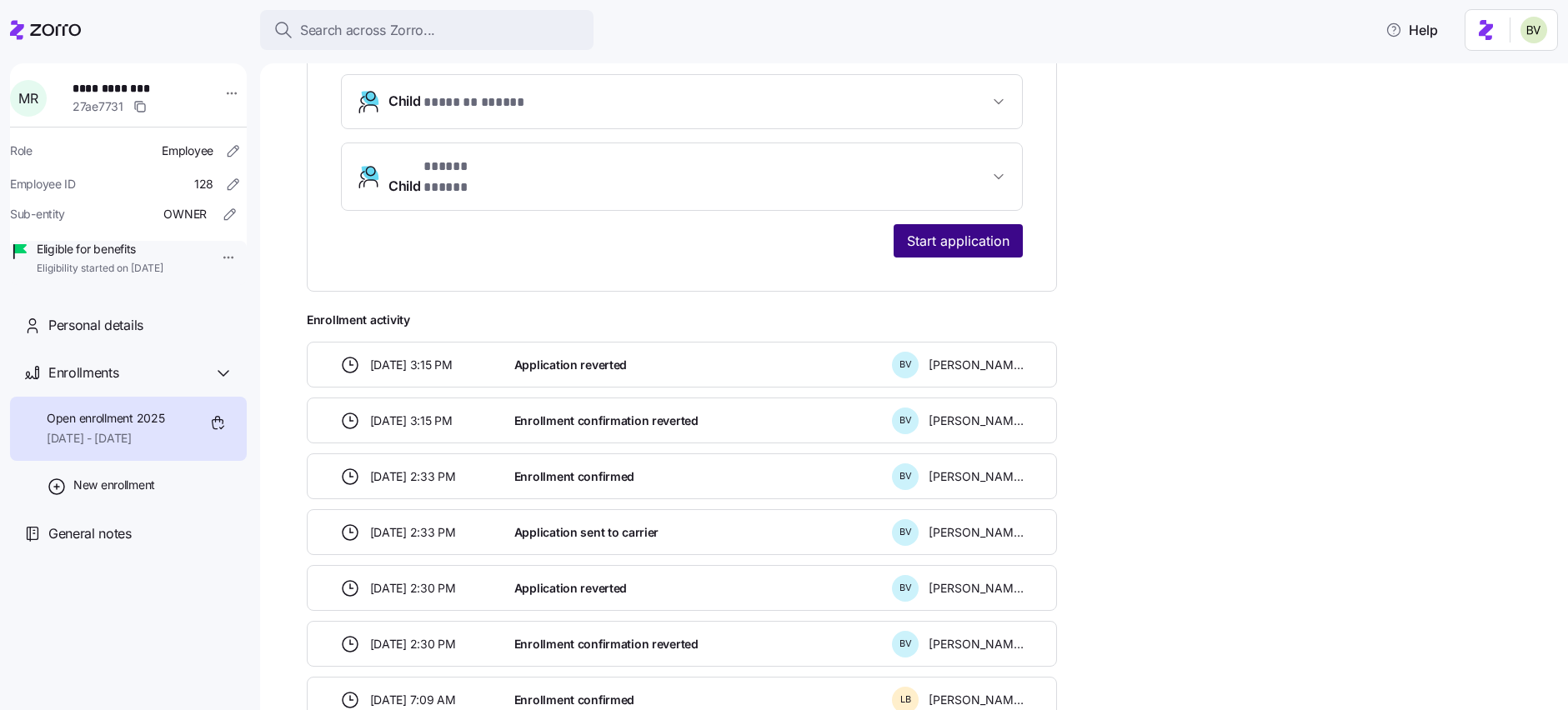
click at [966, 230] on span "Start application" at bounding box center [958, 240] width 103 height 20
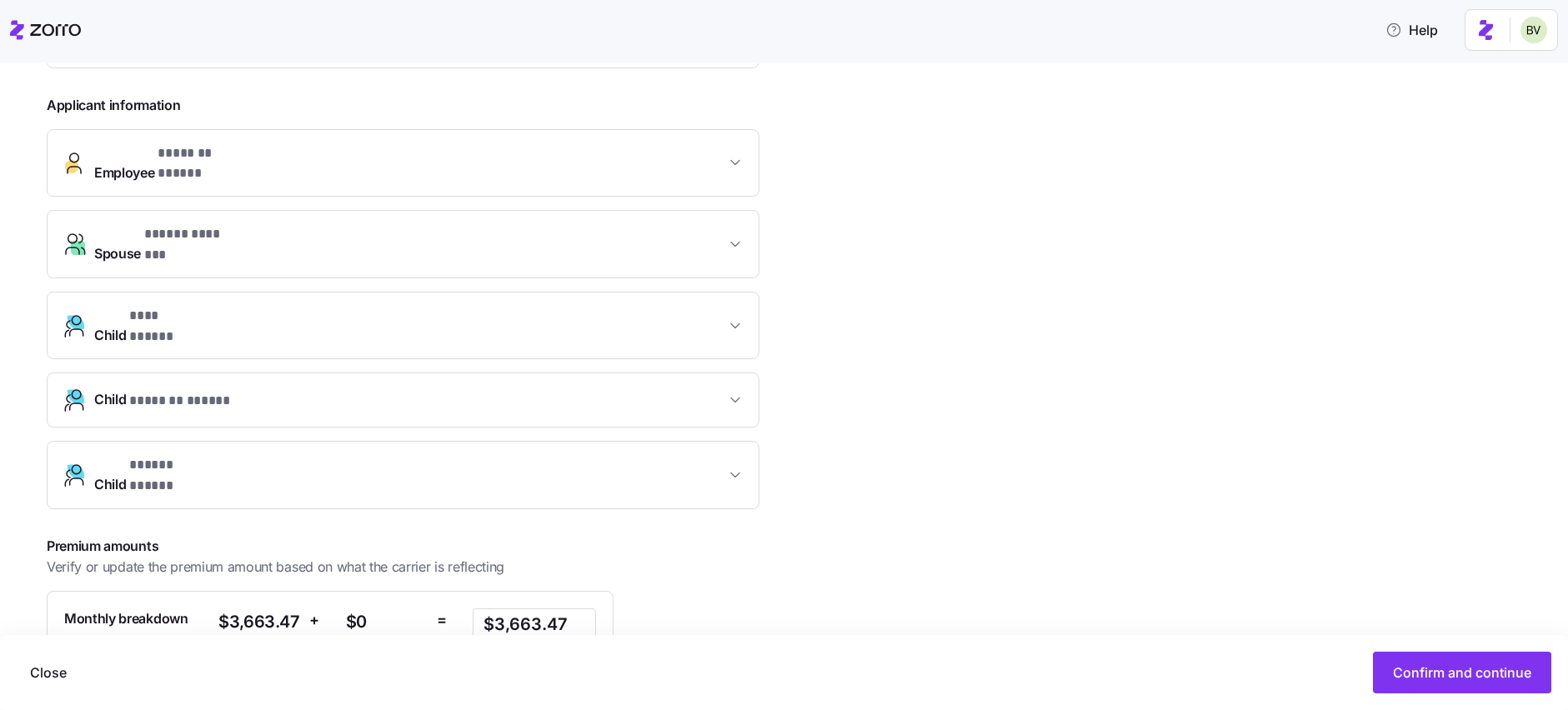
scroll to position [497, 0]
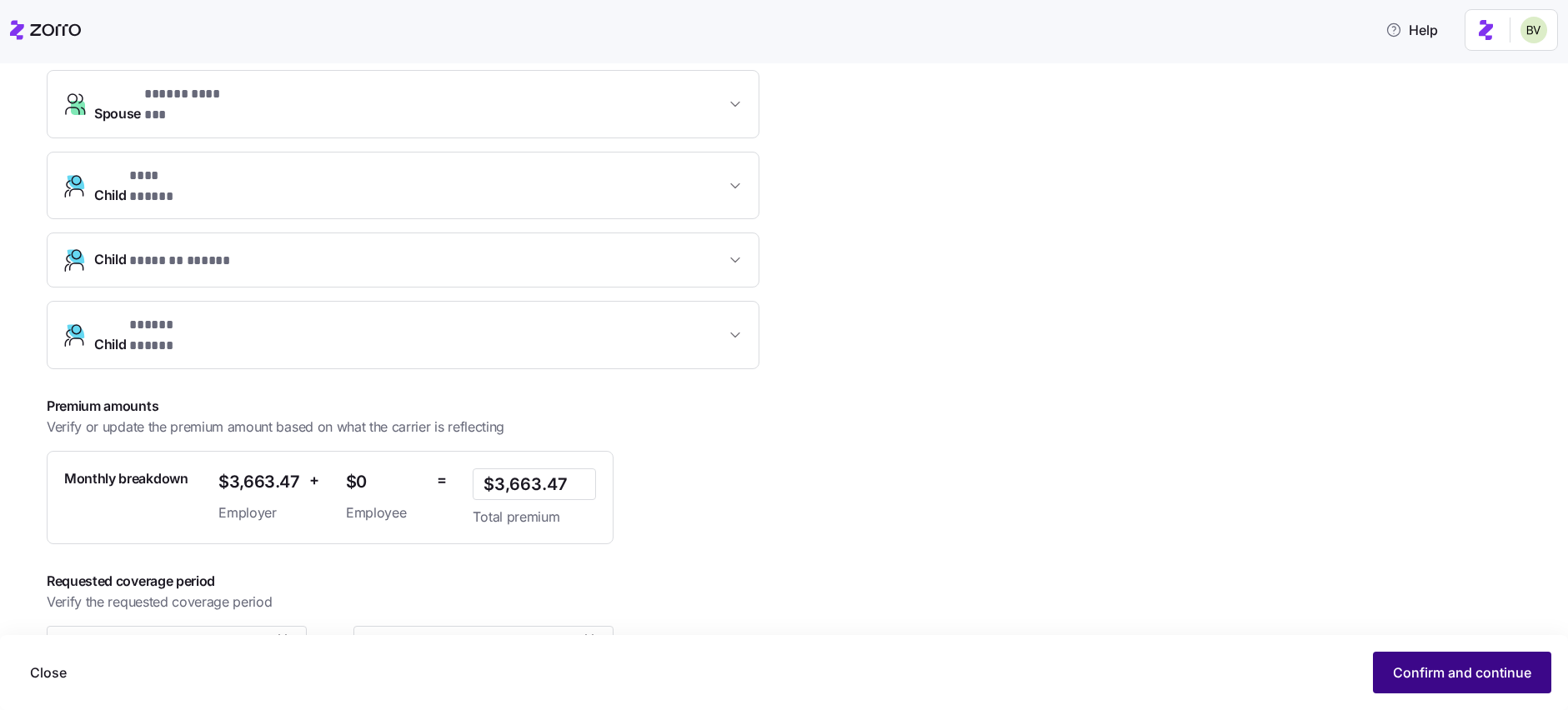
click at [1433, 673] on span "Confirm and continue" at bounding box center [1462, 672] width 138 height 20
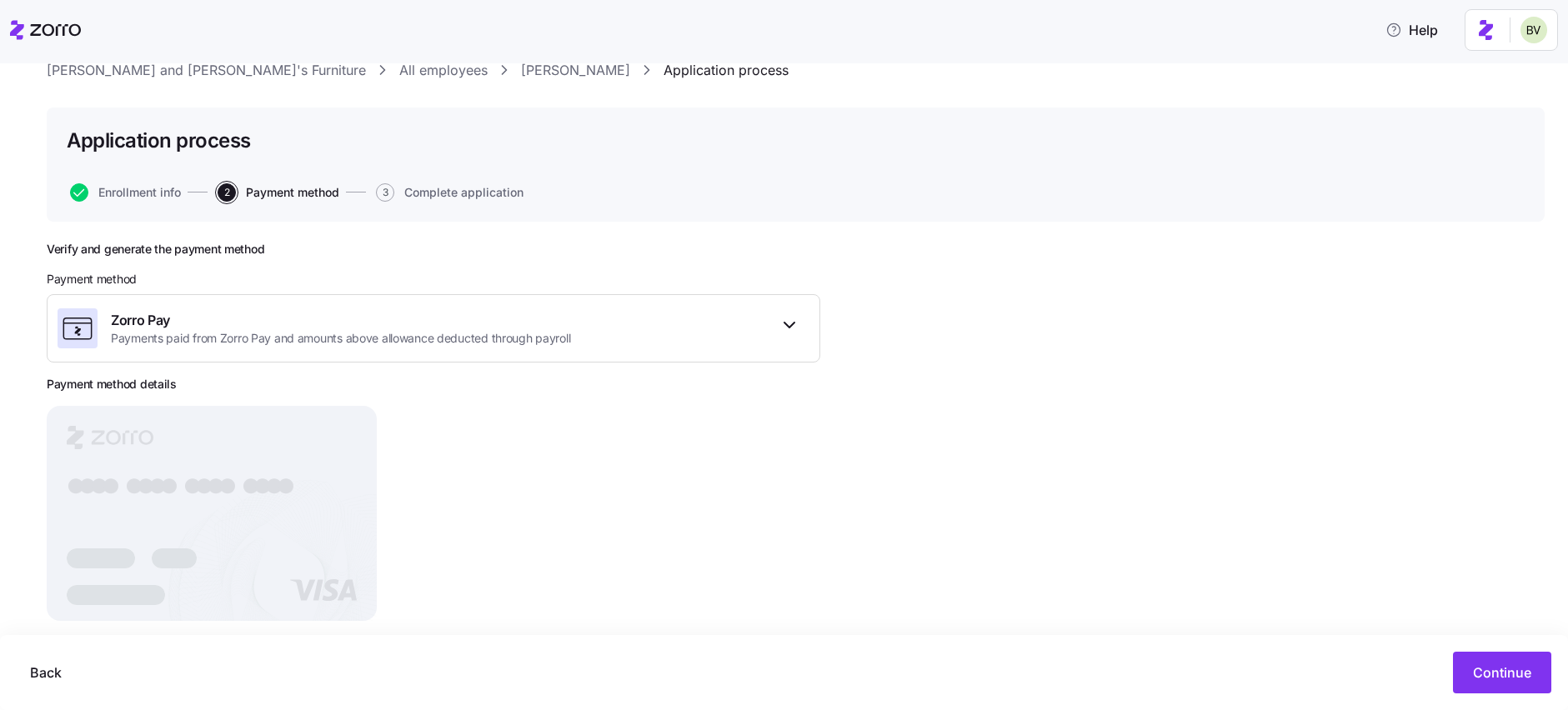
scroll to position [84, 0]
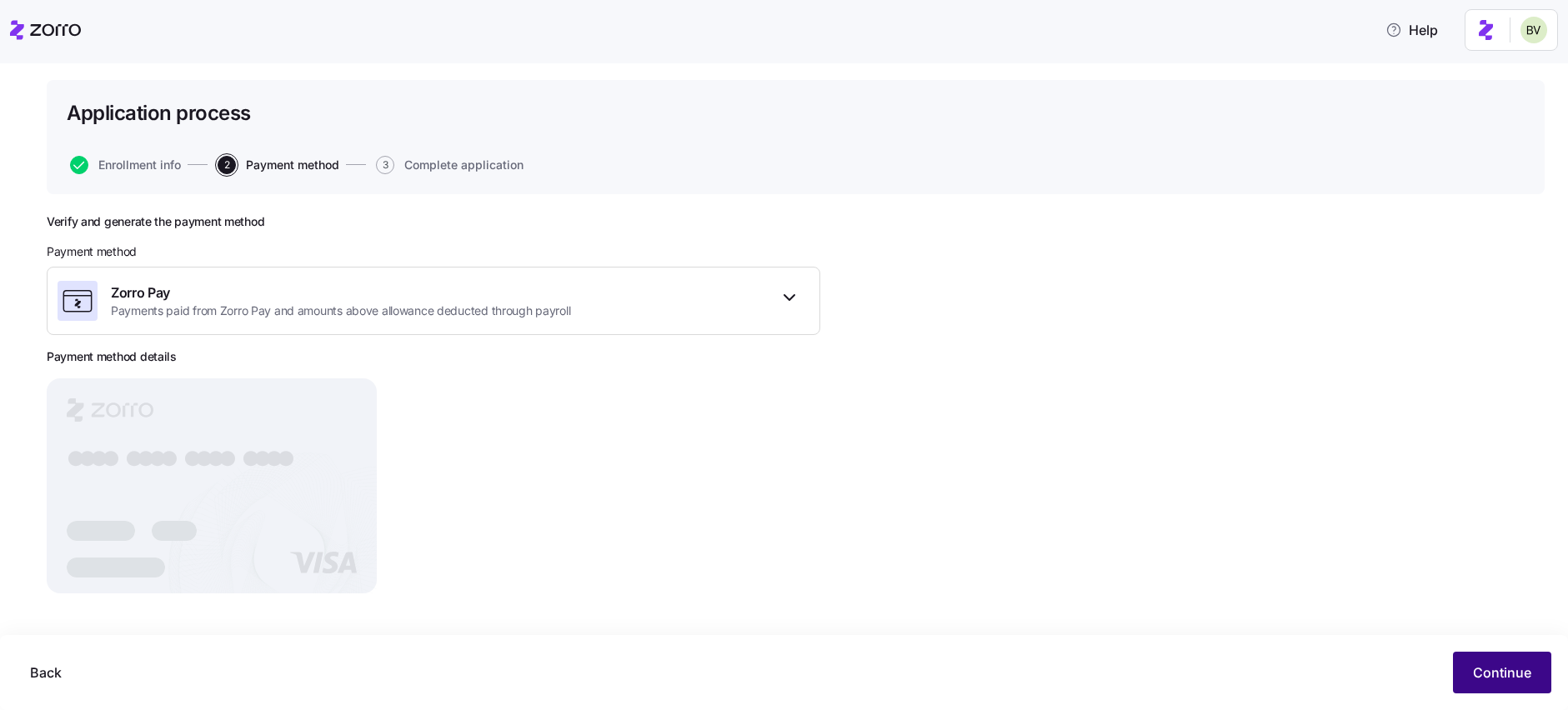
click at [1475, 673] on span "Continue" at bounding box center [1501, 672] width 58 height 20
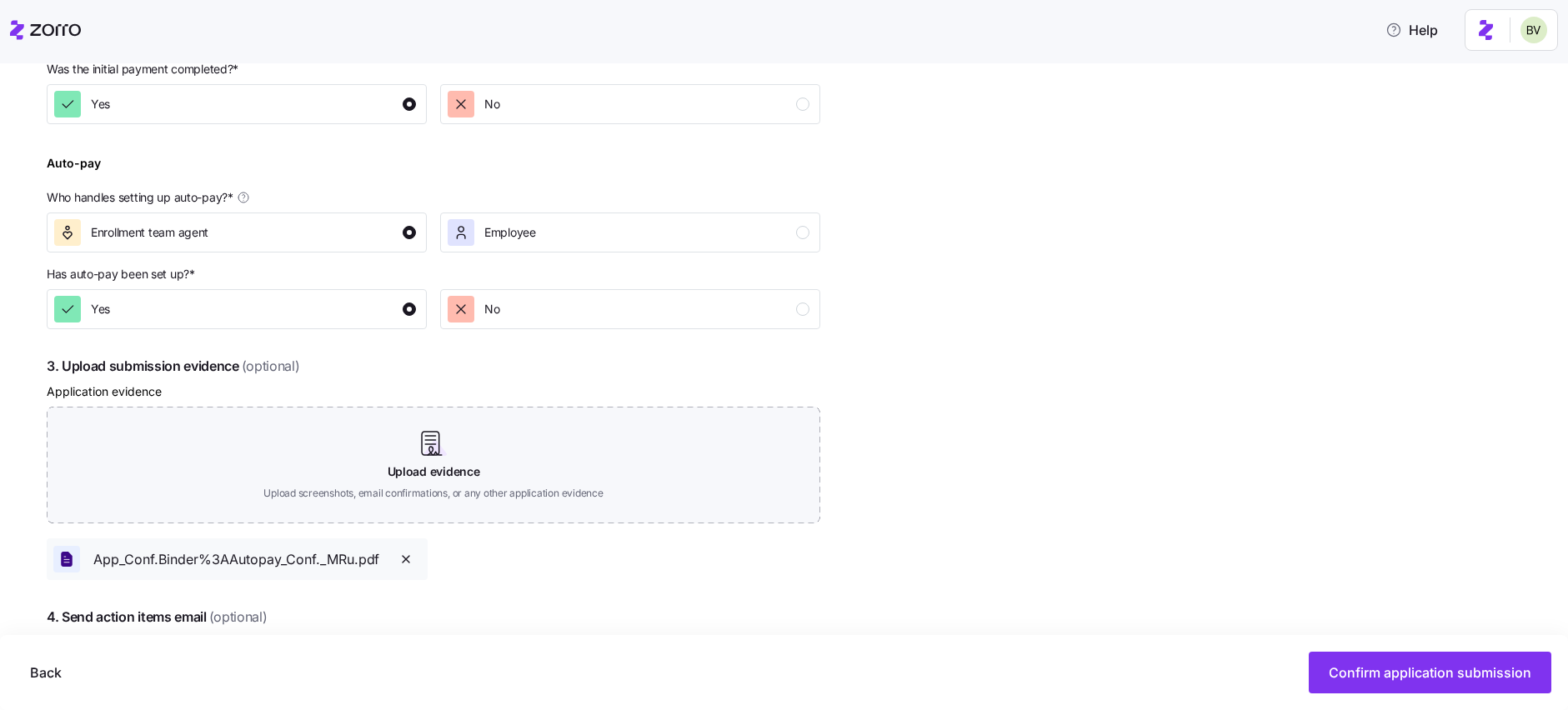
scroll to position [806, 0]
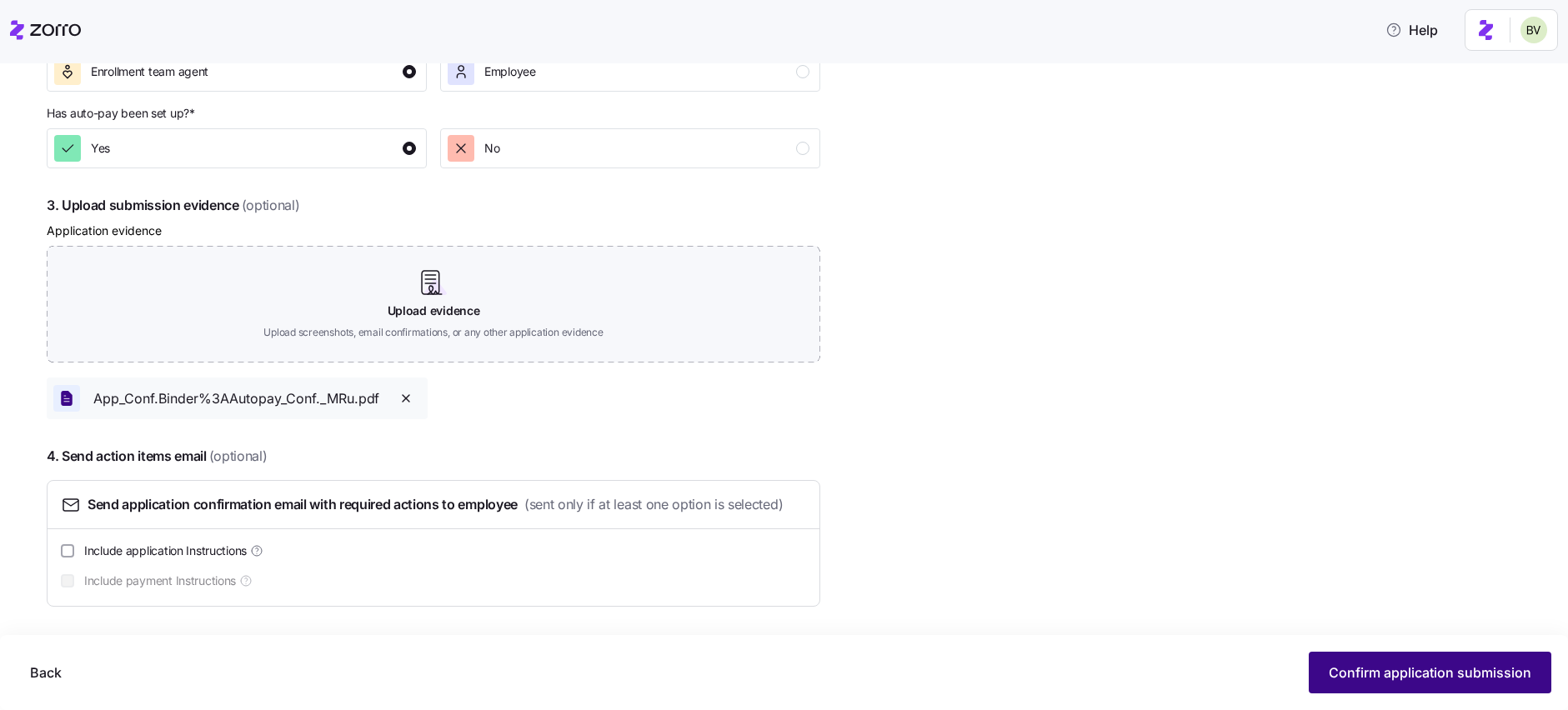
click at [1333, 662] on button "Confirm application submission" at bounding box center [1430, 672] width 242 height 41
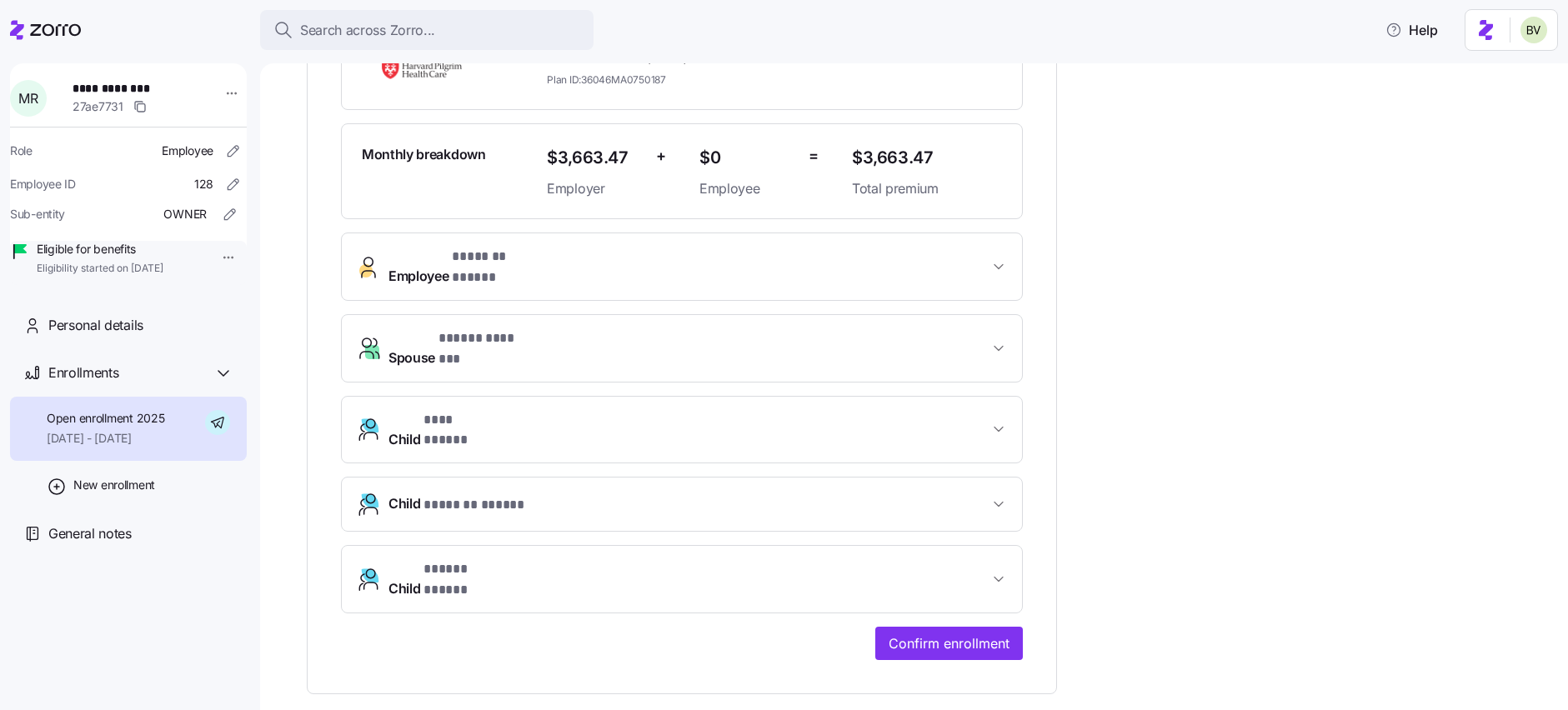
scroll to position [406, 0]
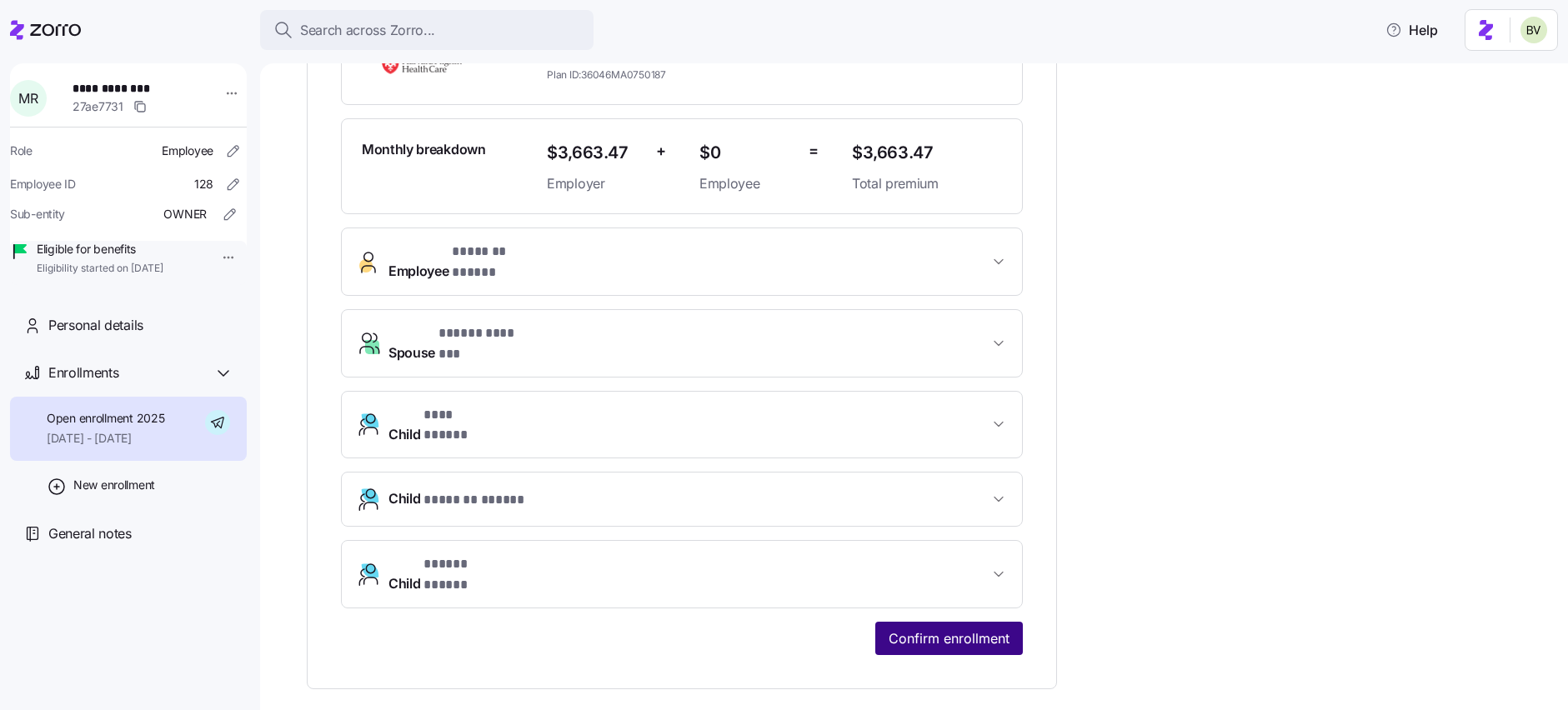
click at [937, 622] on button "Confirm enrollment" at bounding box center [949, 638] width 147 height 33
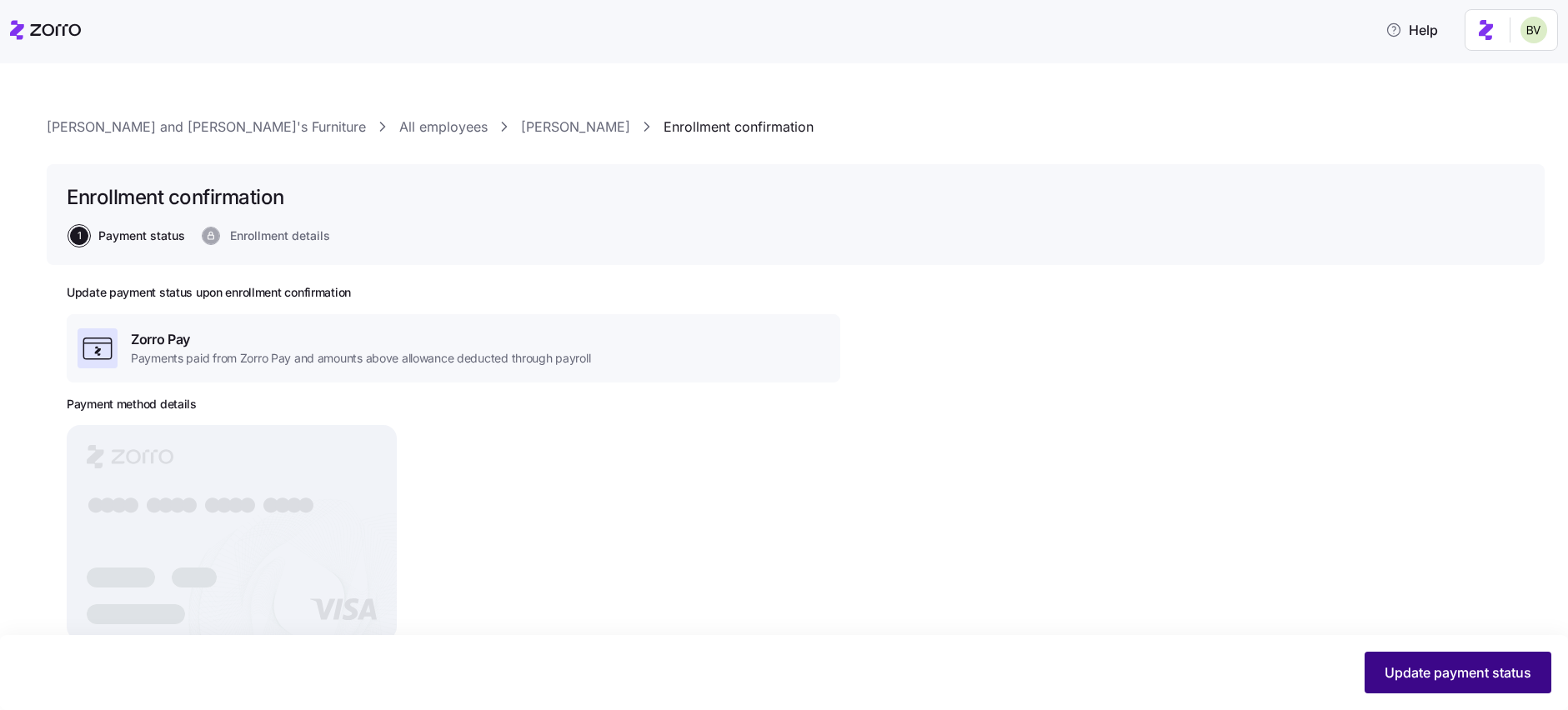
click at [1432, 679] on span "Update payment status" at bounding box center [1458, 672] width 147 height 20
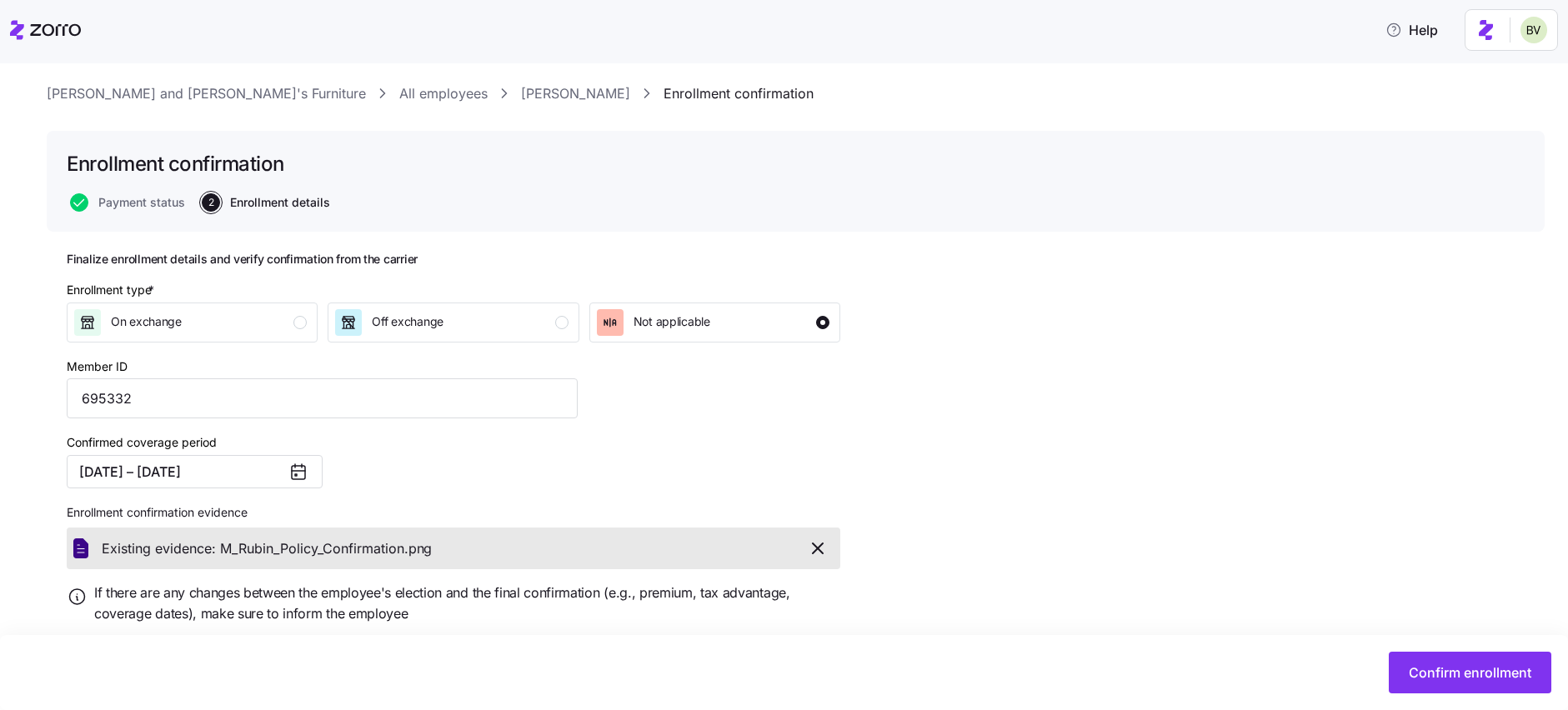
scroll to position [80, 0]
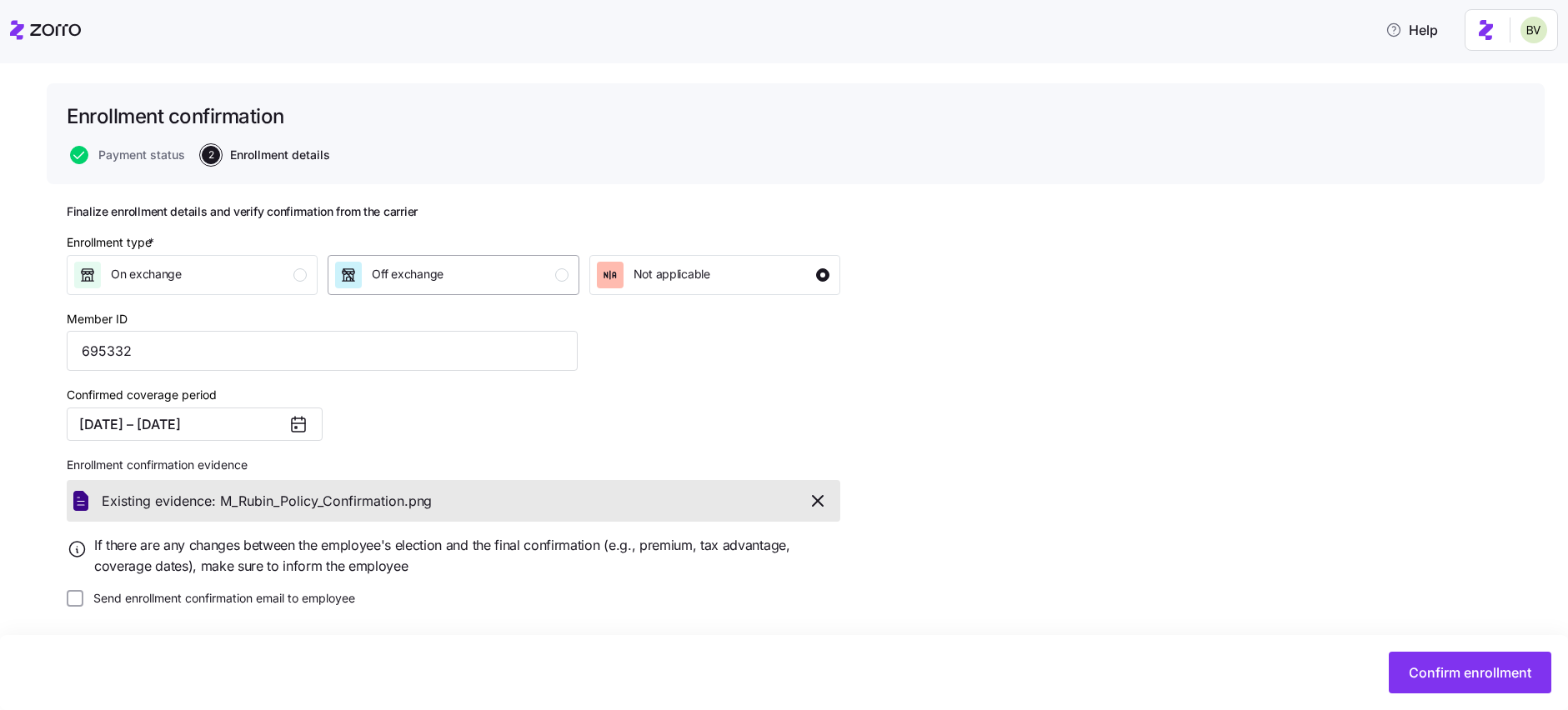
click at [545, 275] on div "Off exchange" at bounding box center [451, 275] width 233 height 26
click at [1437, 668] on span "Confirm enrollment" at bounding box center [1470, 672] width 123 height 20
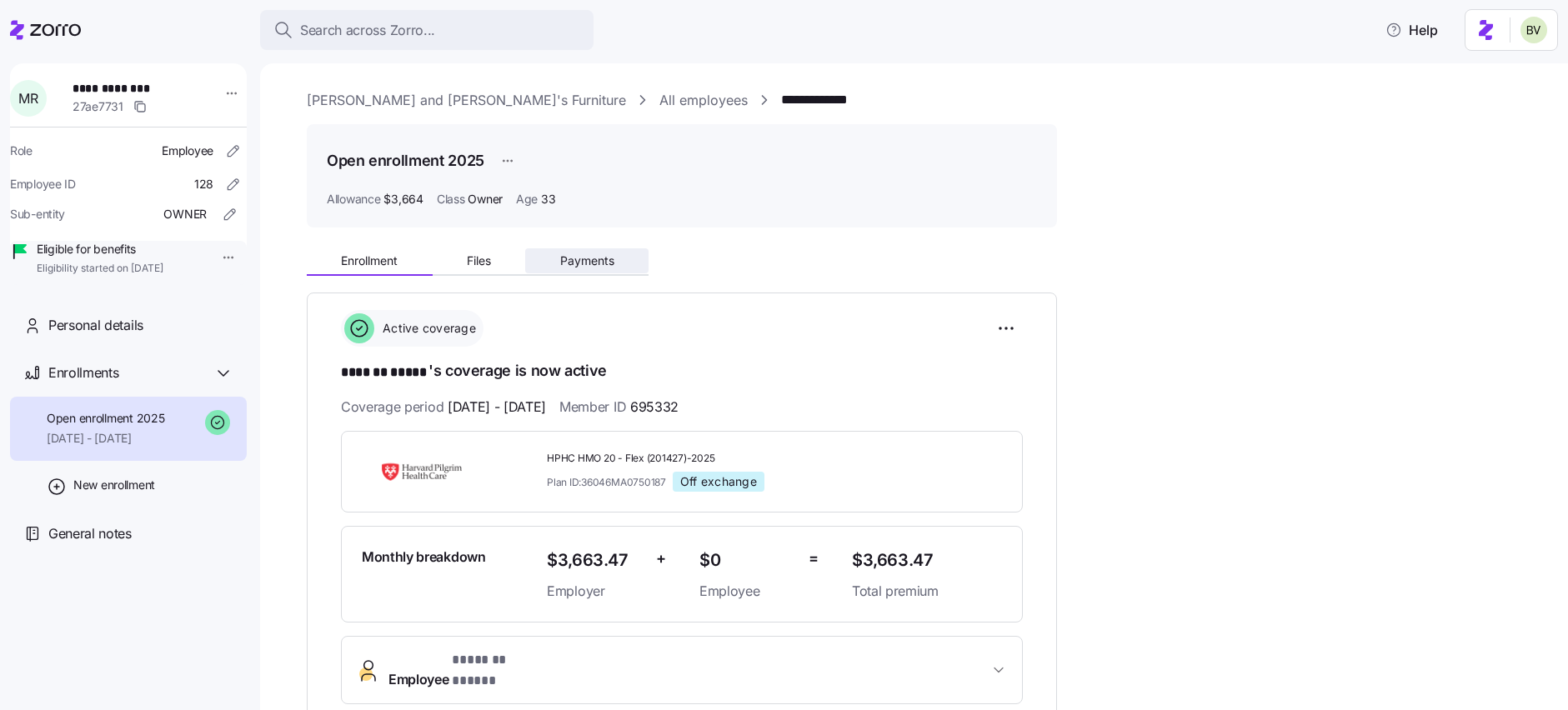
click at [598, 255] on span "Payments" at bounding box center [587, 261] width 54 height 12
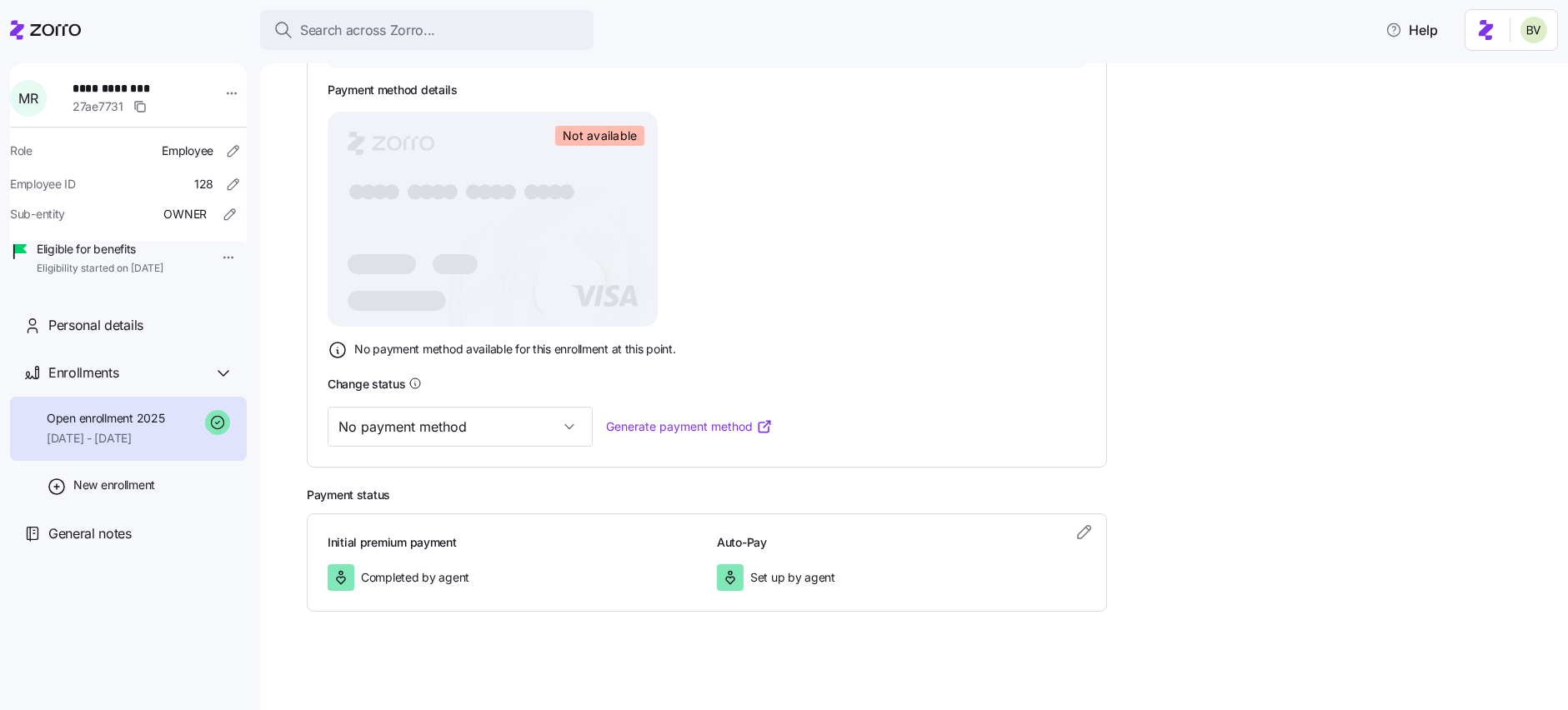
scroll to position [341, 0]
click at [520, 407] on input "No payment method" at bounding box center [460, 425] width 265 height 40
click at [437, 504] on div "Valid" at bounding box center [434, 511] width 199 height 35
type input "Valid"
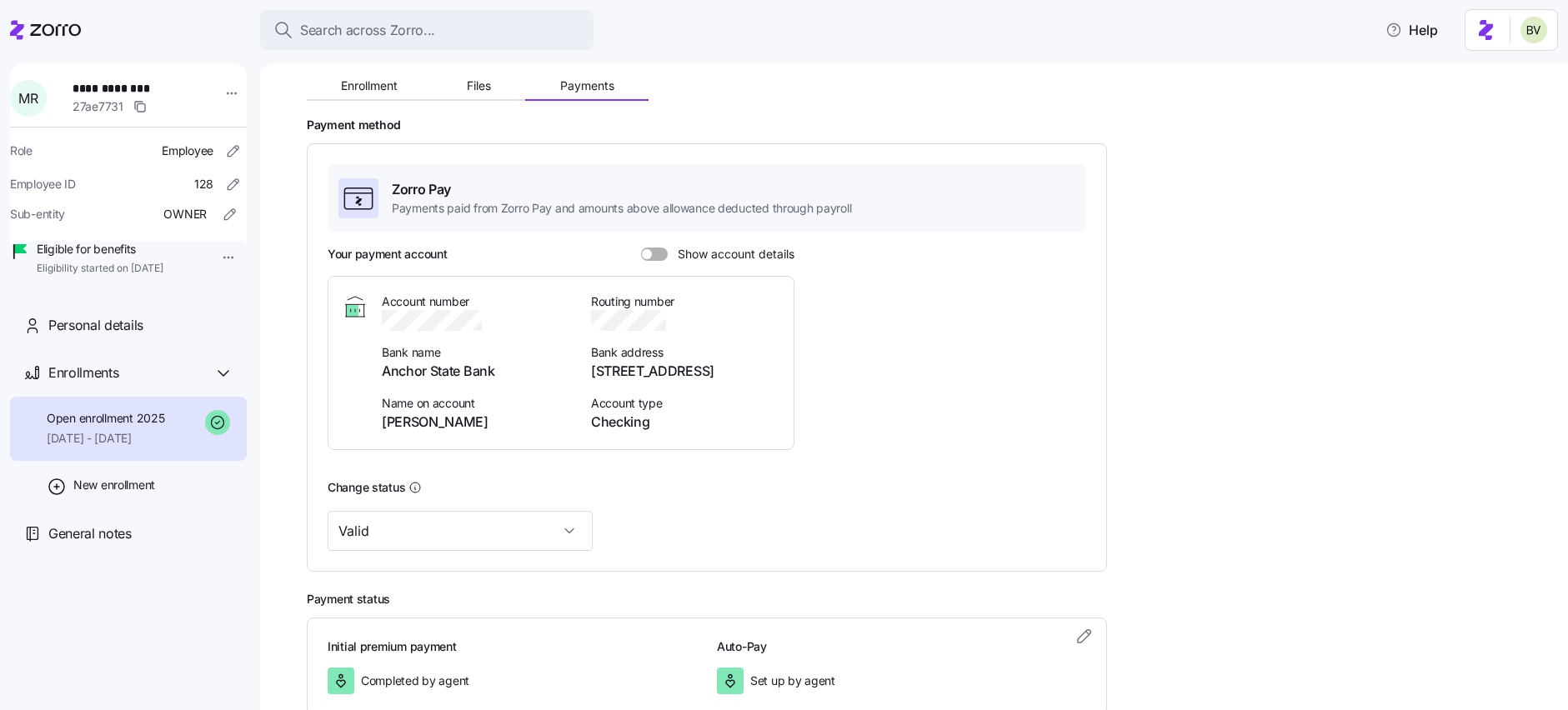
scroll to position [0, 0]
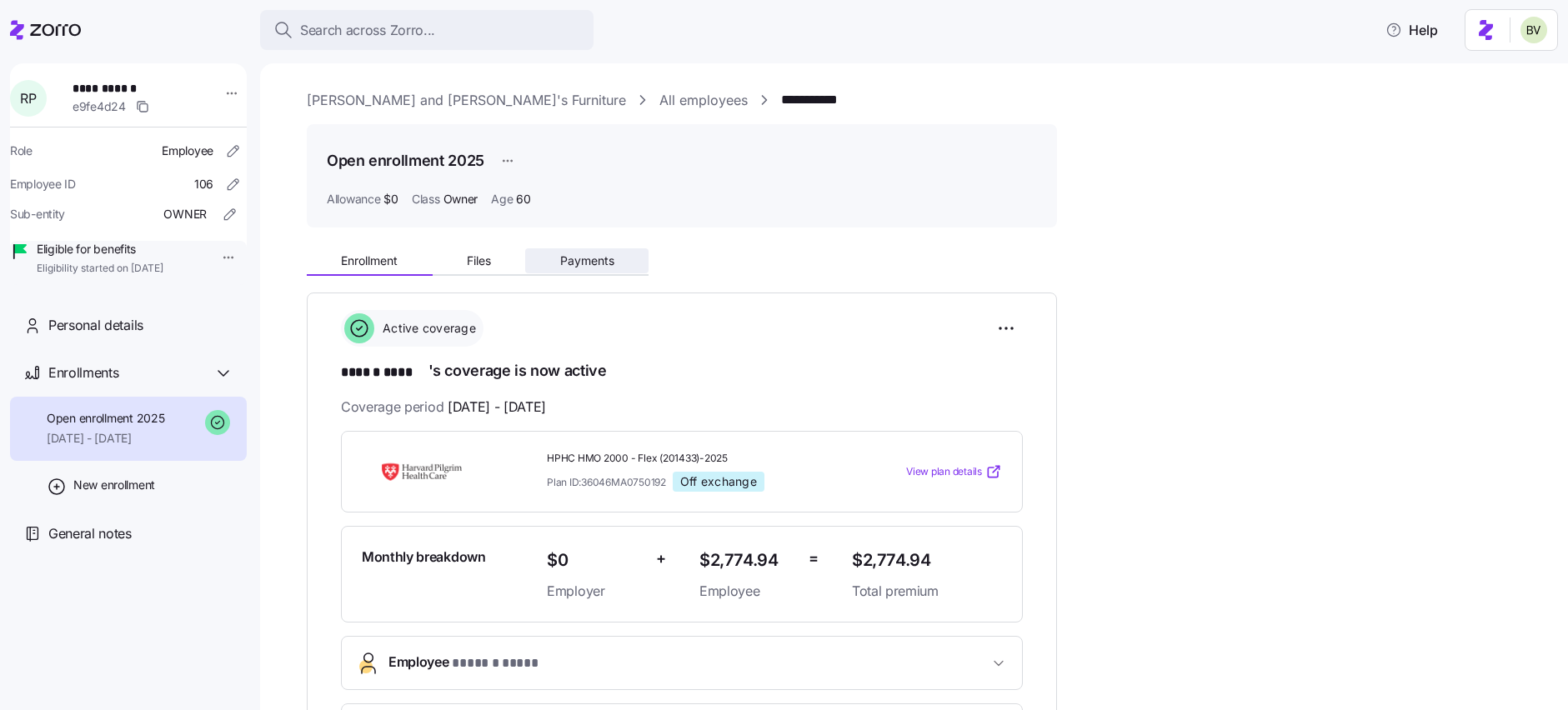
click at [590, 255] on span "Payments" at bounding box center [587, 261] width 54 height 12
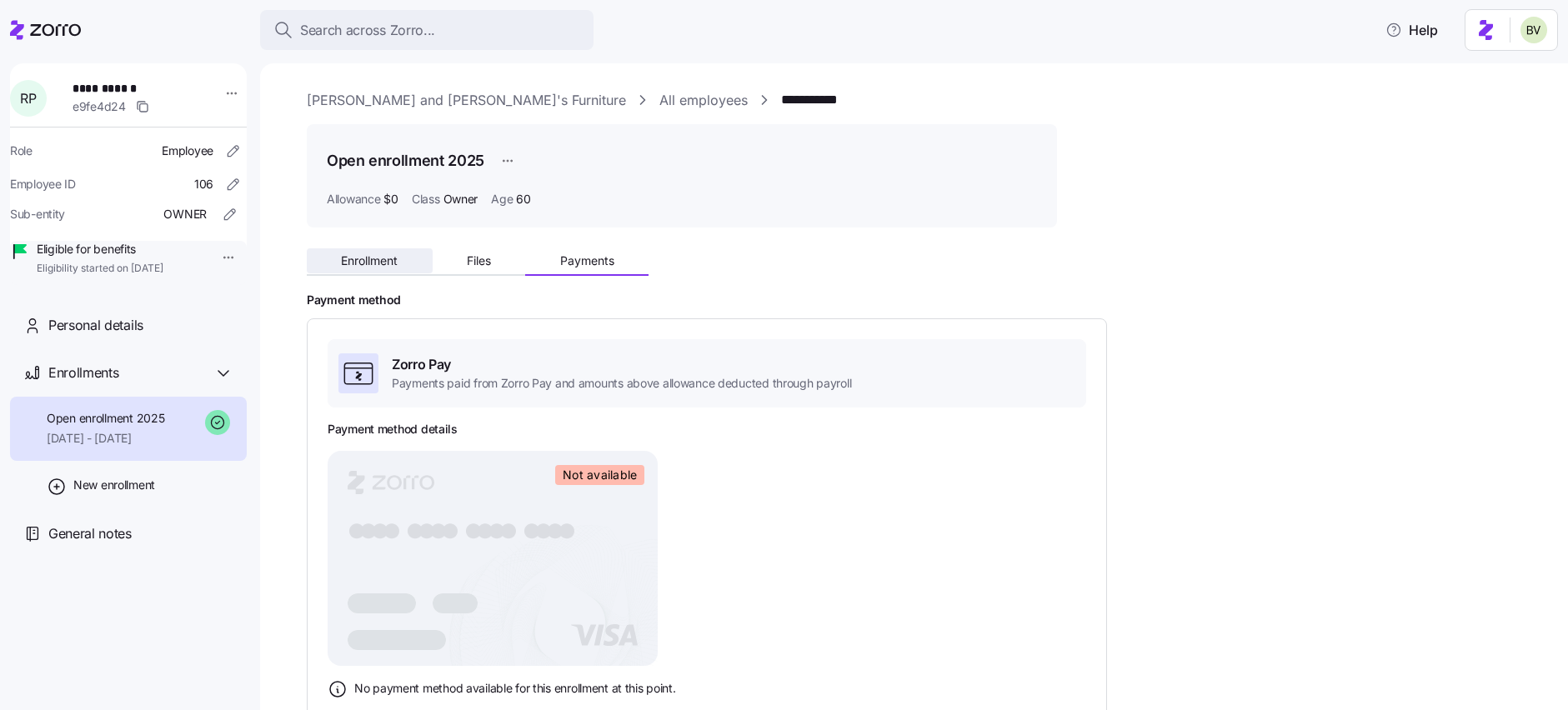
click at [391, 258] on span "Enrollment" at bounding box center [370, 261] width 57 height 12
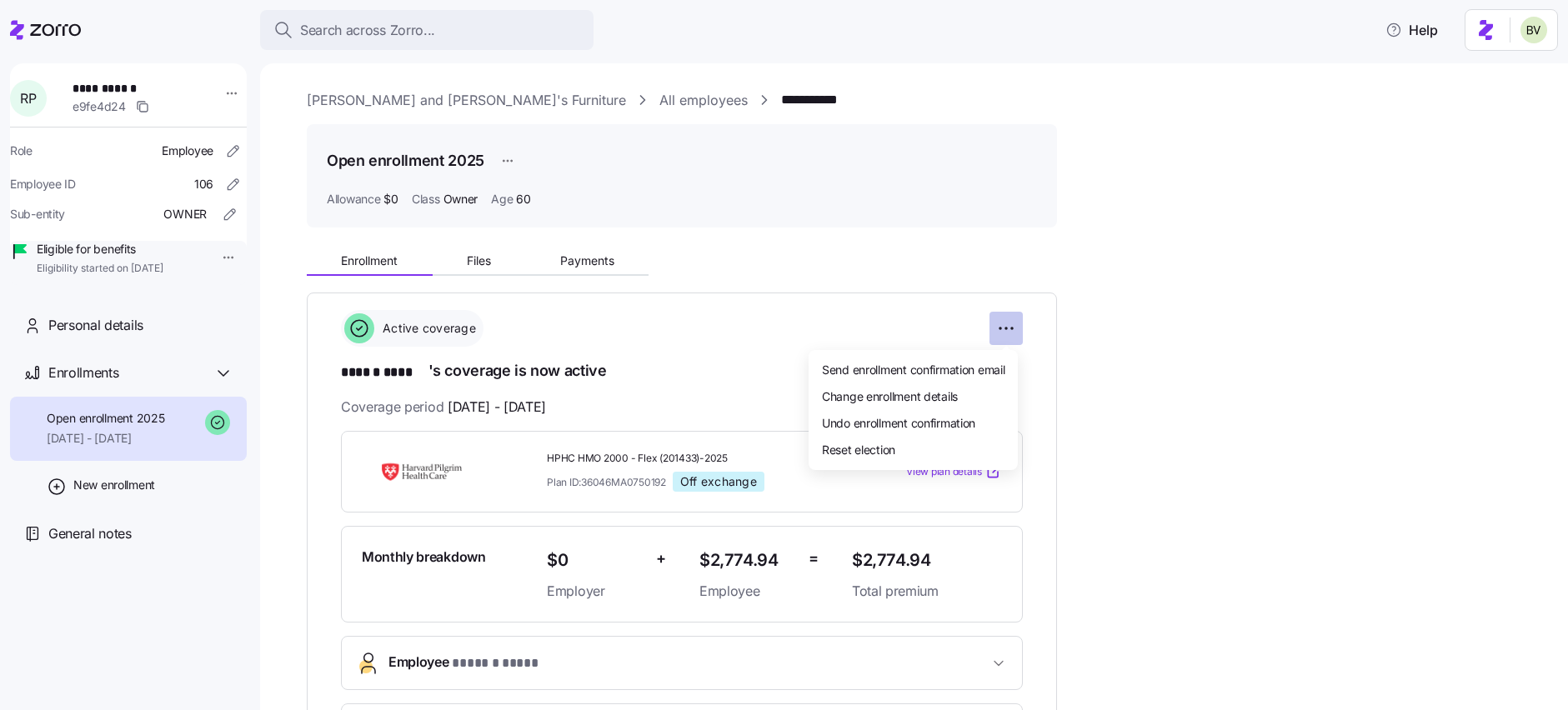
click at [1002, 319] on html "**********" at bounding box center [784, 350] width 1568 height 700
click at [931, 415] on span "Undo enrollment confirmation" at bounding box center [899, 422] width 153 height 17
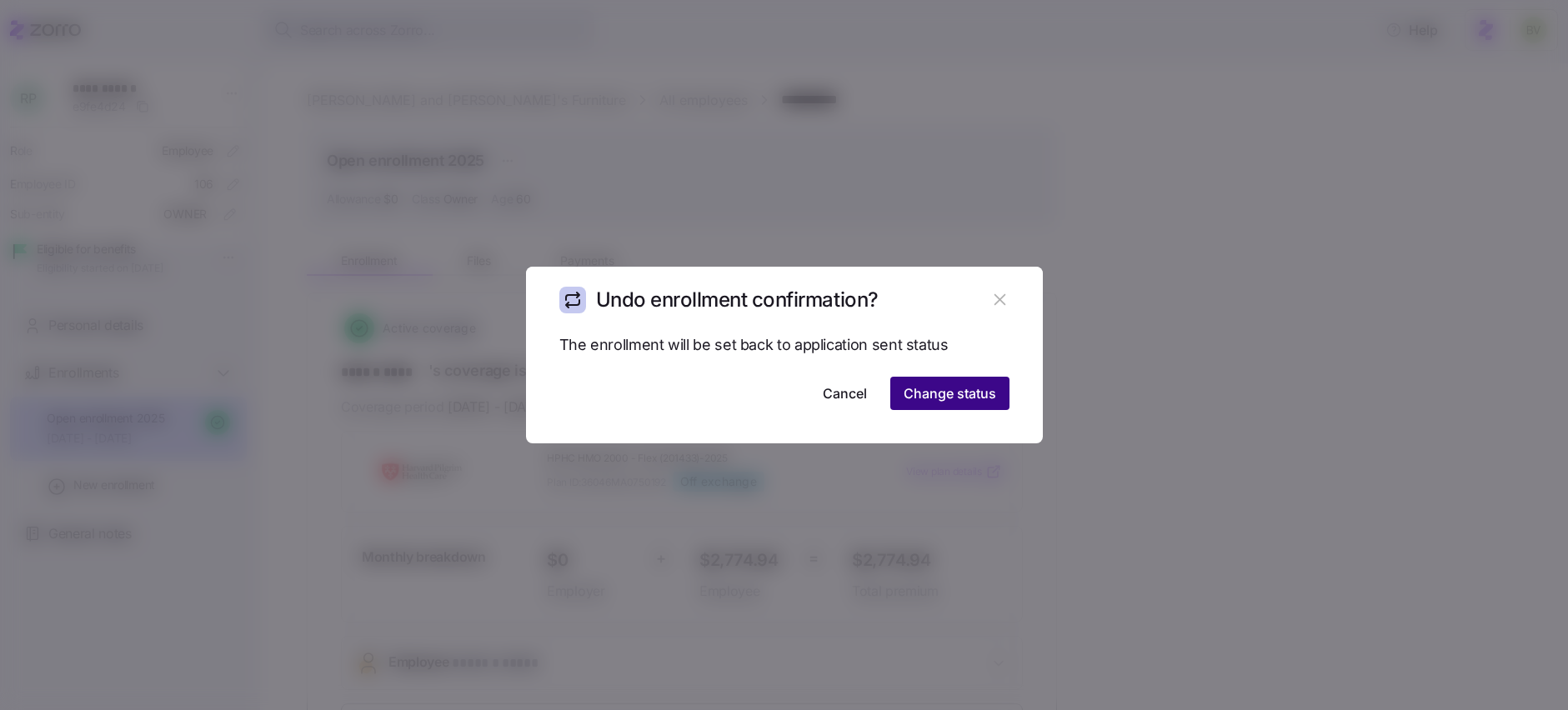
click at [937, 392] on span "Change status" at bounding box center [950, 393] width 92 height 20
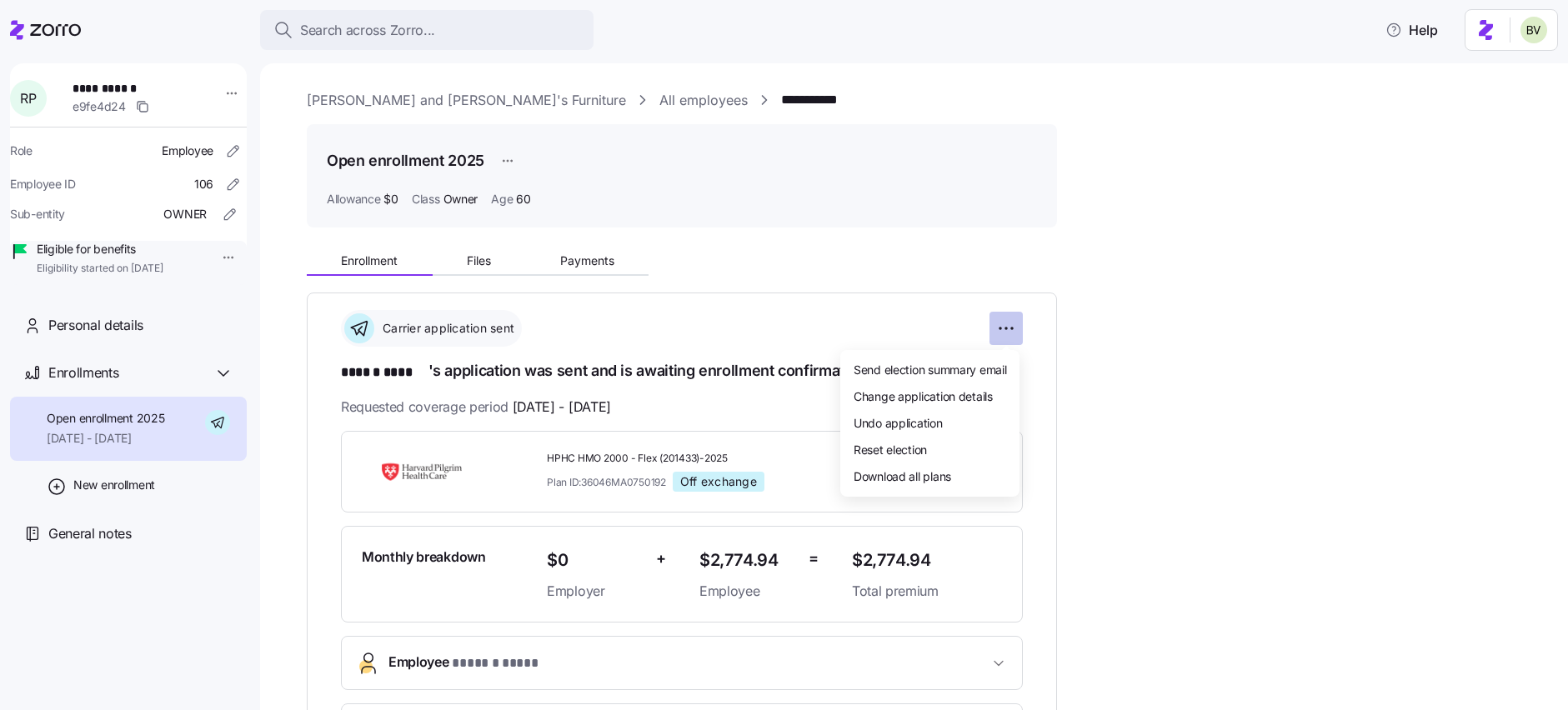
click at [1005, 332] on html "**********" at bounding box center [784, 350] width 1568 height 700
click at [962, 419] on div "Undo application" at bounding box center [929, 422] width 166 height 26
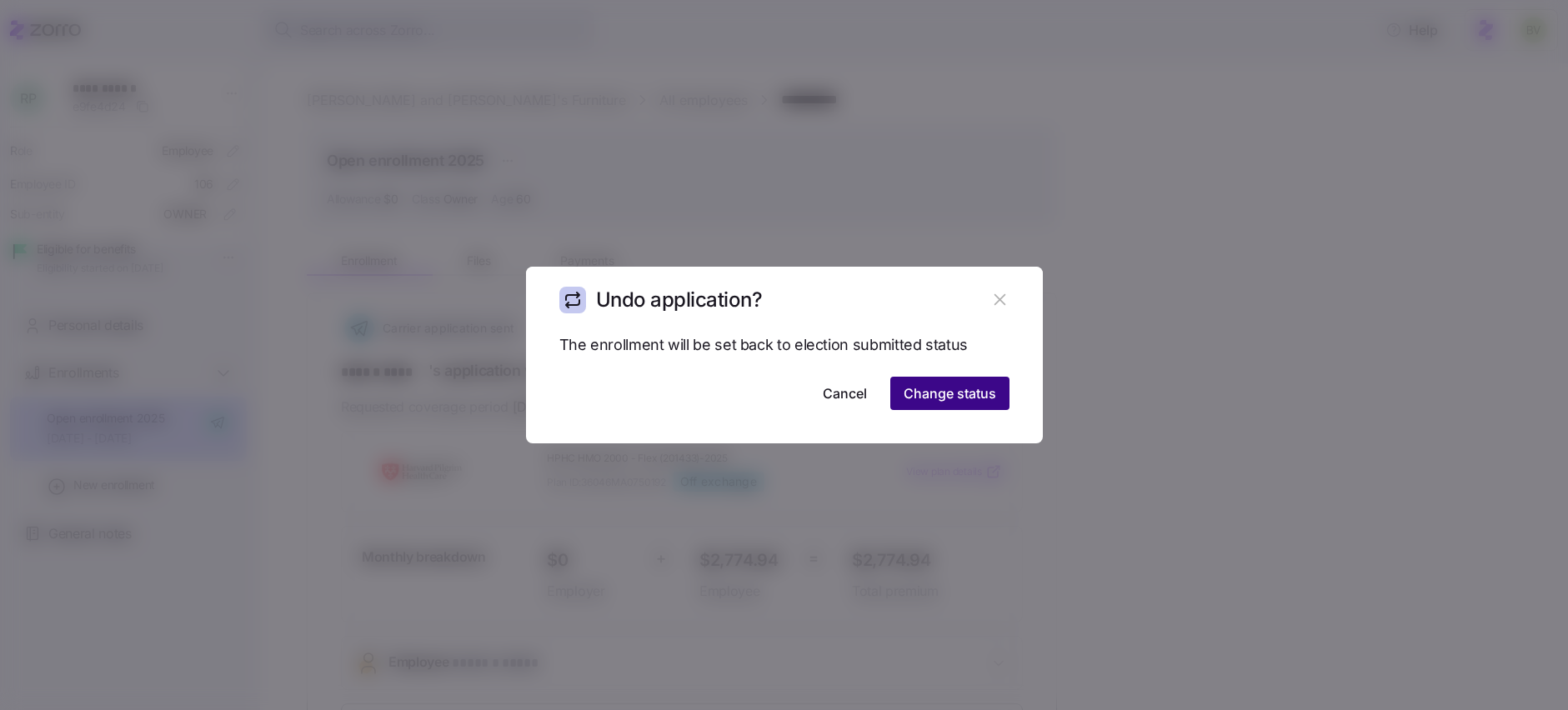
click at [974, 395] on span "Change status" at bounding box center [950, 393] width 92 height 20
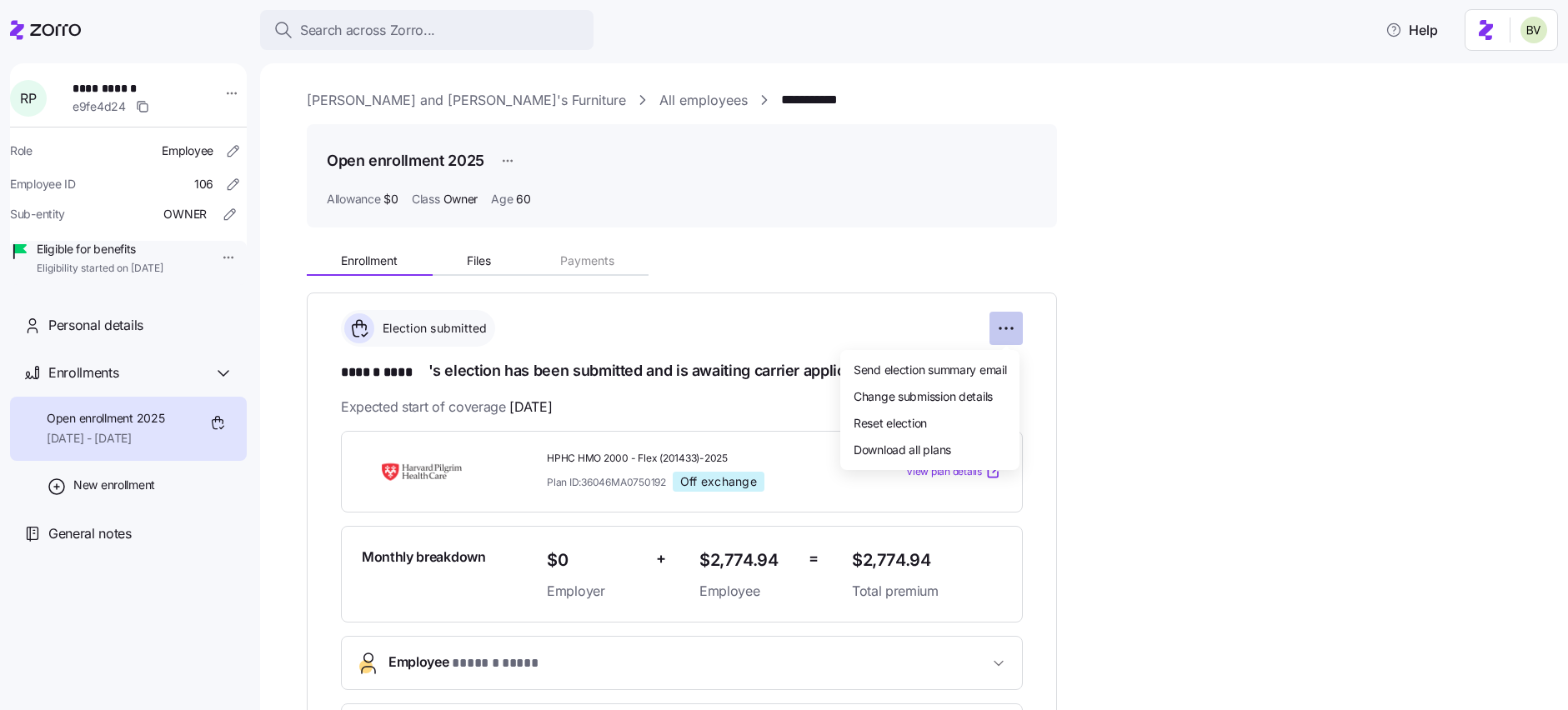
click at [1006, 335] on html "**********" at bounding box center [784, 350] width 1568 height 700
click at [960, 405] on div "Change submission details" at bounding box center [929, 395] width 166 height 26
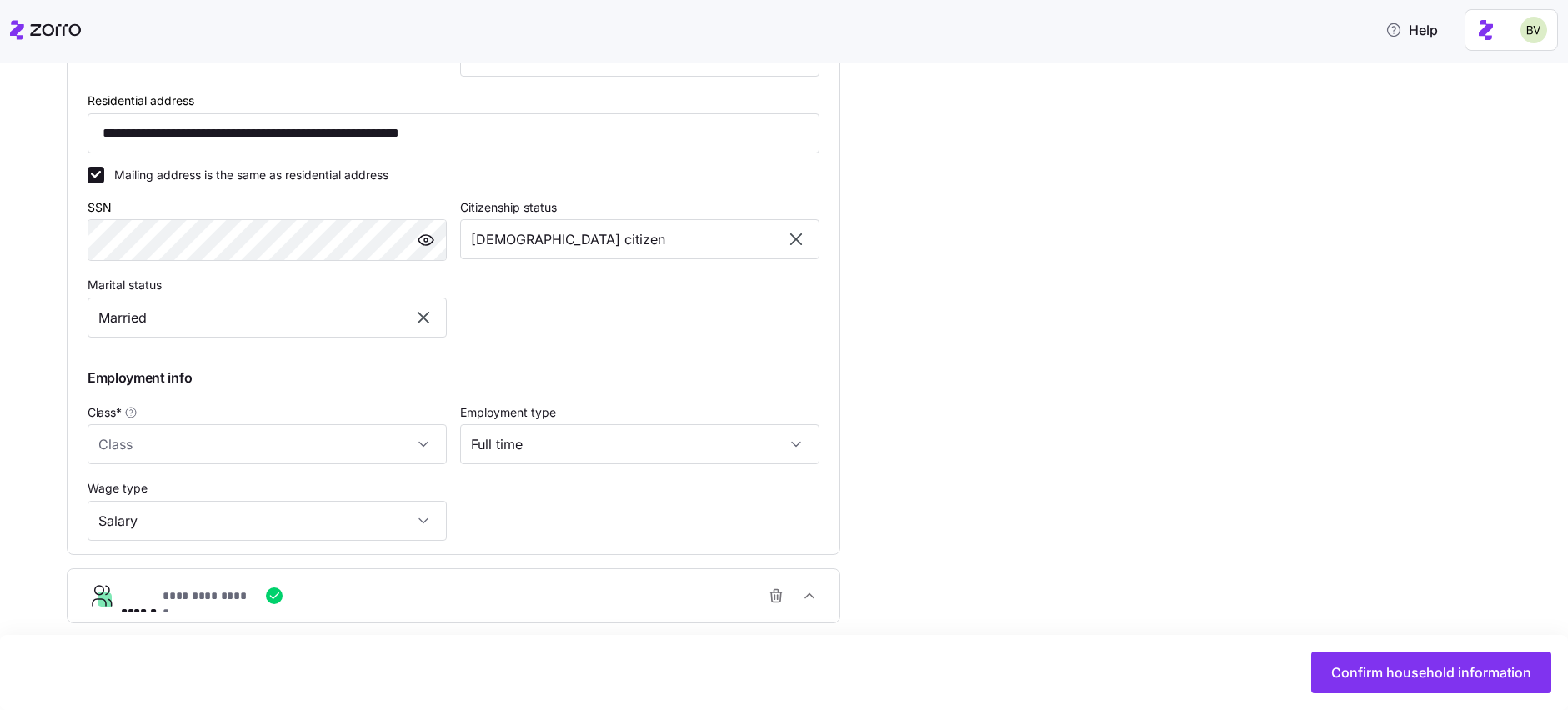
scroll to position [671, 0]
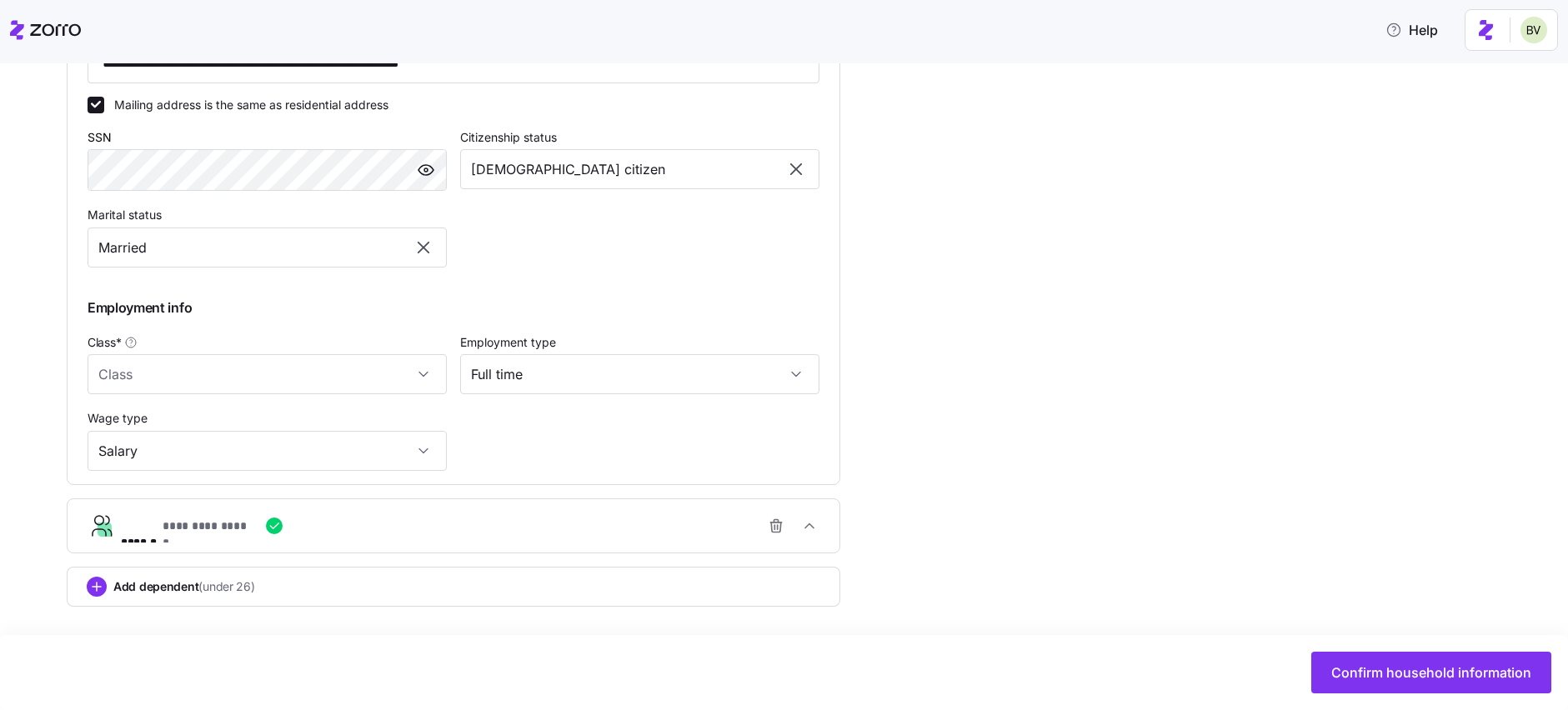
type input "Owner"
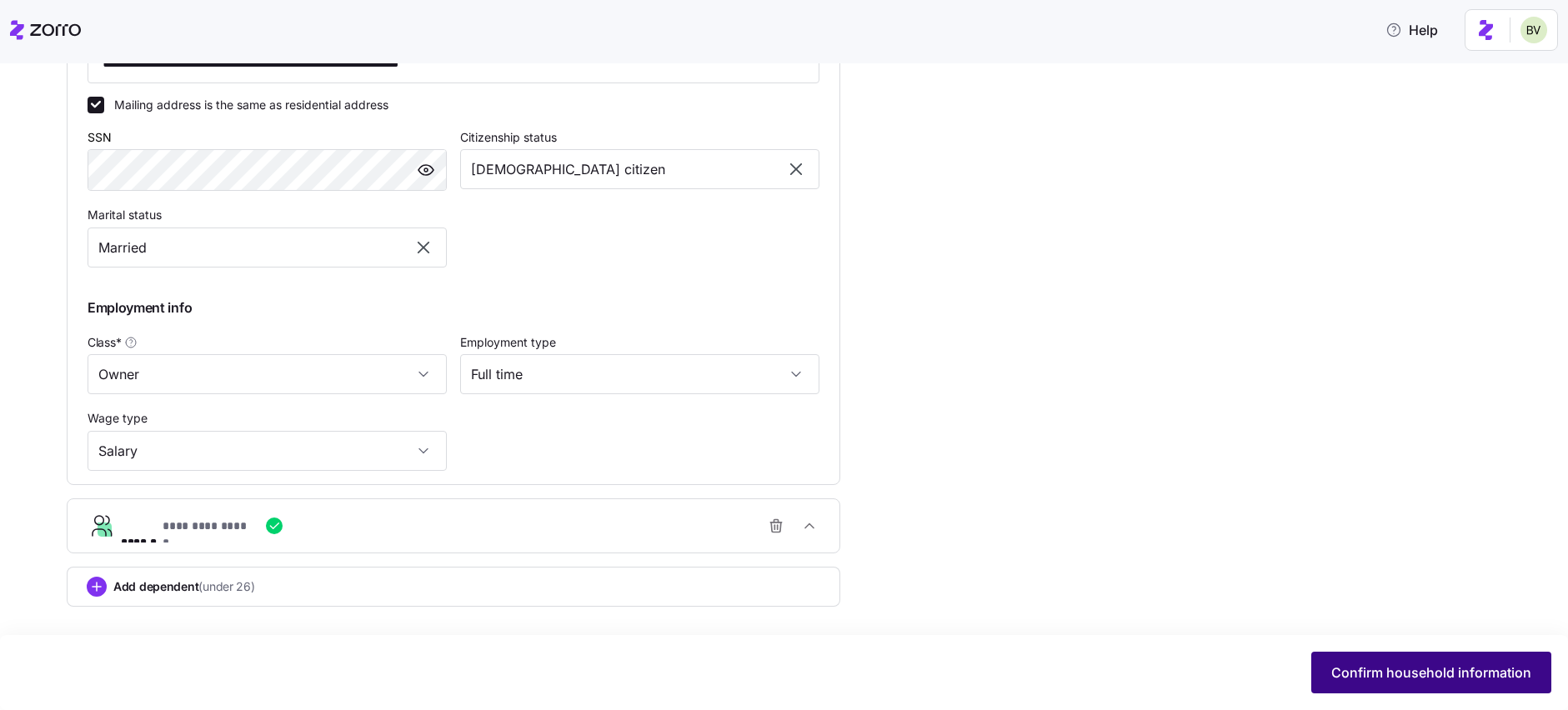
click at [1329, 670] on button "Confirm household information" at bounding box center [1431, 672] width 240 height 41
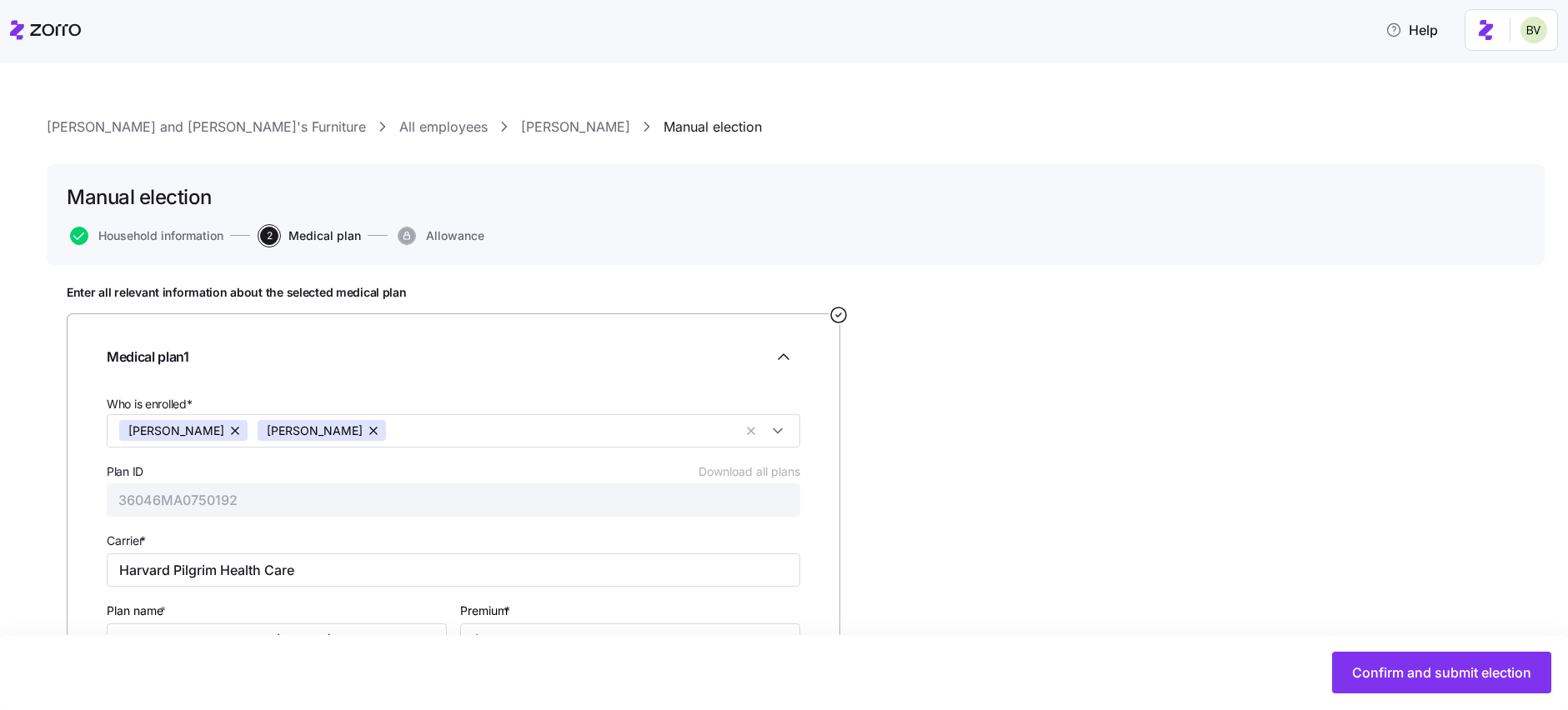
scroll to position [140, 0]
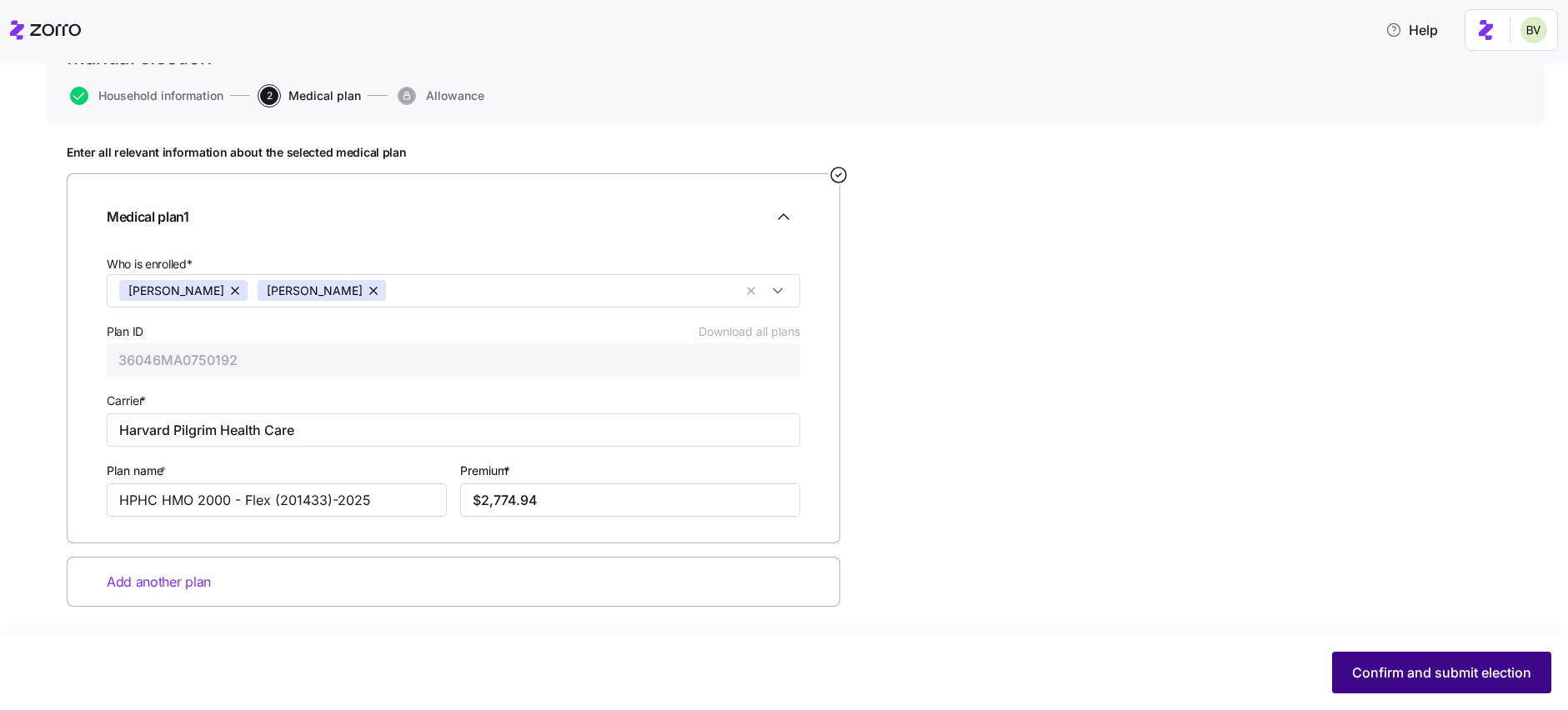
click at [1361, 674] on span "Confirm and submit election" at bounding box center [1441, 672] width 180 height 20
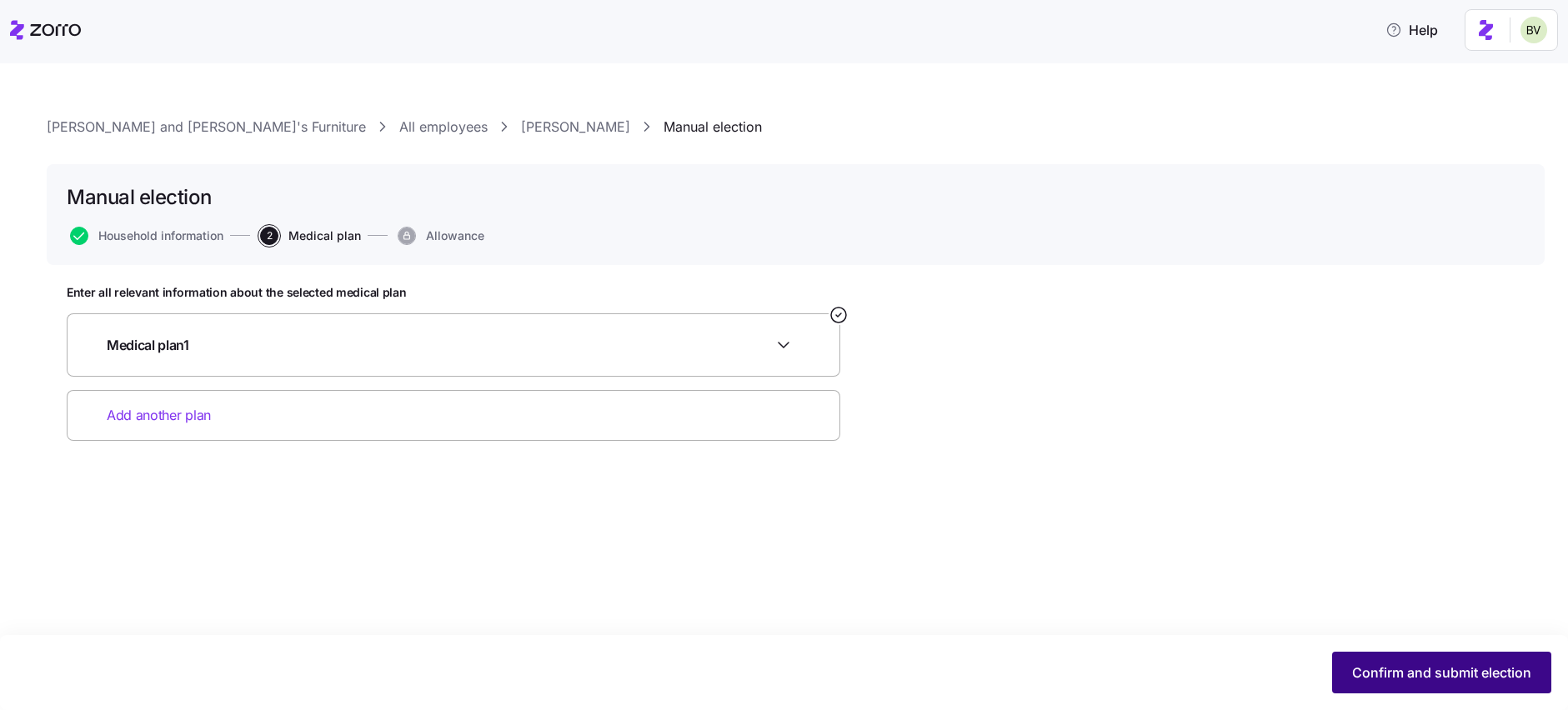
scroll to position [0, 0]
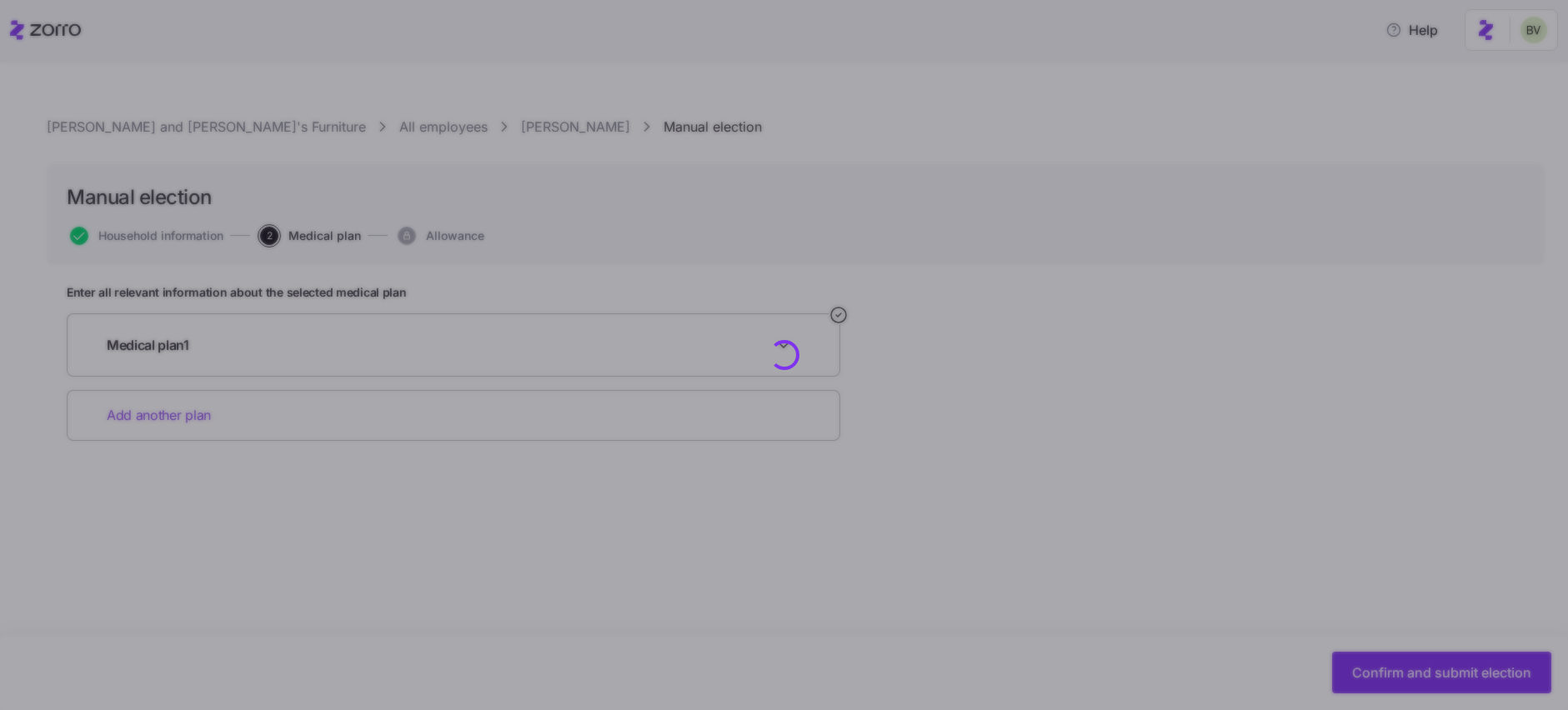
click at [1402, 661] on div at bounding box center [784, 355] width 1568 height 710
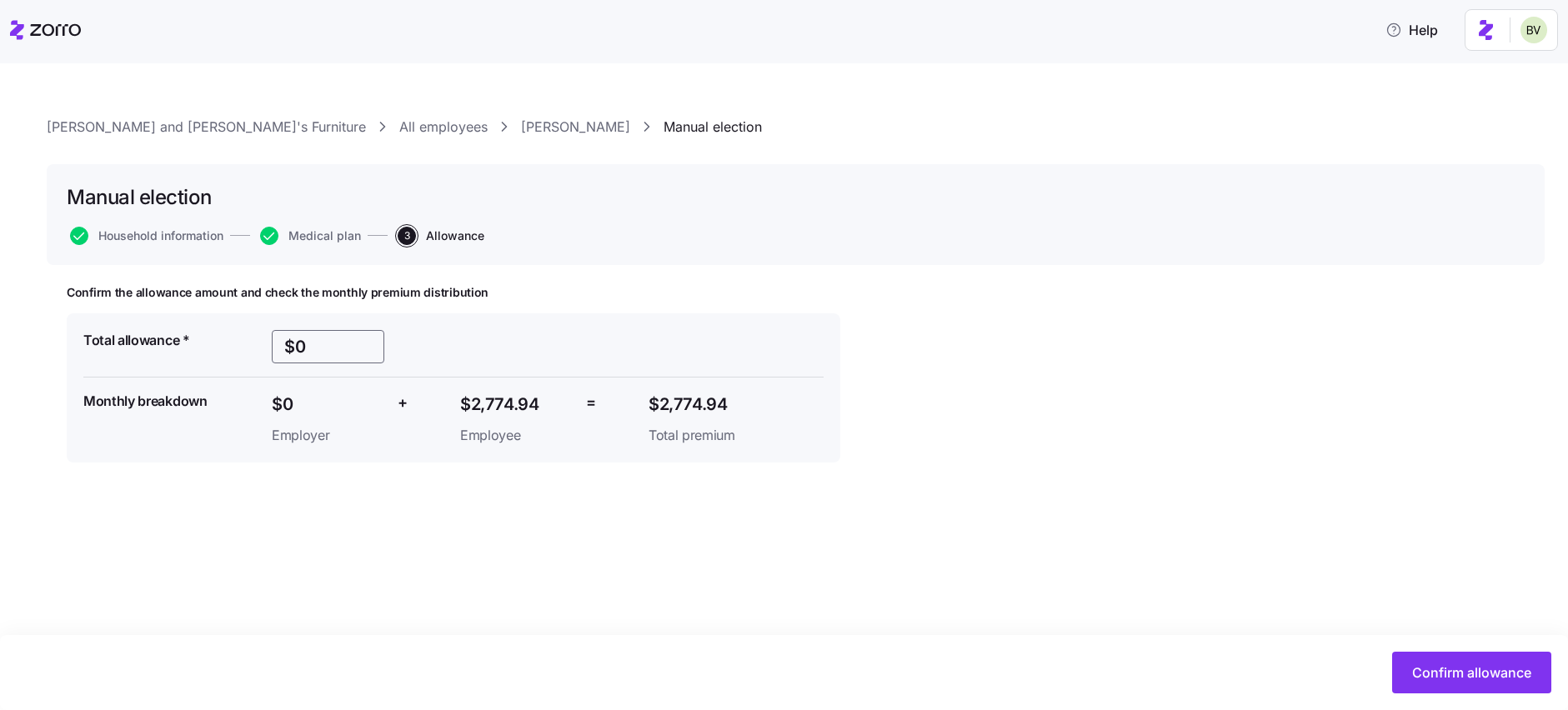
drag, startPoint x: 310, startPoint y: 348, endPoint x: 256, endPoint y: 347, distance: 54.0
click at [256, 348] on div "Total allowance * $0 Monthly breakdown $0 Employer + $2,774.94 Employee = $2,77…" at bounding box center [453, 388] width 754 height 129
click at [1445, 683] on button "Confirm allowance" at bounding box center [1472, 672] width 159 height 41
type input "$2775"
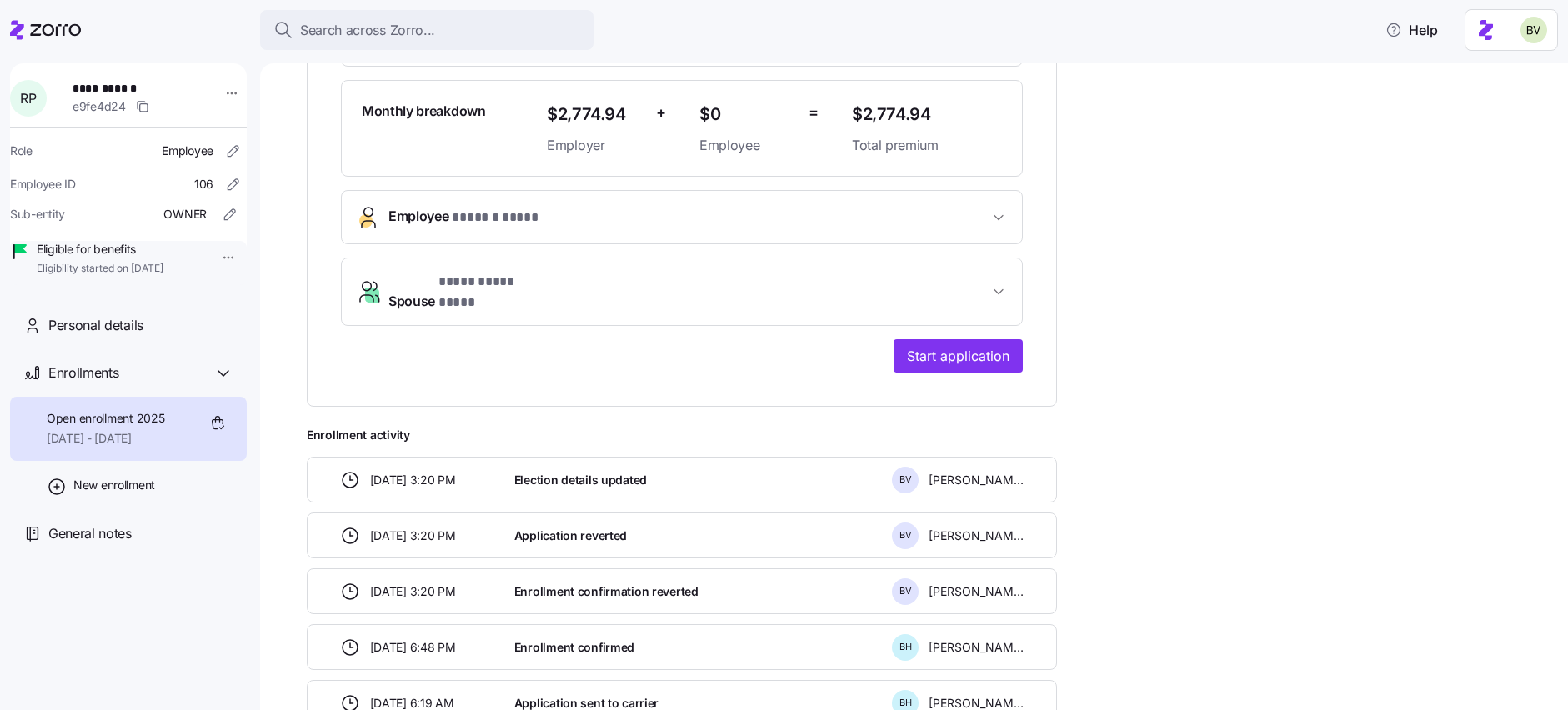
scroll to position [447, 0]
click at [965, 348] on span "Start application" at bounding box center [958, 354] width 103 height 20
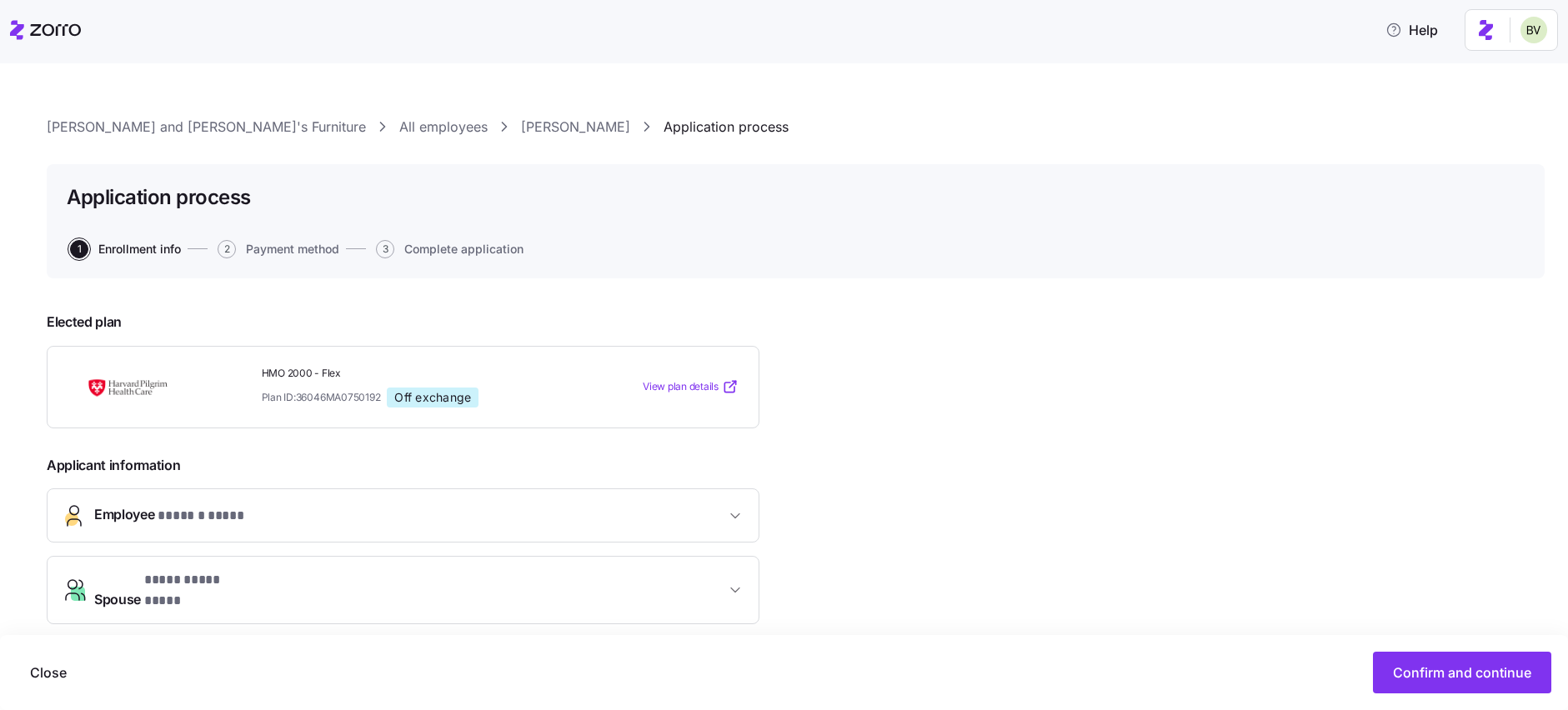
scroll to position [294, 0]
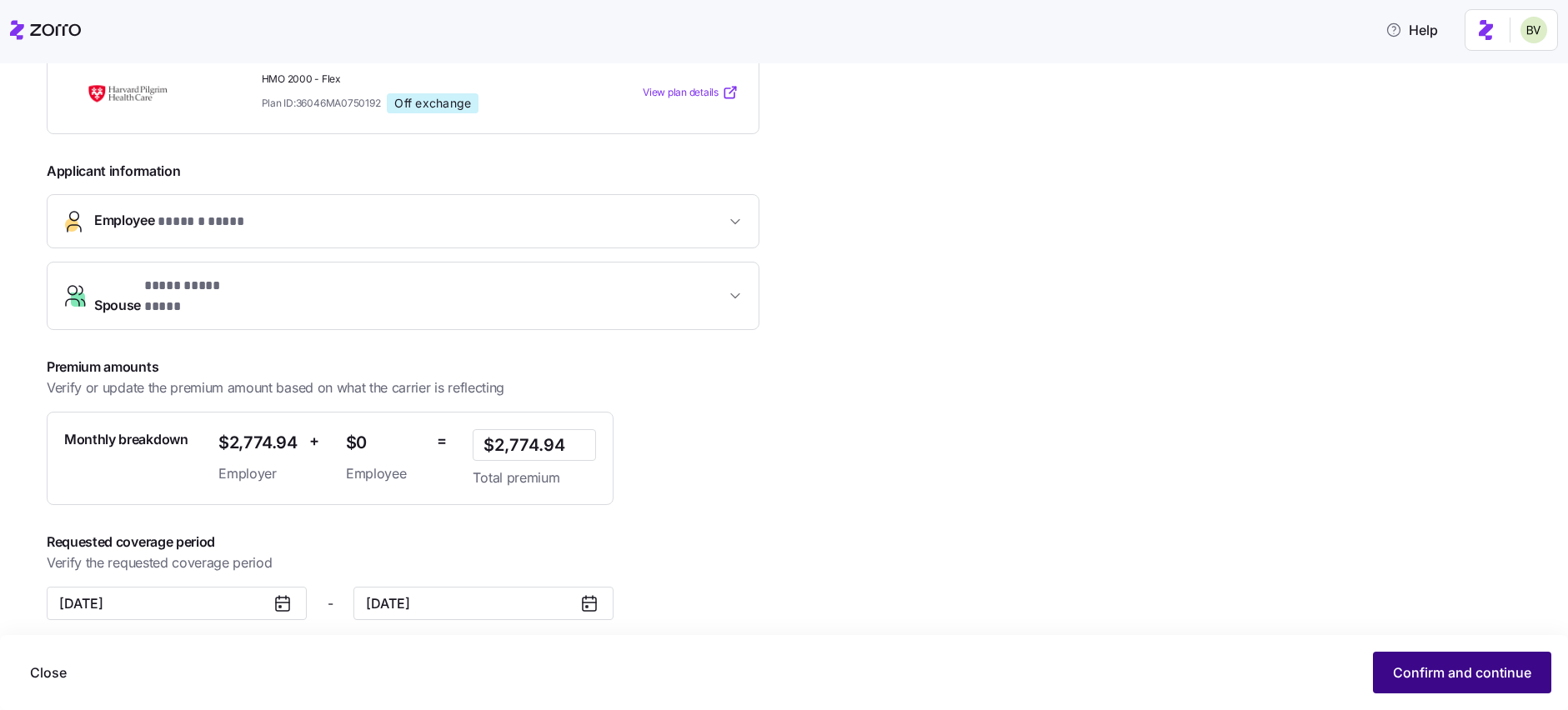
click at [1438, 663] on span "Confirm and continue" at bounding box center [1462, 672] width 138 height 20
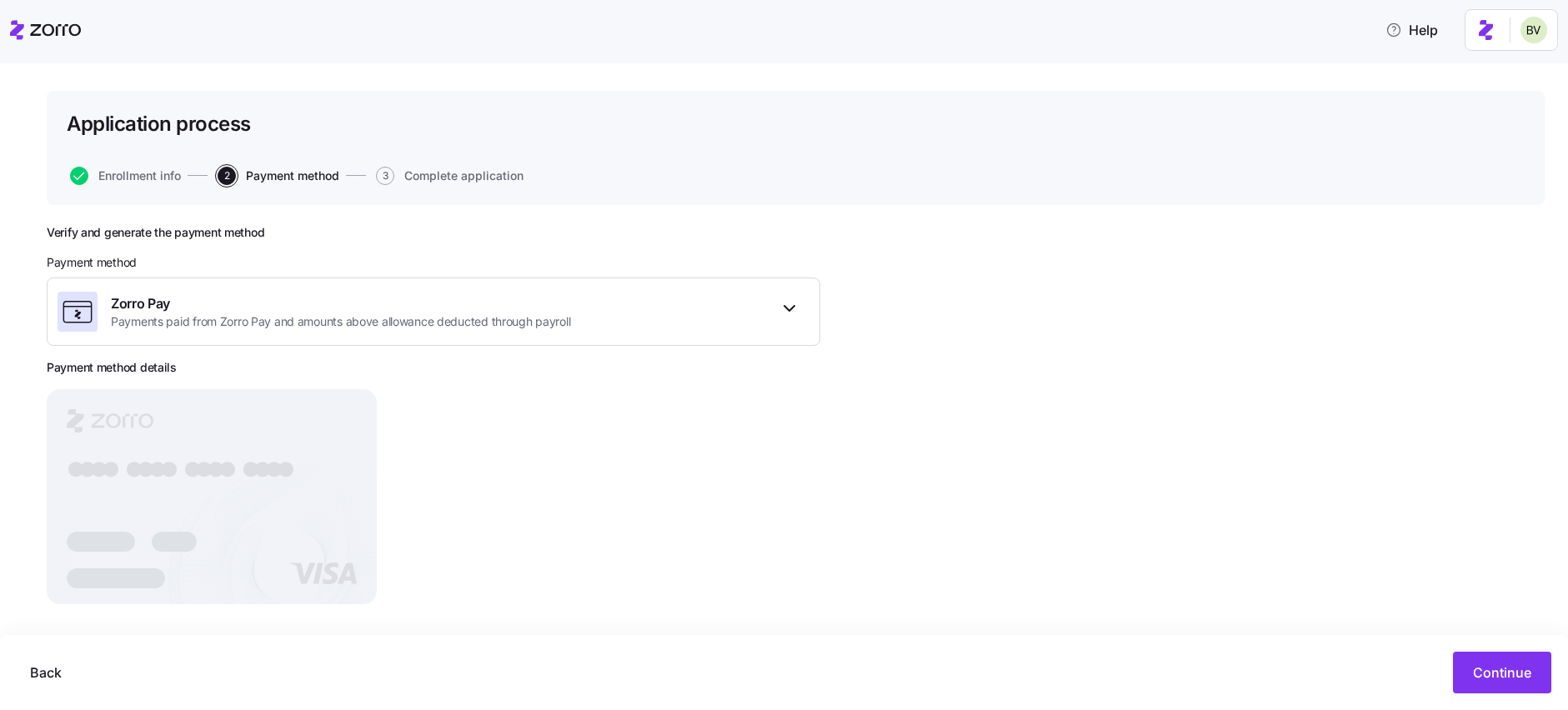
scroll to position [84, 0]
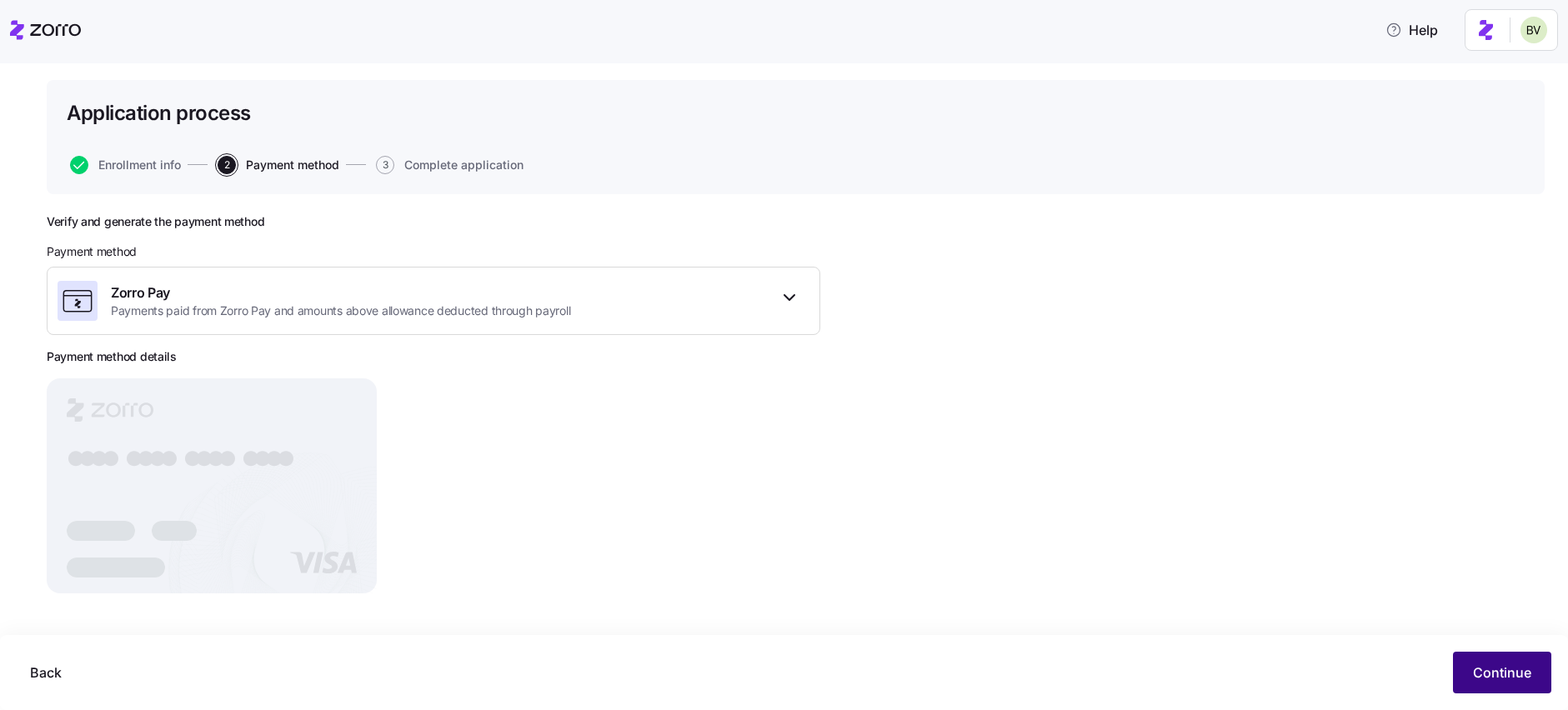
click at [1468, 673] on button "Continue" at bounding box center [1502, 672] width 98 height 41
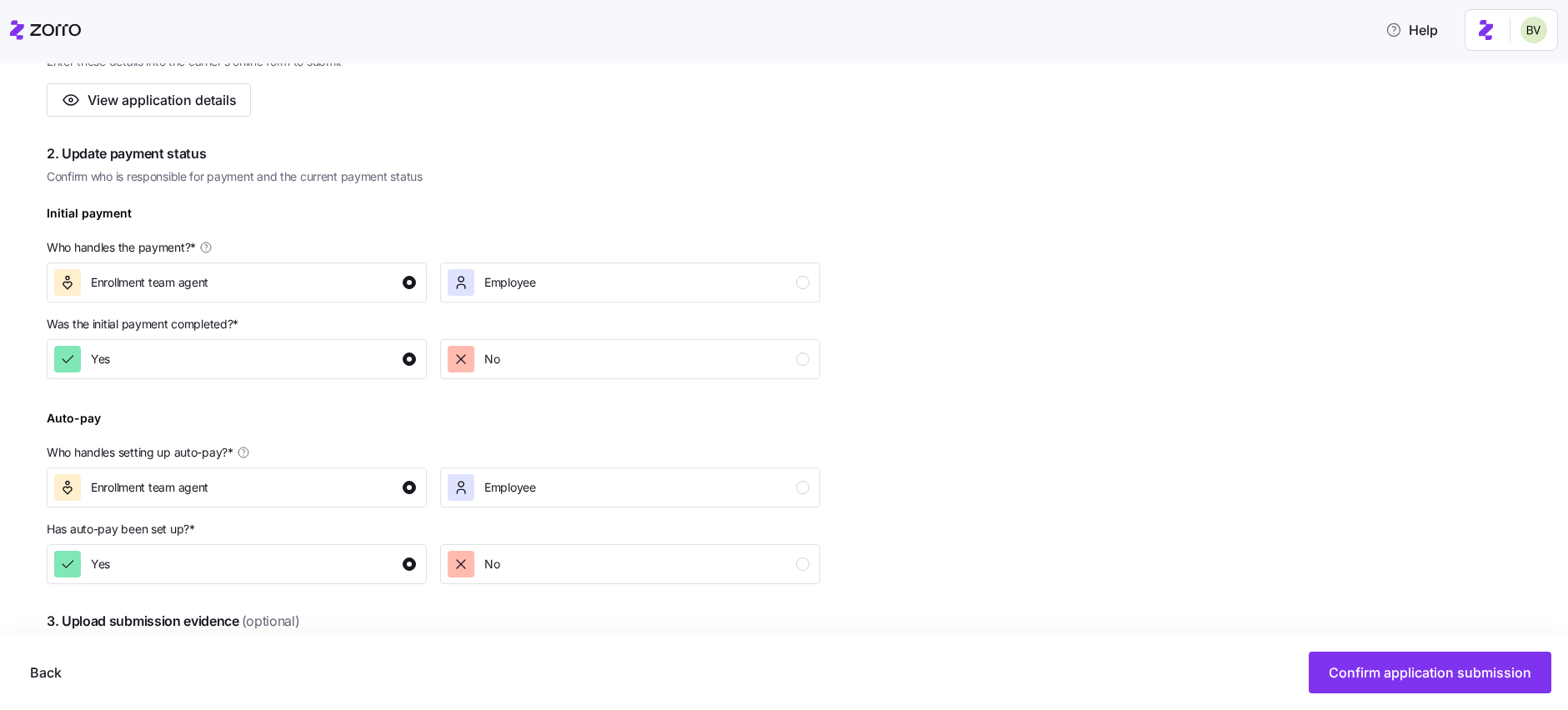
scroll to position [750, 0]
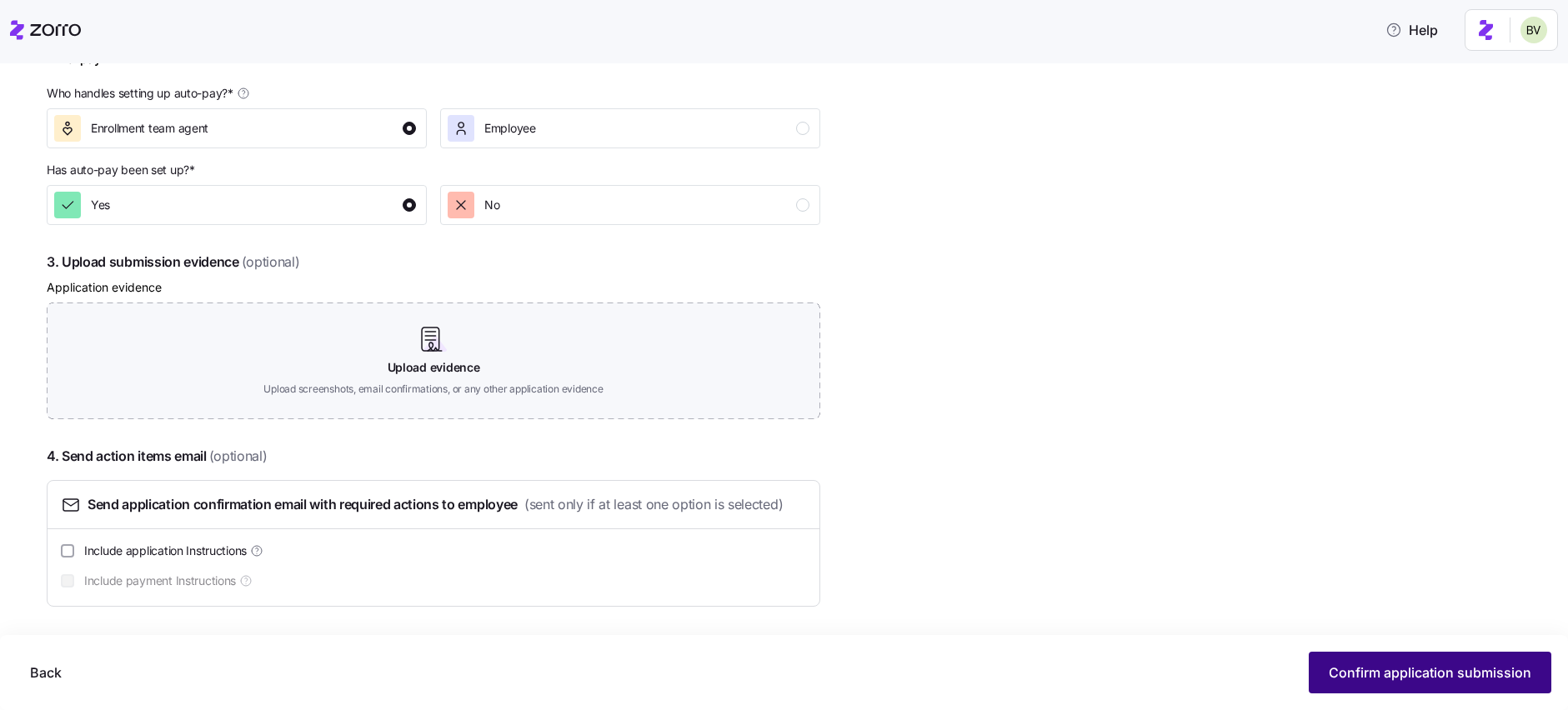
click at [1333, 666] on span "Confirm application submission" at bounding box center [1430, 672] width 202 height 20
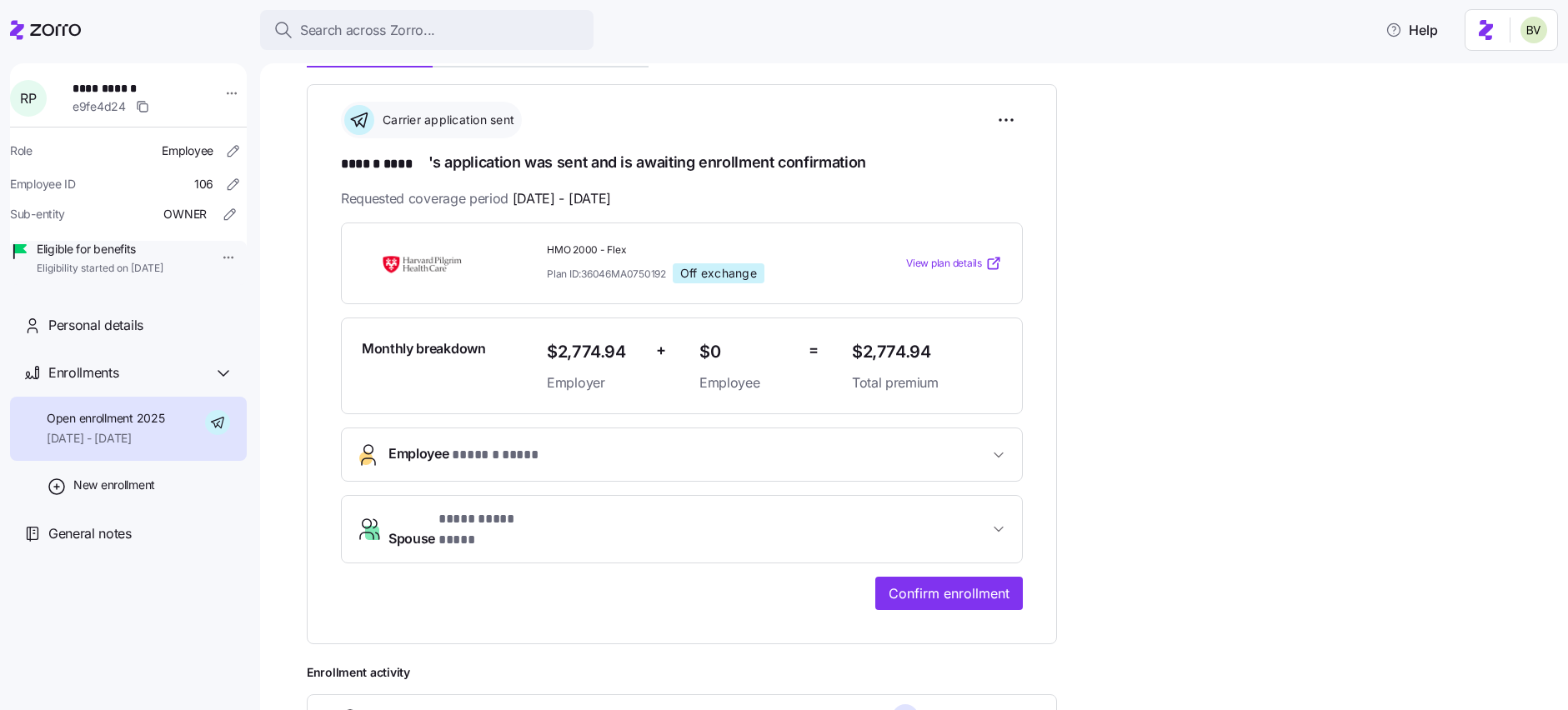
scroll to position [392, 0]
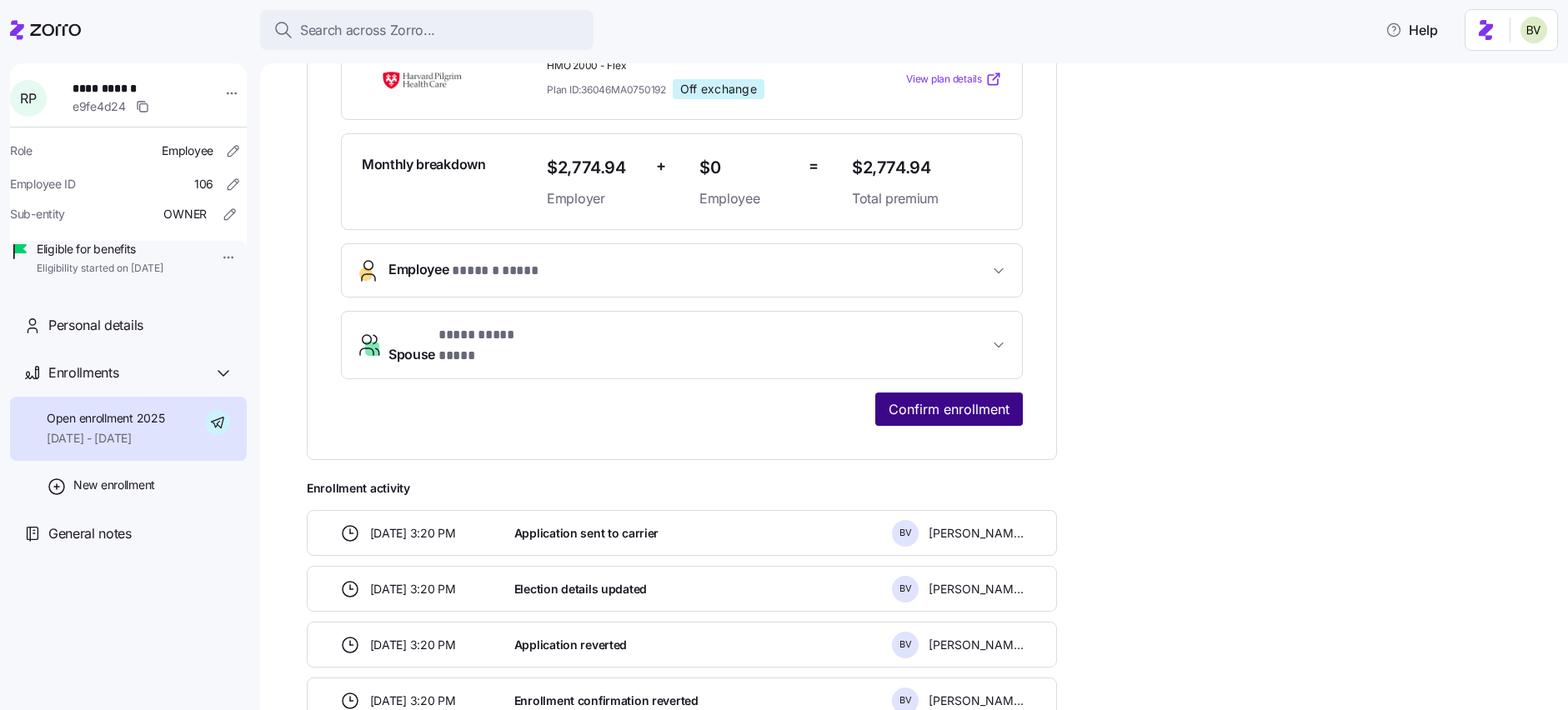
click at [988, 399] on span "Confirm enrollment" at bounding box center [949, 409] width 121 height 20
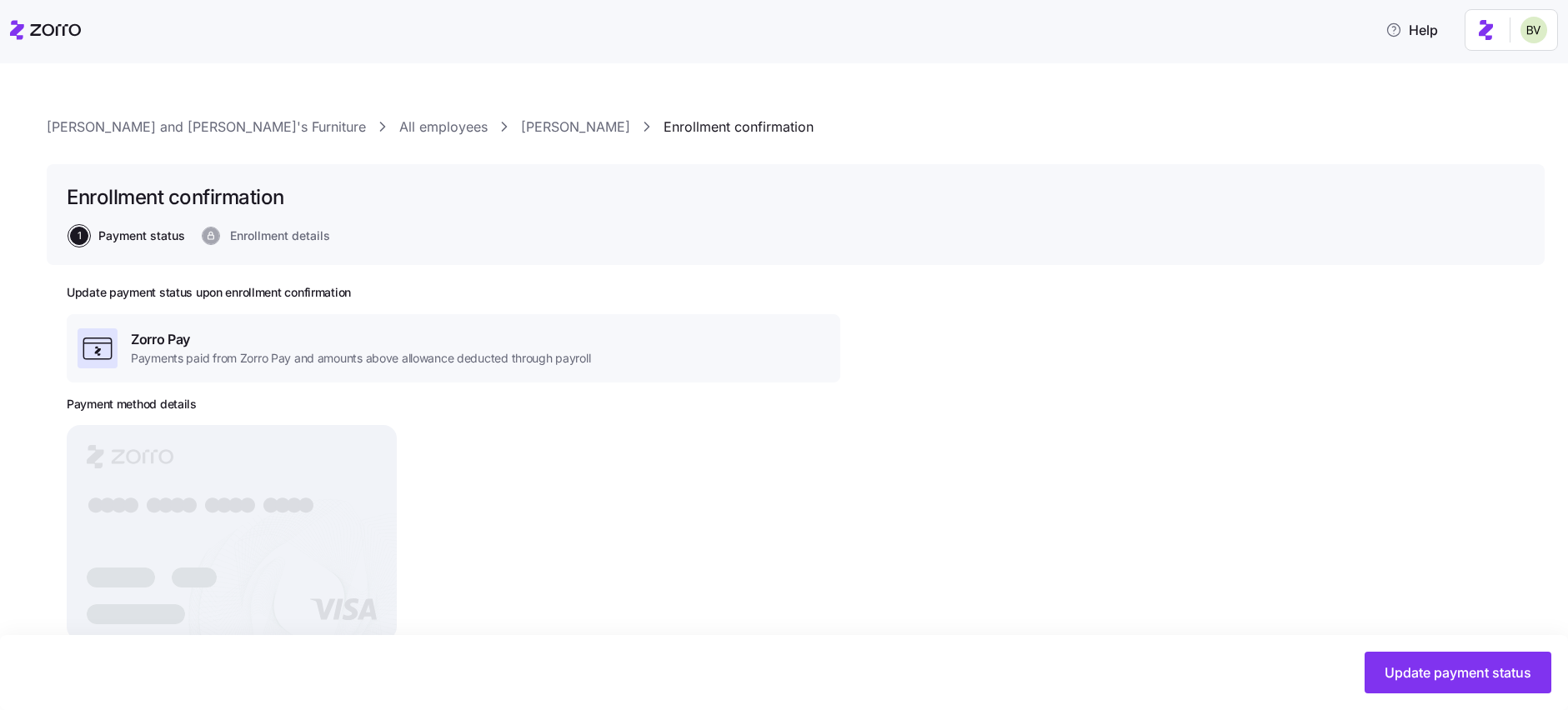
scroll to position [495, 0]
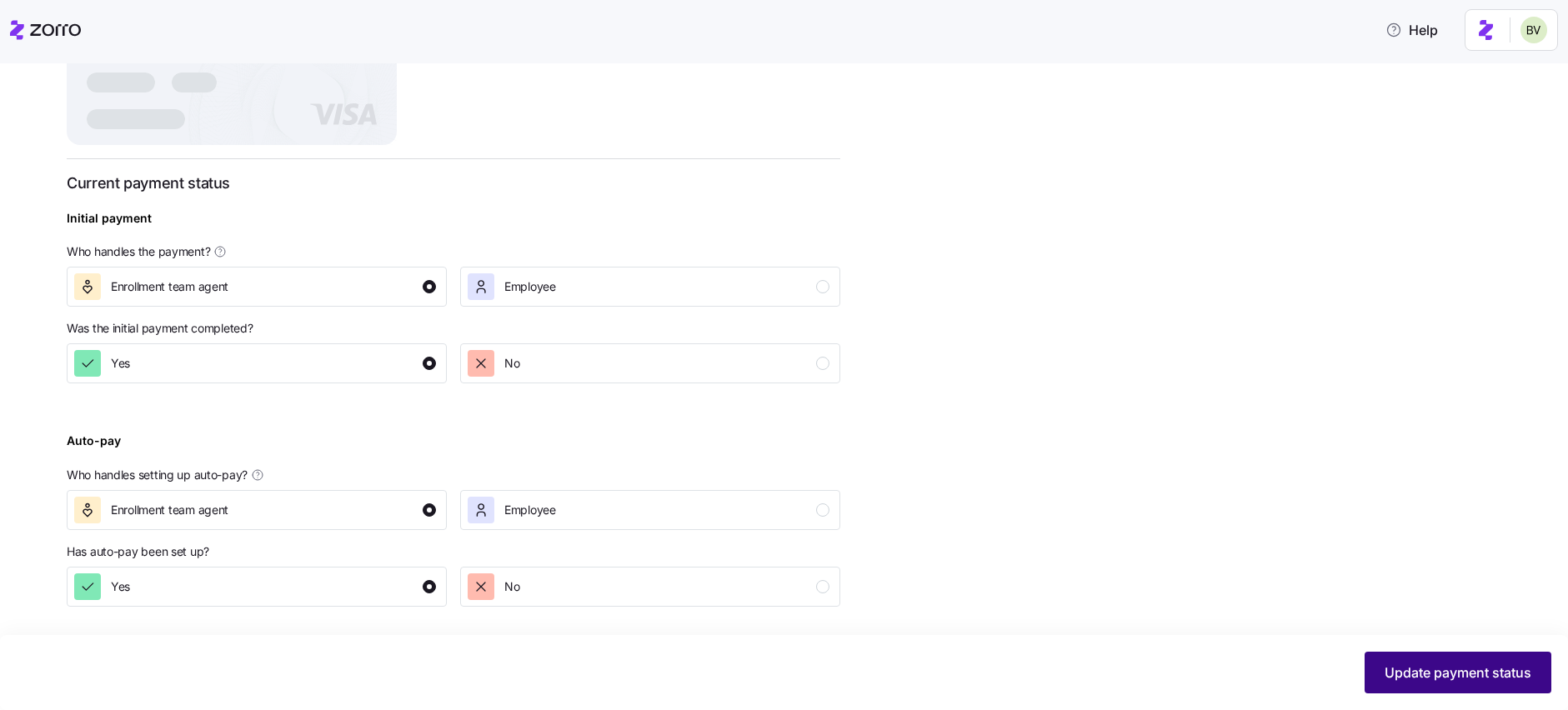
click at [1415, 662] on button "Update payment status" at bounding box center [1458, 672] width 186 height 41
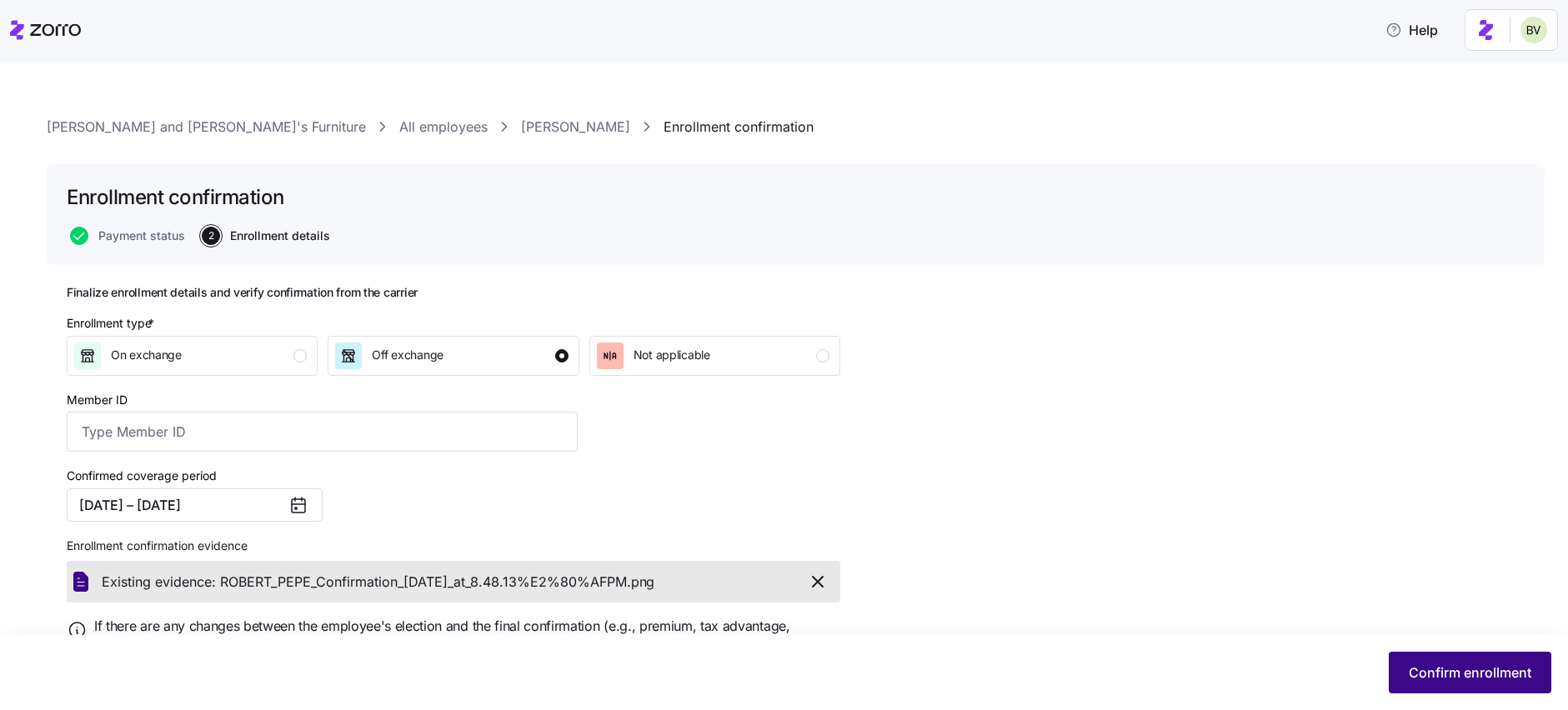
click at [1405, 662] on button "Confirm enrollment" at bounding box center [1471, 672] width 163 height 41
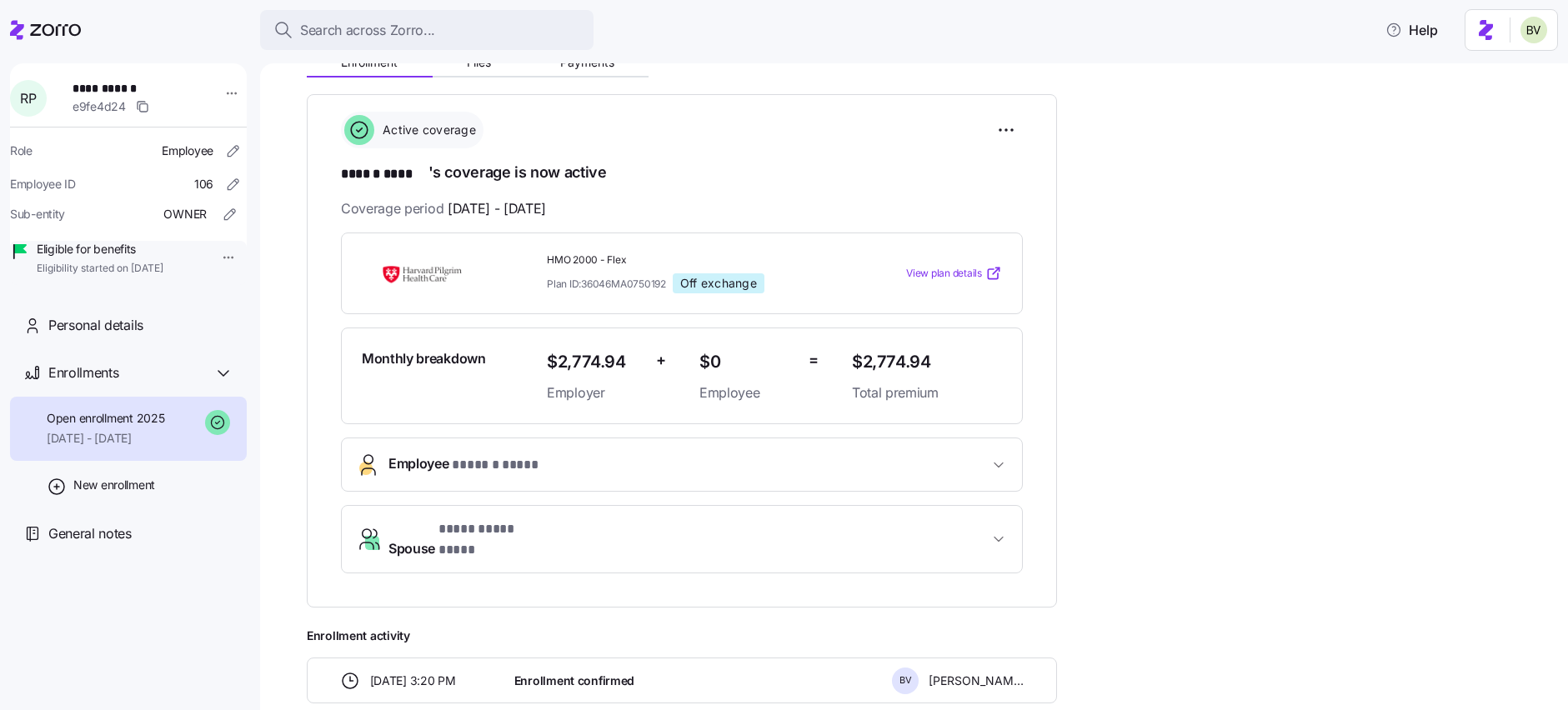
scroll to position [217, 0]
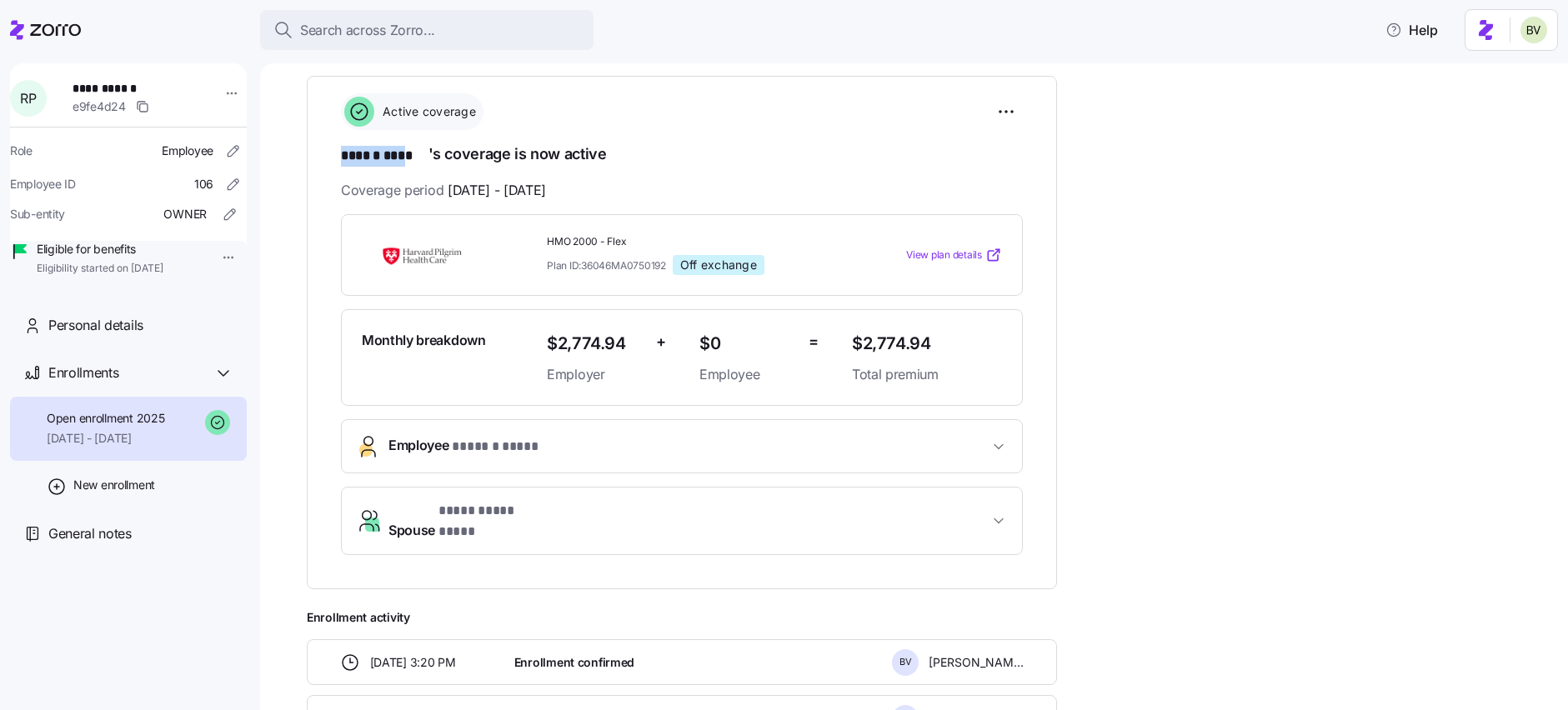
drag, startPoint x: 424, startPoint y: 151, endPoint x: 340, endPoint y: 152, distance: 84.0
click at [341, 152] on span "****** ****" at bounding box center [385, 156] width 87 height 21
copy span "****** ***"
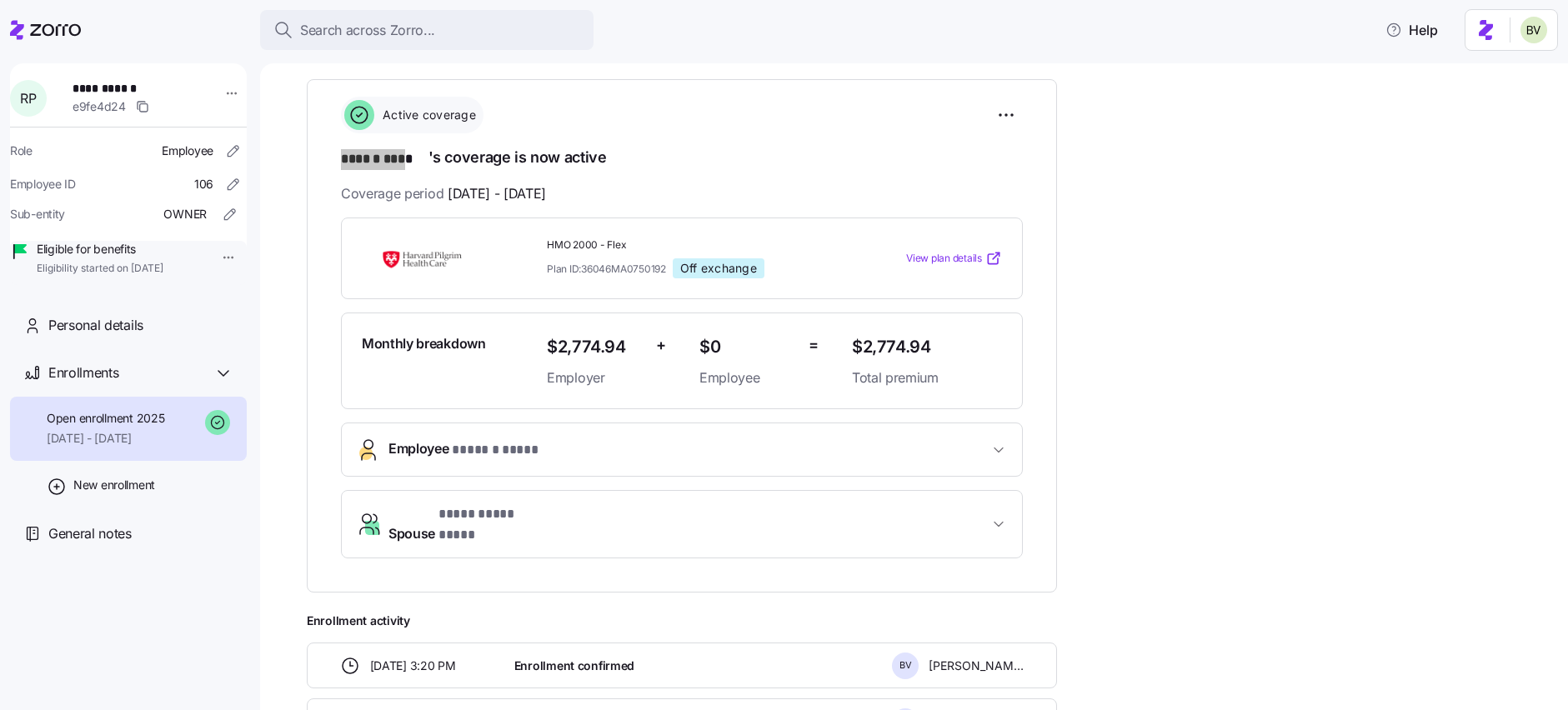
scroll to position [0, 0]
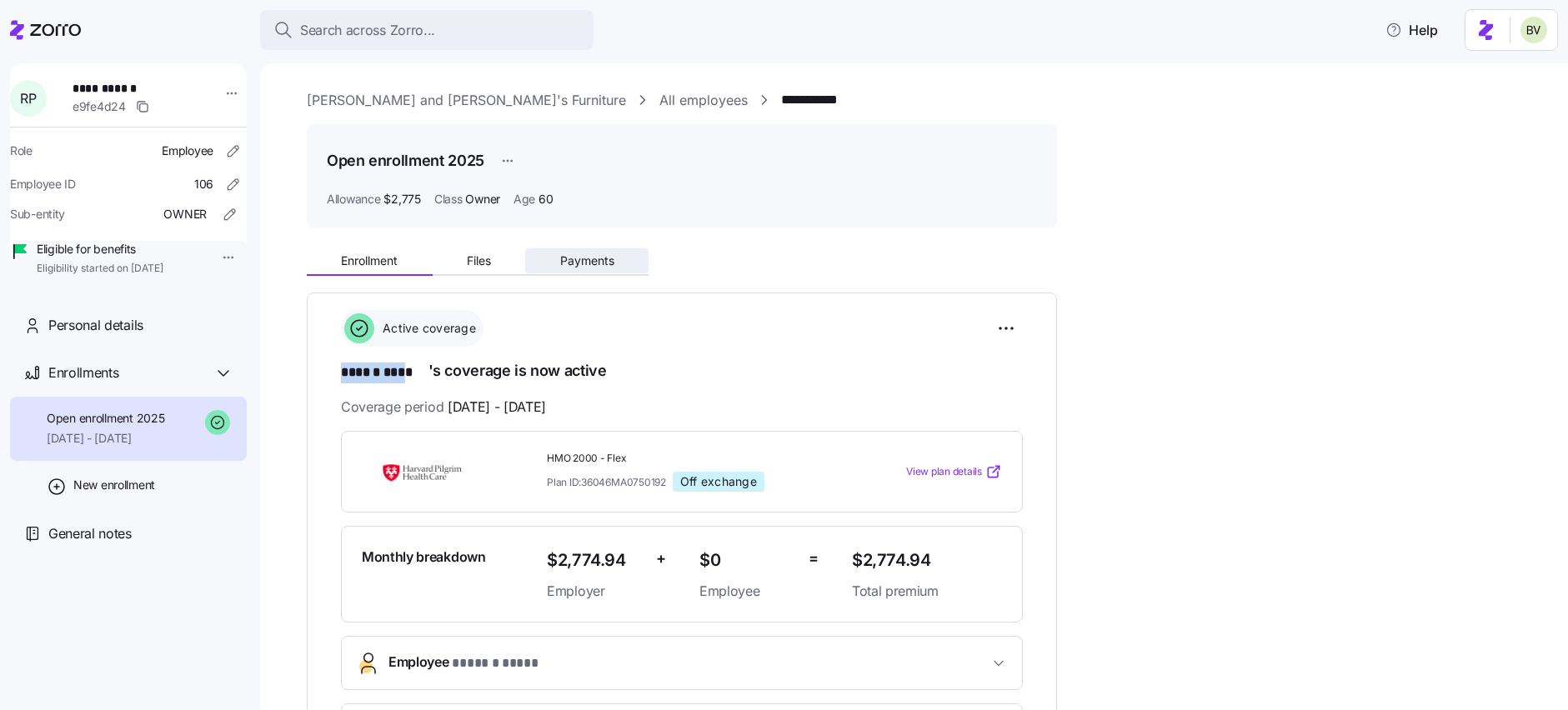
click at [572, 259] on span "Payments" at bounding box center [587, 261] width 54 height 12
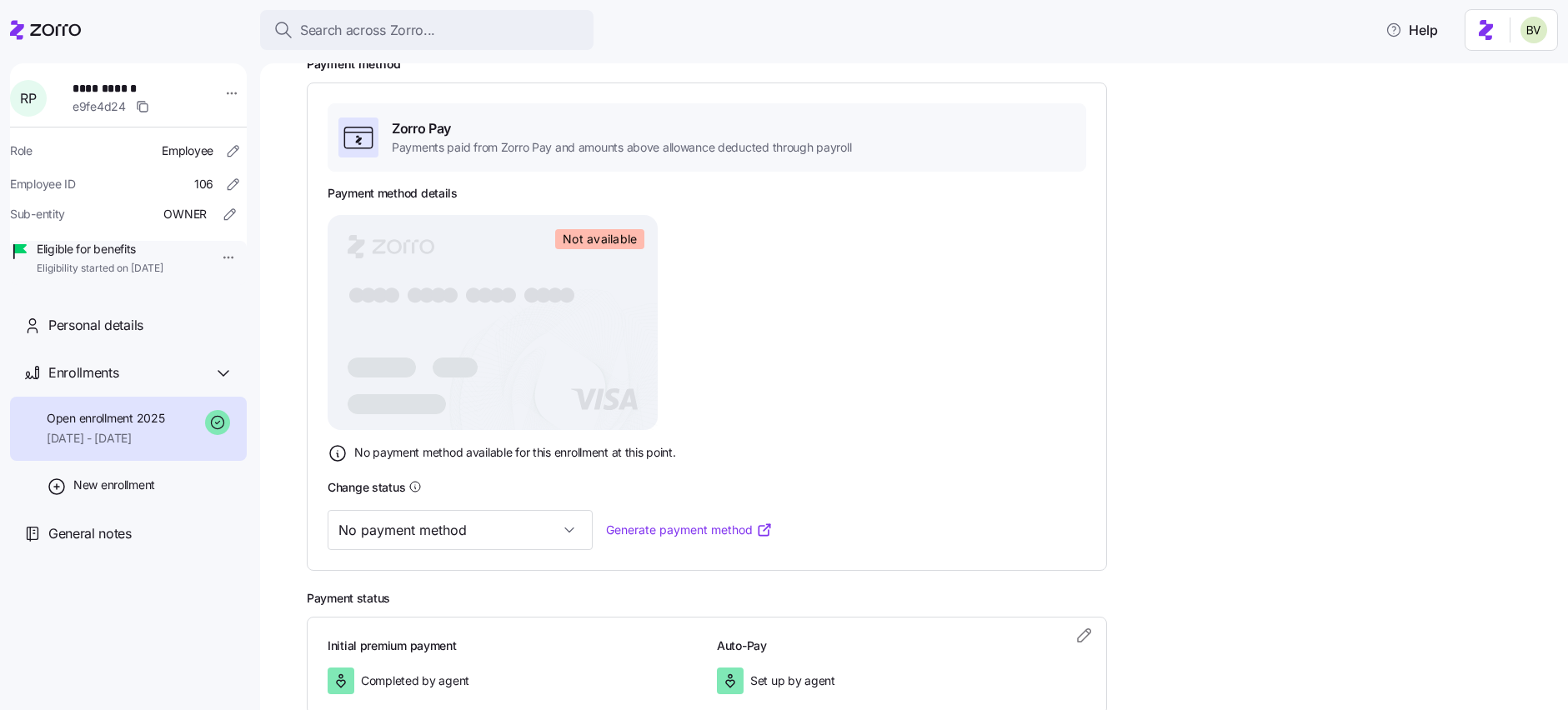
scroll to position [341, 0]
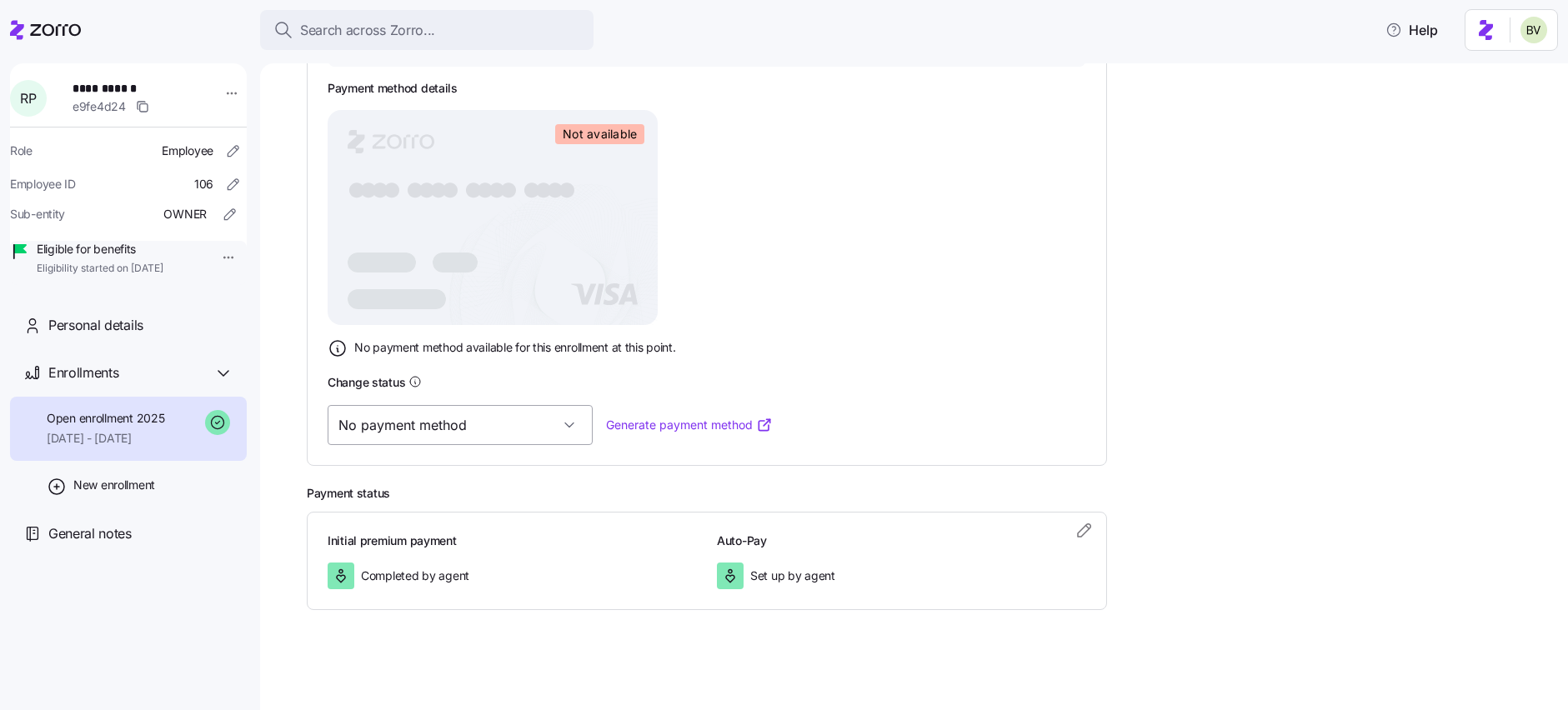
click at [488, 440] on input "No payment method" at bounding box center [460, 425] width 265 height 40
click at [438, 507] on div "Valid" at bounding box center [434, 511] width 199 height 35
type input "Valid"
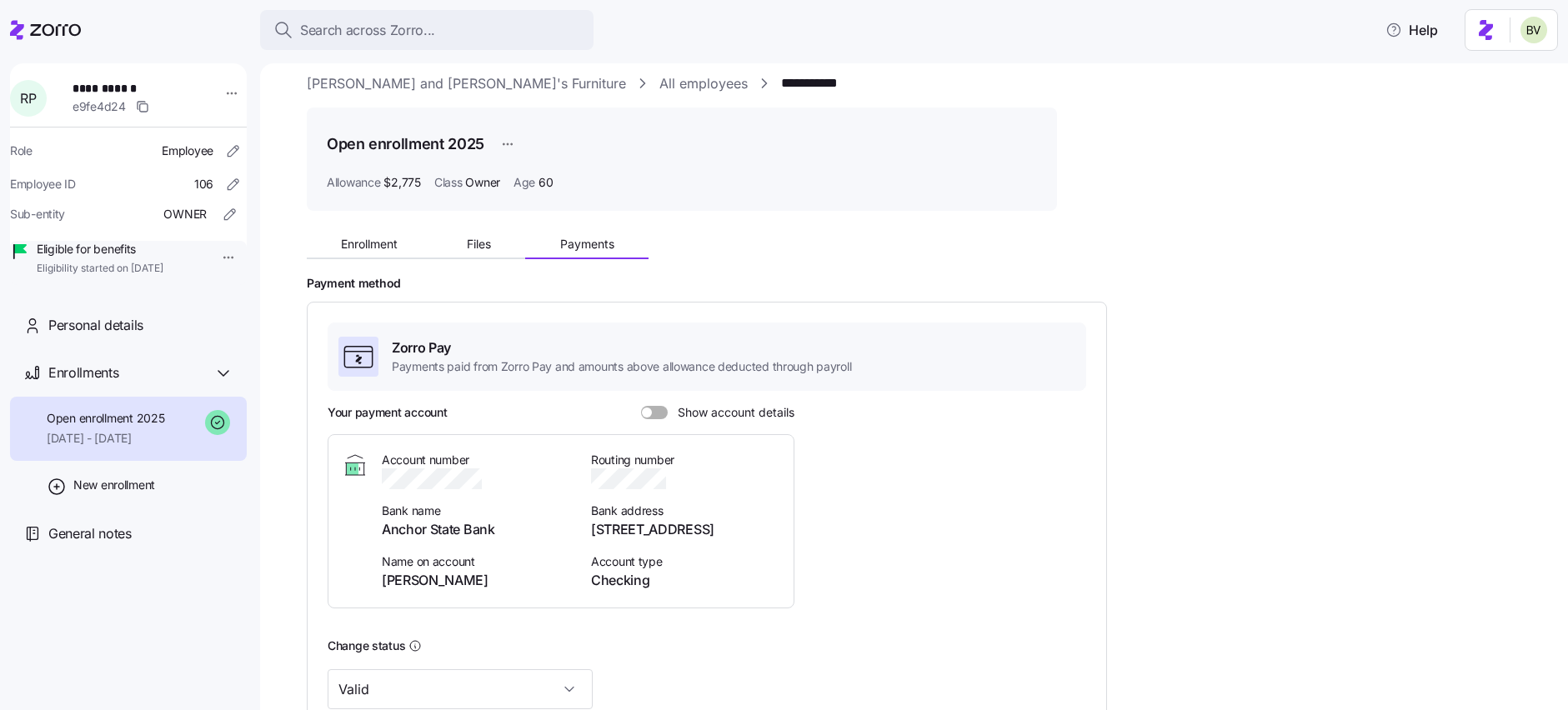
scroll to position [0, 0]
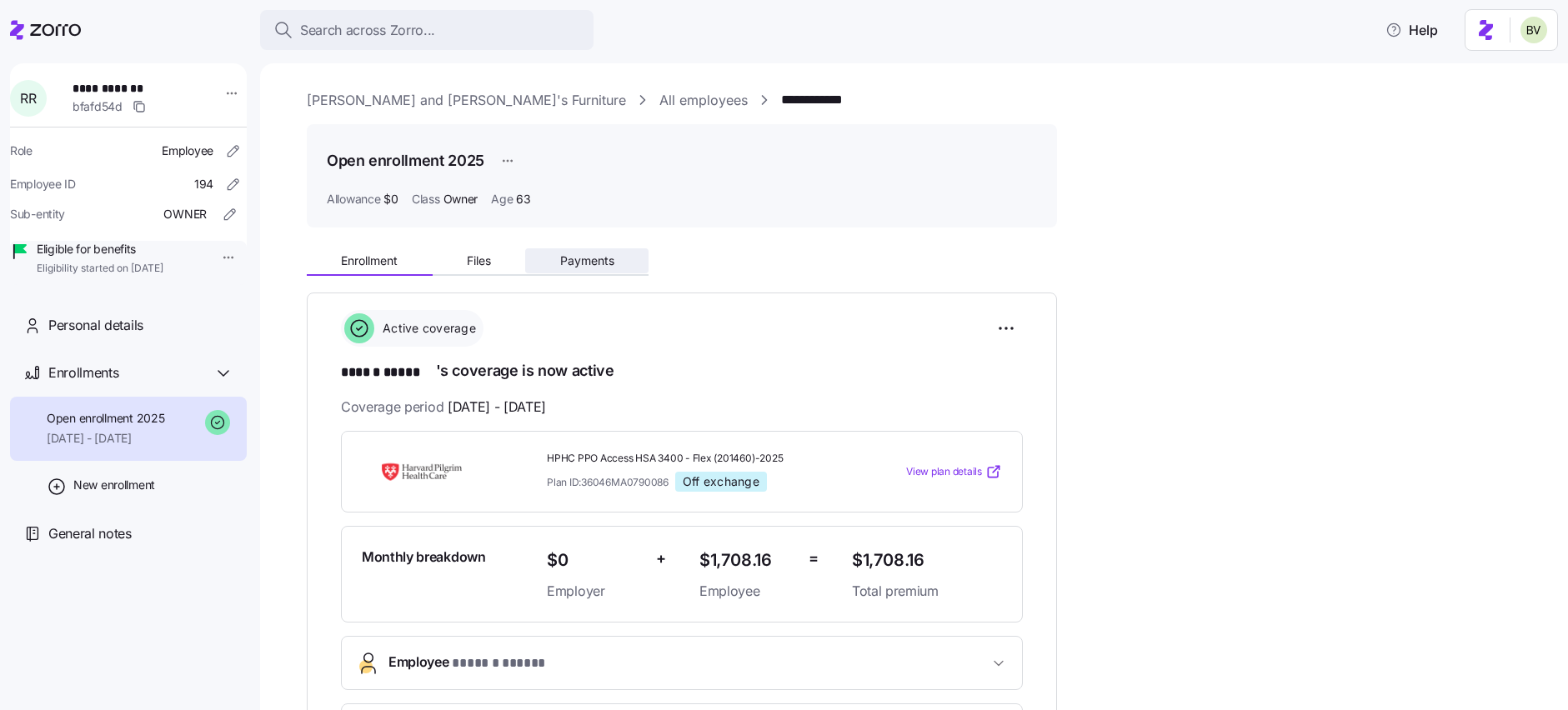
click at [603, 265] on span "Payments" at bounding box center [587, 261] width 54 height 12
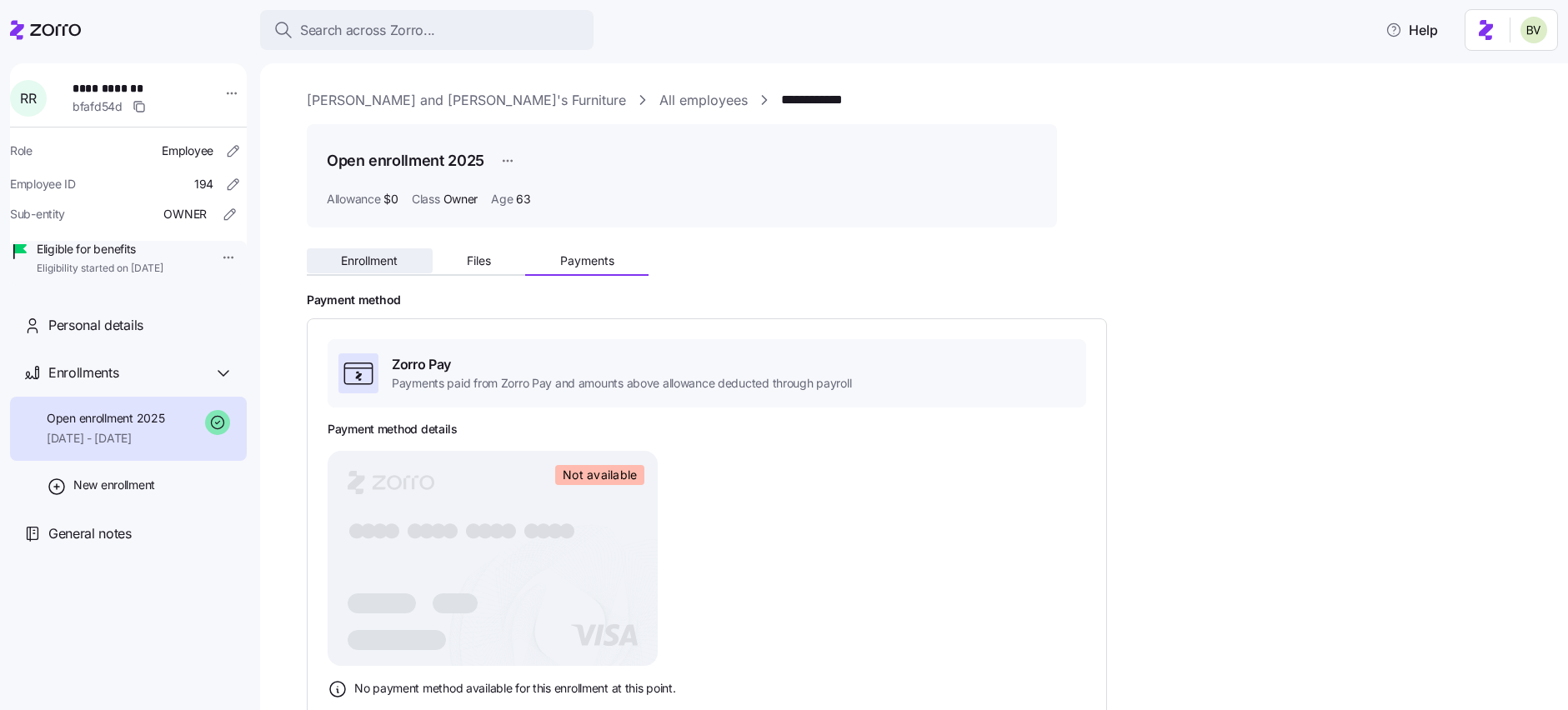
click at [396, 264] on span "Enrollment" at bounding box center [370, 261] width 57 height 12
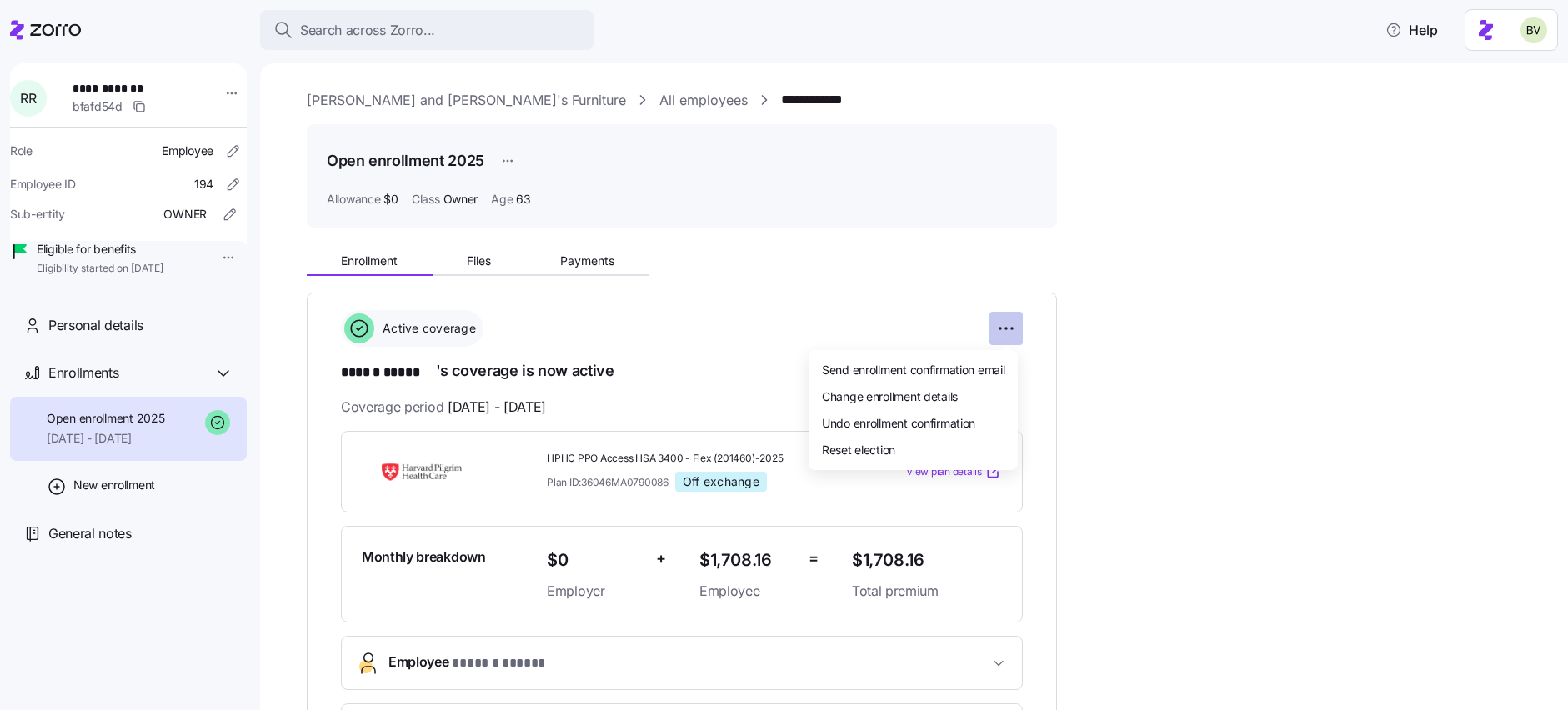
click at [999, 337] on html "**********" at bounding box center [784, 350] width 1568 height 700
click at [940, 409] on div "Undo enrollment confirmation" at bounding box center [914, 422] width 196 height 26
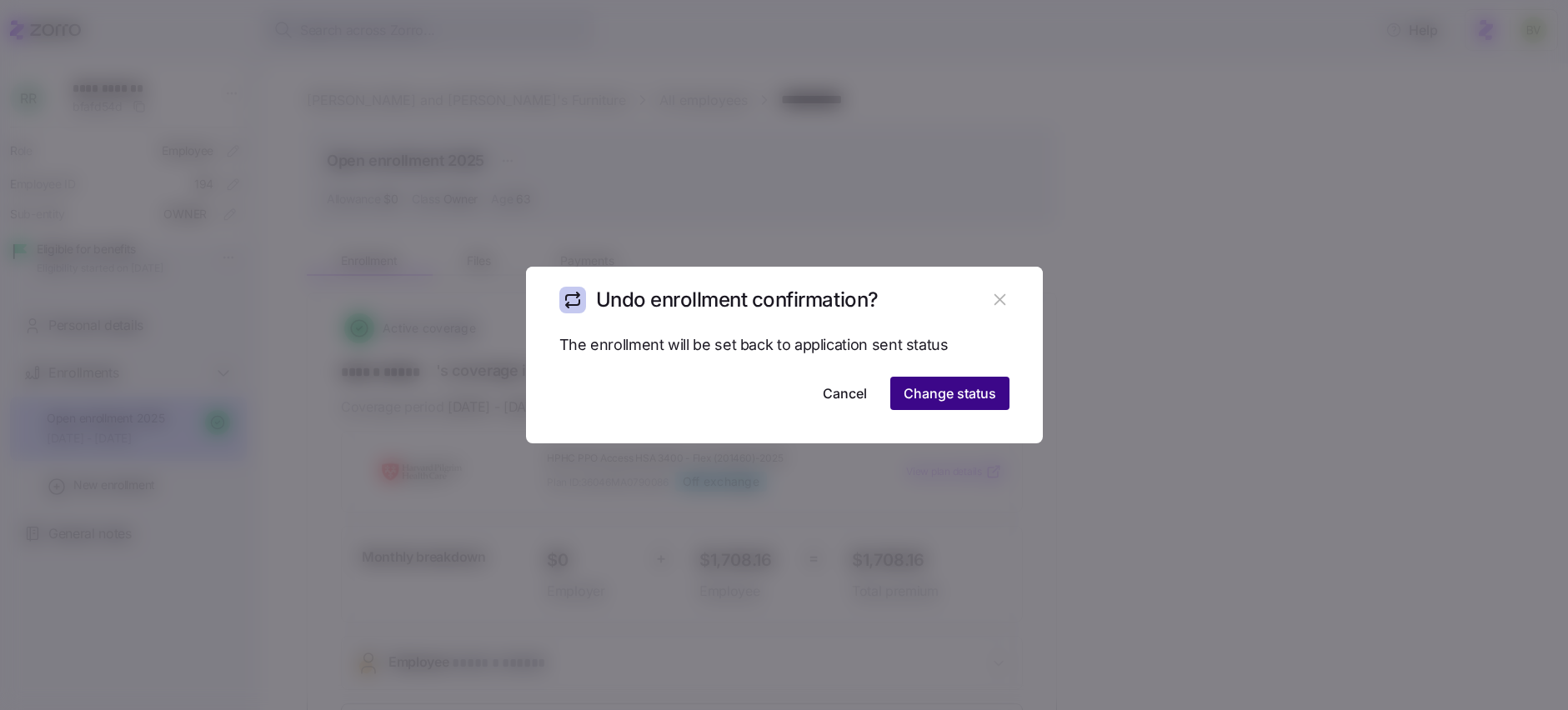
click at [929, 400] on span "Change status" at bounding box center [950, 393] width 92 height 20
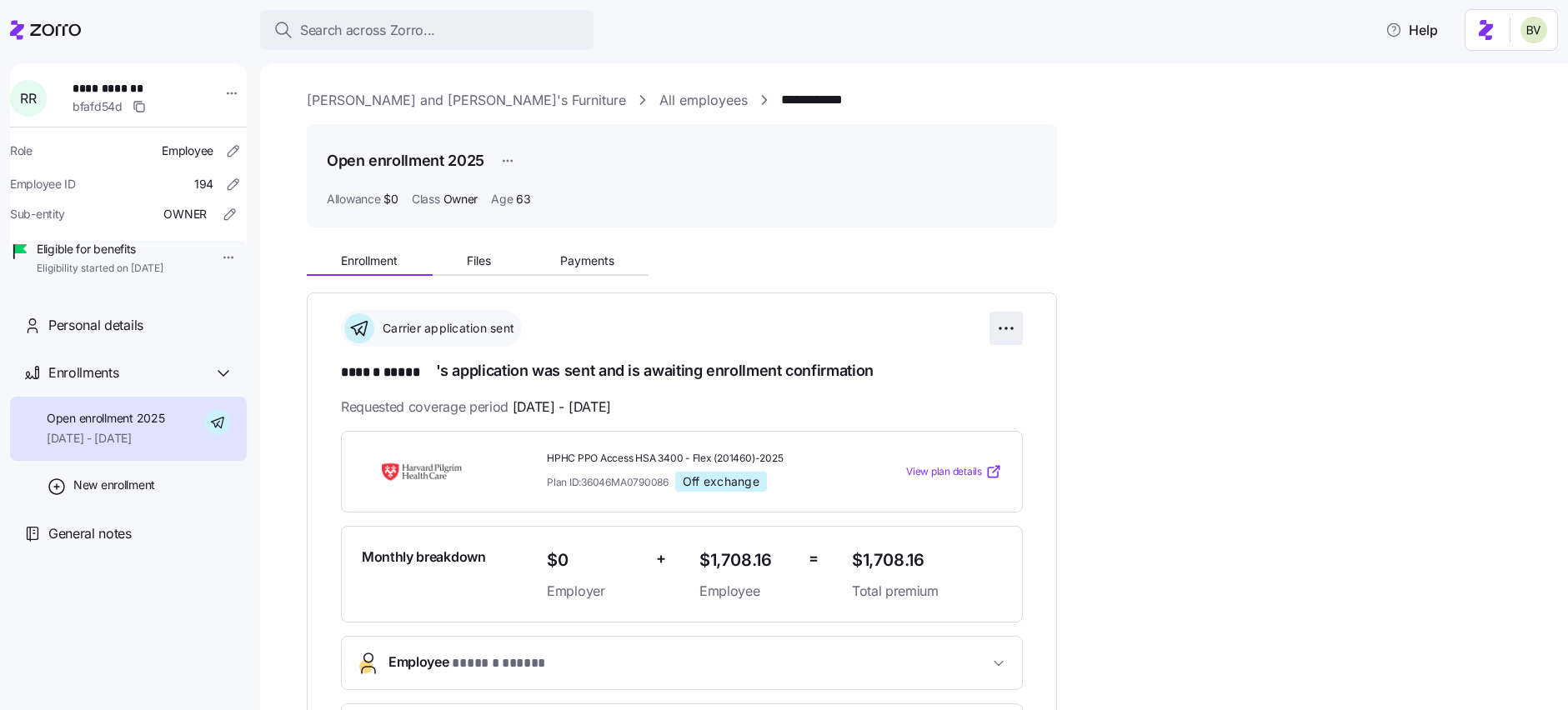
click at [1010, 325] on html "**********" at bounding box center [784, 350] width 1568 height 700
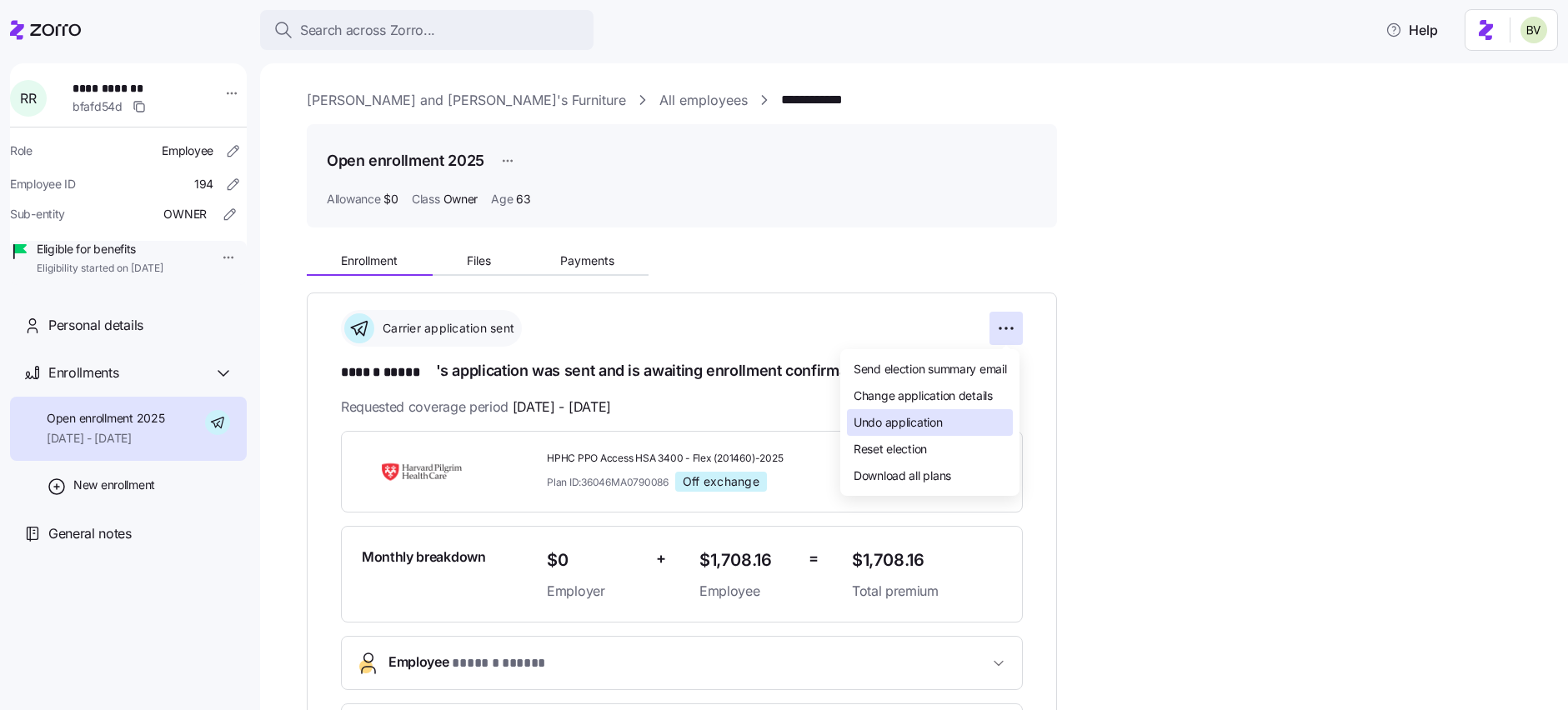
click at [970, 412] on div "Undo application" at bounding box center [929, 422] width 166 height 26
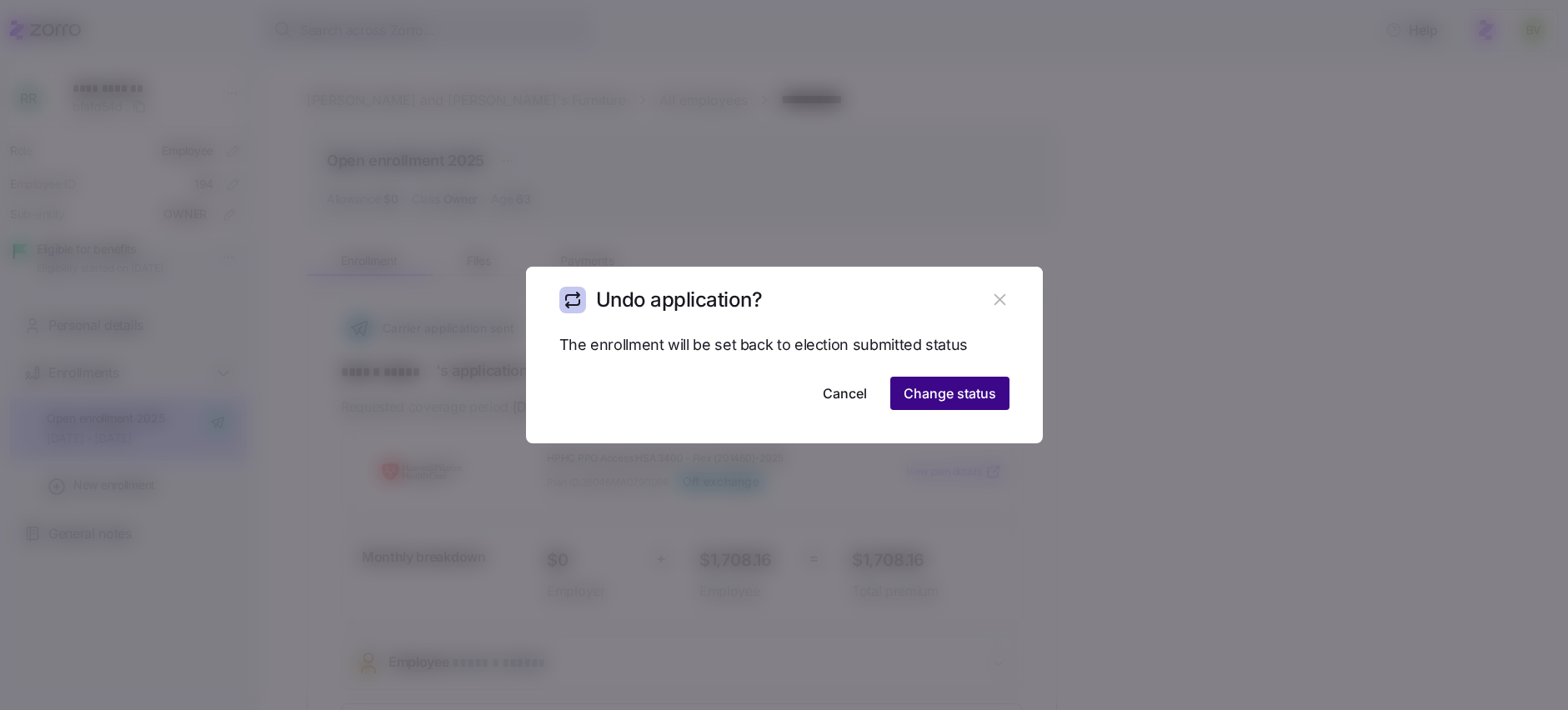
click at [973, 395] on span "Change status" at bounding box center [950, 393] width 92 height 20
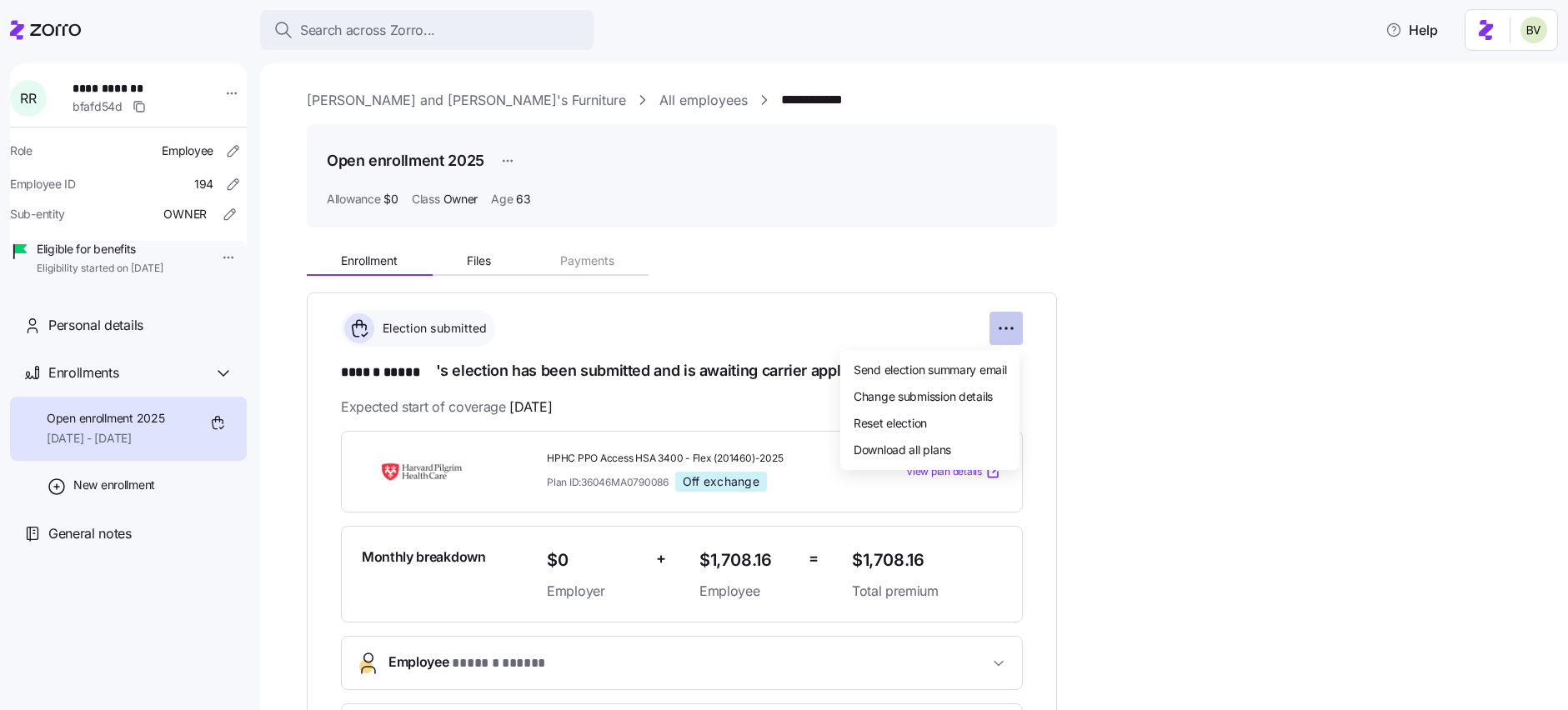
click at [997, 335] on html "**********" at bounding box center [784, 350] width 1568 height 700
click at [972, 396] on span "Change submission details" at bounding box center [923, 395] width 139 height 17
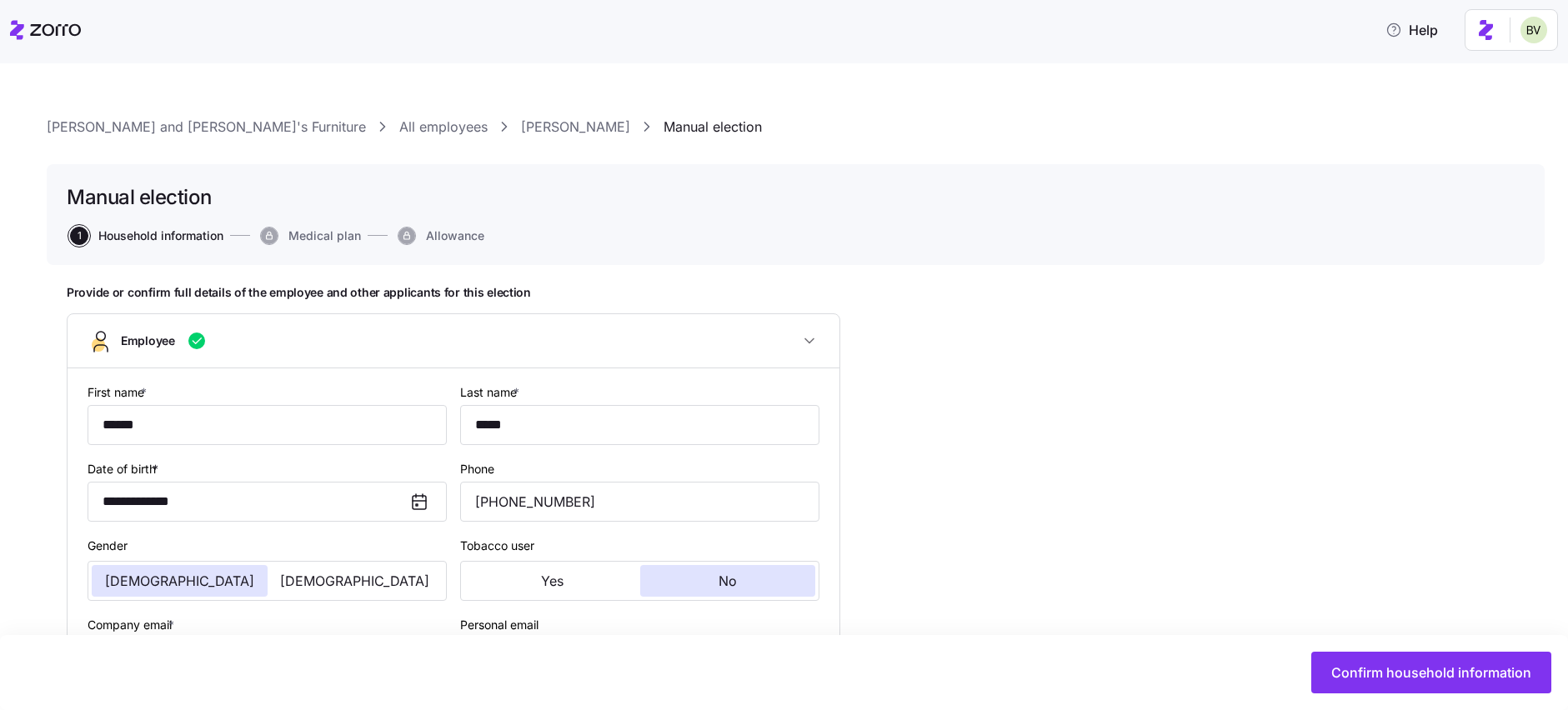
type input "Owner"
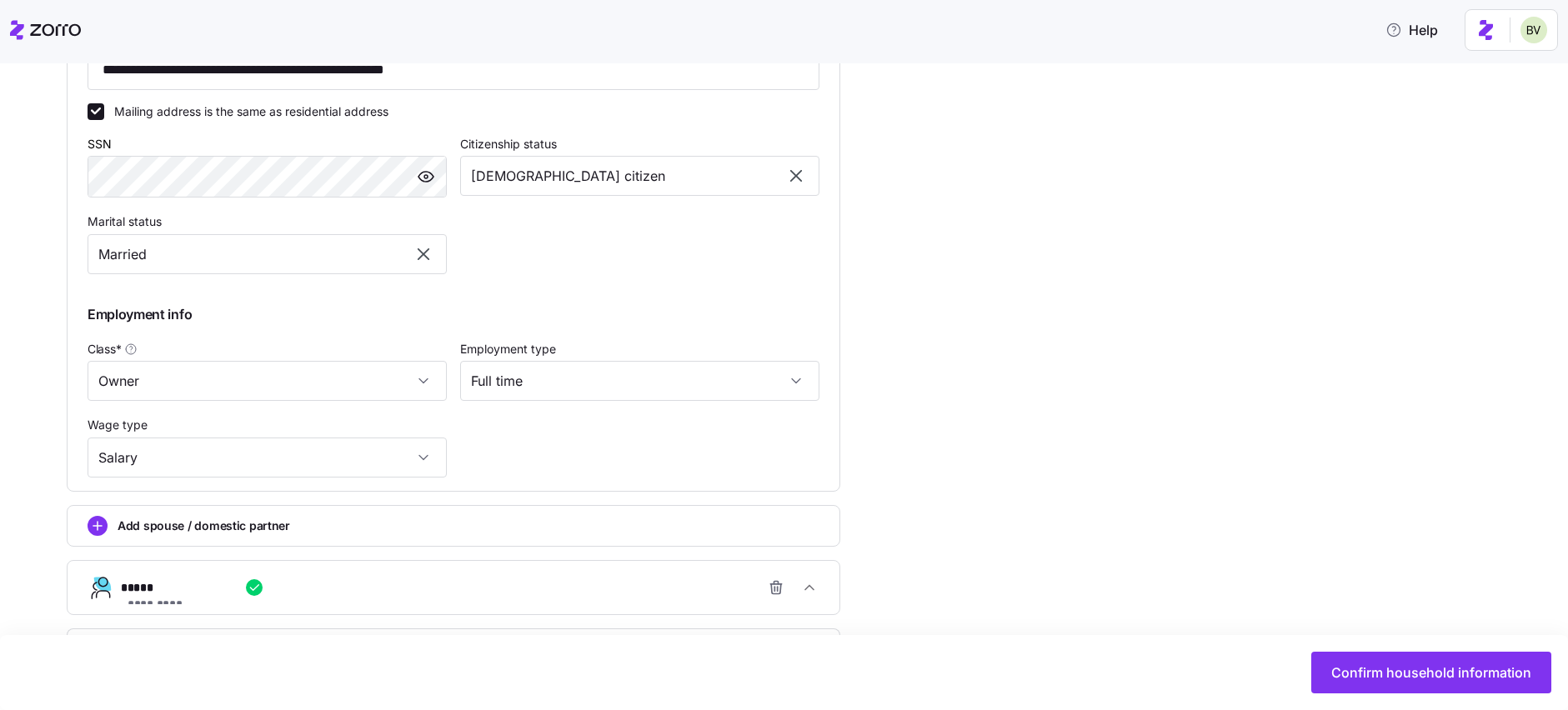
scroll to position [726, 0]
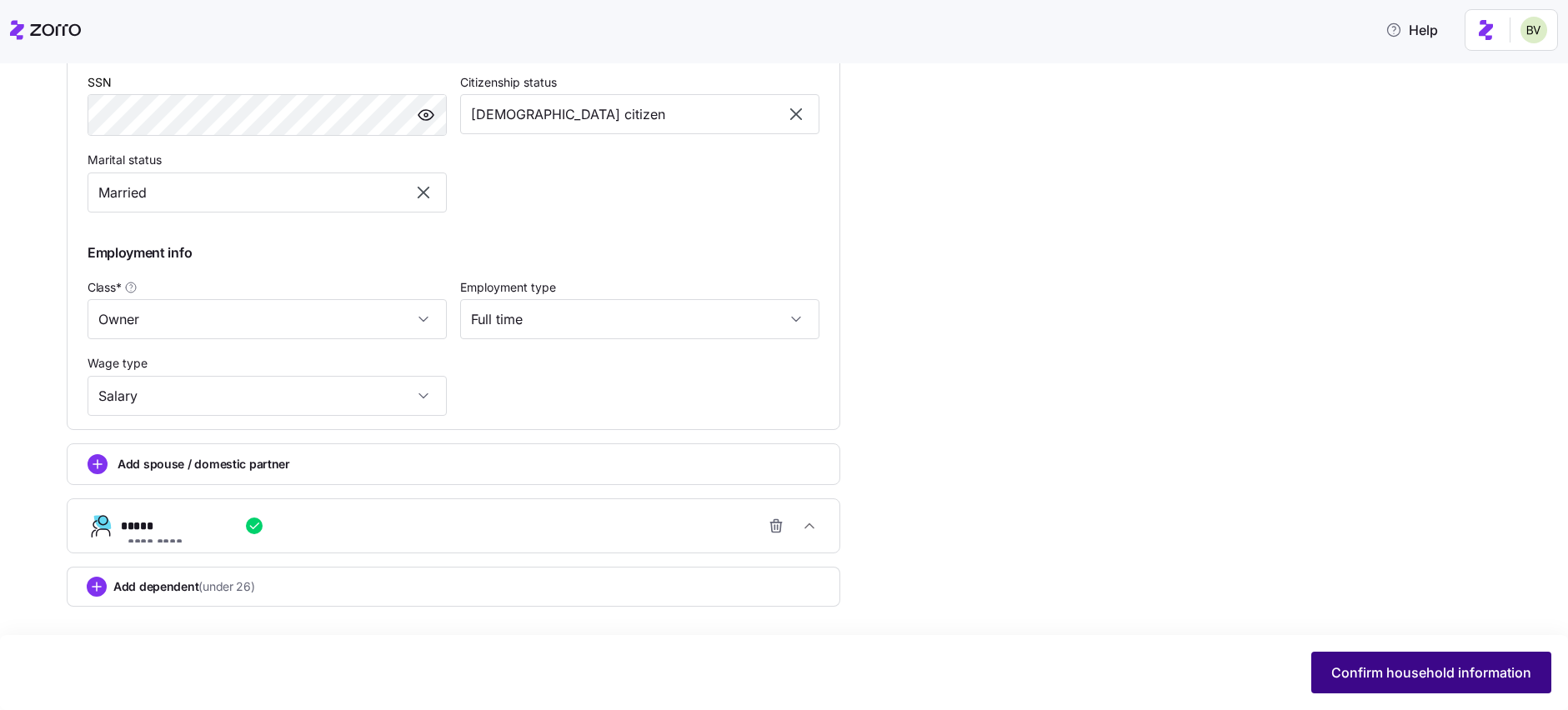
click at [1453, 680] on span "Confirm household information" at bounding box center [1432, 672] width 200 height 20
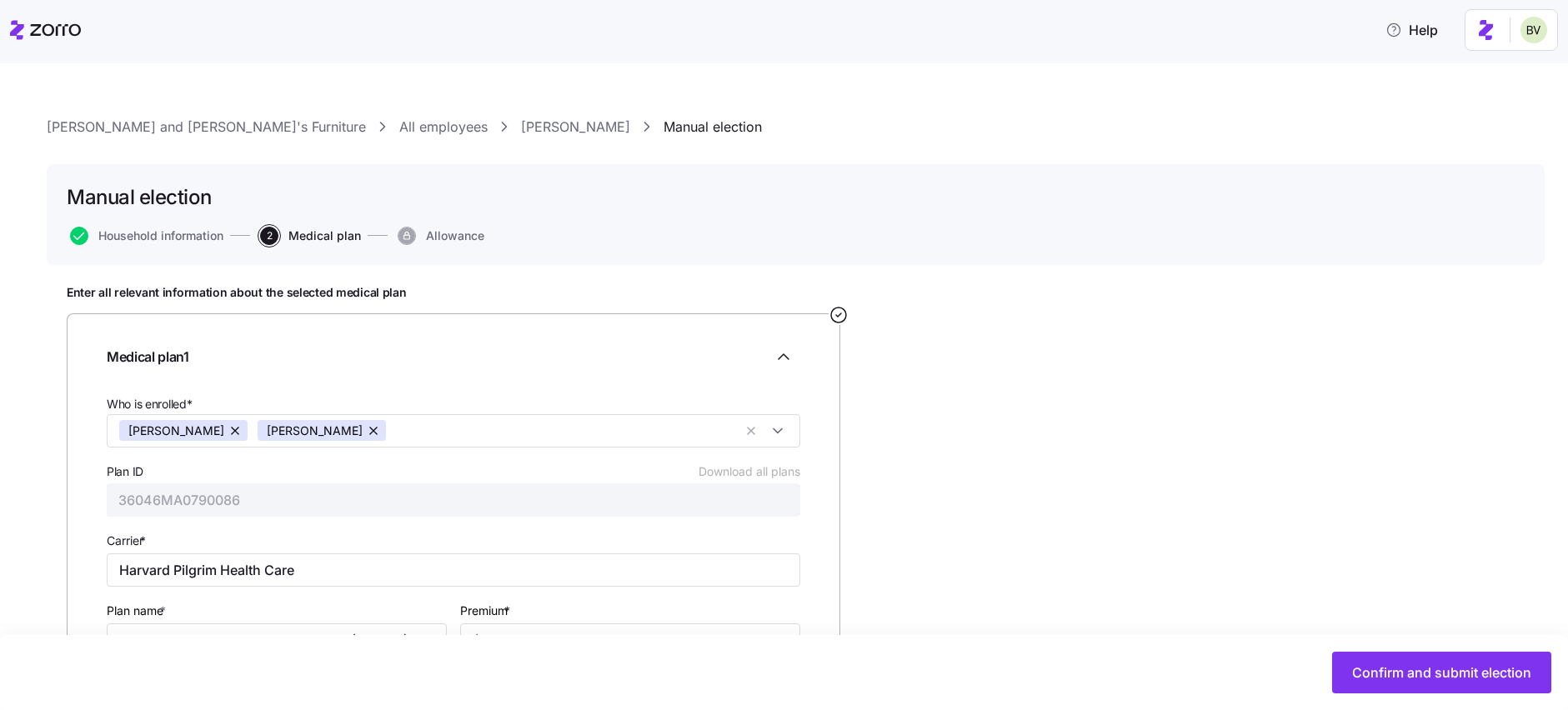
scroll to position [140, 0]
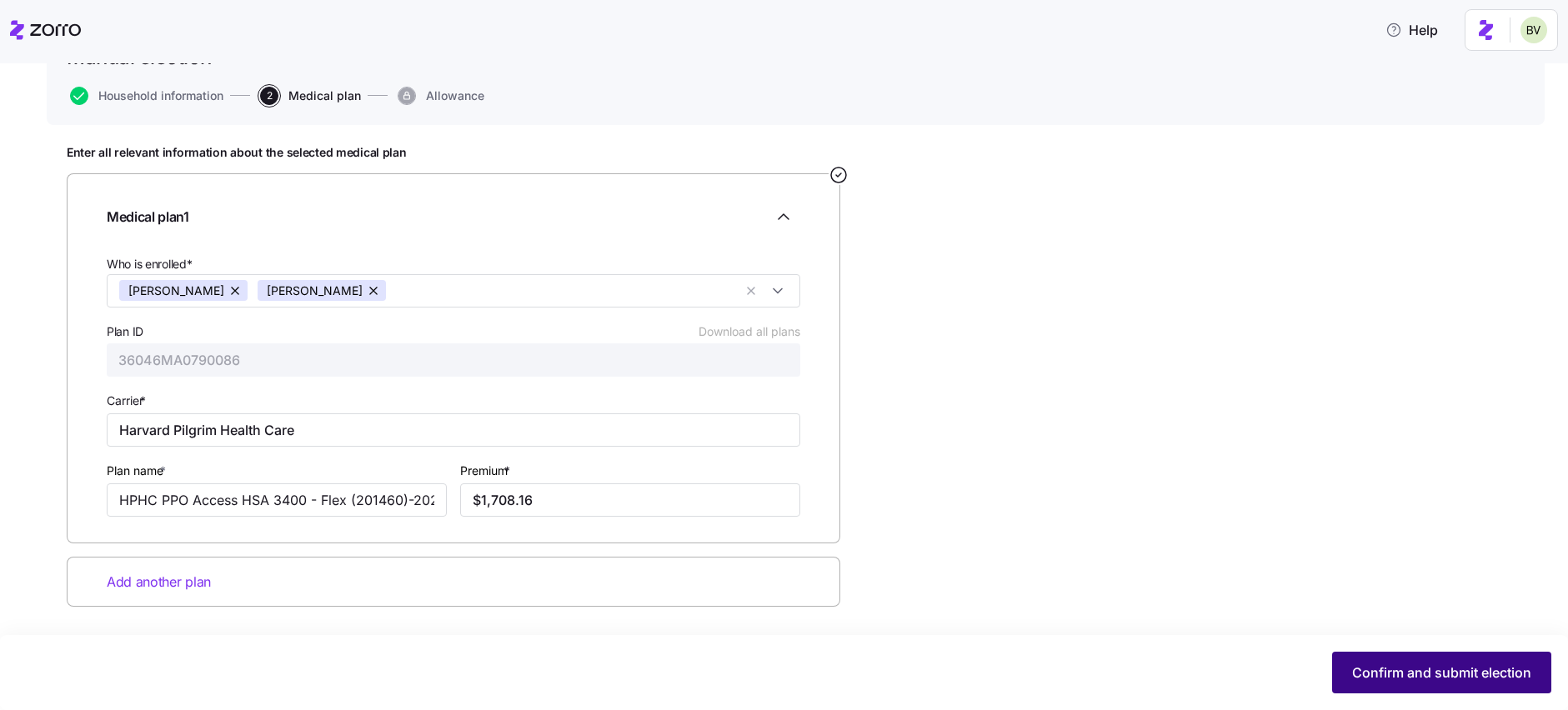
click at [1479, 665] on span "Confirm and submit election" at bounding box center [1441, 672] width 180 height 20
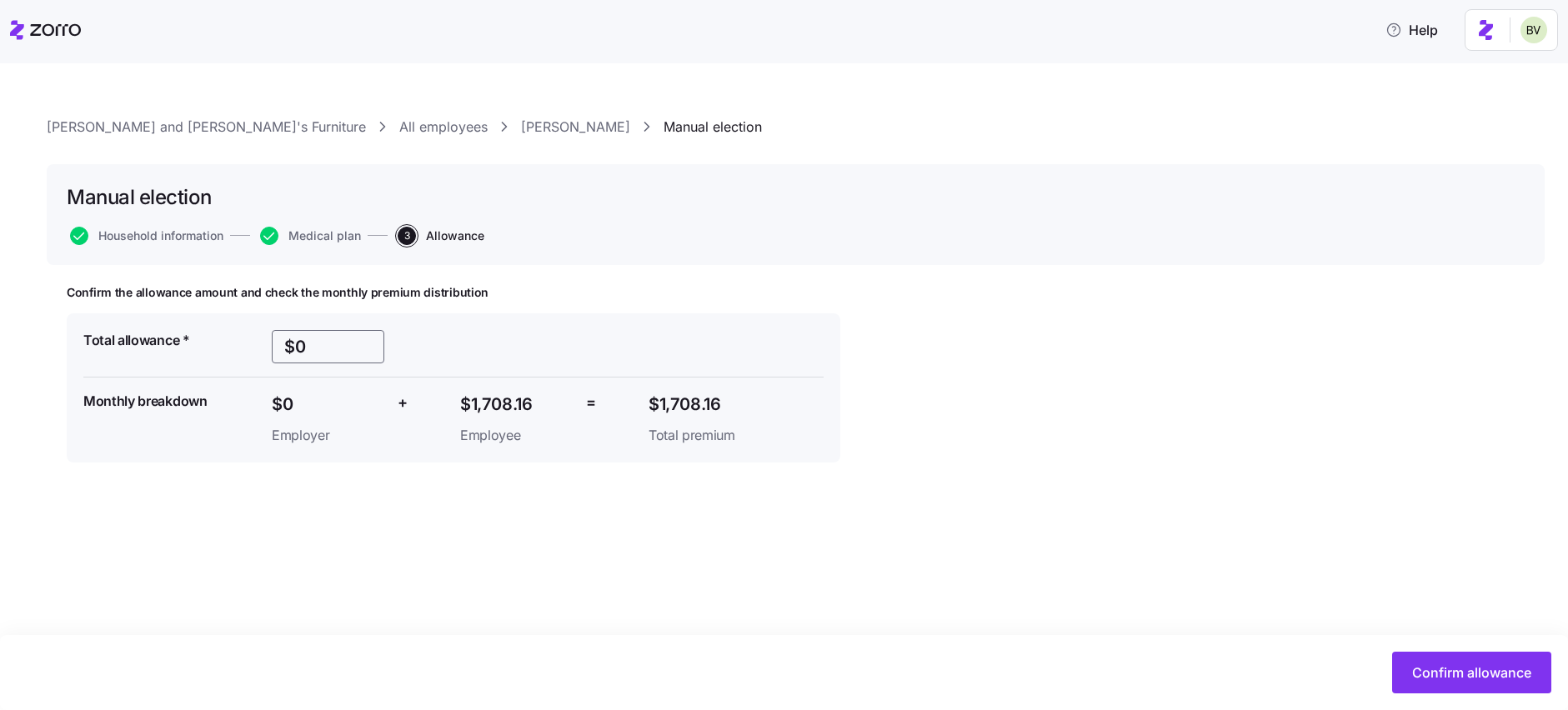
drag, startPoint x: 308, startPoint y: 341, endPoint x: 269, endPoint y: 346, distance: 39.3
click at [269, 346] on div "$0" at bounding box center [328, 347] width 126 height 47
type input "$1709"
click at [1490, 681] on span "Confirm allowance" at bounding box center [1471, 672] width 119 height 20
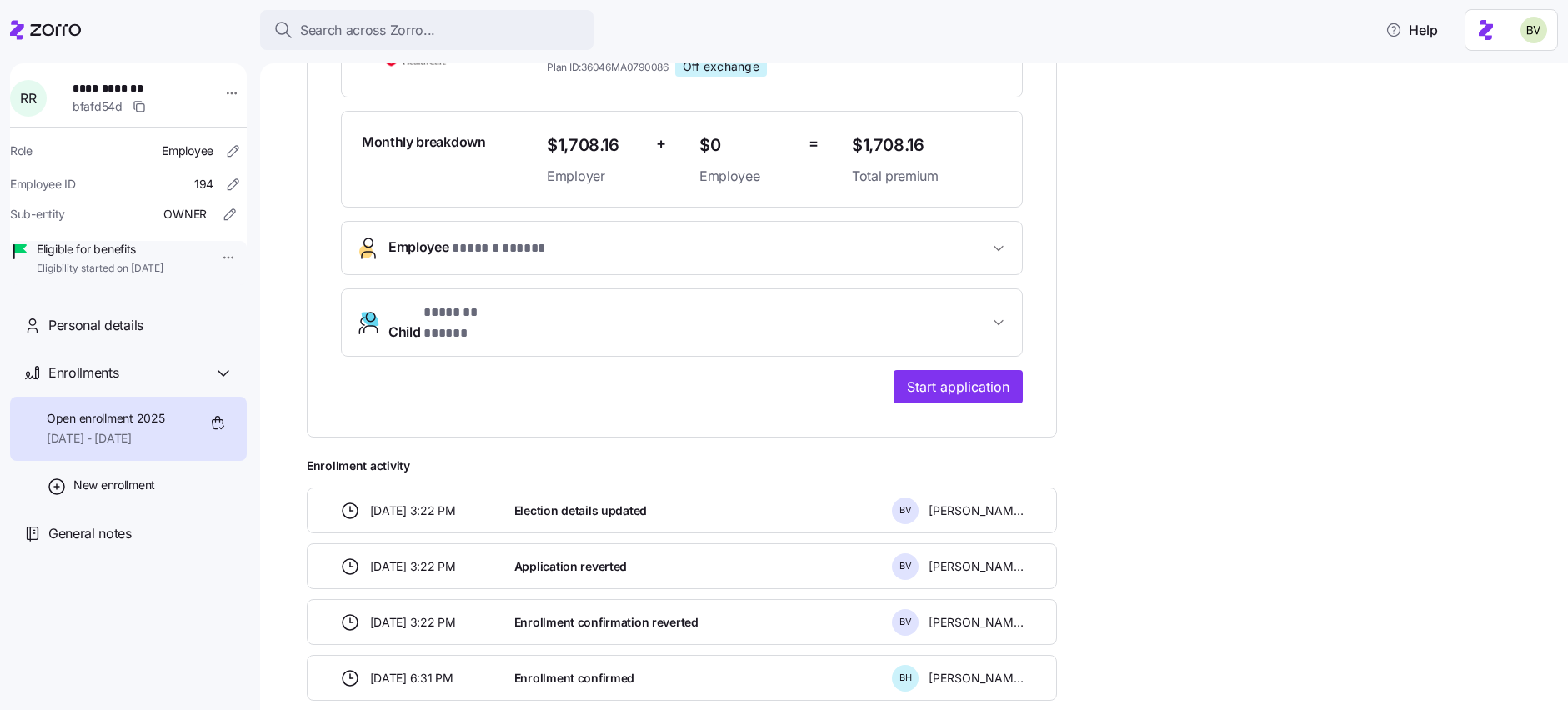
scroll to position [467, 0]
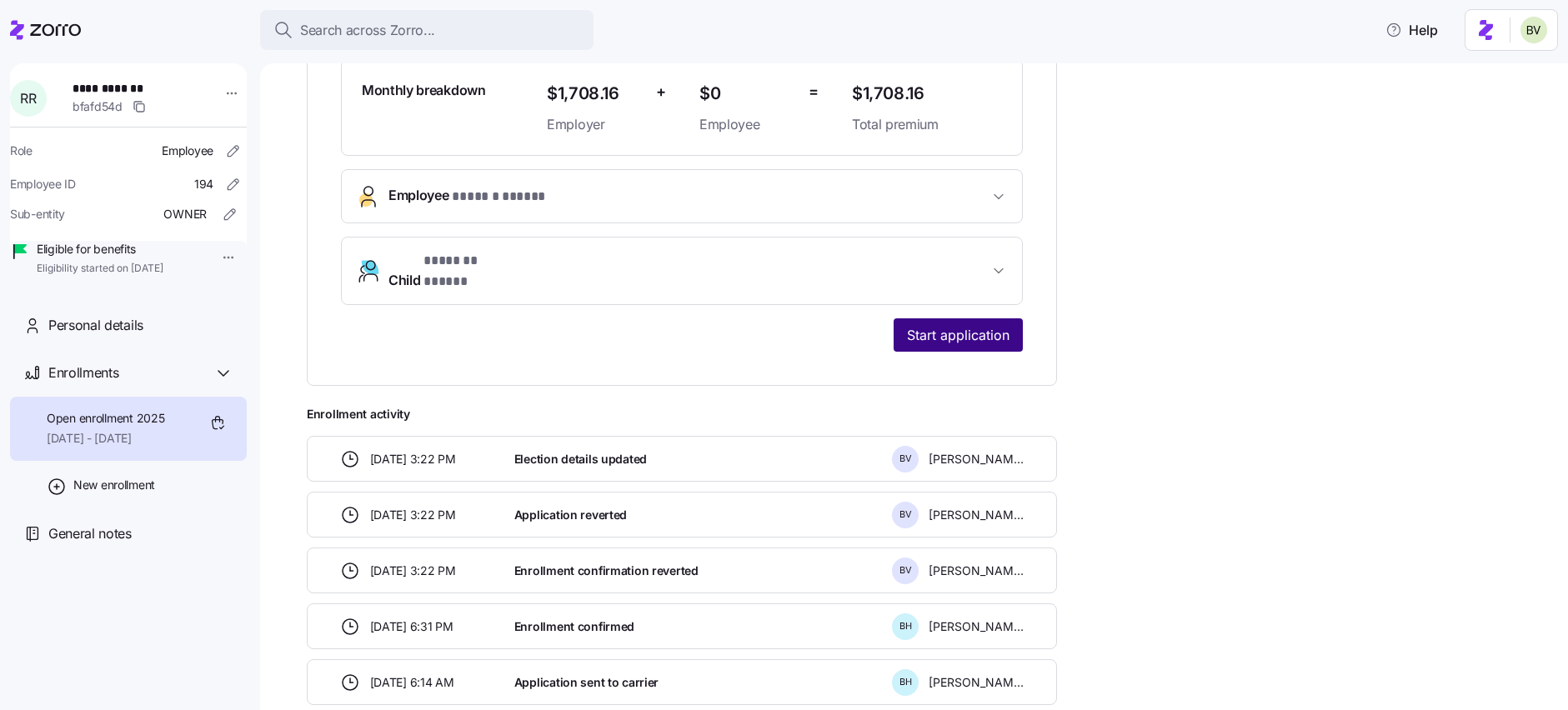
click at [916, 325] on span "Start application" at bounding box center [958, 334] width 103 height 20
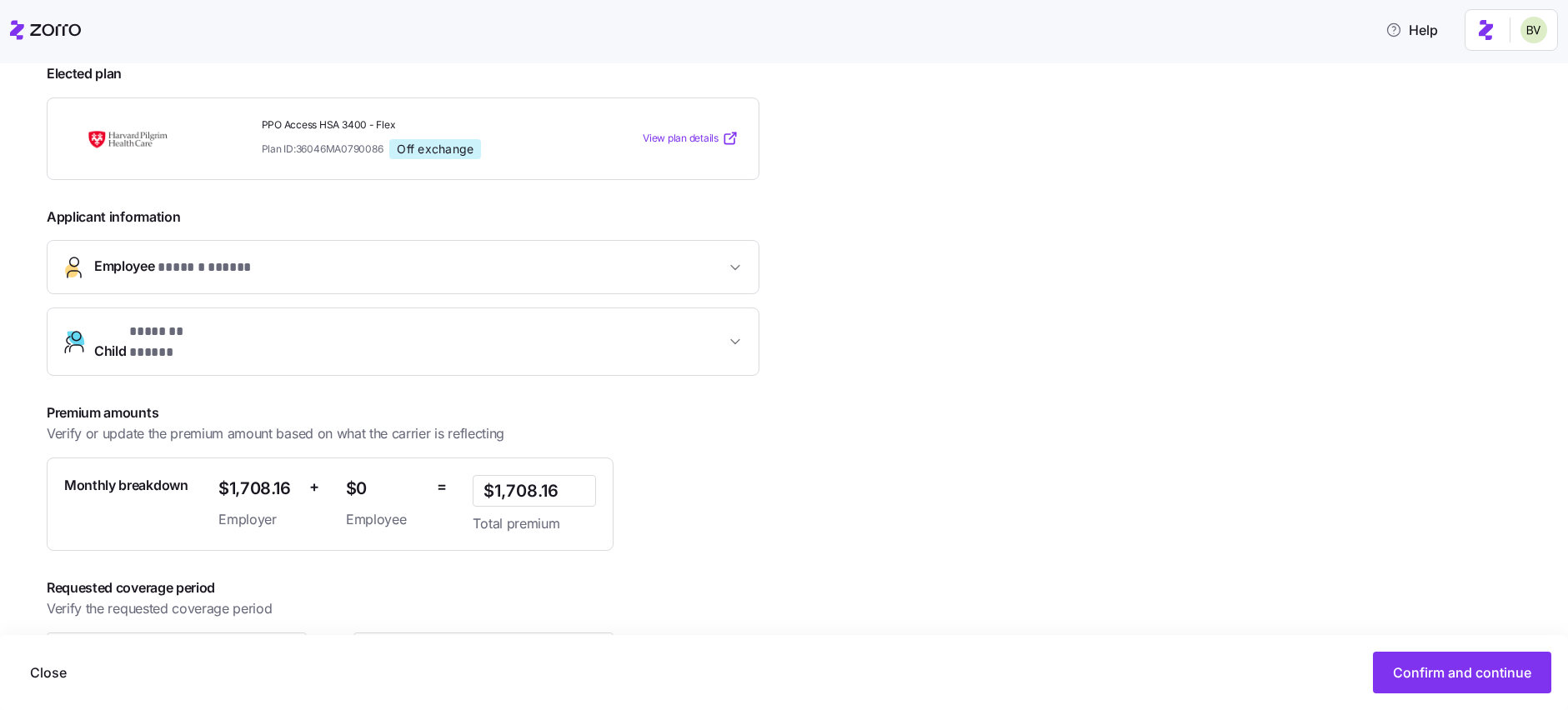
scroll to position [294, 0]
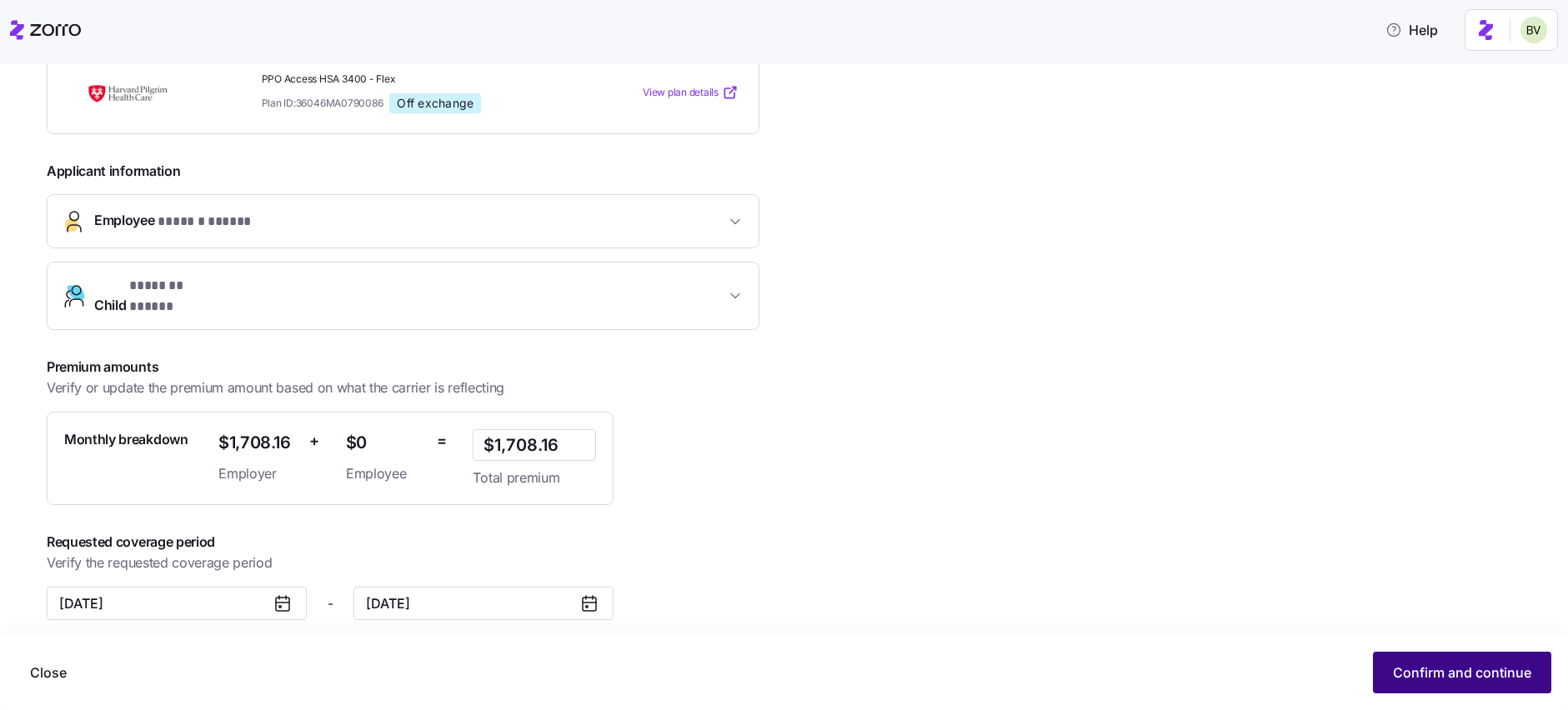
click at [1449, 676] on span "Confirm and continue" at bounding box center [1462, 672] width 138 height 20
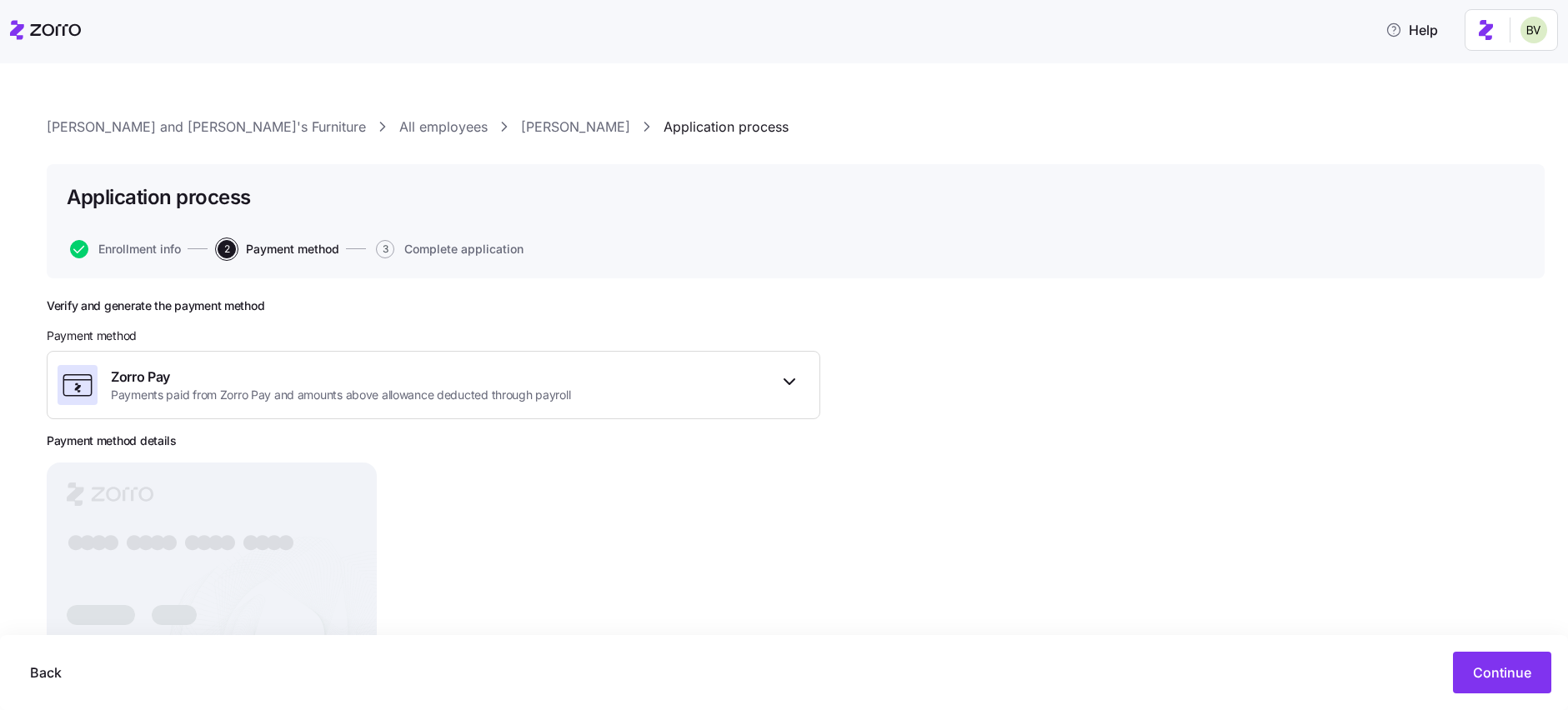
scroll to position [84, 0]
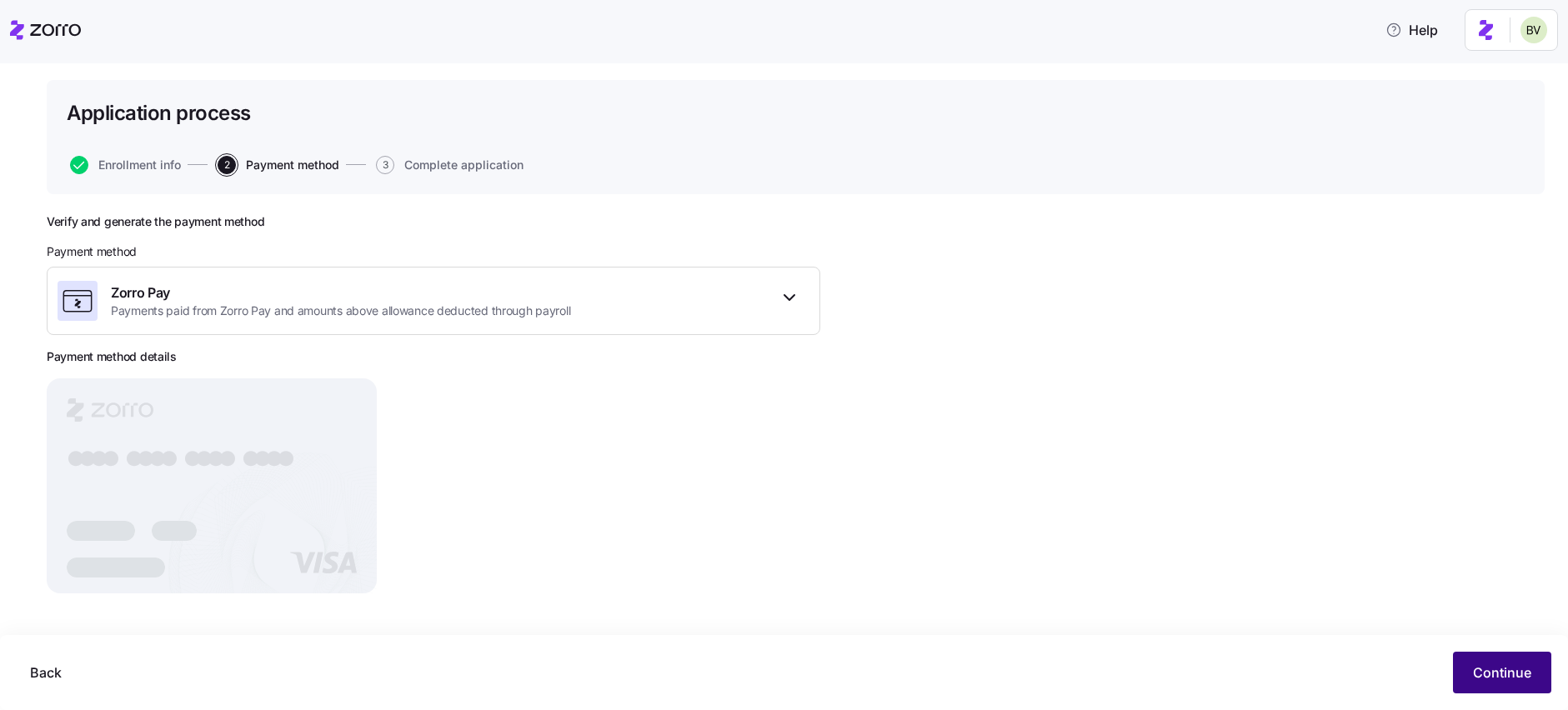
click at [1504, 660] on button "Continue" at bounding box center [1502, 672] width 98 height 41
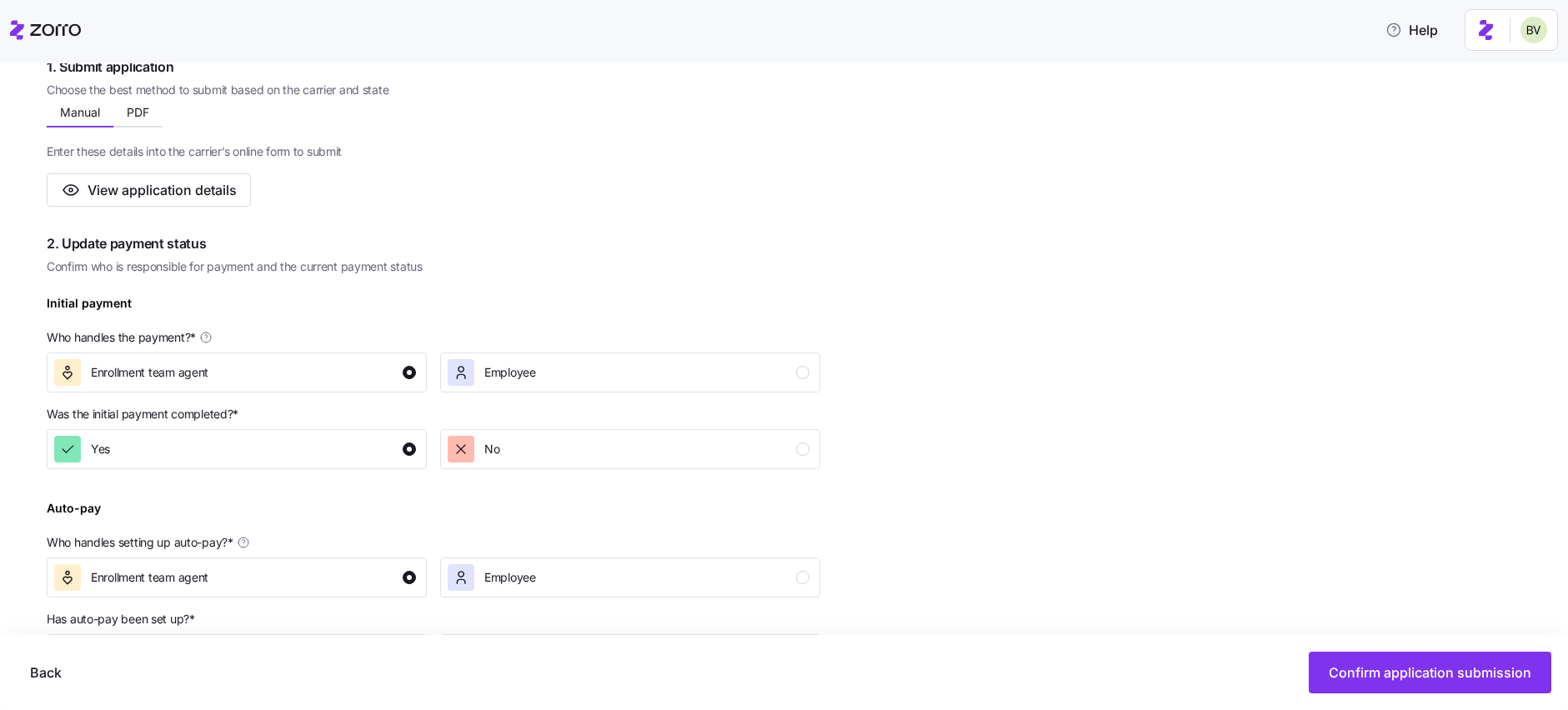
scroll to position [750, 0]
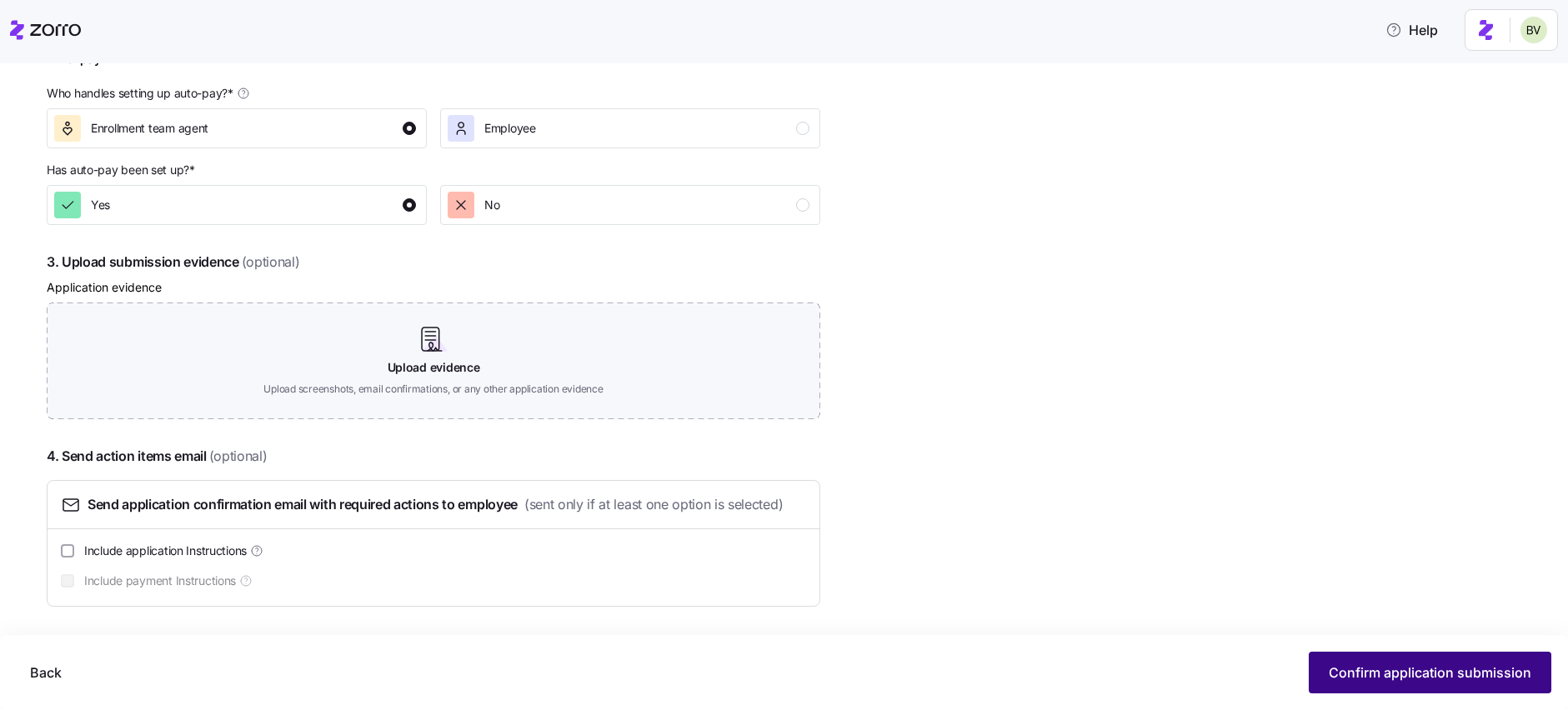
click at [1452, 681] on span "Confirm application submission" at bounding box center [1430, 672] width 202 height 20
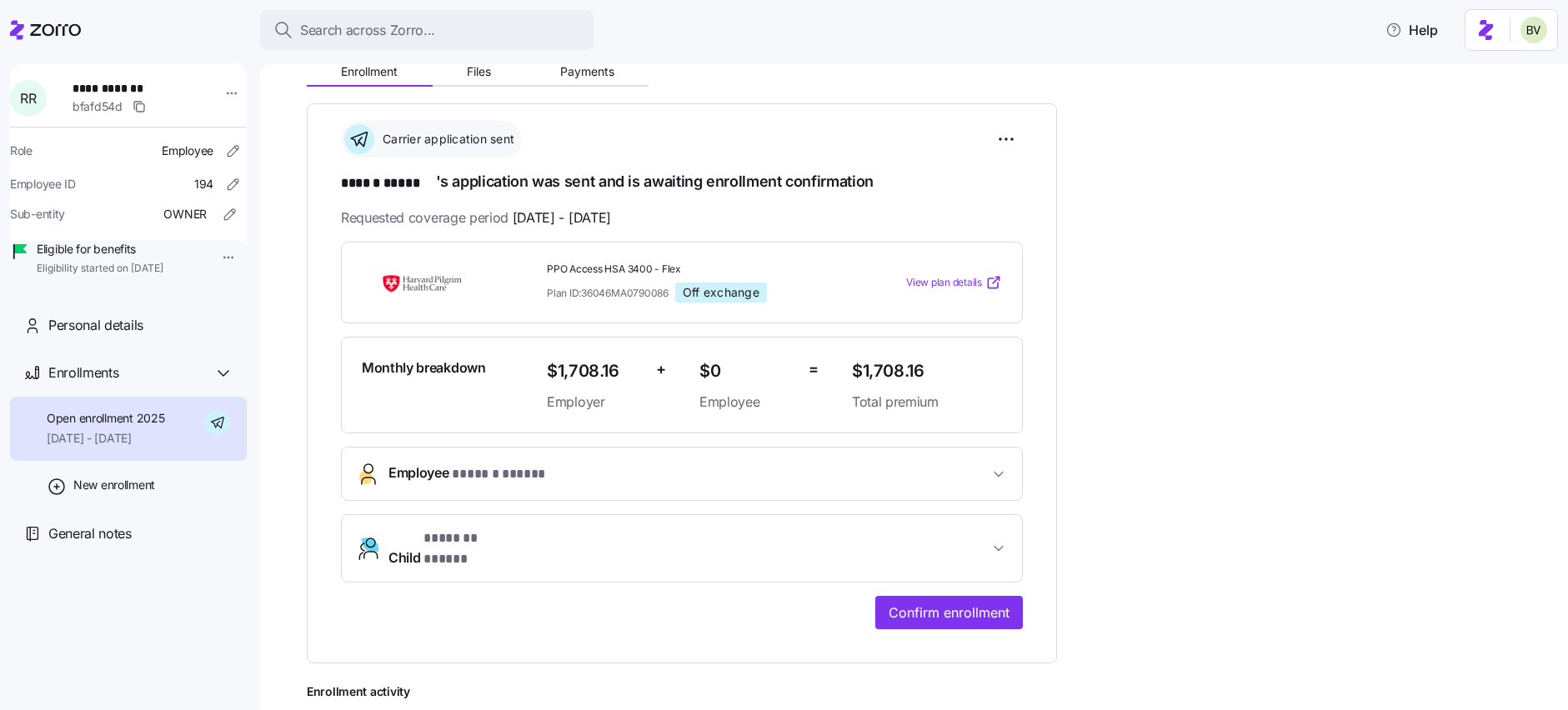
scroll to position [193, 0]
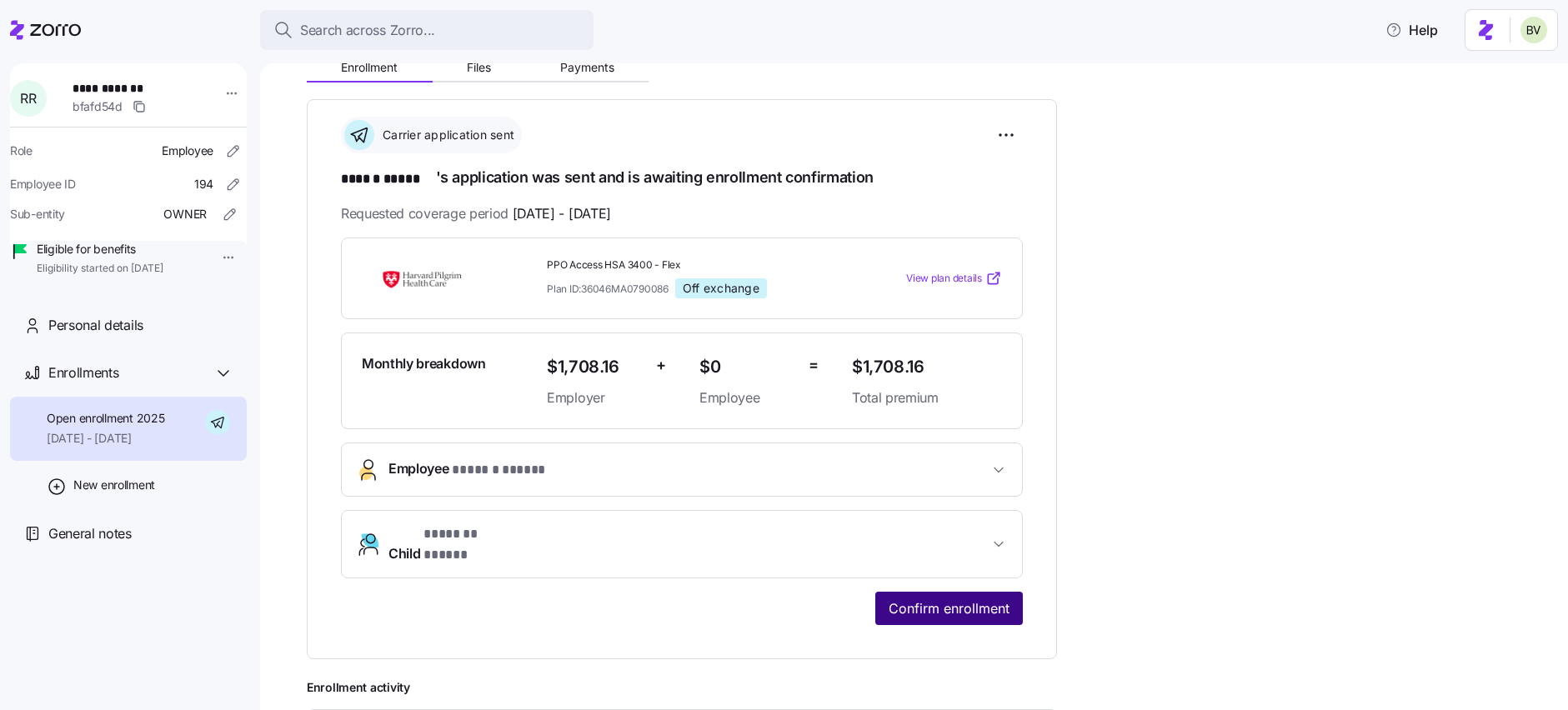
click at [951, 598] on span "Confirm enrollment" at bounding box center [949, 608] width 121 height 20
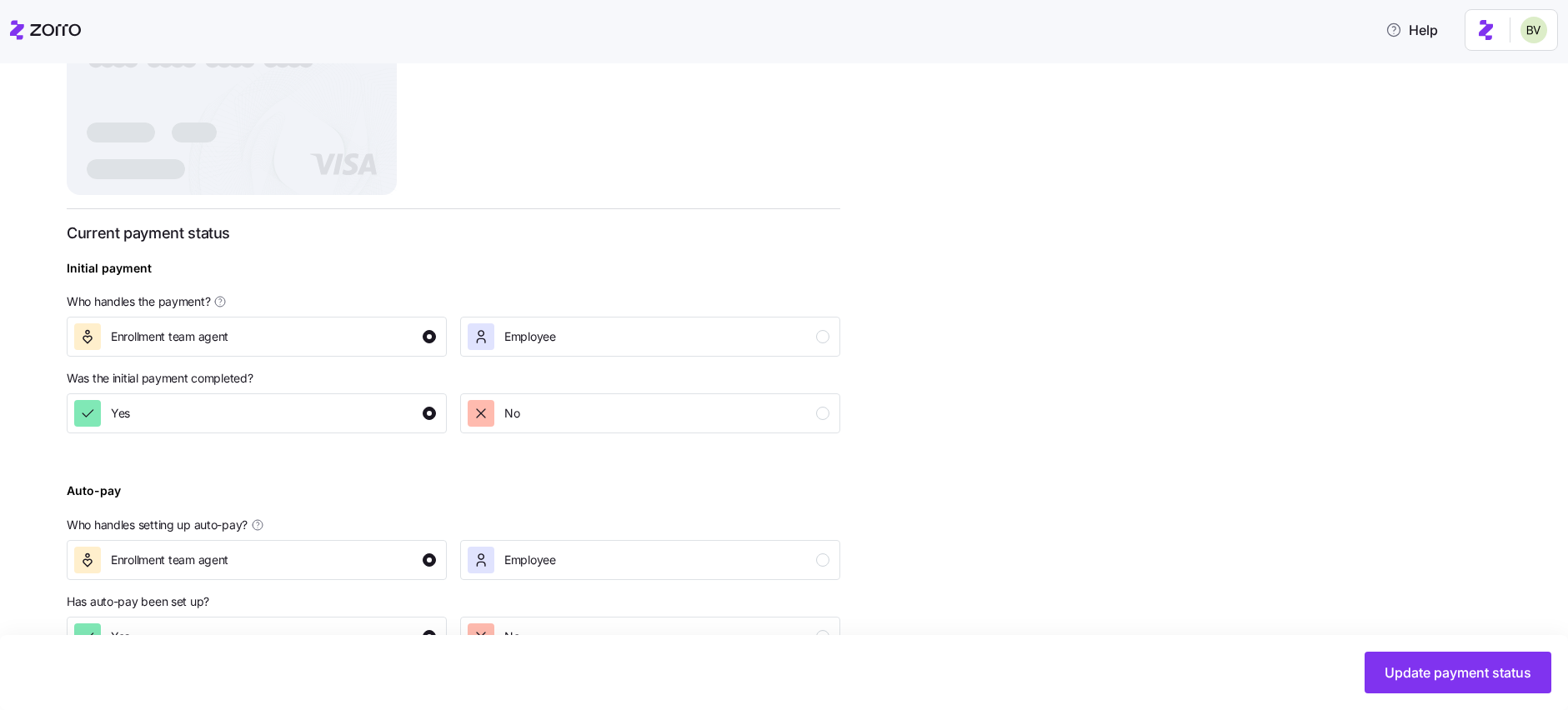
scroll to position [495, 0]
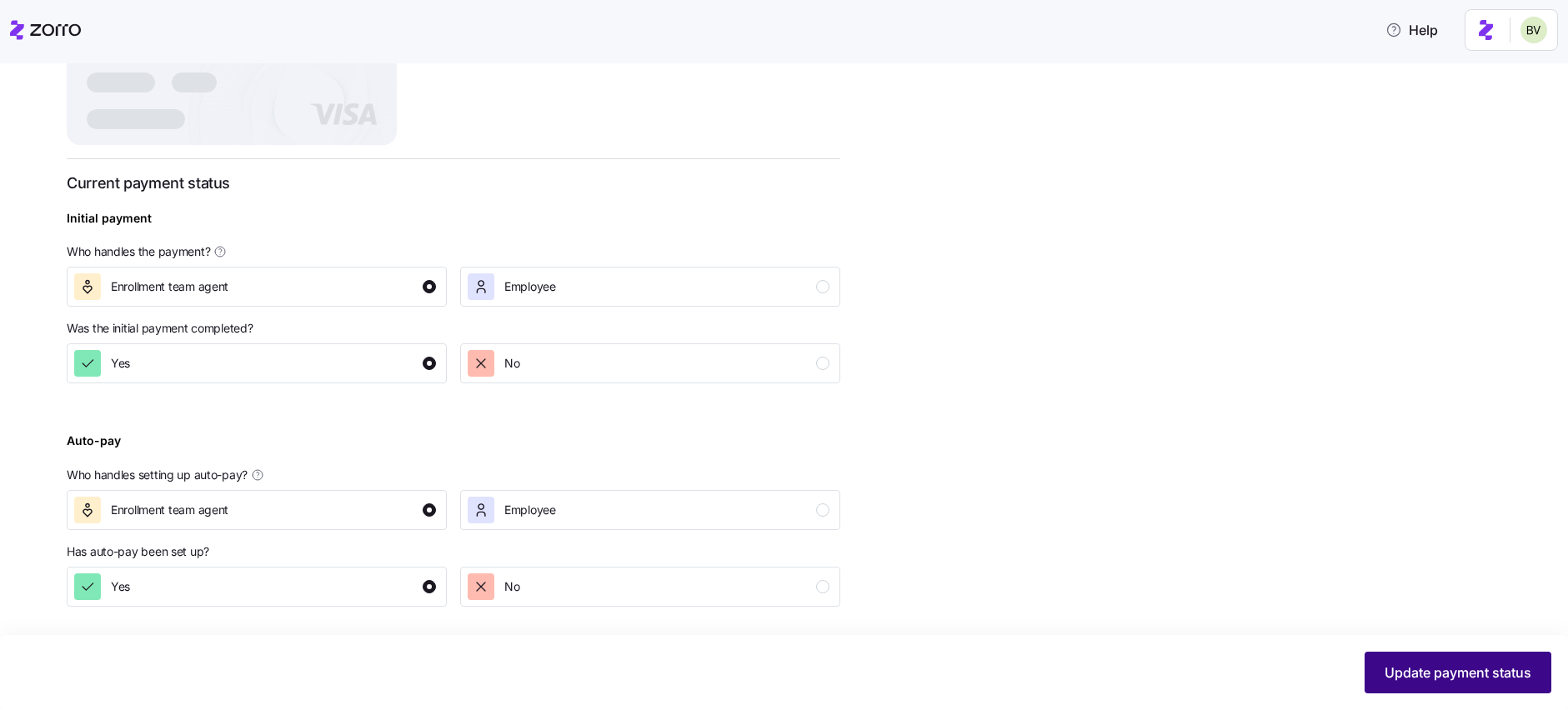
click at [1467, 657] on button "Update payment status" at bounding box center [1458, 672] width 186 height 41
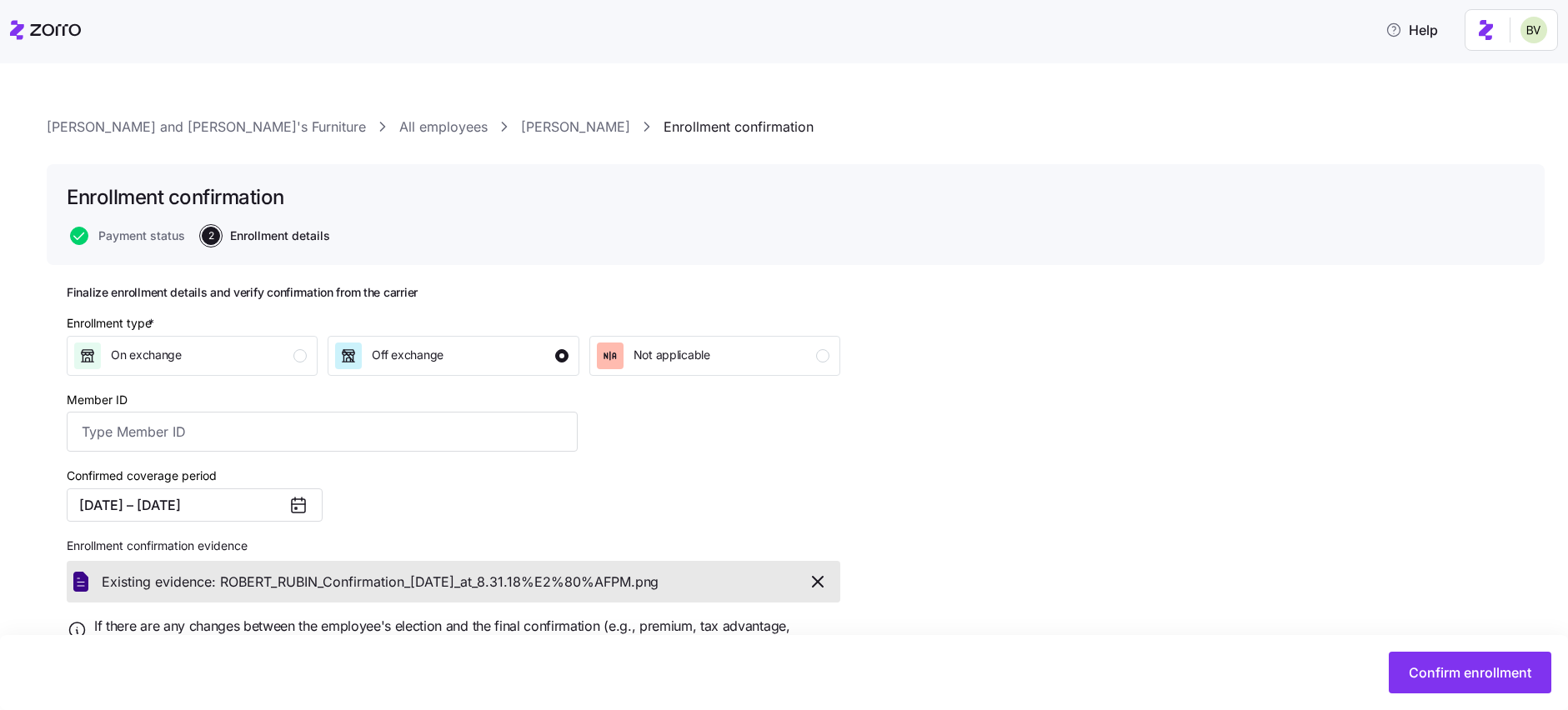
scroll to position [80, 0]
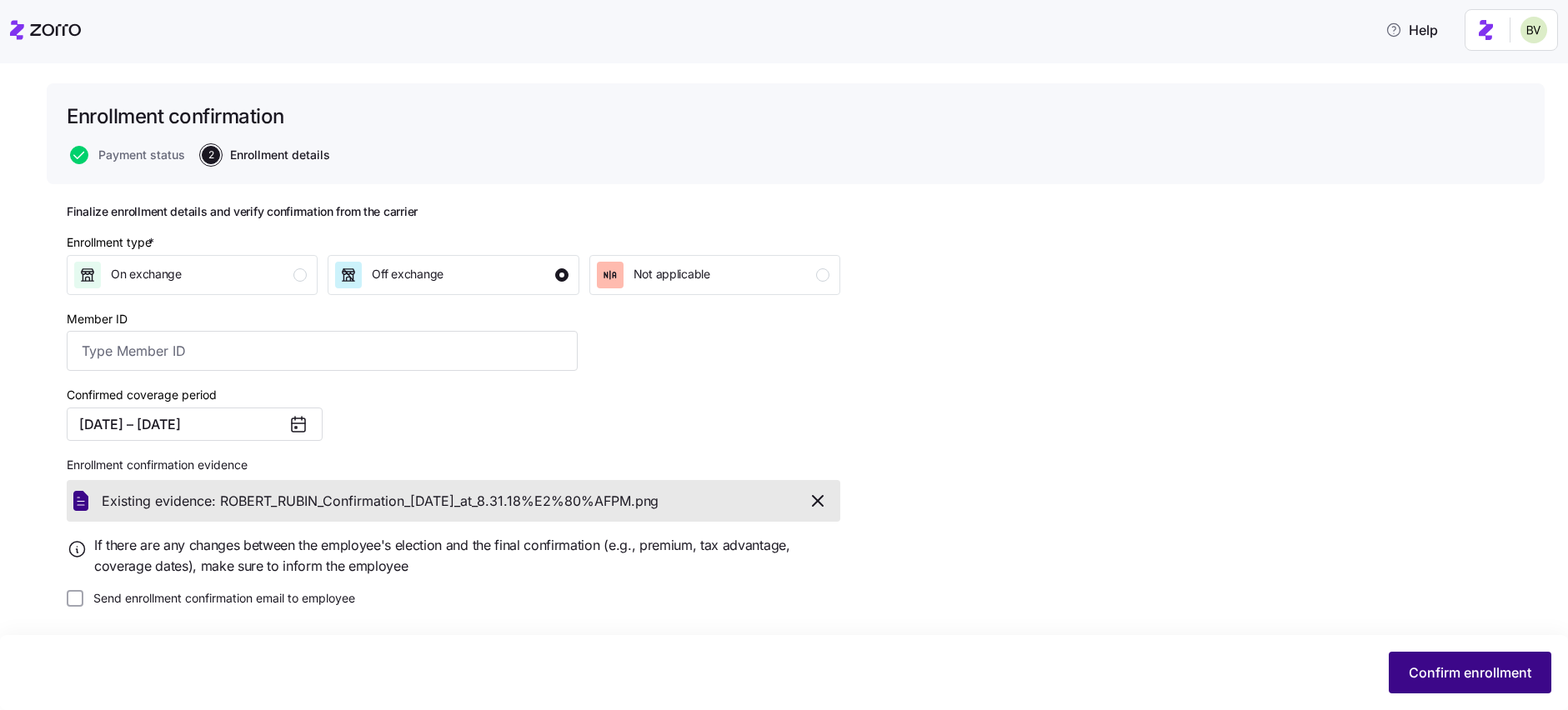
click at [1415, 663] on span "Confirm enrollment" at bounding box center [1470, 672] width 123 height 20
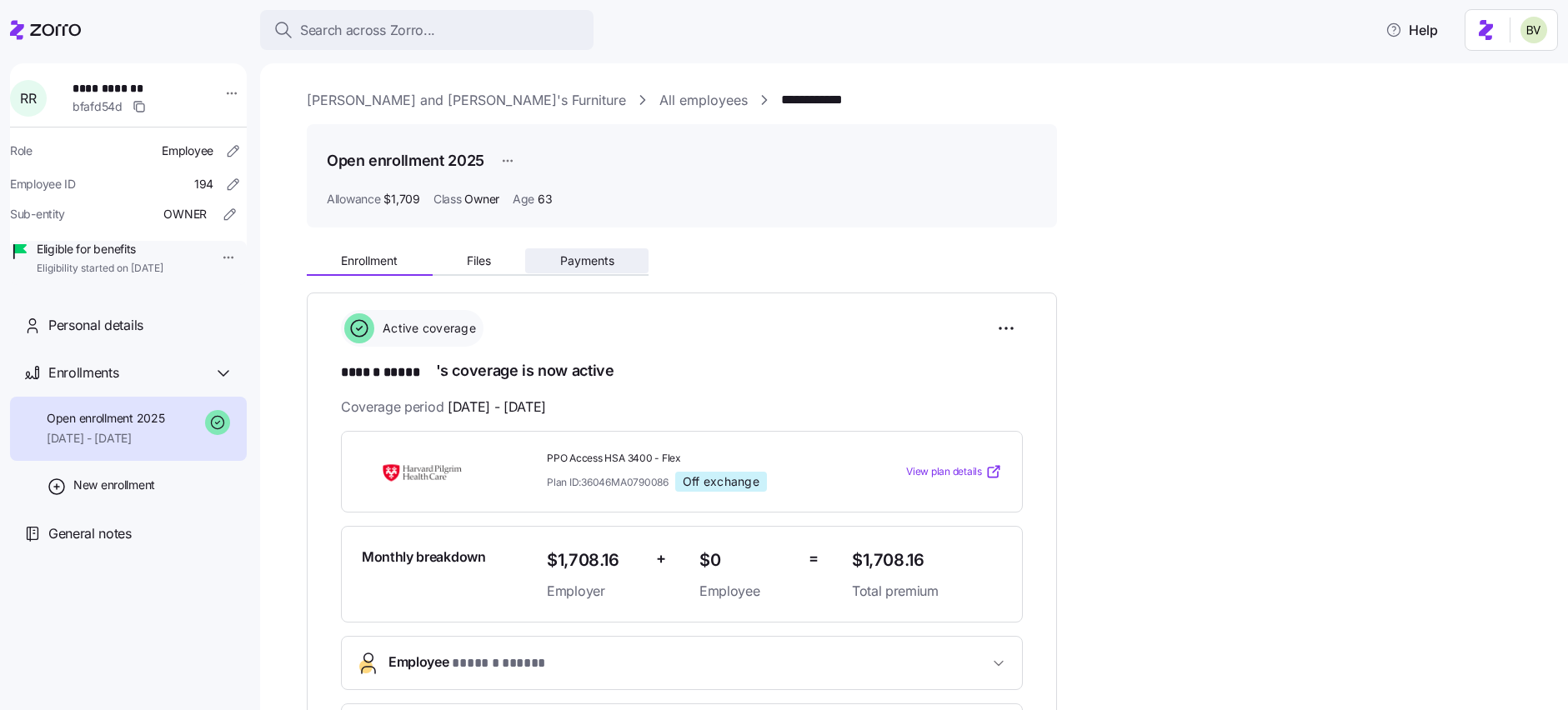
click at [574, 256] on span "Payments" at bounding box center [587, 261] width 54 height 12
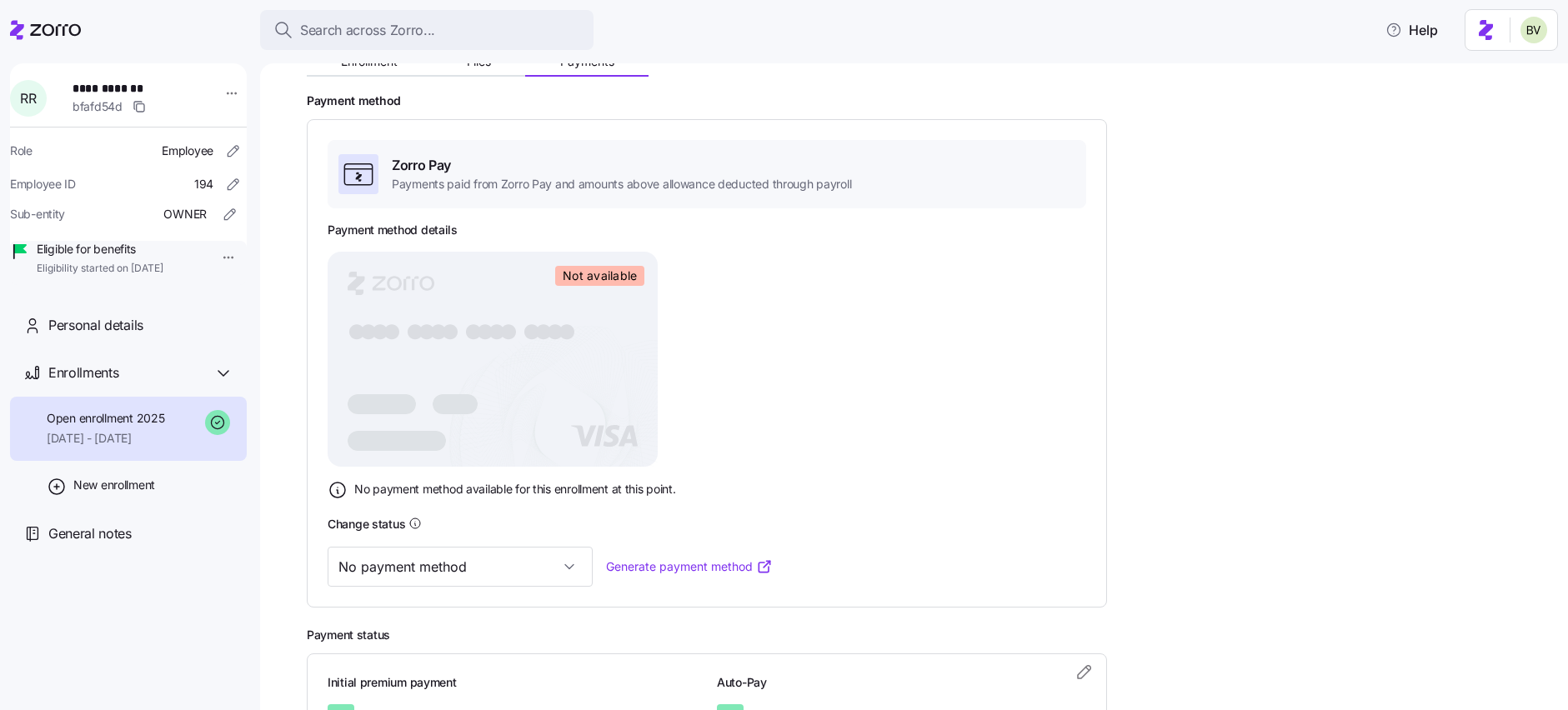
scroll to position [244, 0]
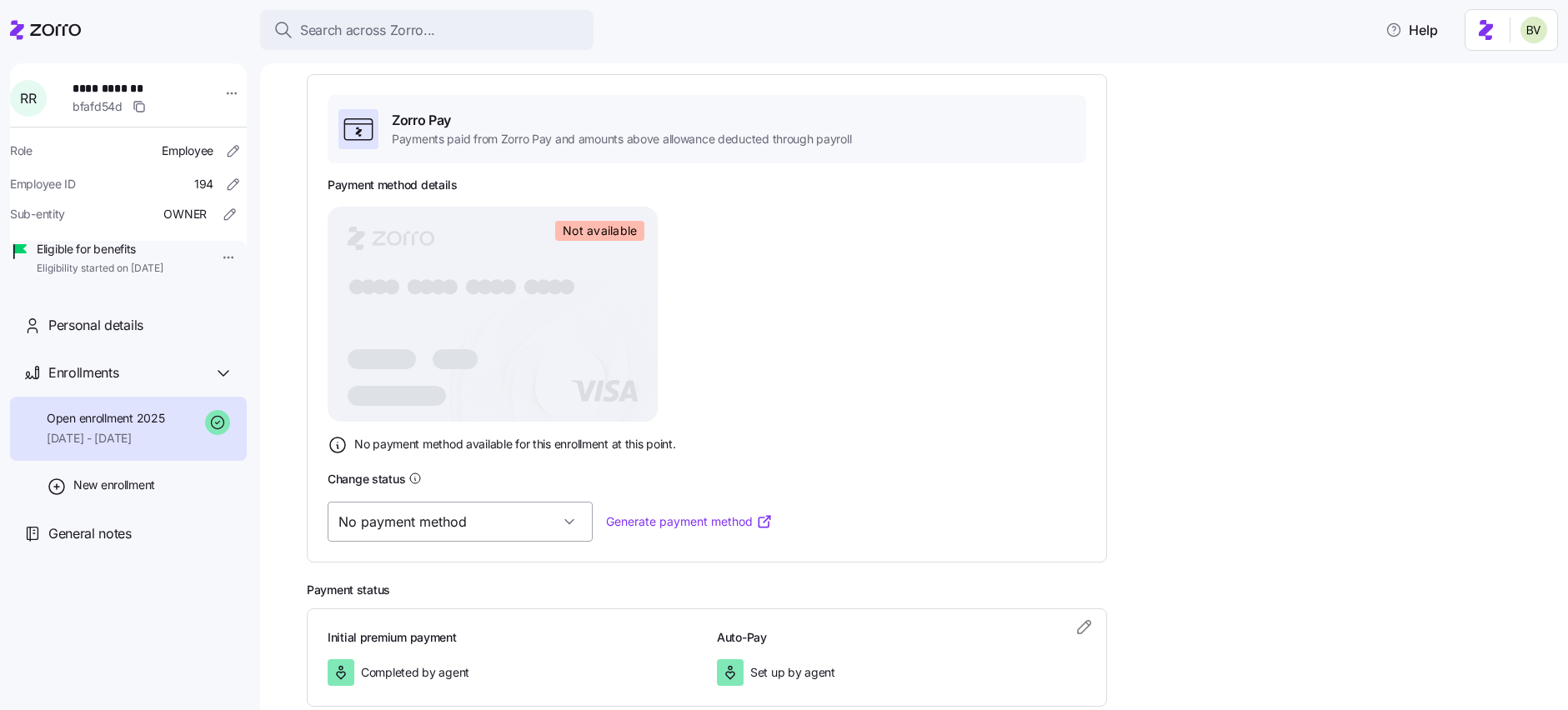
click at [416, 522] on input "No payment method" at bounding box center [460, 521] width 265 height 40
click at [395, 606] on div "Valid" at bounding box center [434, 608] width 199 height 35
type input "Valid"
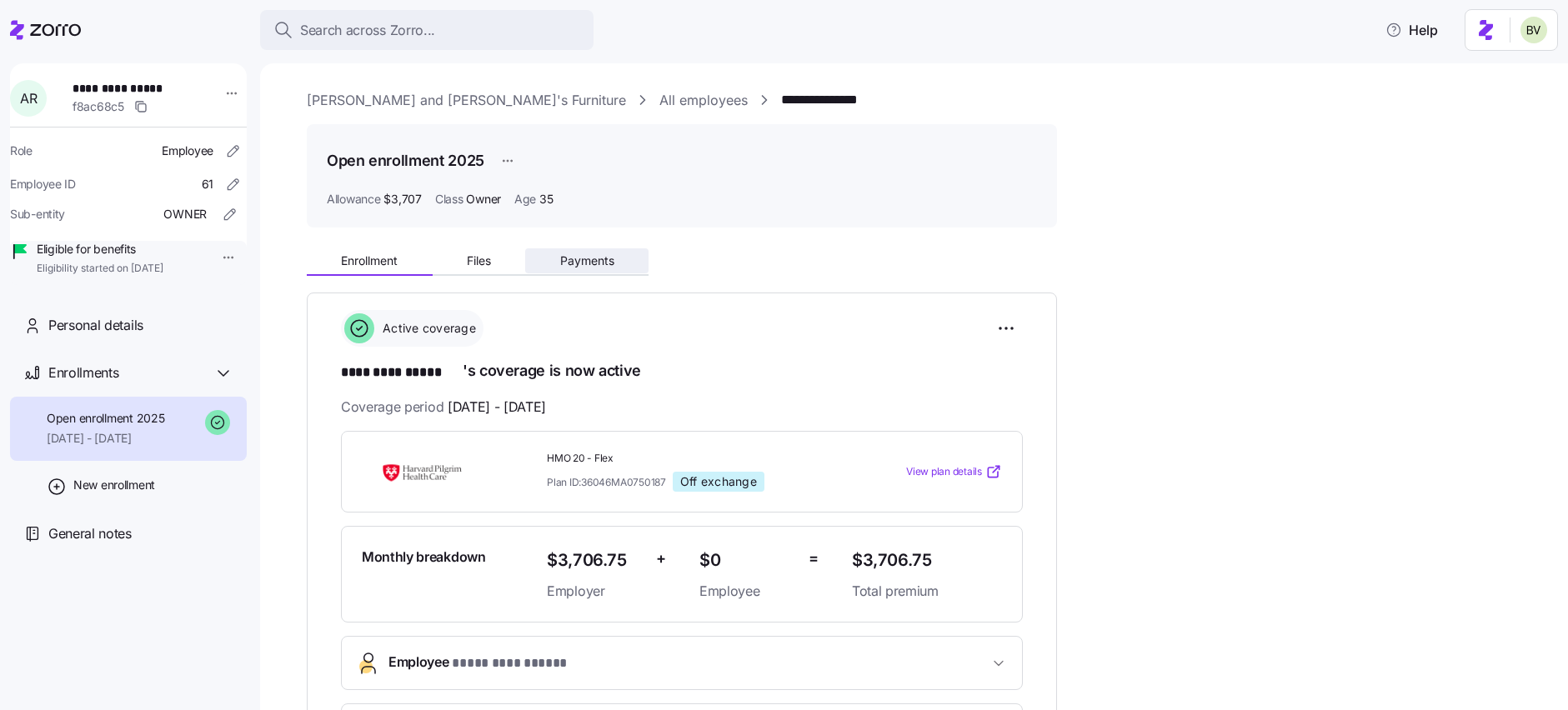
click at [575, 267] on span "Payments" at bounding box center [587, 261] width 54 height 12
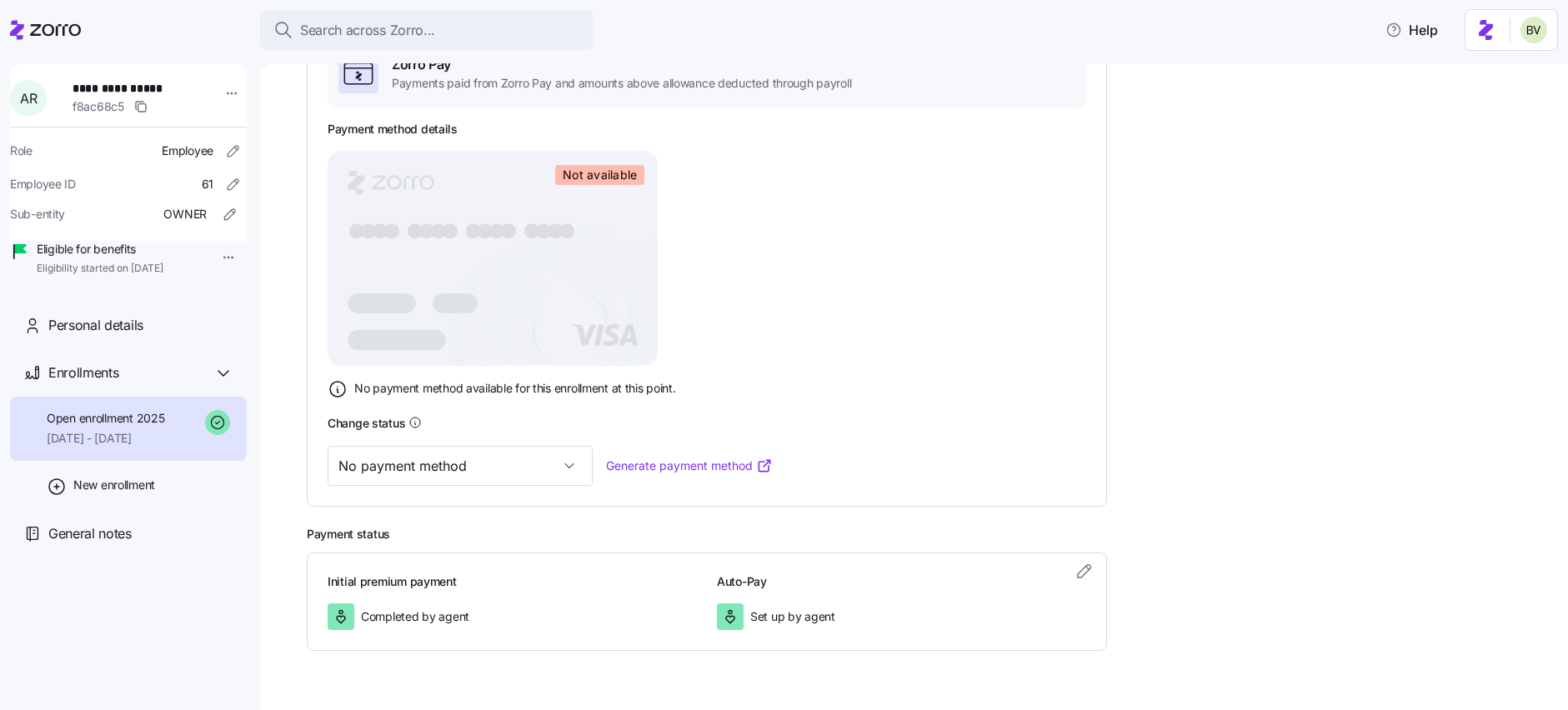
scroll to position [341, 0]
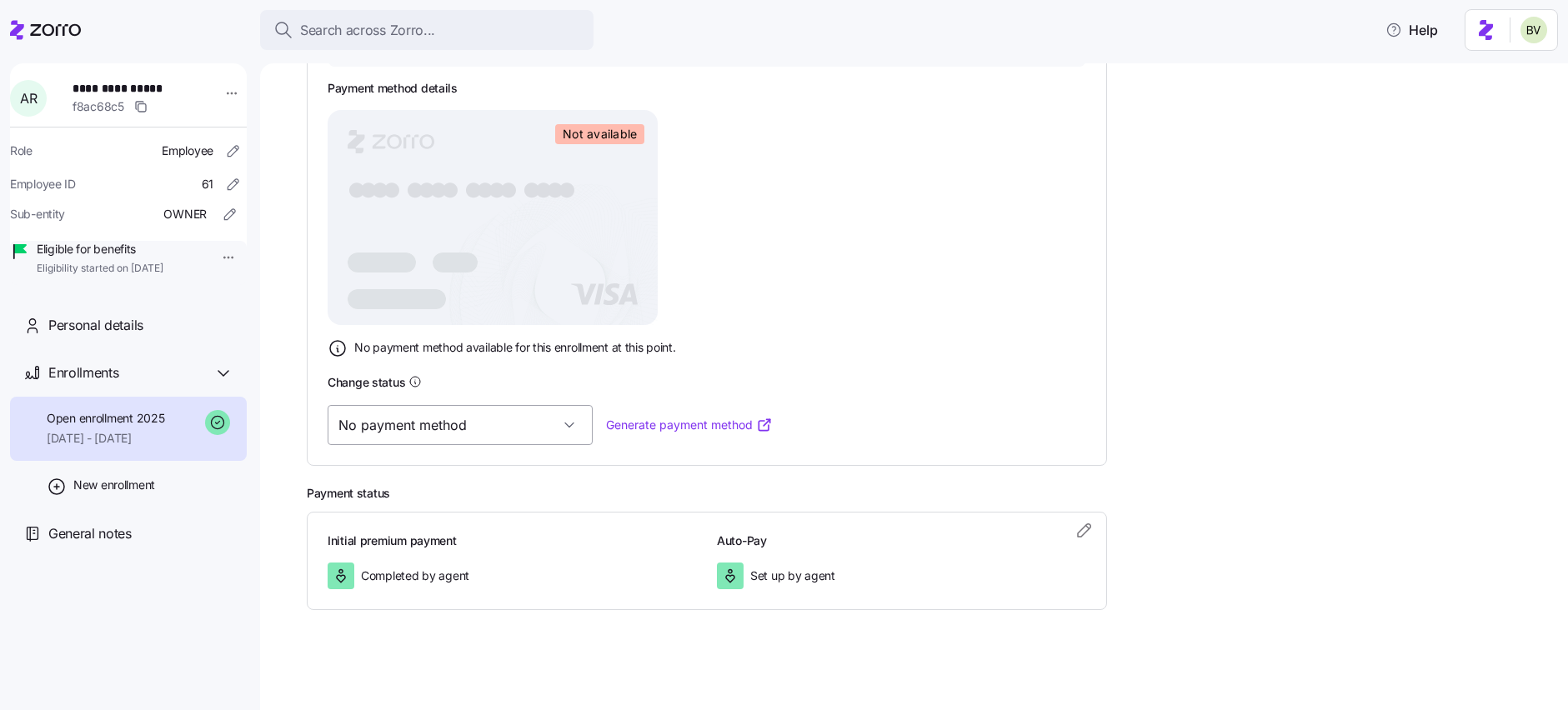
click at [516, 430] on input "No payment method" at bounding box center [460, 425] width 265 height 40
click at [433, 516] on div "Valid" at bounding box center [434, 511] width 199 height 35
type input "Valid"
